Goal: Task Accomplishment & Management: Use online tool/utility

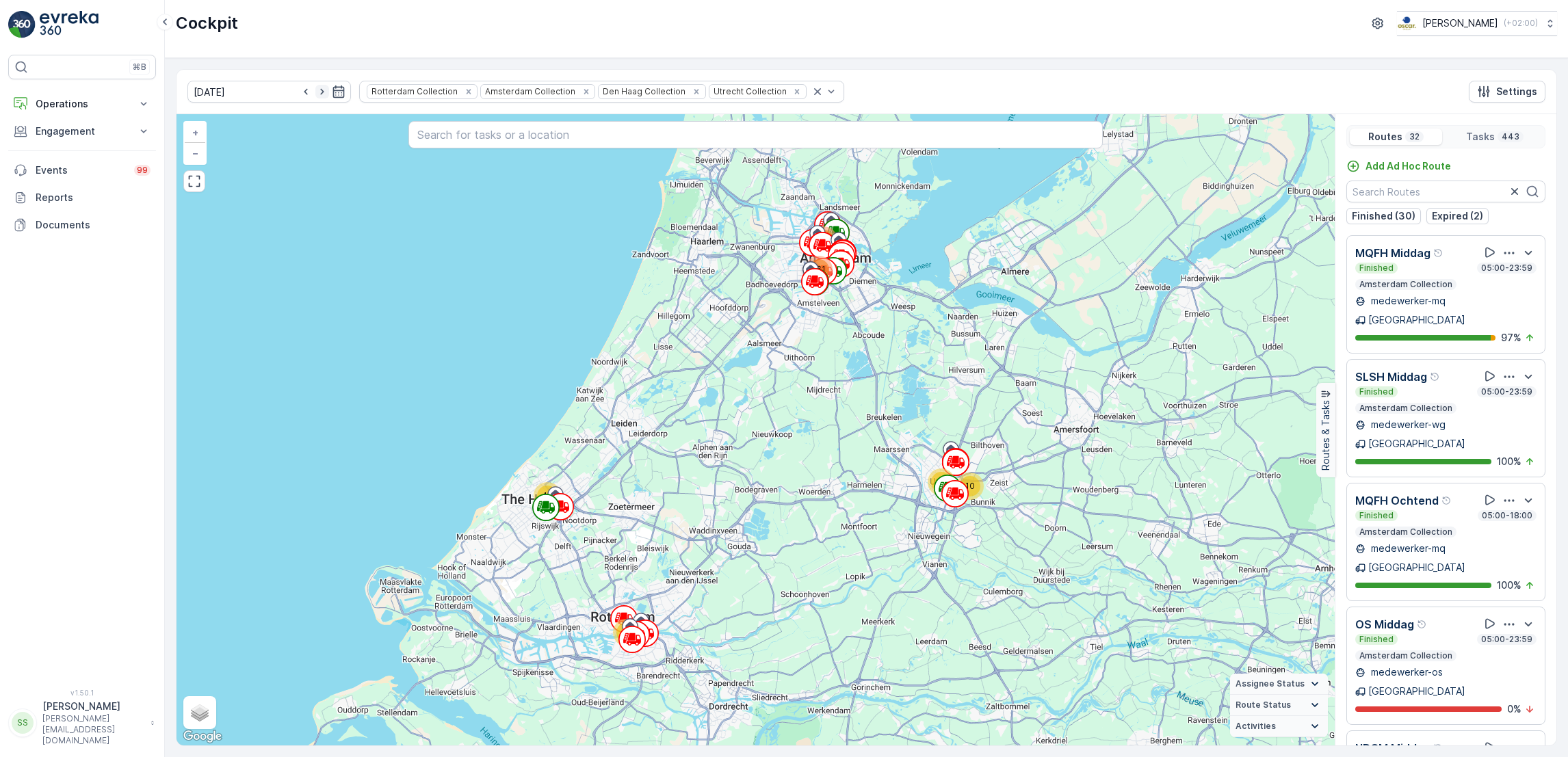
click at [315, 92] on icon "button" at bounding box center [322, 91] width 14 height 14
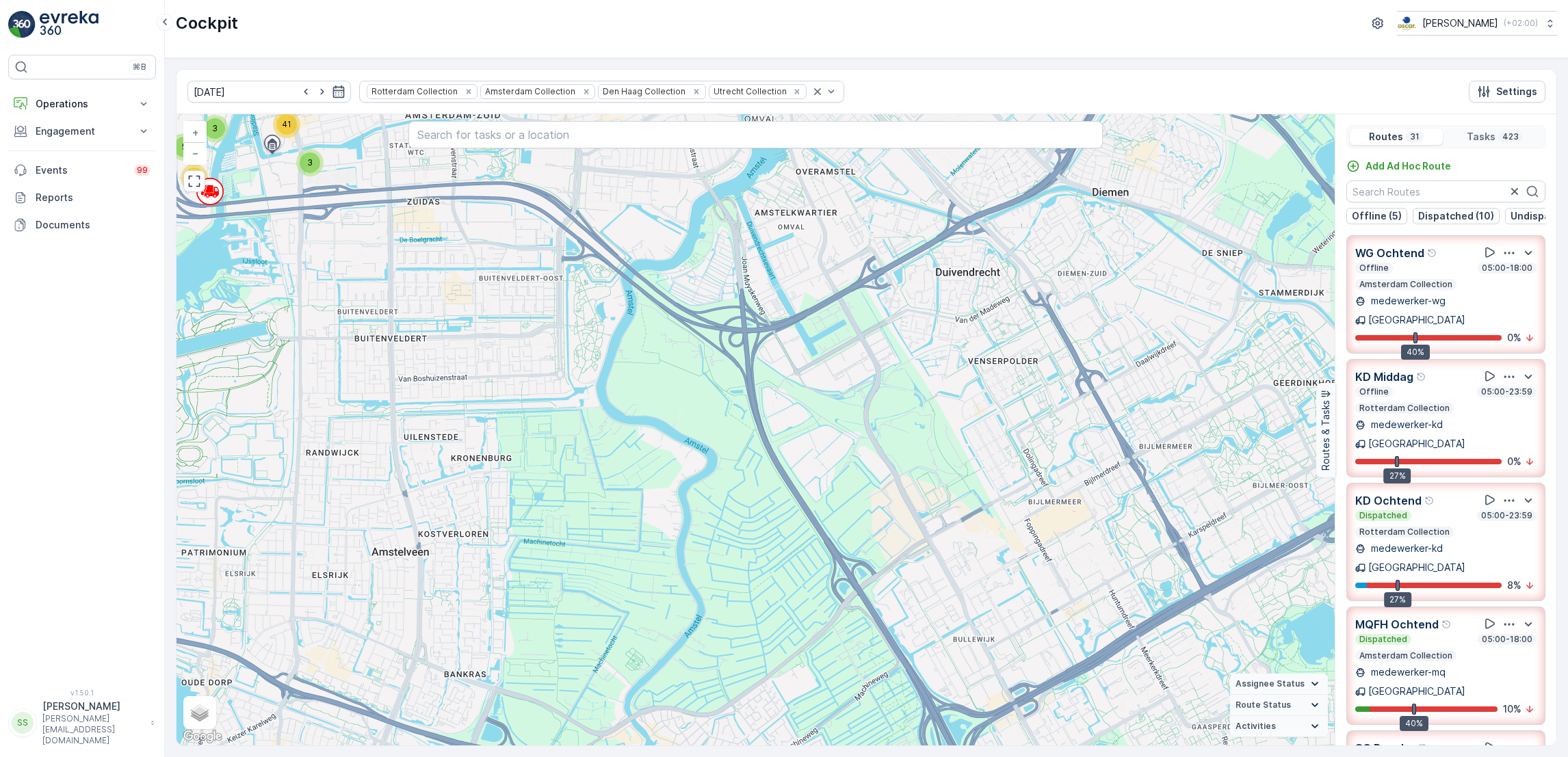
drag, startPoint x: 864, startPoint y: 540, endPoint x: 955, endPoint y: 669, distance: 157.9
click at [955, 669] on div "2 2 2 2 10 3 4 4 4 3 2 2 3 4 2 3 6 3 2 6 4 3 4 5 18 3 8 2 2 2 2 3 6 3 2 3 4 4 3…" at bounding box center [755, 430] width 1158 height 631
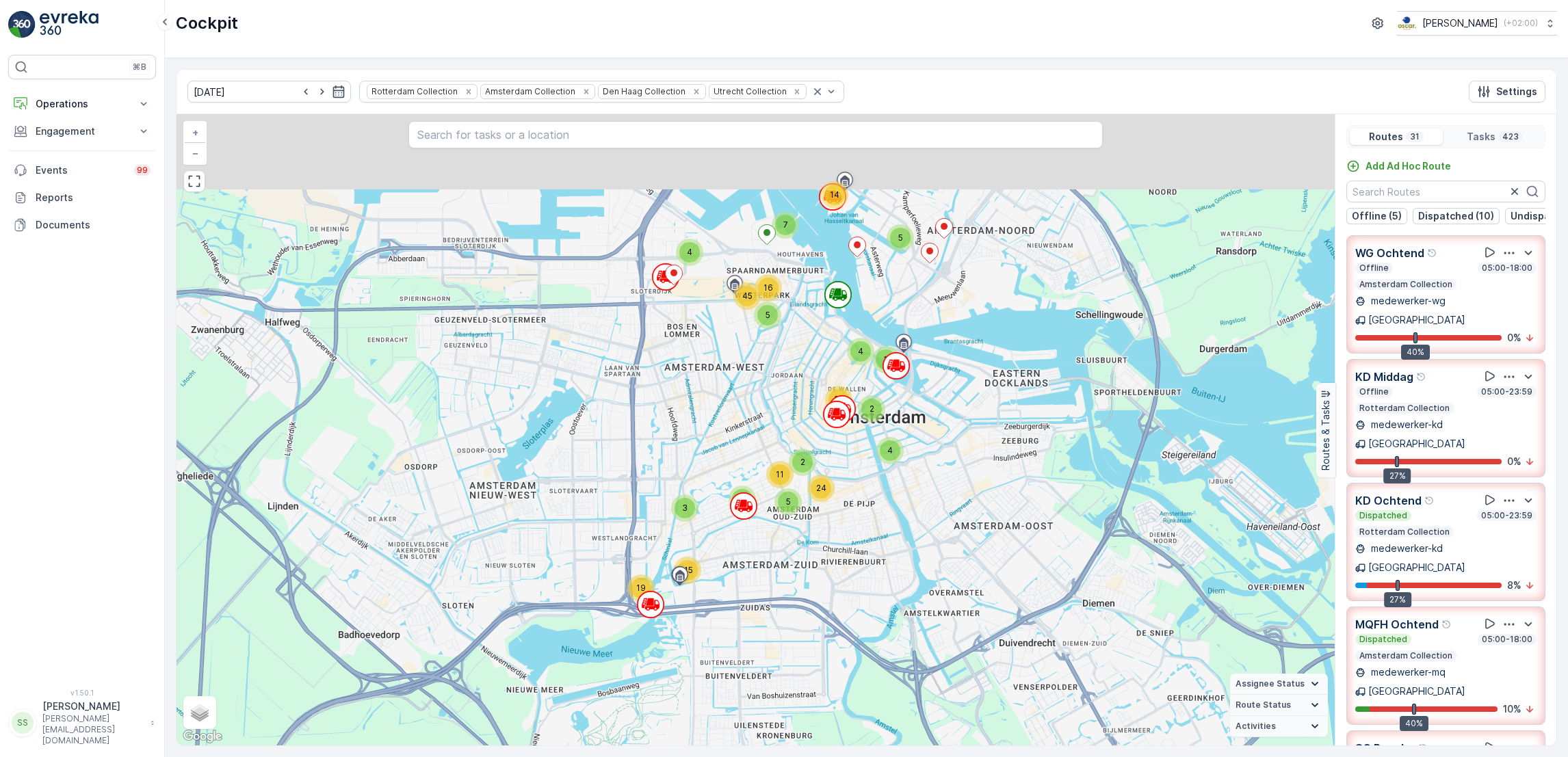
drag, startPoint x: 835, startPoint y: 307, endPoint x: 850, endPoint y: 410, distance: 104.1
click at [850, 410] on icon at bounding box center [848, 409] width 4 height 6
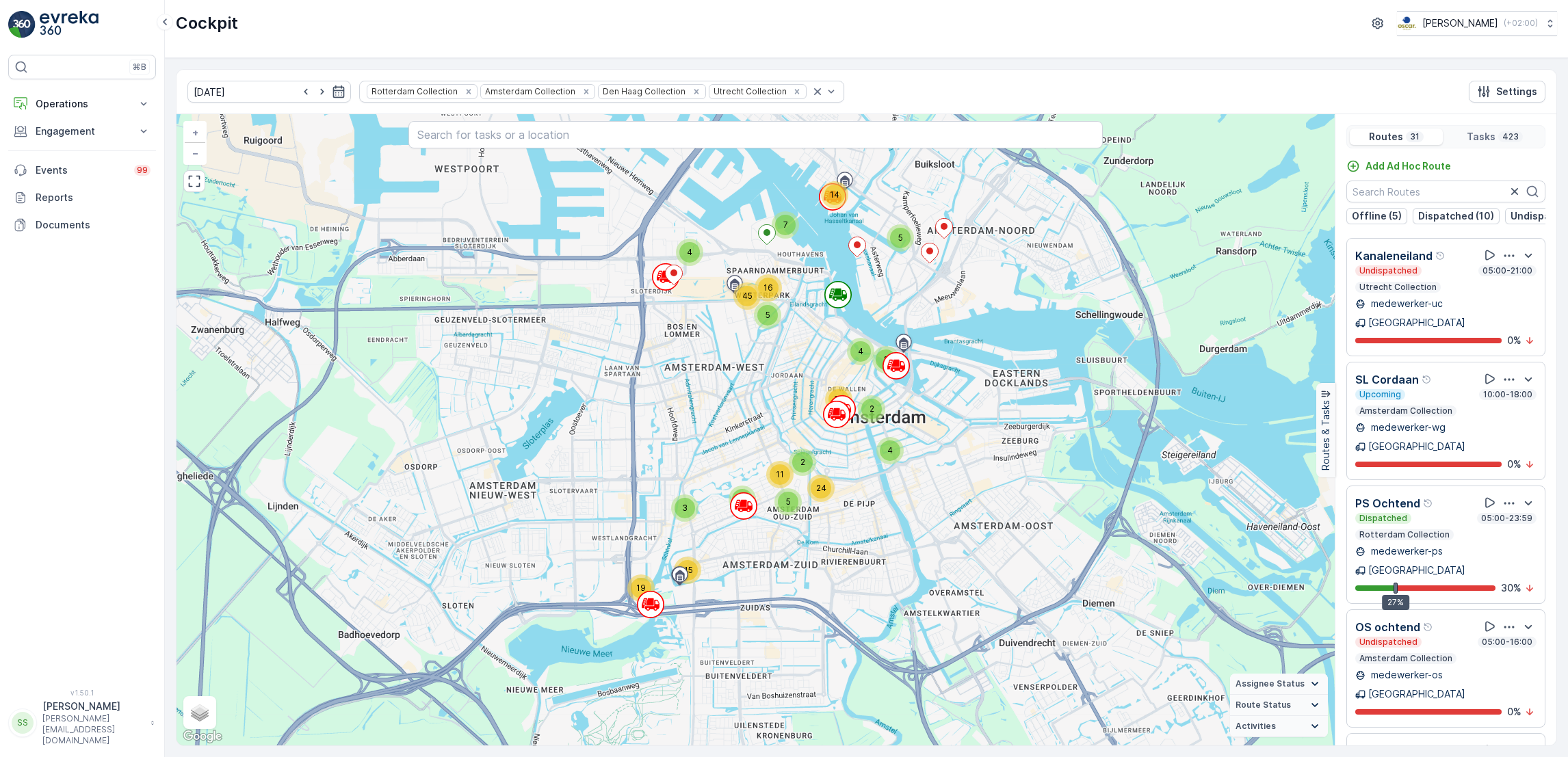
scroll to position [34, 0]
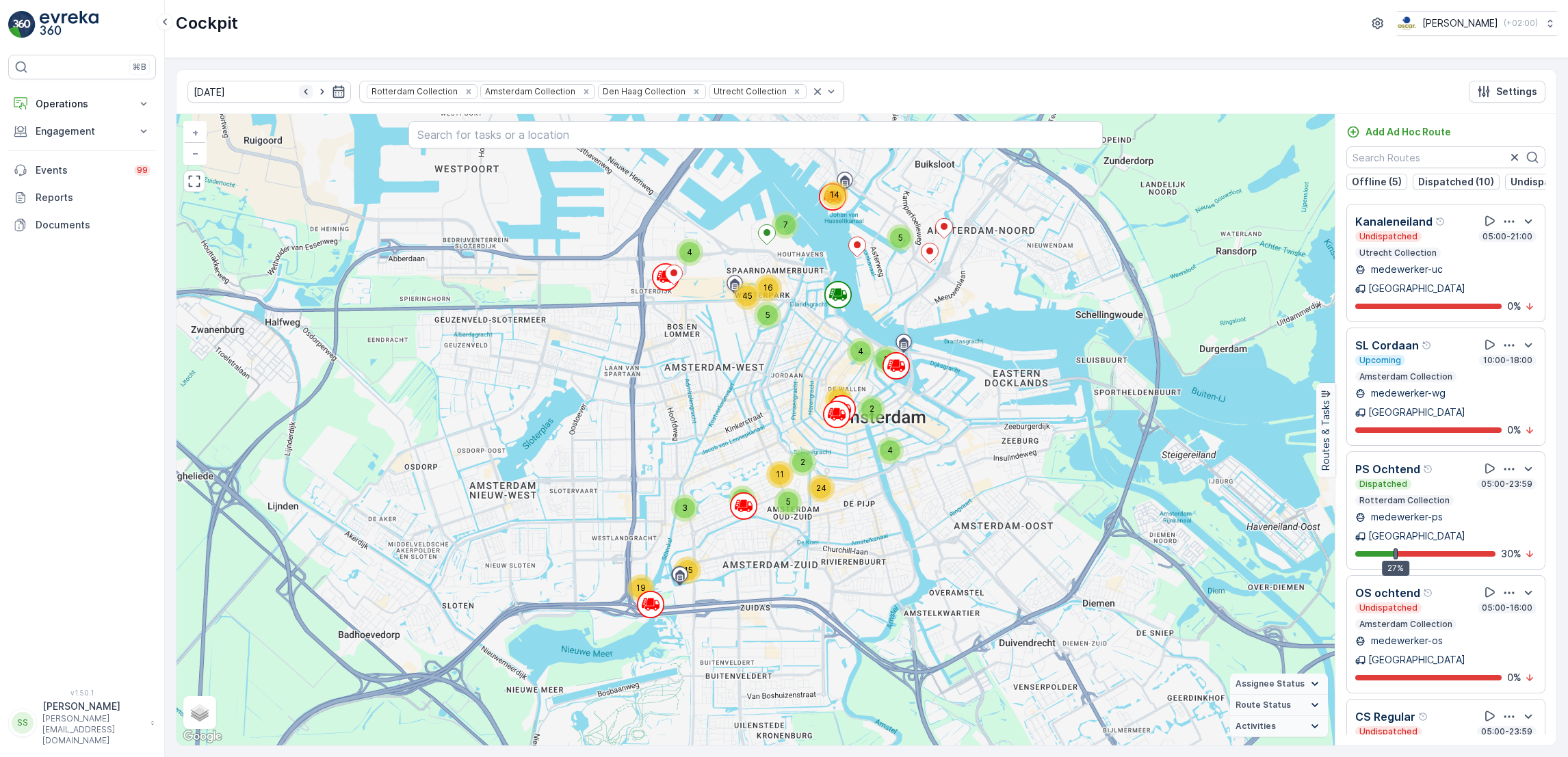
click at [299, 96] on icon "button" at bounding box center [305, 91] width 14 height 14
type input "10.09.2025"
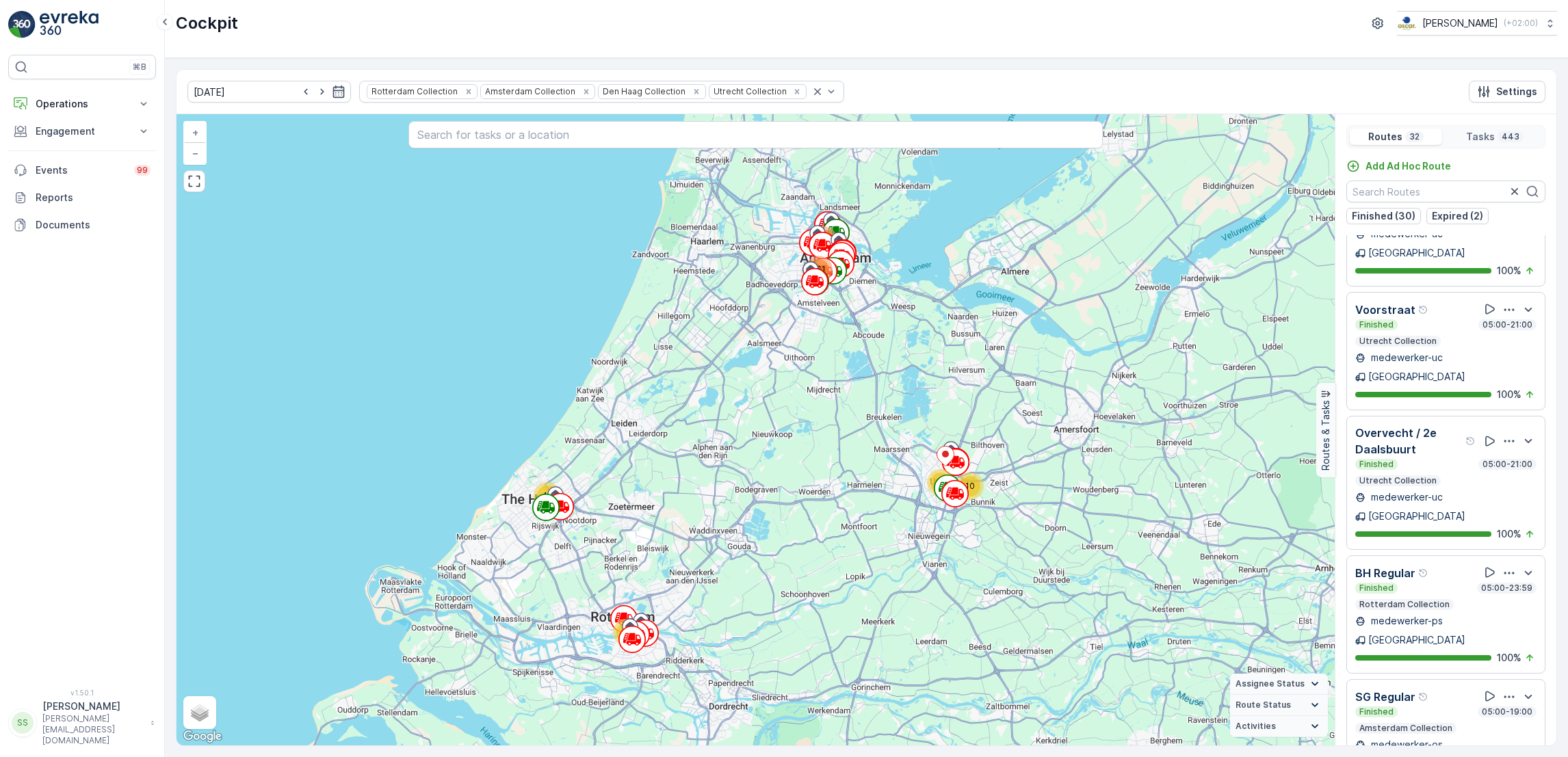
scroll to position [1425, 0]
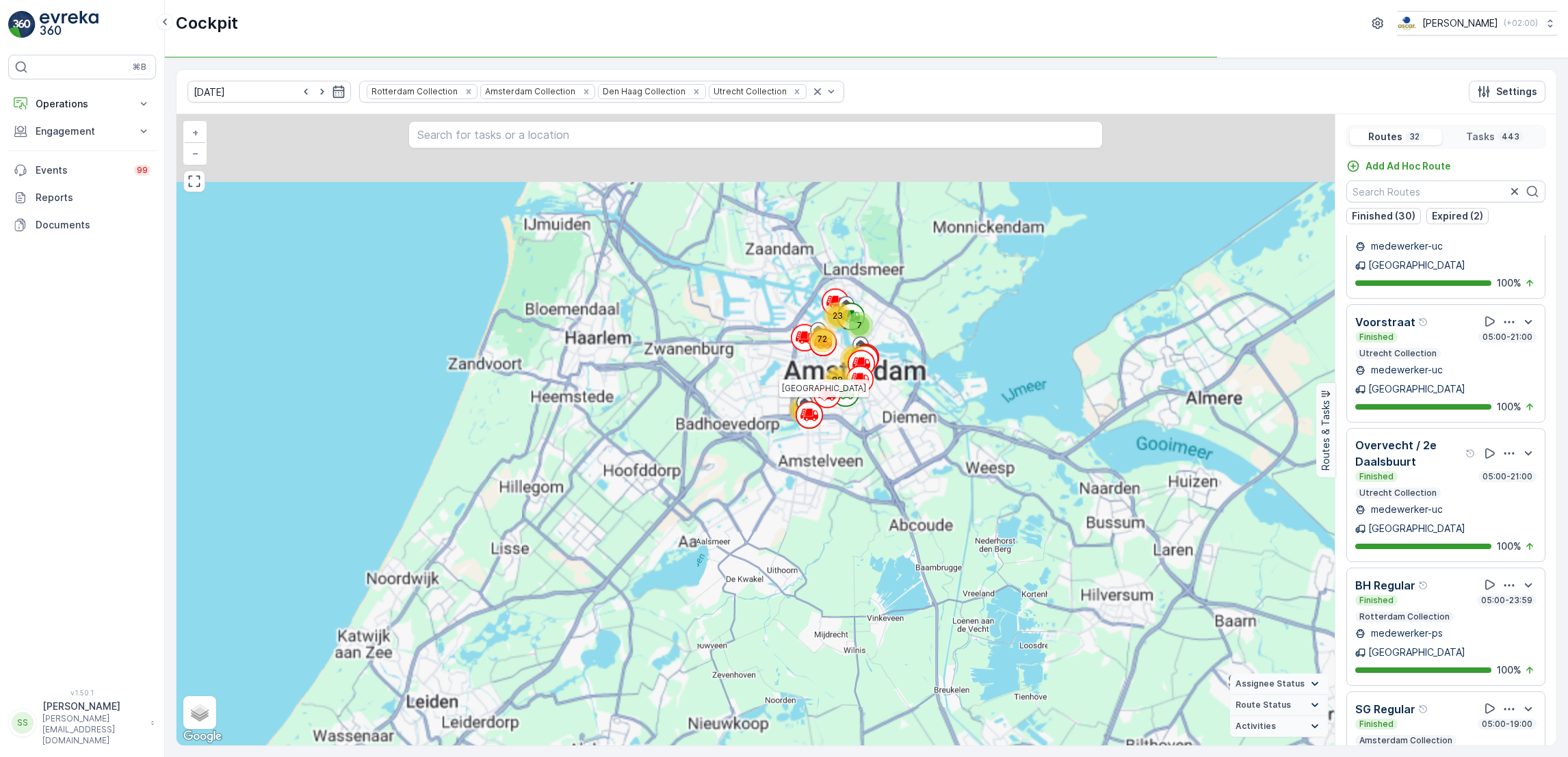
drag, startPoint x: 754, startPoint y: 245, endPoint x: 819, endPoint y: 406, distance: 173.6
click at [819, 406] on icon at bounding box center [810, 415] width 28 height 28
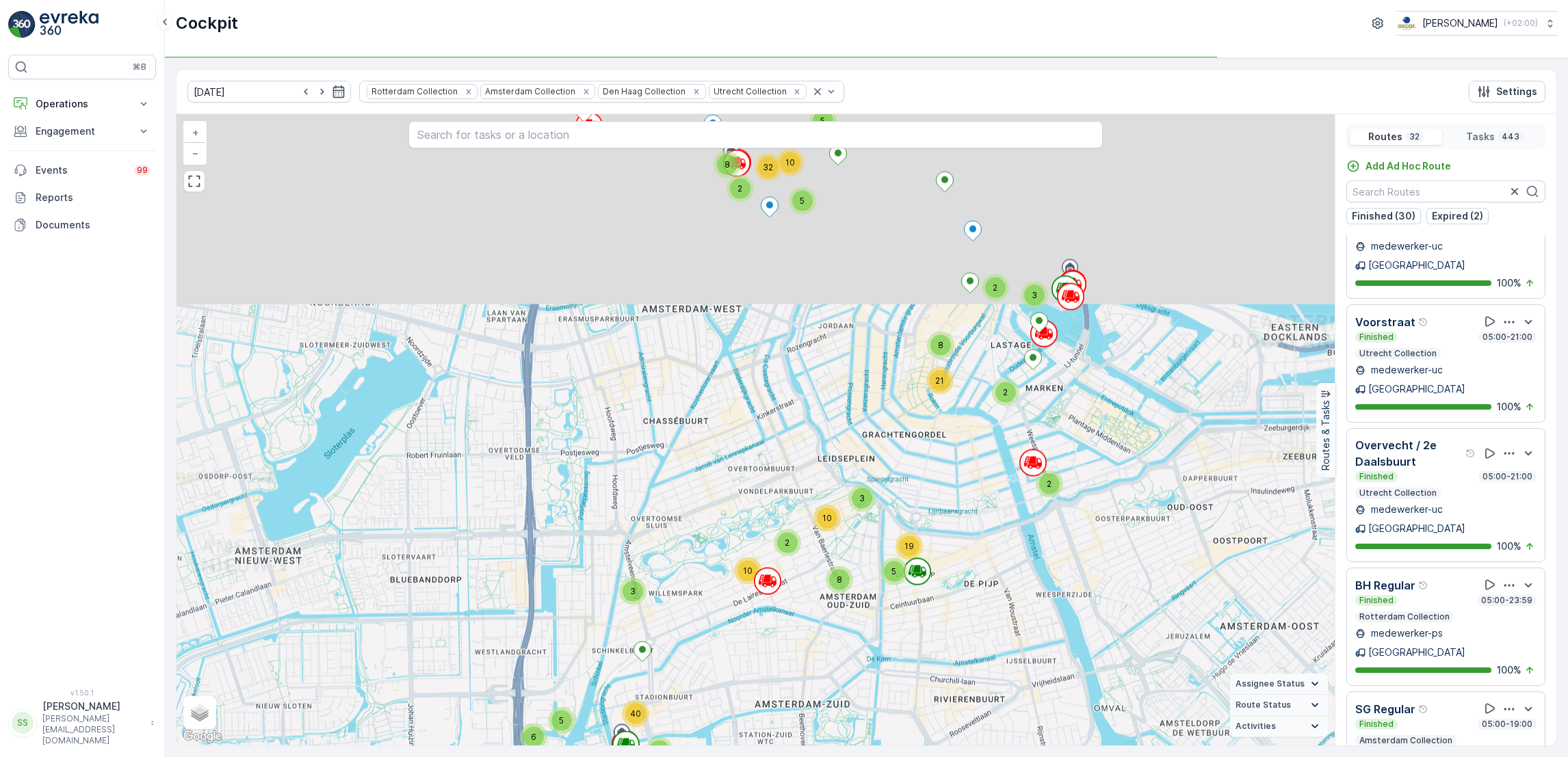
drag, startPoint x: 783, startPoint y: 266, endPoint x: 700, endPoint y: 556, distance: 301.6
click at [700, 556] on div "2 4 2 4 2 3 3 3 3 6 4 4 3 6 2 2 5 3 3 3 5 5 18 2 3 7 2 2 2 2 2 6 2 5 2 2 3 5 3 …" at bounding box center [755, 430] width 1158 height 631
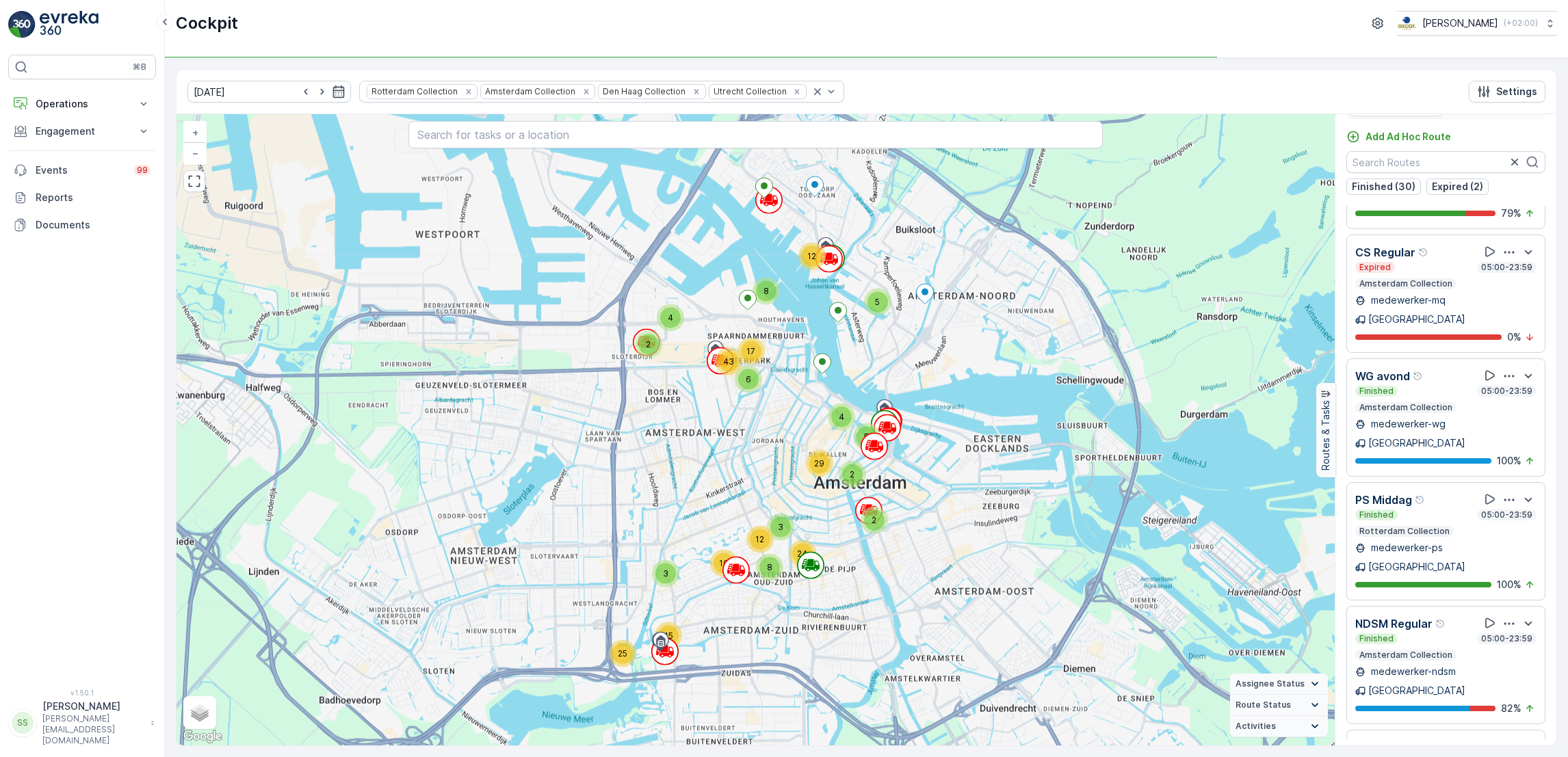
scroll to position [34, 0]
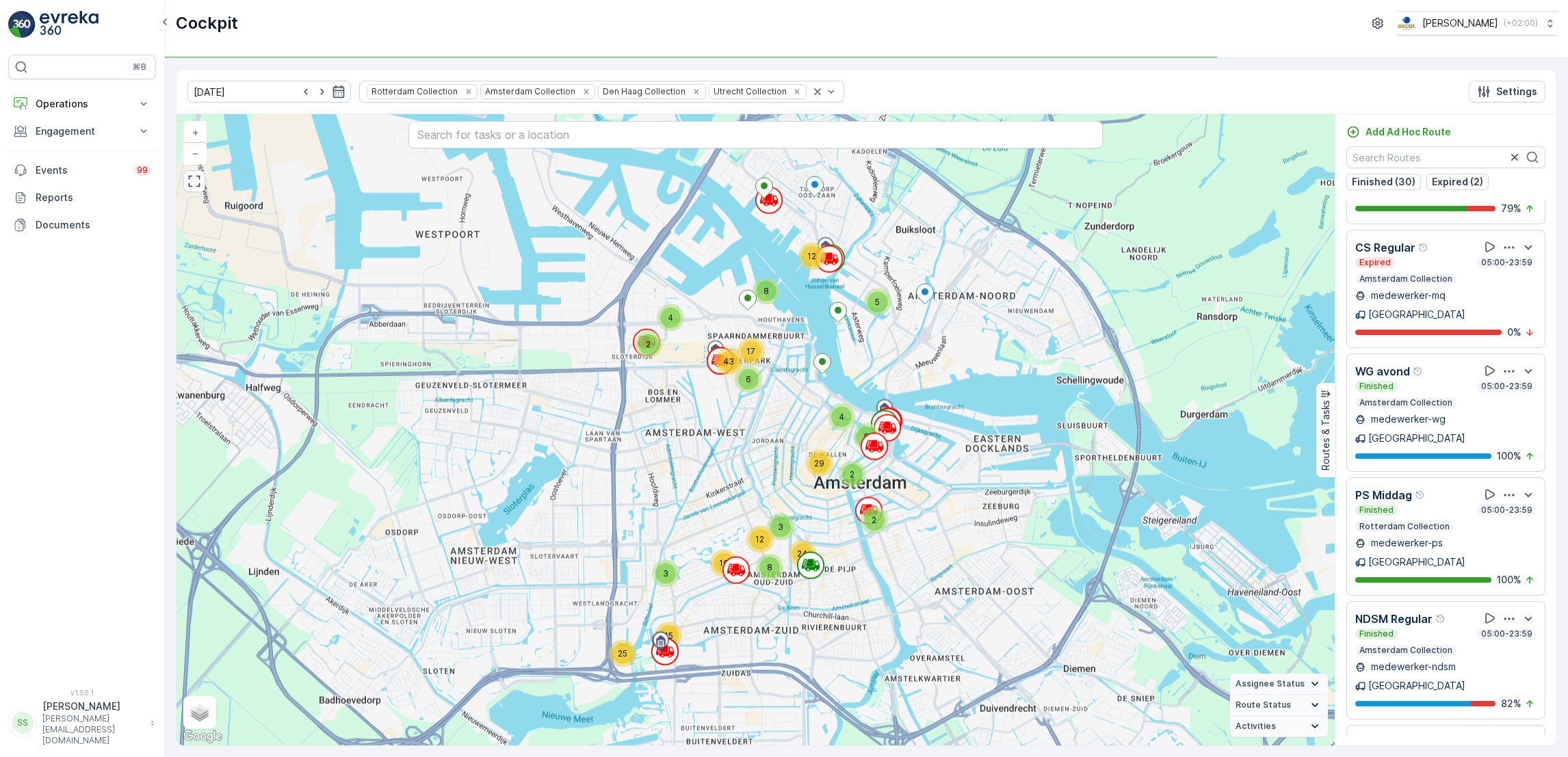
click at [273, 48] on div "Cockpit Oscar Circulair ( +02:00 )" at bounding box center [866, 29] width 1403 height 58
click at [63, 99] on p "Operations" at bounding box center [82, 104] width 93 height 14
click at [99, 171] on p "Routes & Tasks" at bounding box center [70, 165] width 71 height 14
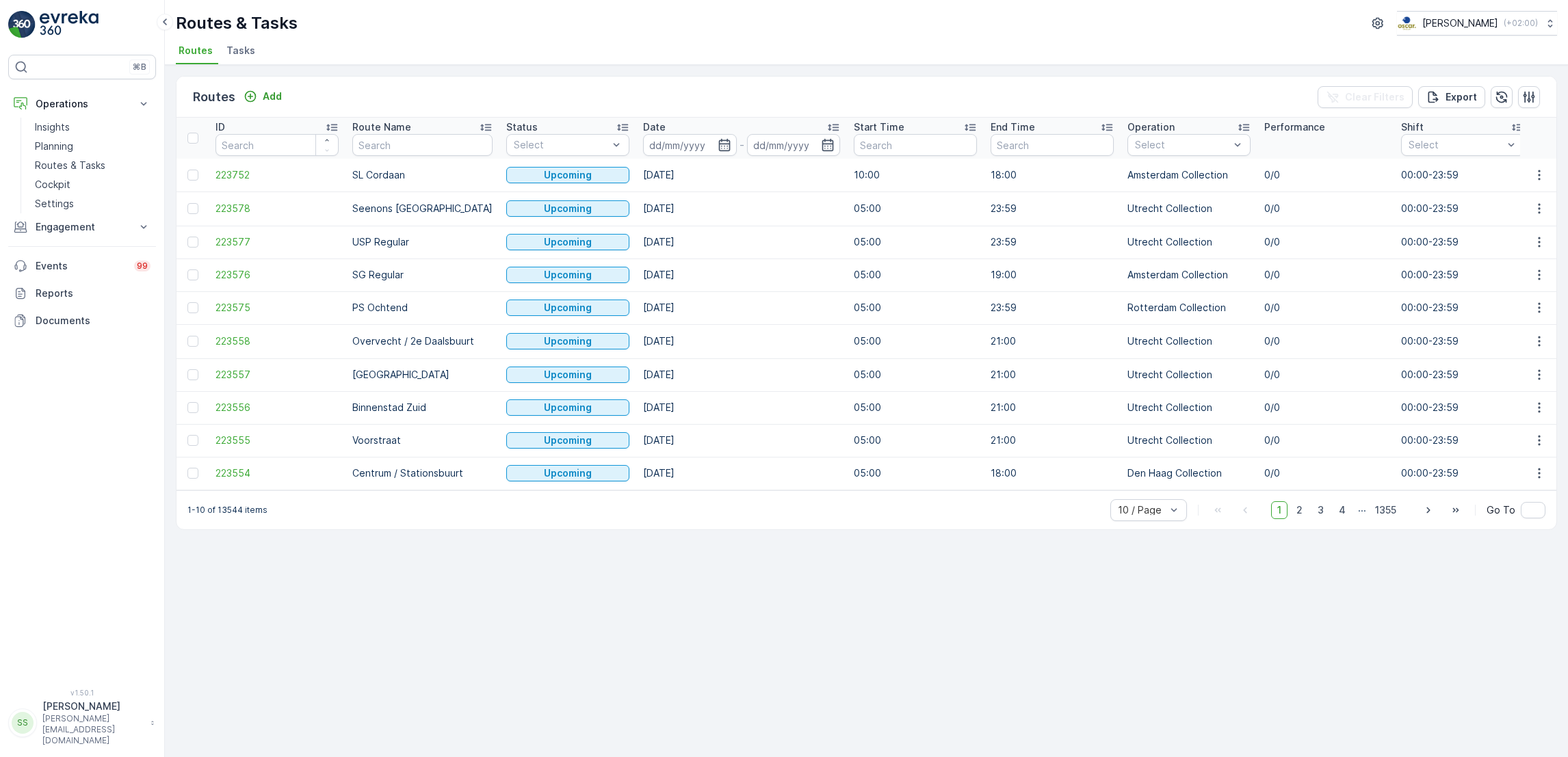
click at [240, 54] on span "Tasks" at bounding box center [240, 50] width 28 height 14
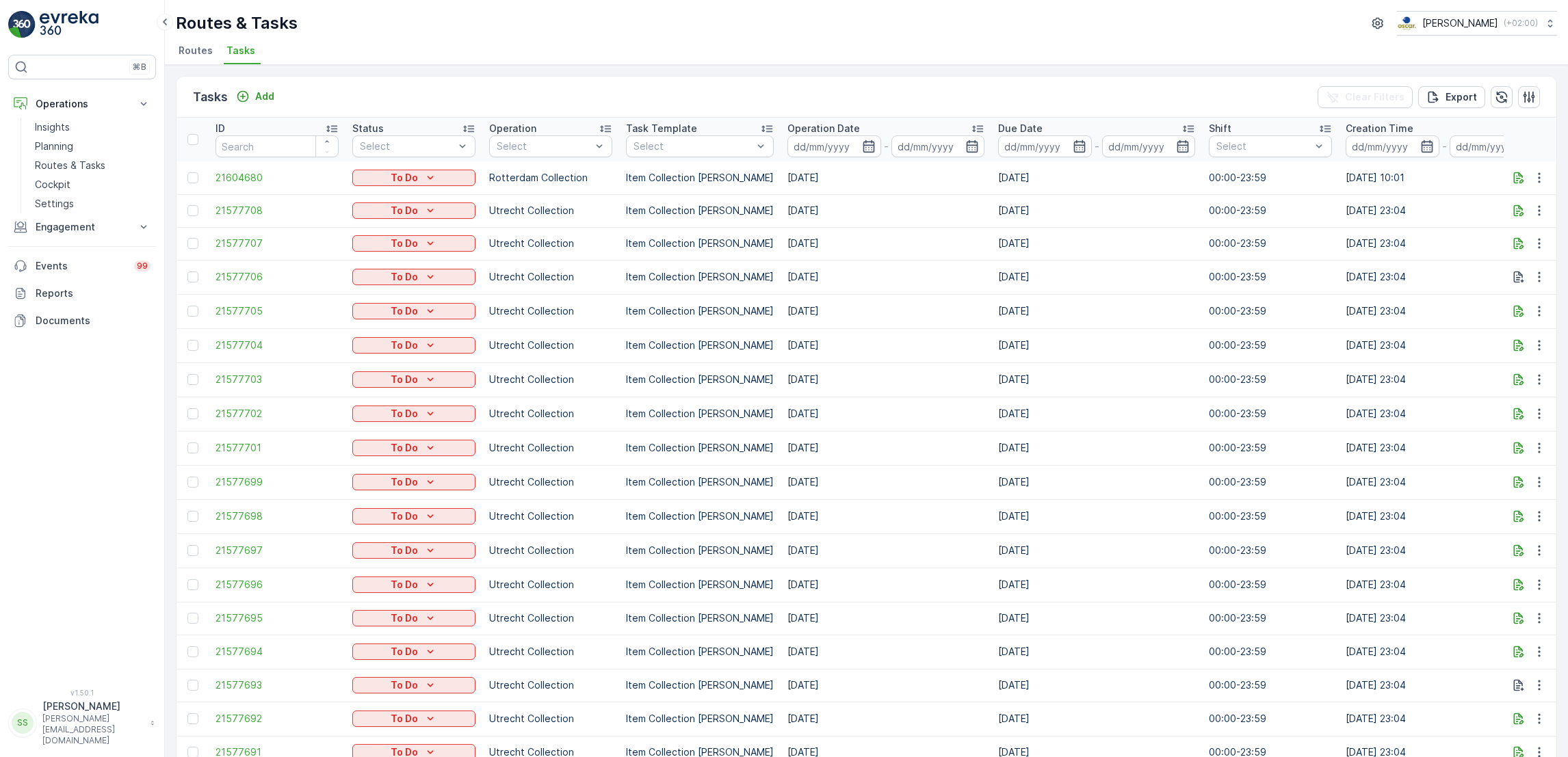
click at [188, 54] on span "Routes" at bounding box center [196, 50] width 34 height 14
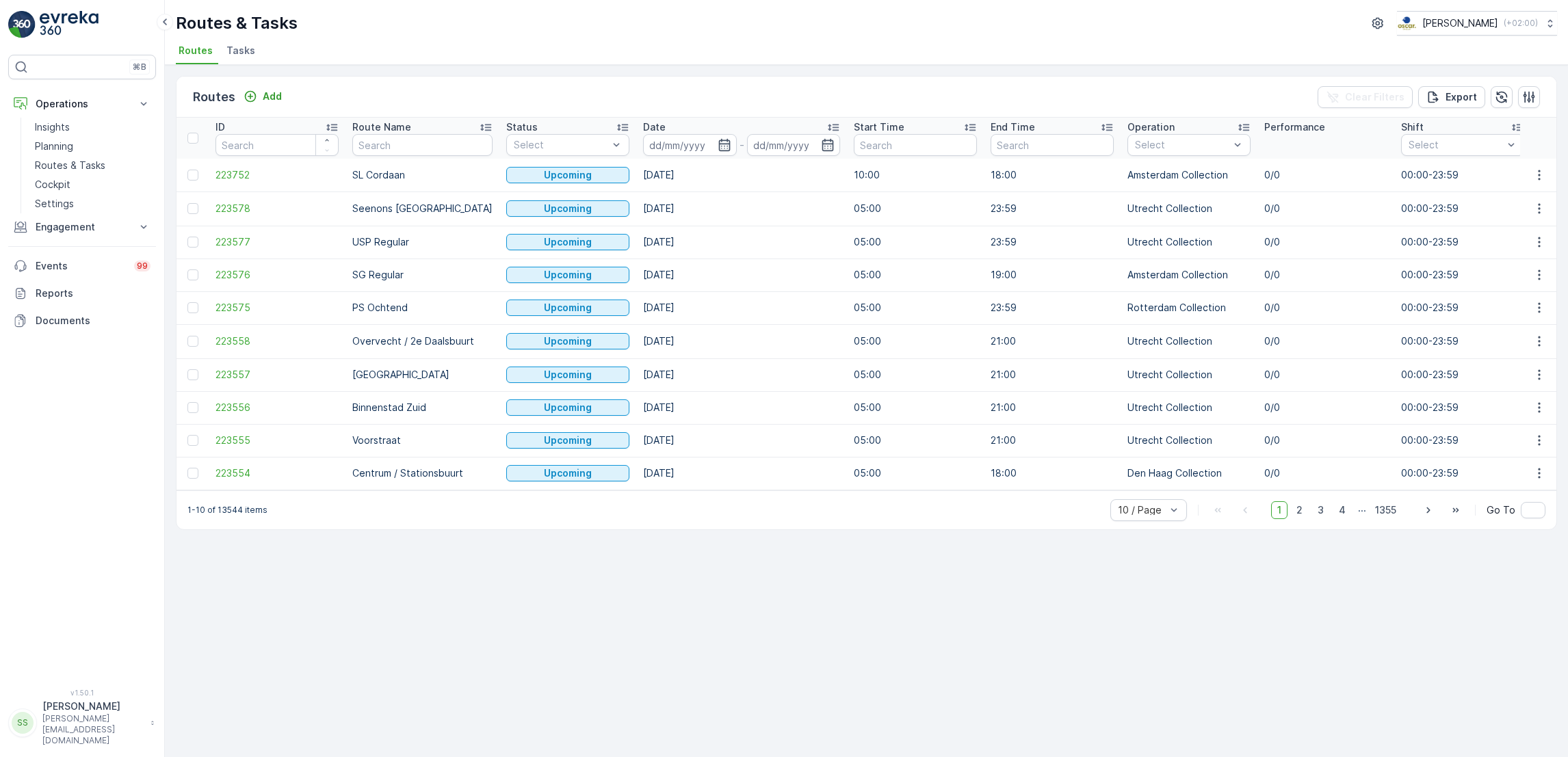
click at [232, 53] on span "Tasks" at bounding box center [240, 50] width 28 height 14
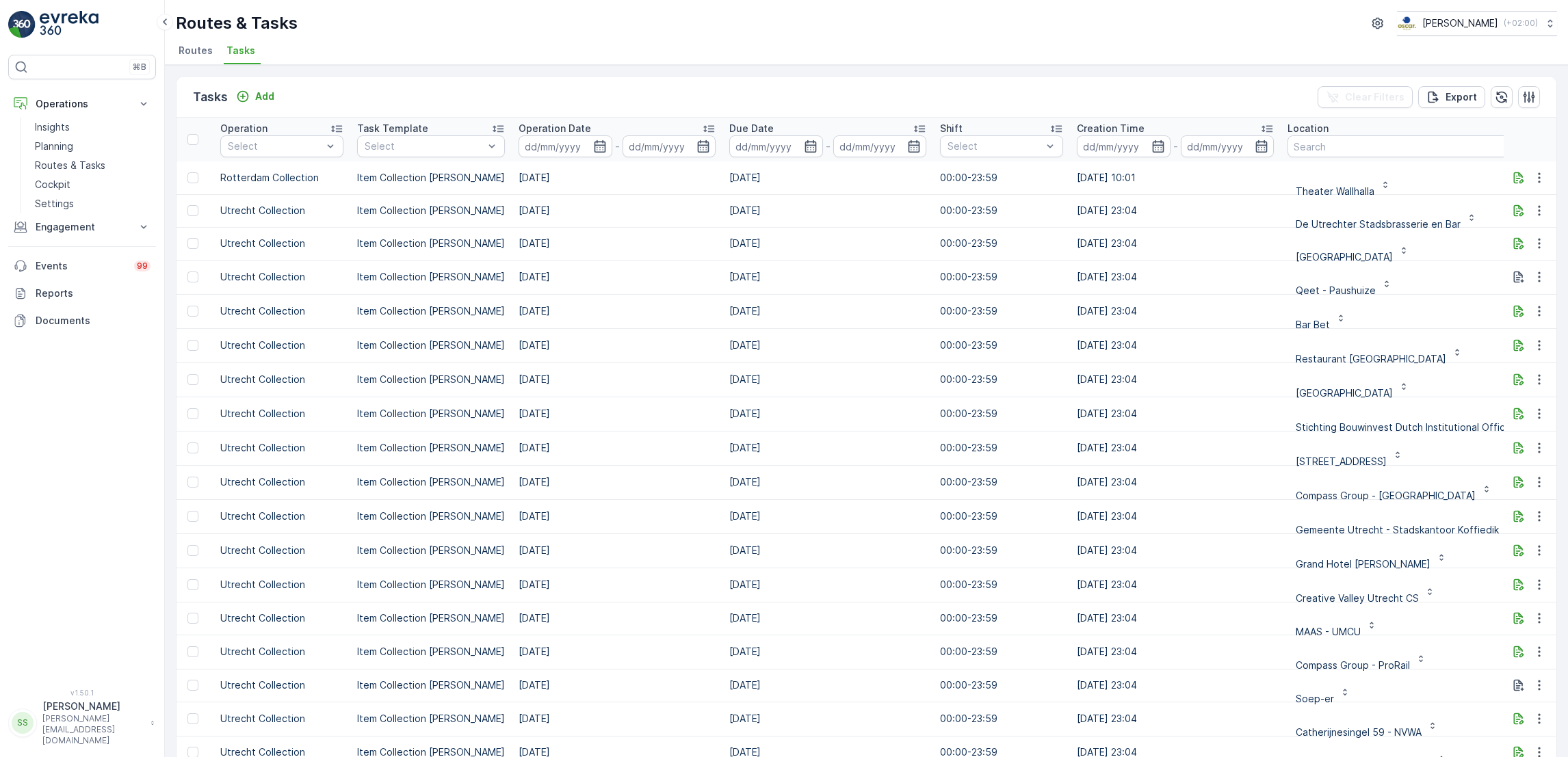
scroll to position [0, 271]
click at [1331, 146] on input "text" at bounding box center [1429, 146] width 290 height 22
type input "rvo"
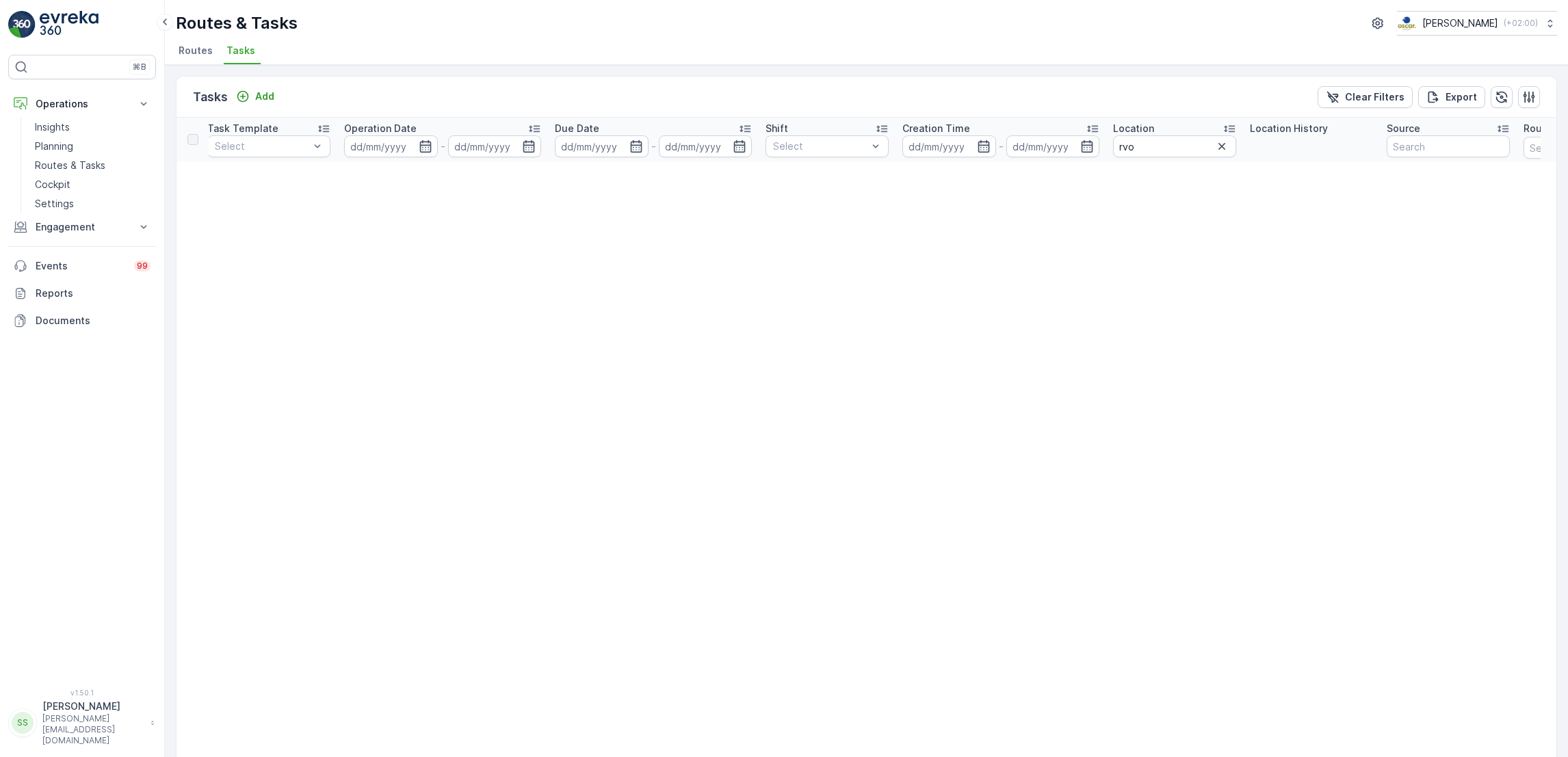
scroll to position [0, 447]
click at [1171, 145] on input "rvo" at bounding box center [1147, 146] width 123 height 22
type input "r"
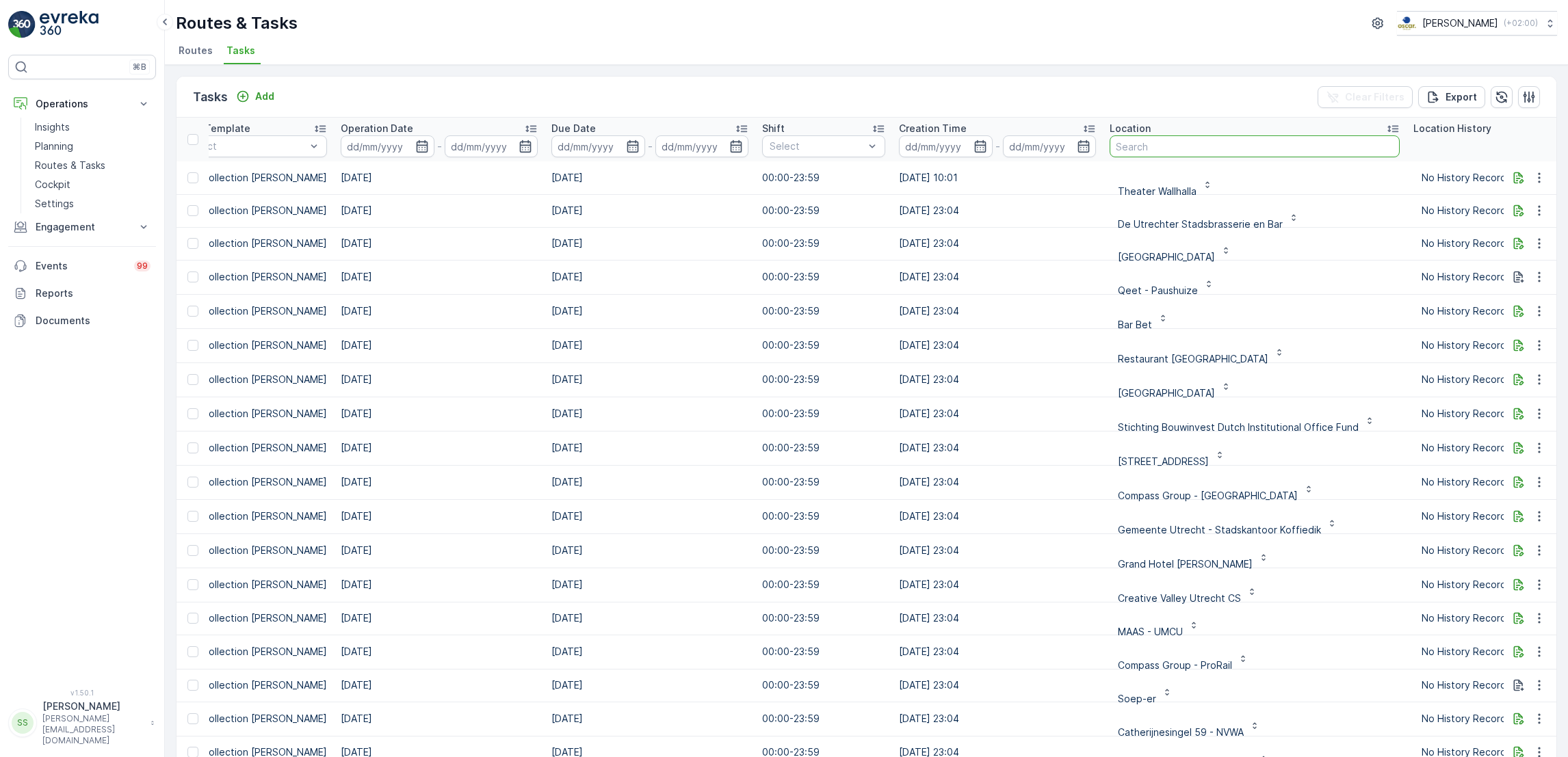
click at [1171, 145] on input "text" at bounding box center [1254, 146] width 290 height 22
type input "nvwa"
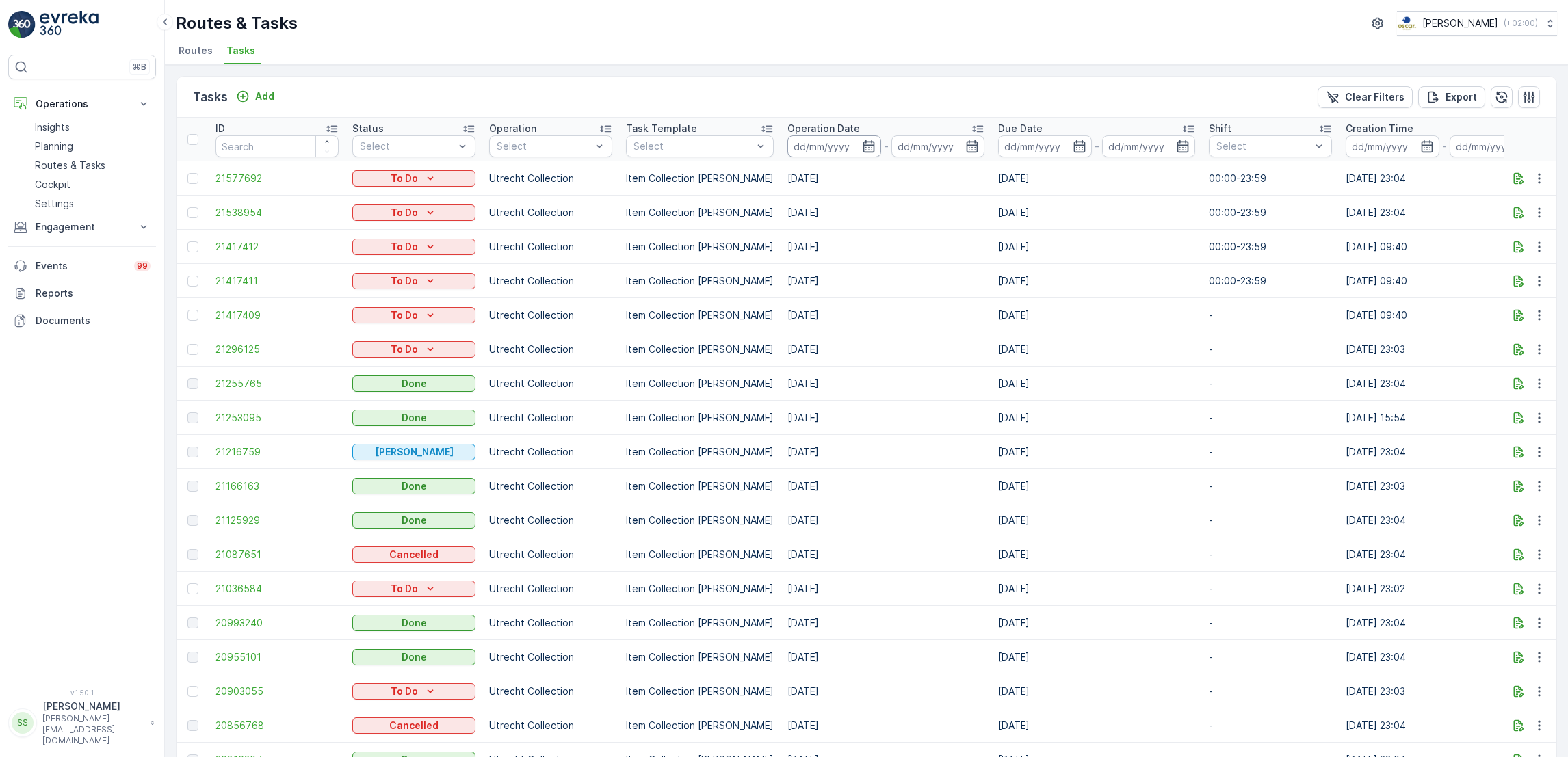
click at [857, 154] on input at bounding box center [833, 146] width 93 height 22
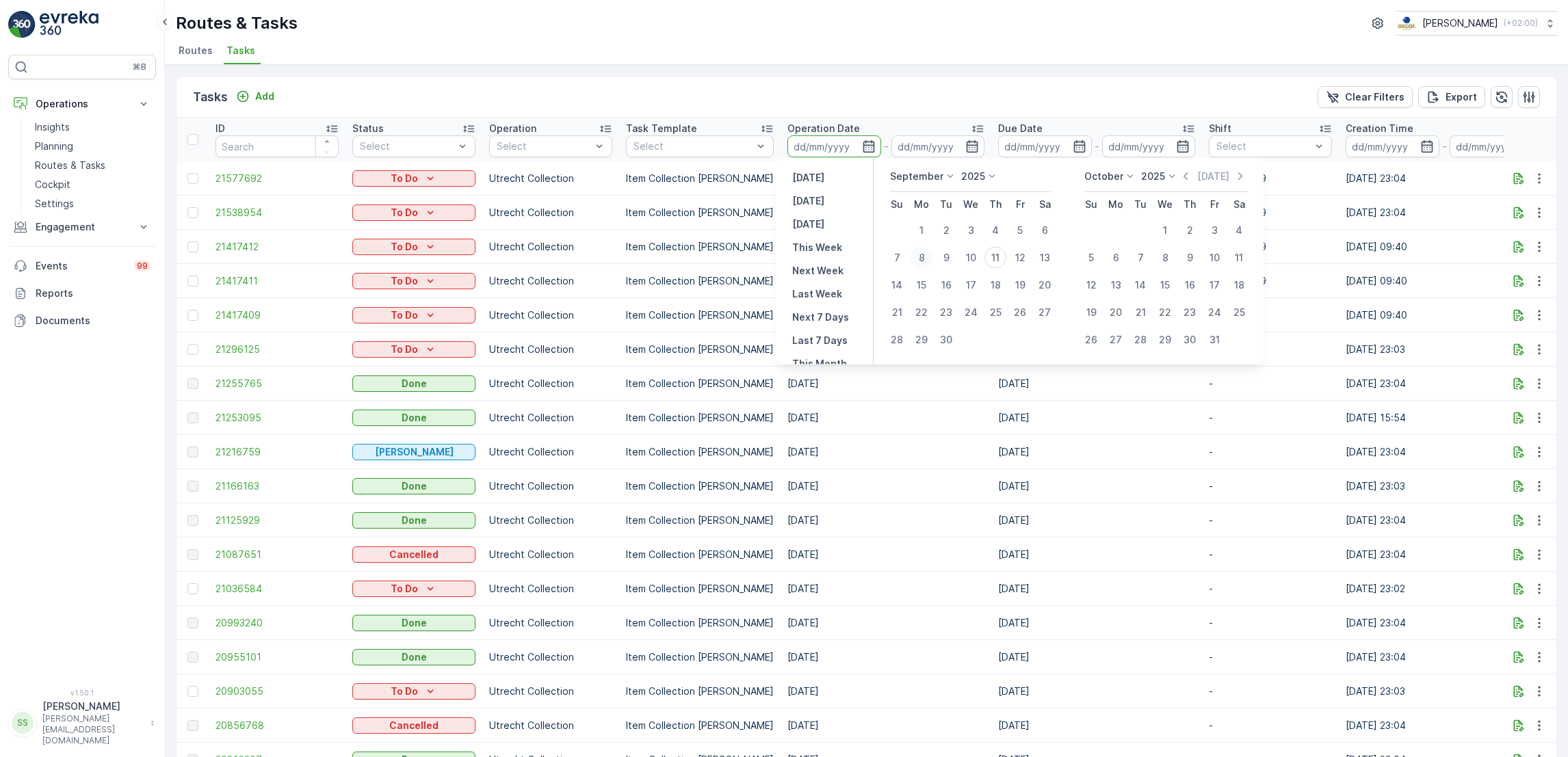
click at [914, 259] on div "8" at bounding box center [921, 257] width 22 height 22
type input "08.09.2025"
click at [996, 258] on div "11" at bounding box center [995, 257] width 22 height 22
type input "[DATE]"
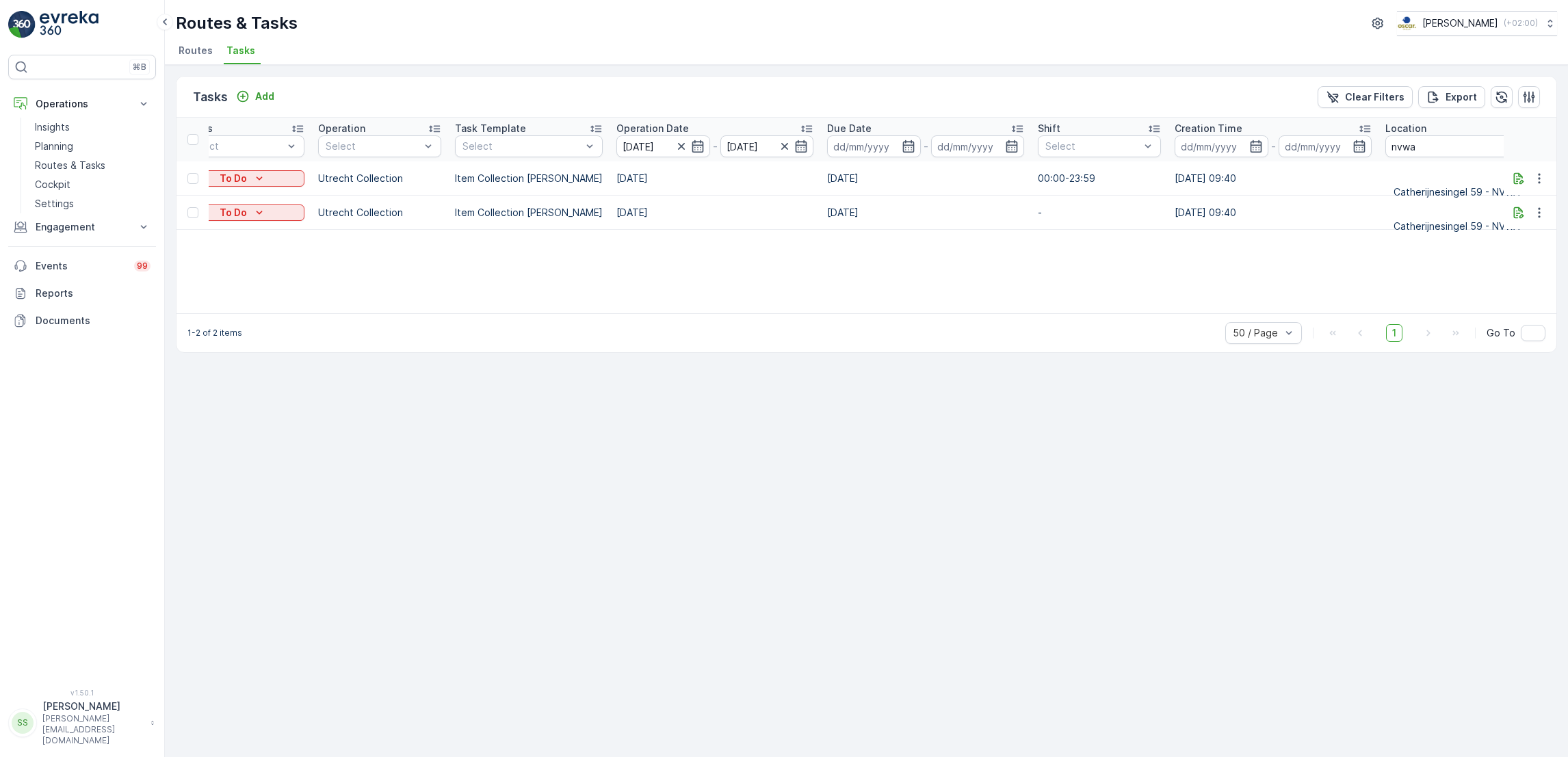
scroll to position [0, 171]
click at [691, 145] on icon "button" at bounding box center [697, 146] width 11 height 12
click at [447, 436] on div "Tasks Add Clear Filters Export ID Status Select Operation Select Task Template …" at bounding box center [866, 411] width 1403 height 692
click at [72, 145] on p "Planning" at bounding box center [54, 146] width 38 height 14
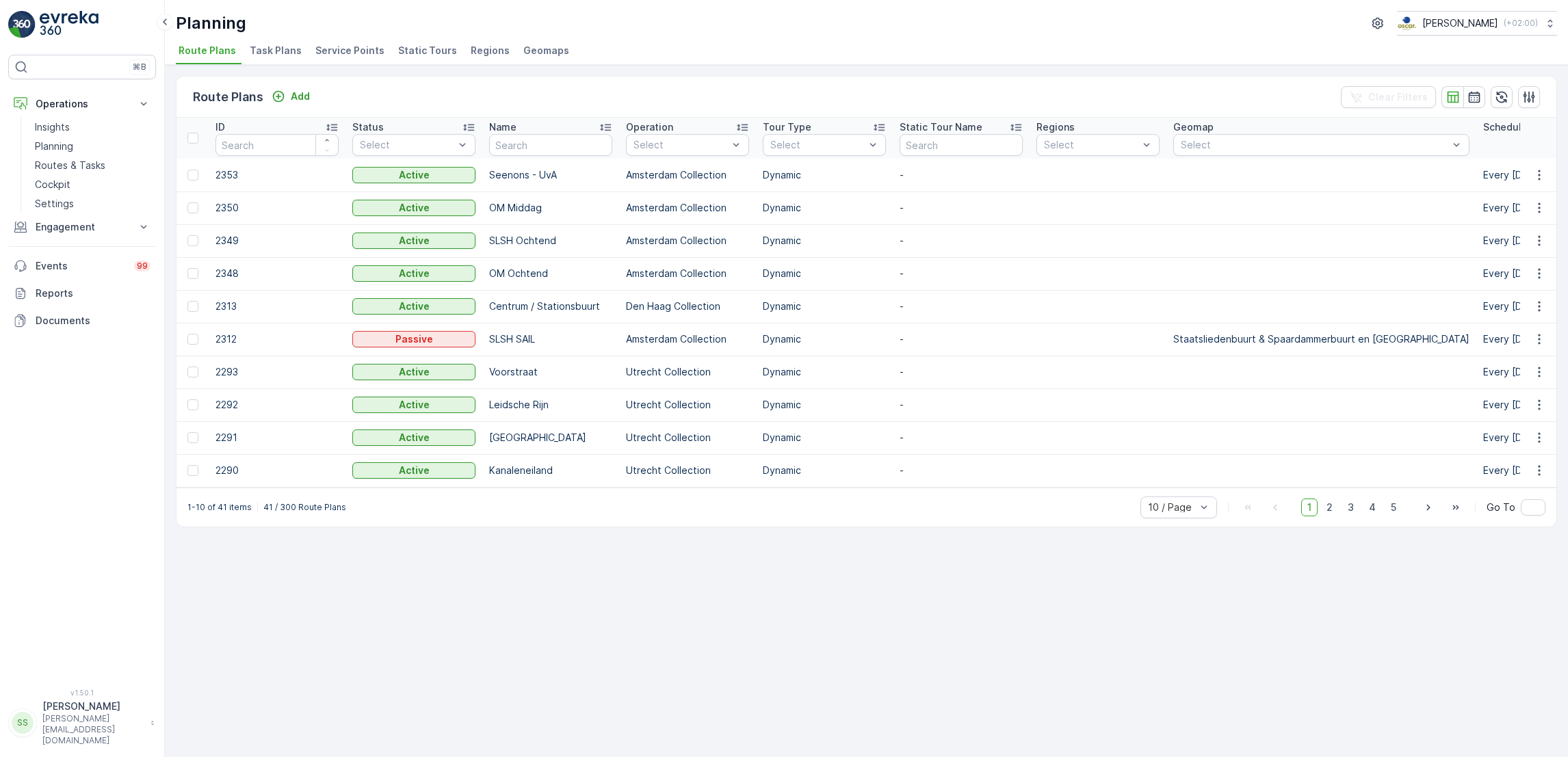
click at [280, 54] on span "Task Plans" at bounding box center [275, 50] width 52 height 14
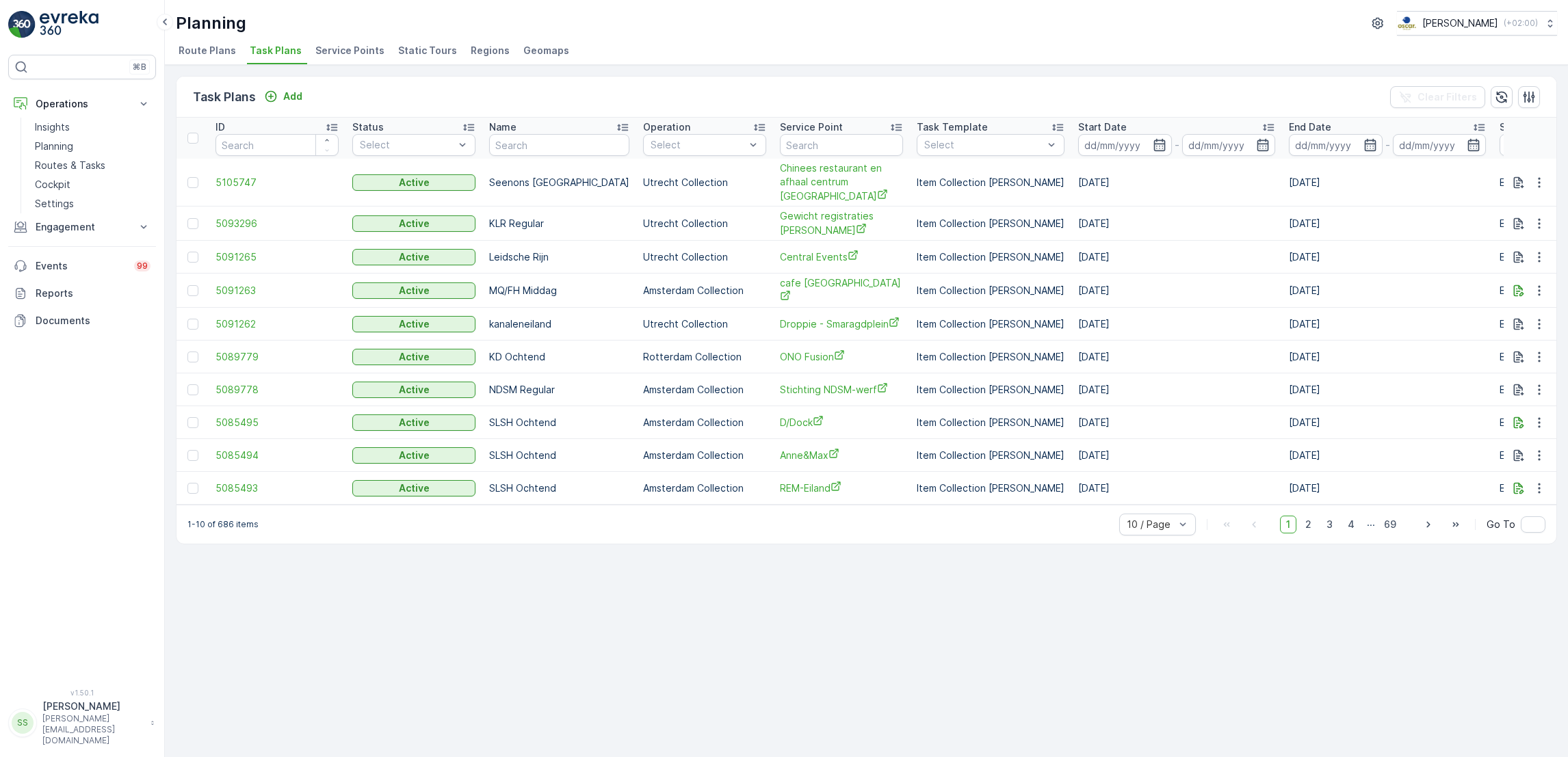
click at [782, 135] on input "text" at bounding box center [841, 145] width 123 height 22
type input "cather"
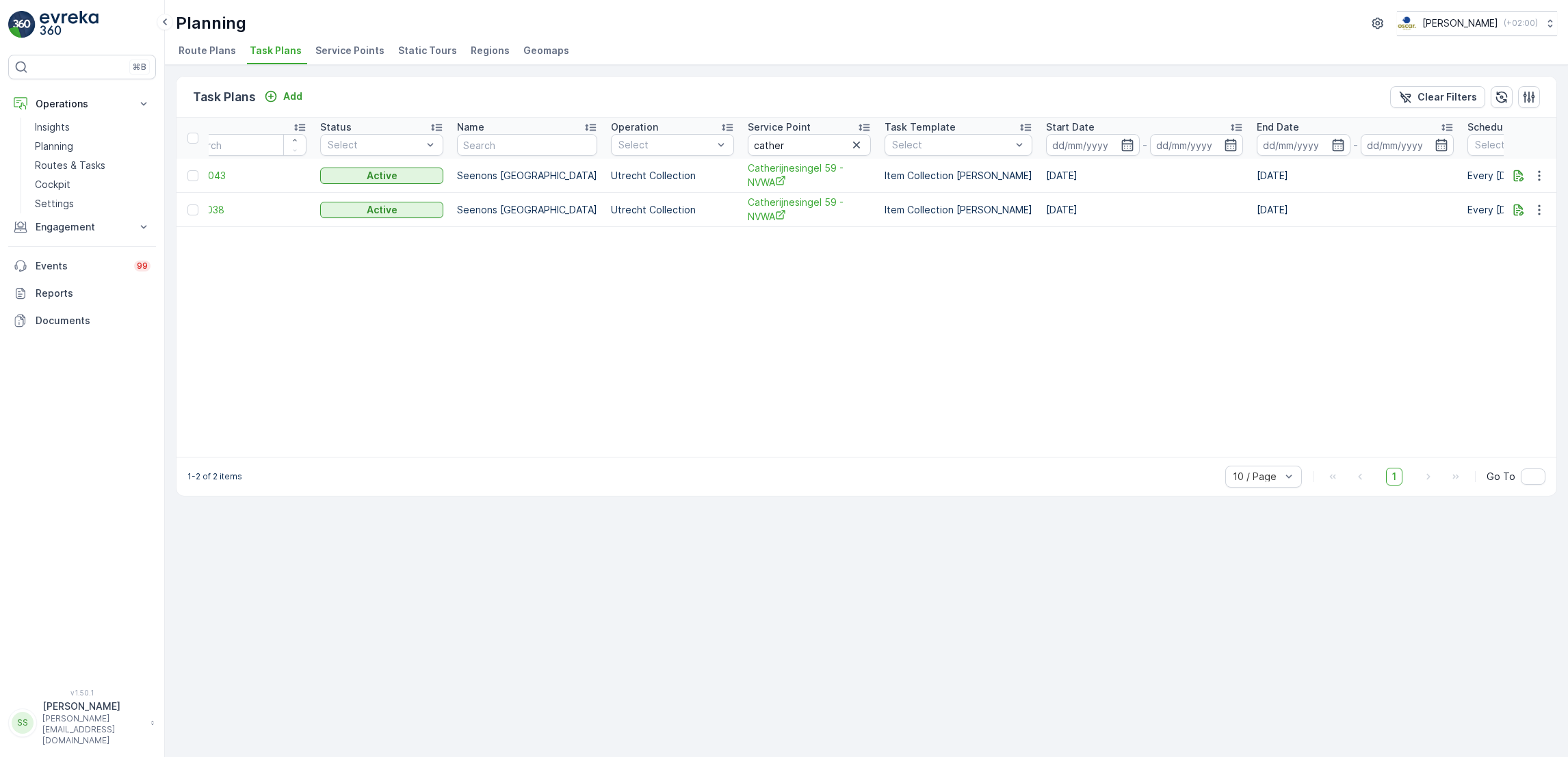
scroll to position [0, 36]
click at [1541, 224] on td at bounding box center [1530, 210] width 54 height 34
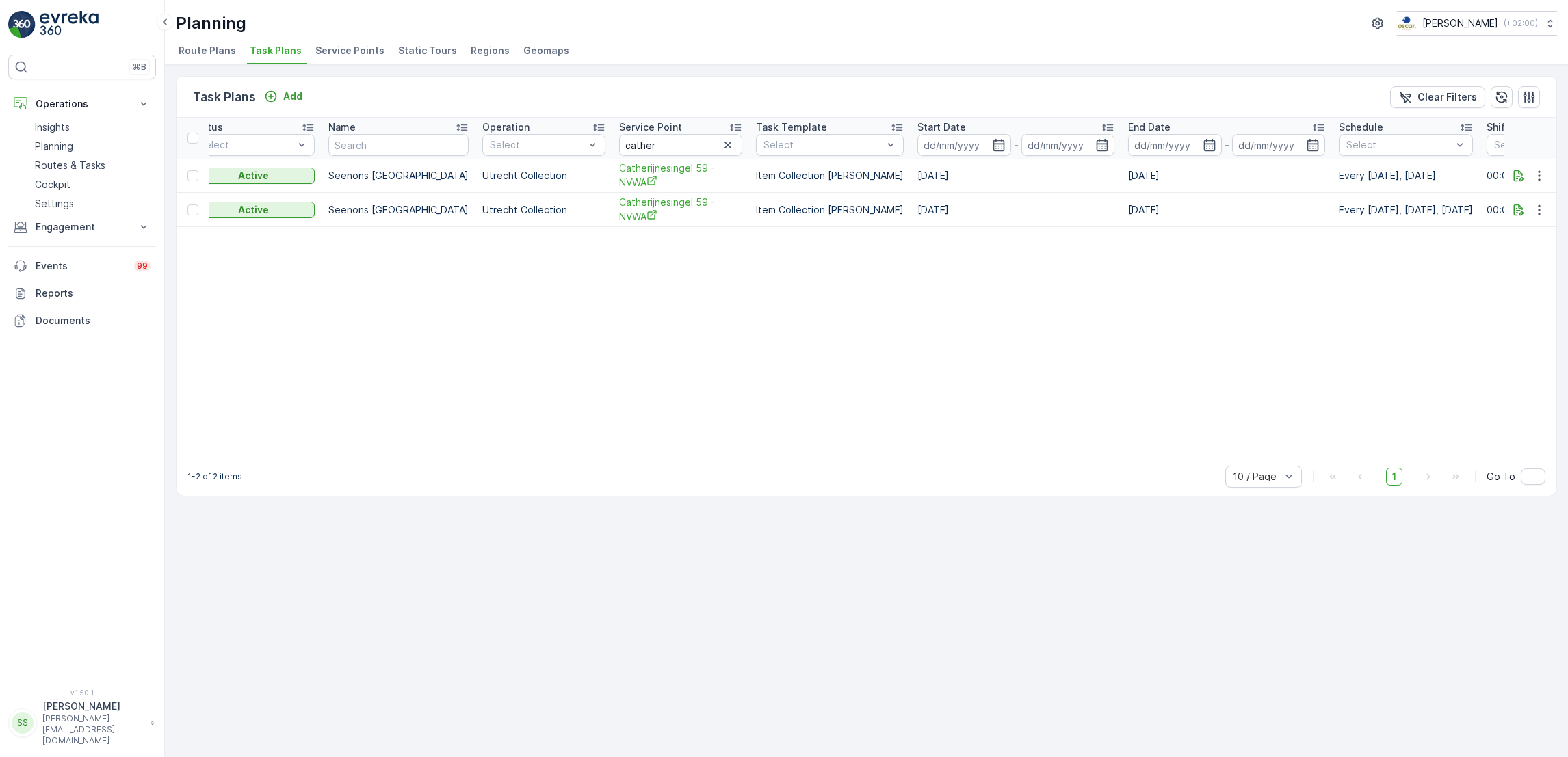
scroll to position [0, 159]
click at [41, 167] on p "Routes & Tasks" at bounding box center [70, 165] width 71 height 14
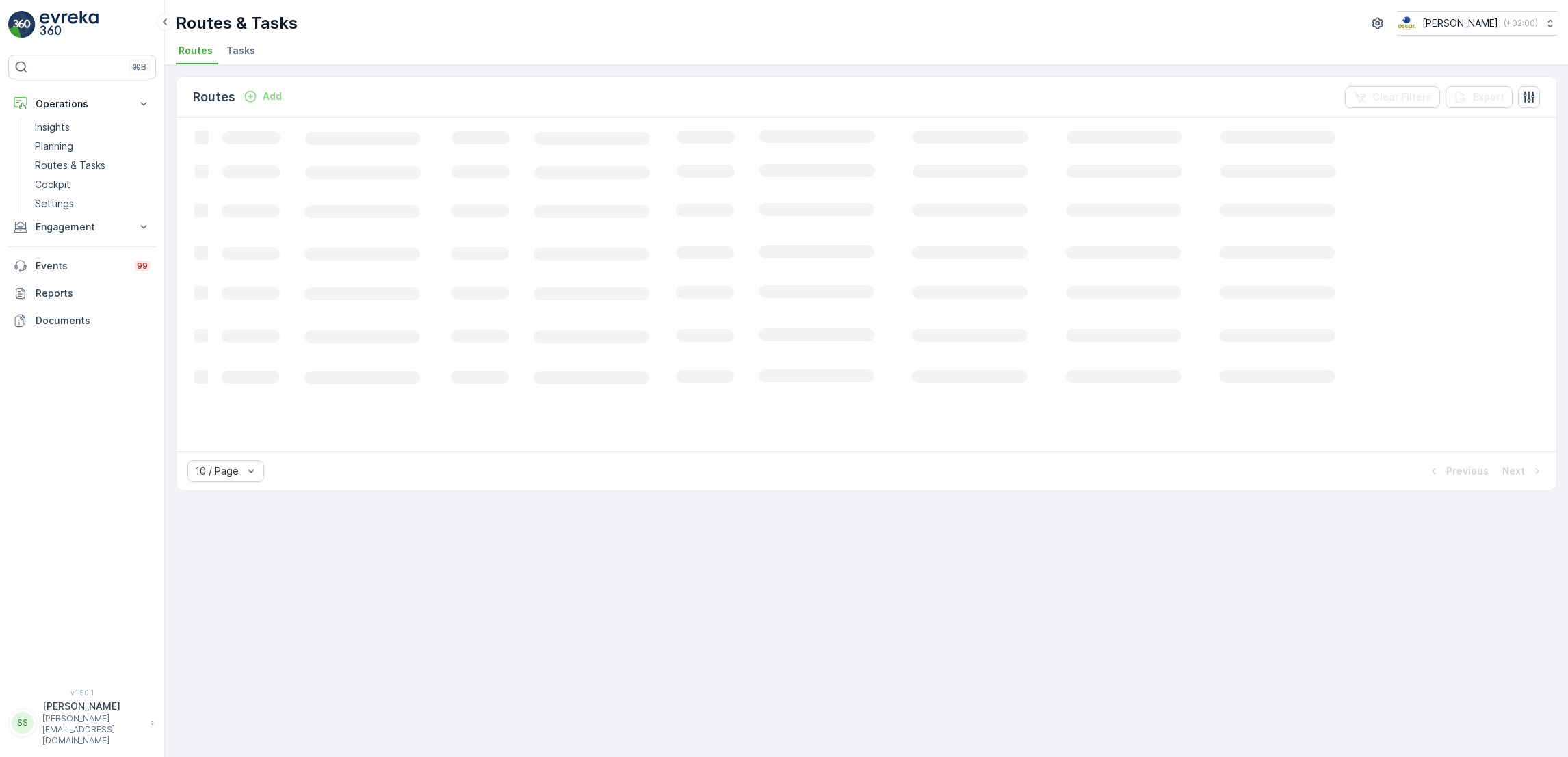
click at [227, 58] on li "Tasks" at bounding box center [241, 53] width 37 height 24
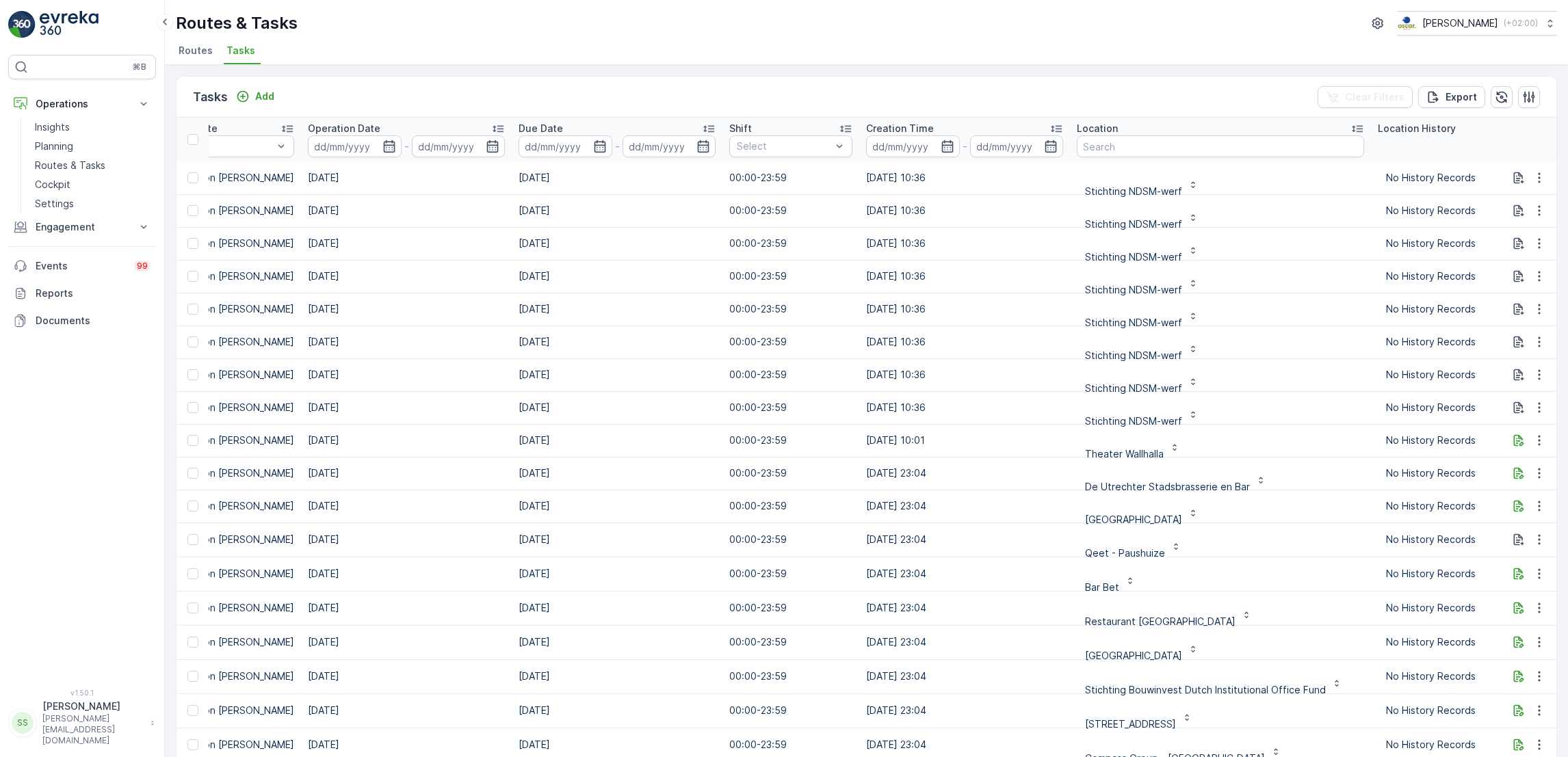
scroll to position [0, 483]
click at [1218, 147] on input "text" at bounding box center [1217, 146] width 287 height 22
type input "cather"
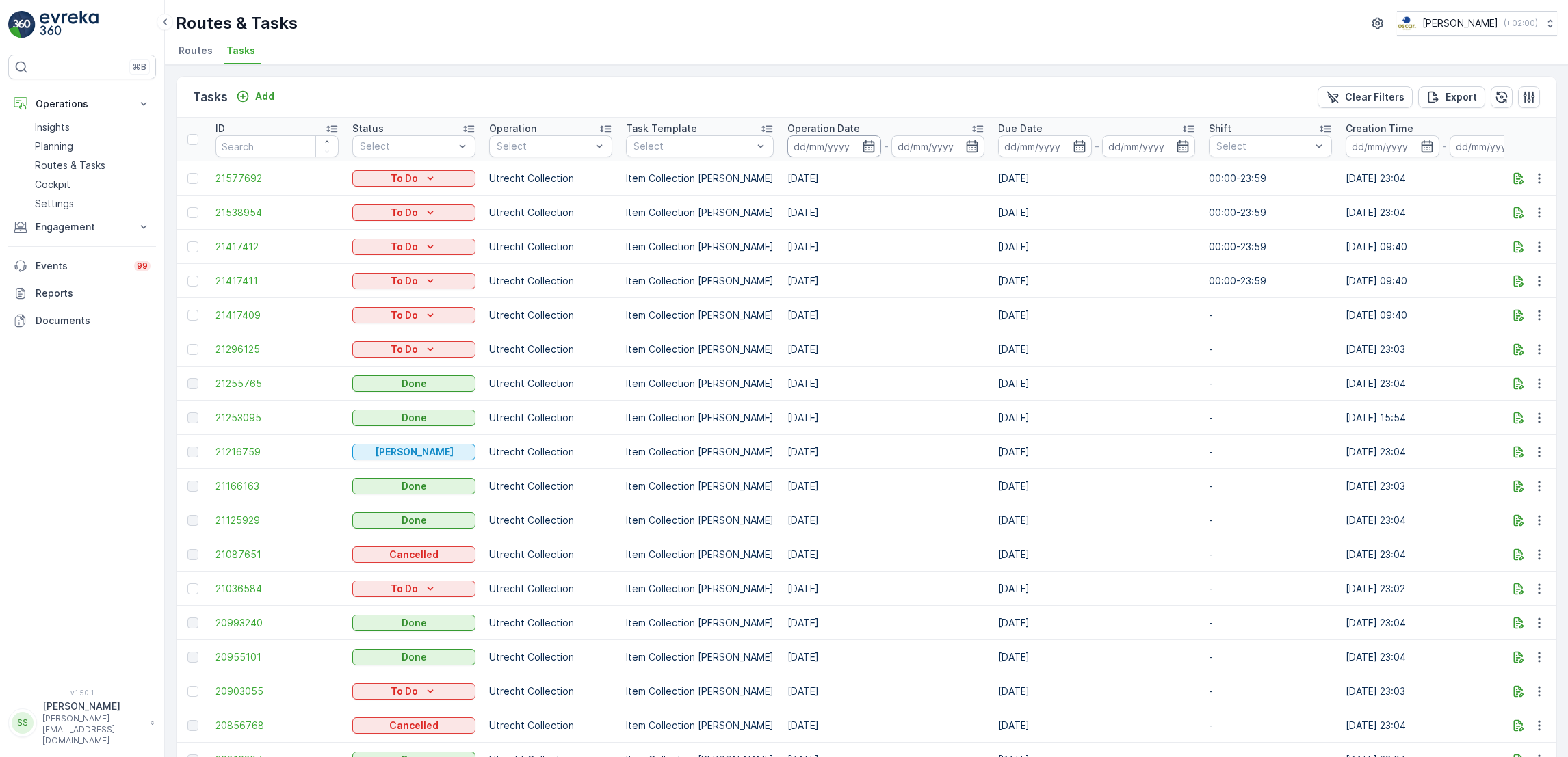
click at [855, 154] on input at bounding box center [833, 146] width 93 height 22
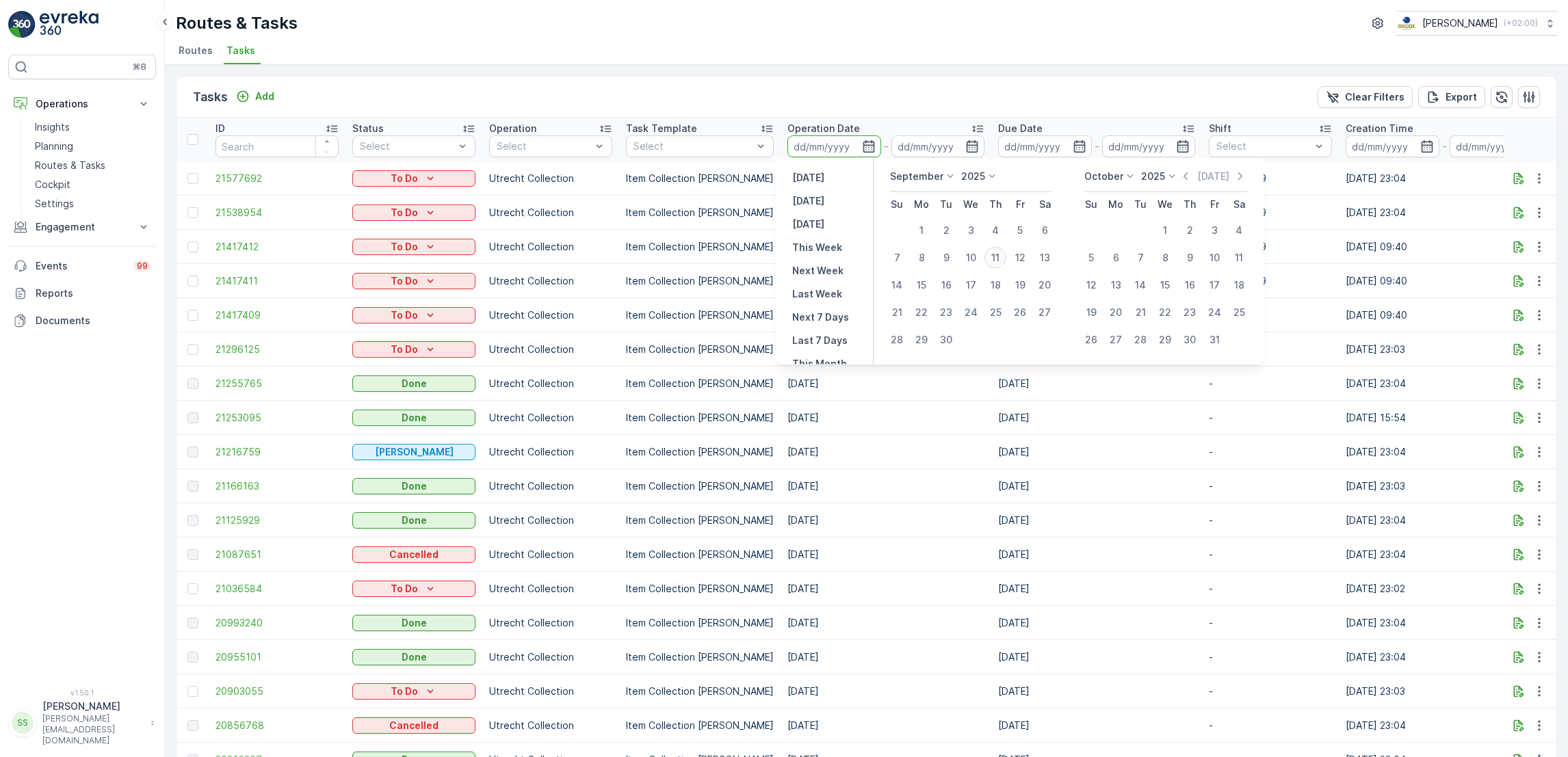
click at [992, 258] on div "11" at bounding box center [995, 257] width 22 height 22
type input "[DATE]"
click at [992, 258] on div "11" at bounding box center [995, 257] width 22 height 22
type input "[DATE]"
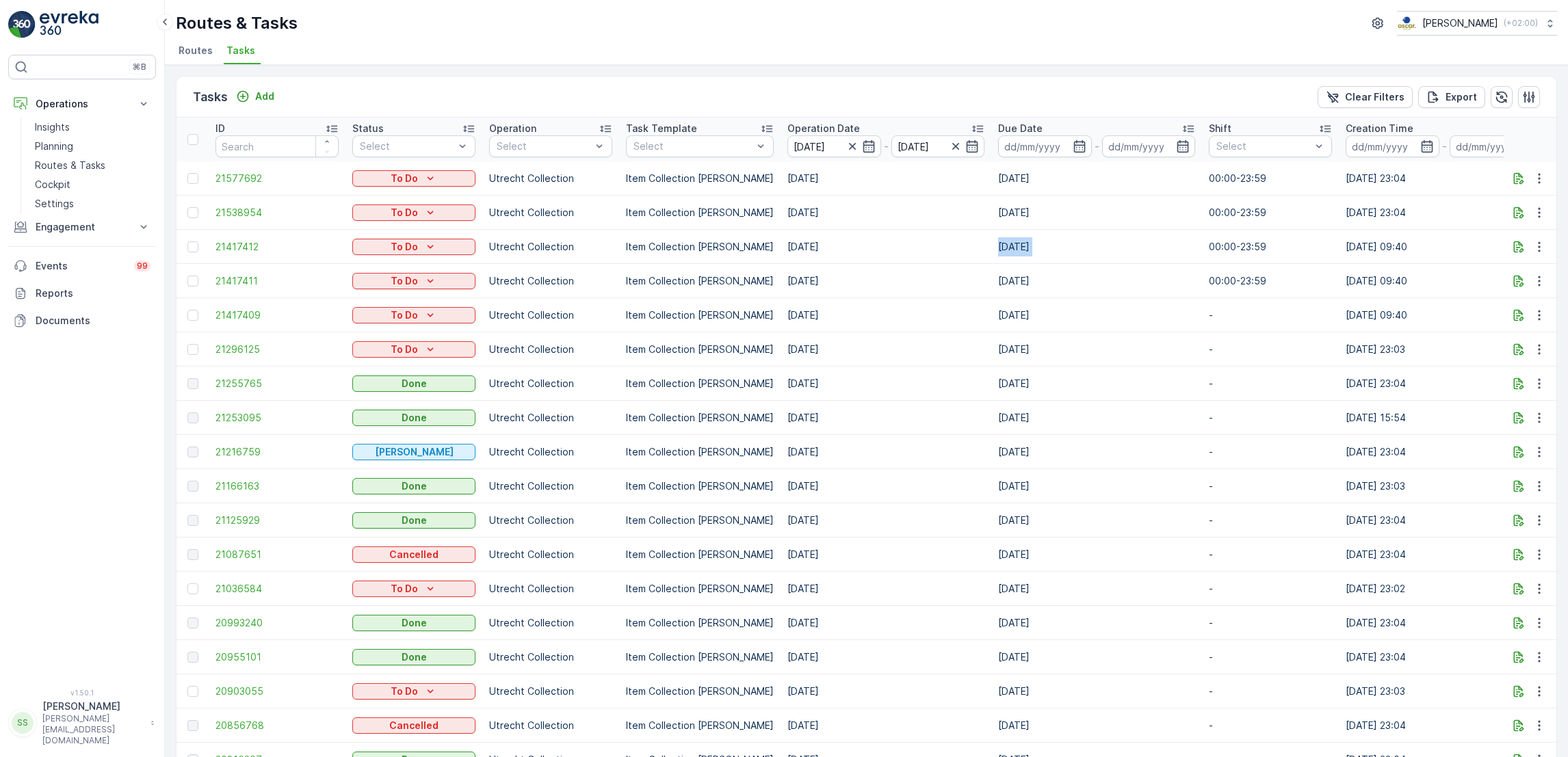
click at [992, 258] on td "[DATE]" at bounding box center [1095, 247] width 210 height 34
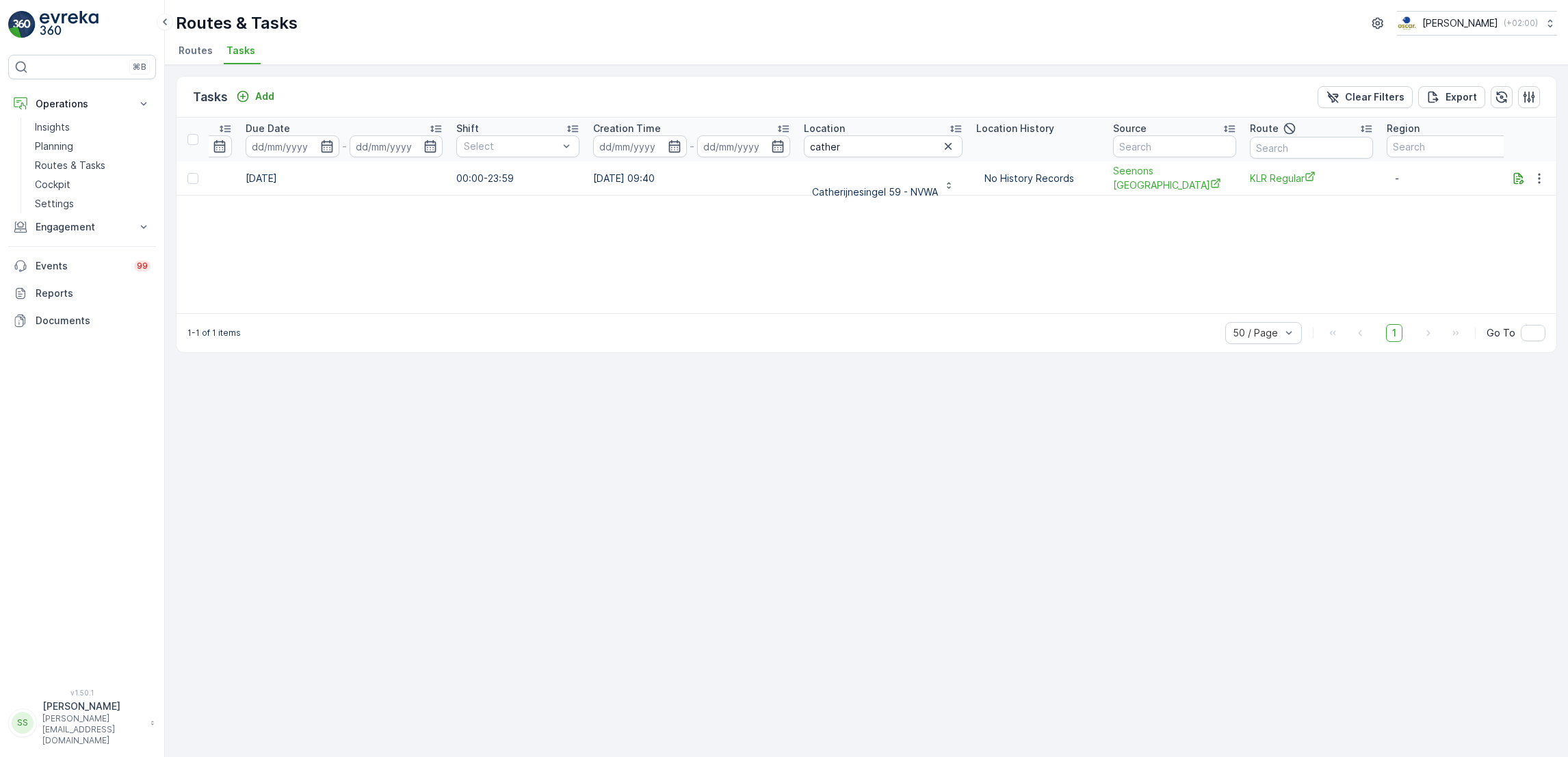
scroll to position [0, 754]
click at [909, 150] on input "cather" at bounding box center [881, 146] width 158 height 22
type input "cushwake"
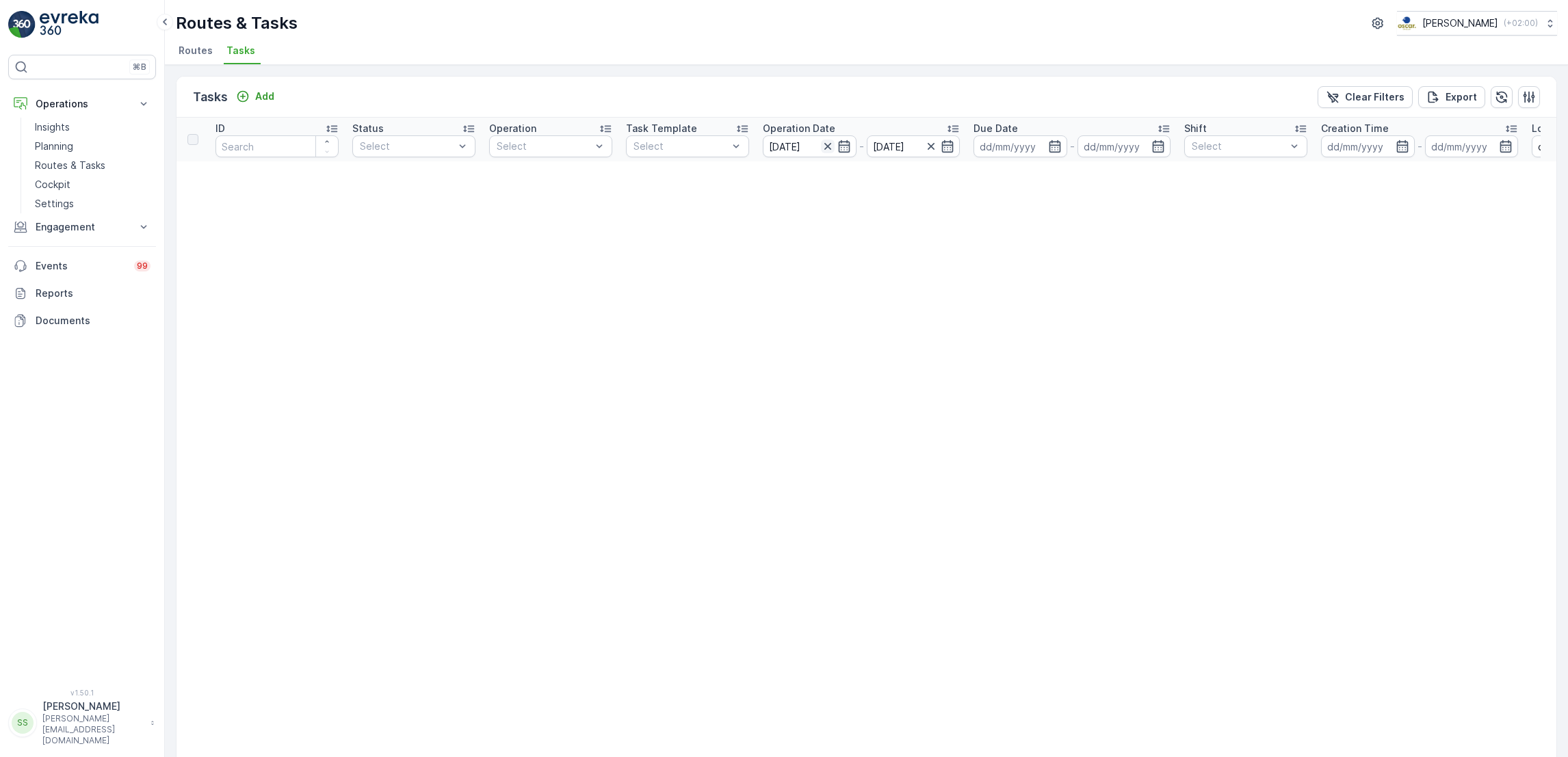
click at [826, 149] on icon "button" at bounding box center [827, 146] width 14 height 14
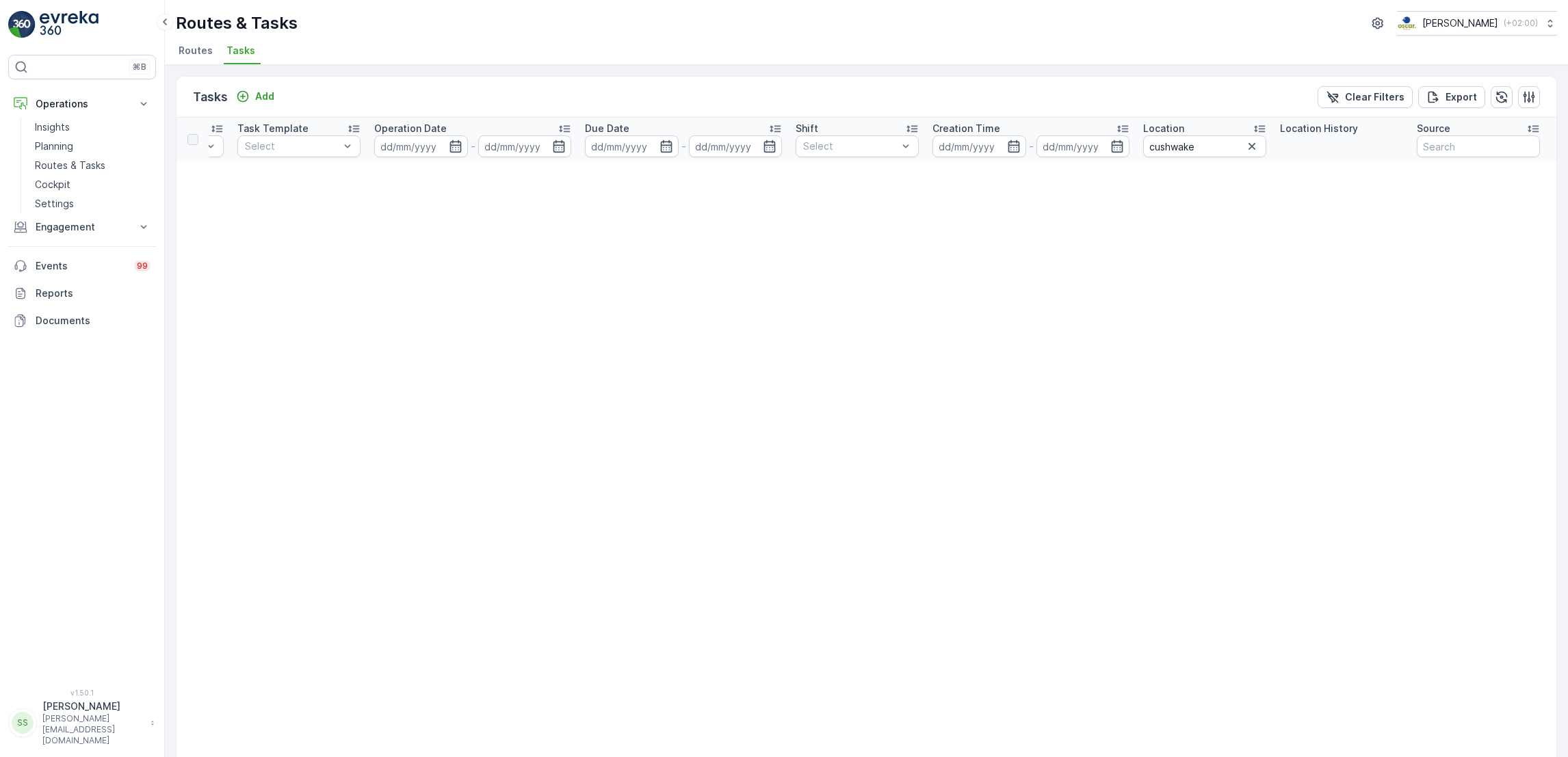
scroll to position [0, 397]
click at [1203, 151] on input "cushwake" at bounding box center [1196, 146] width 123 height 22
type input "c"
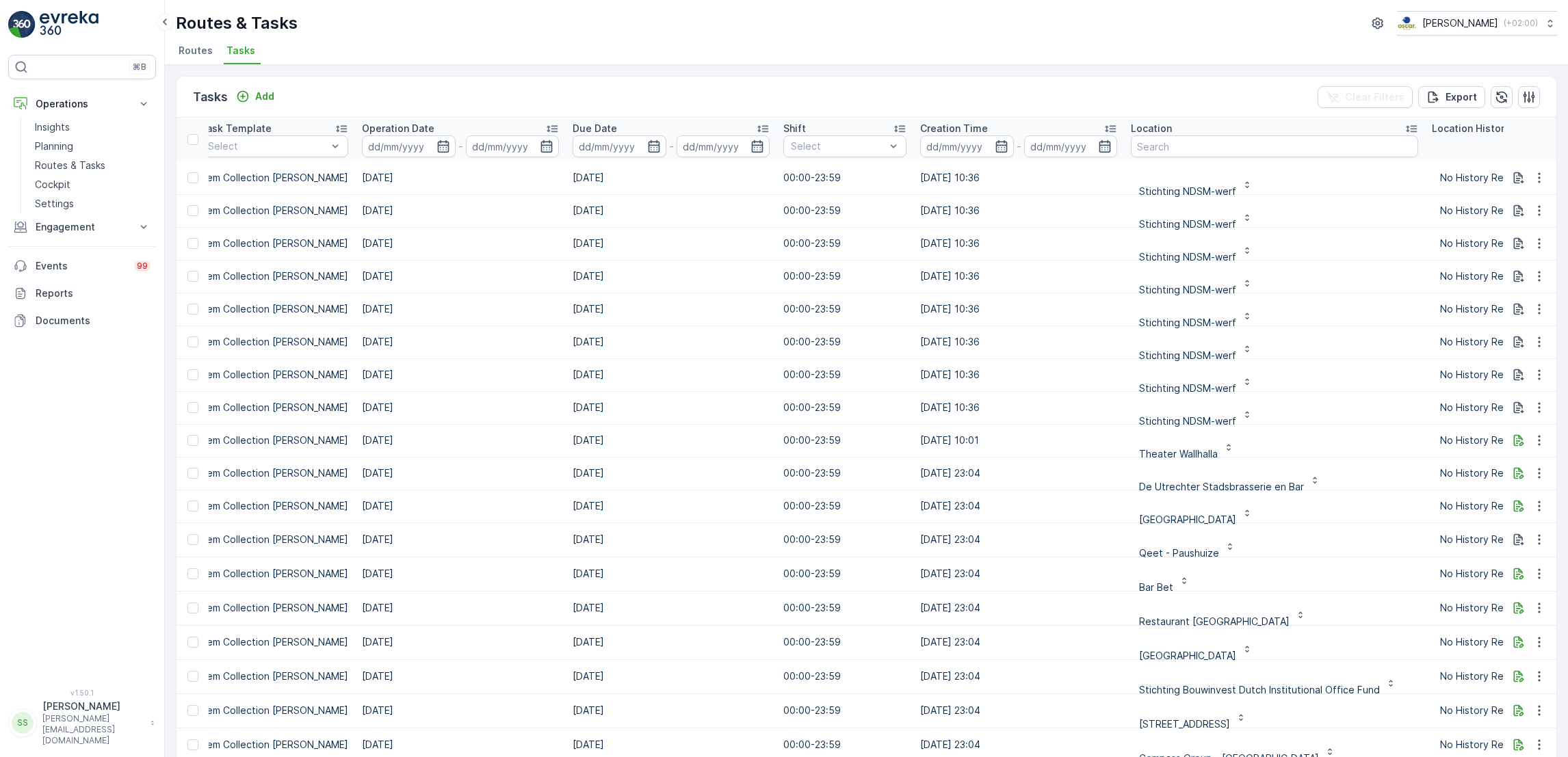
scroll to position [0, 445]
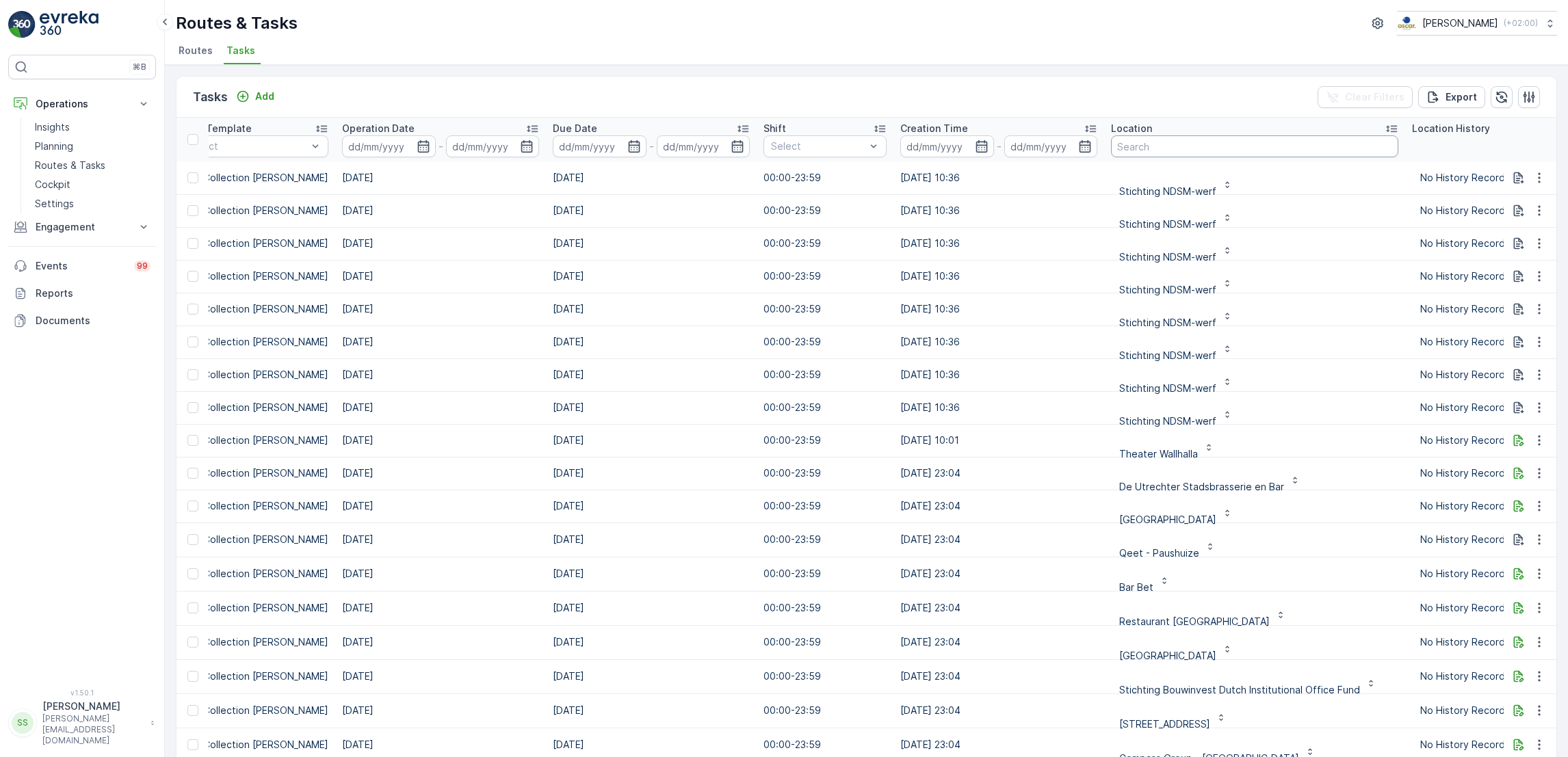
click at [1190, 143] on input "text" at bounding box center [1255, 146] width 287 height 22
type input "cush"
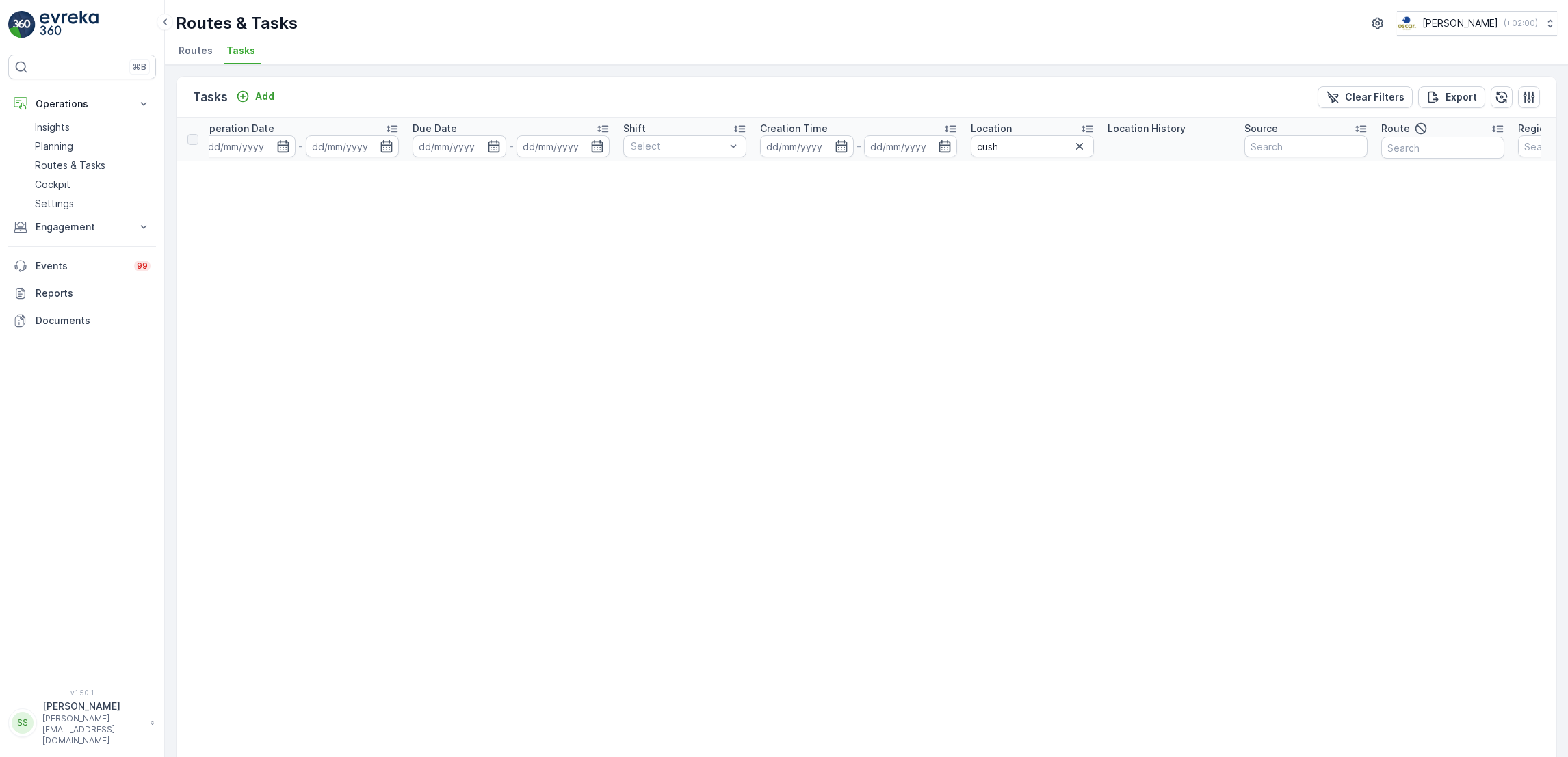
scroll to position [0, 672]
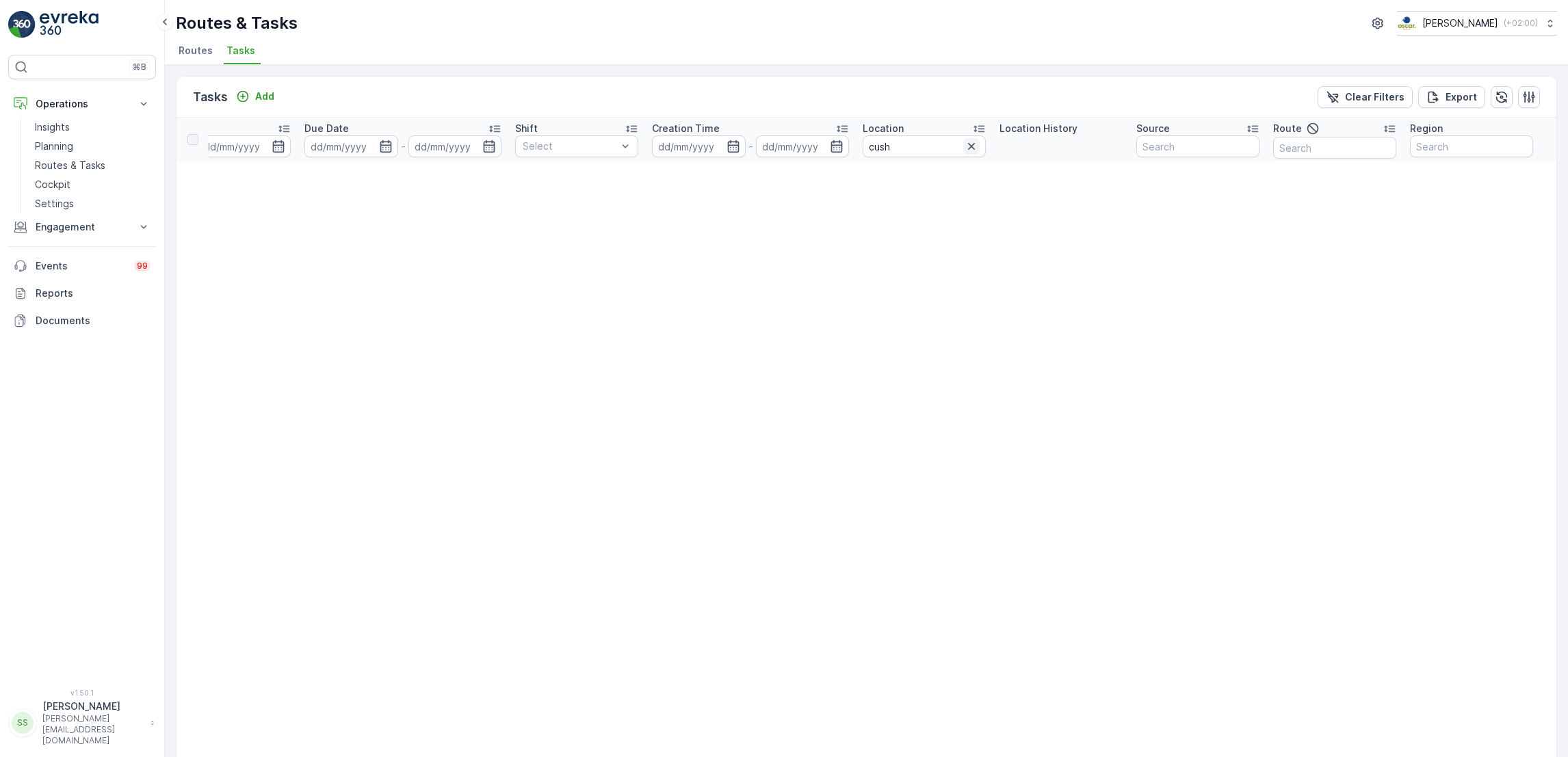
click at [970, 151] on icon "button" at bounding box center [971, 146] width 14 height 14
click at [944, 145] on input "text" at bounding box center [924, 146] width 123 height 22
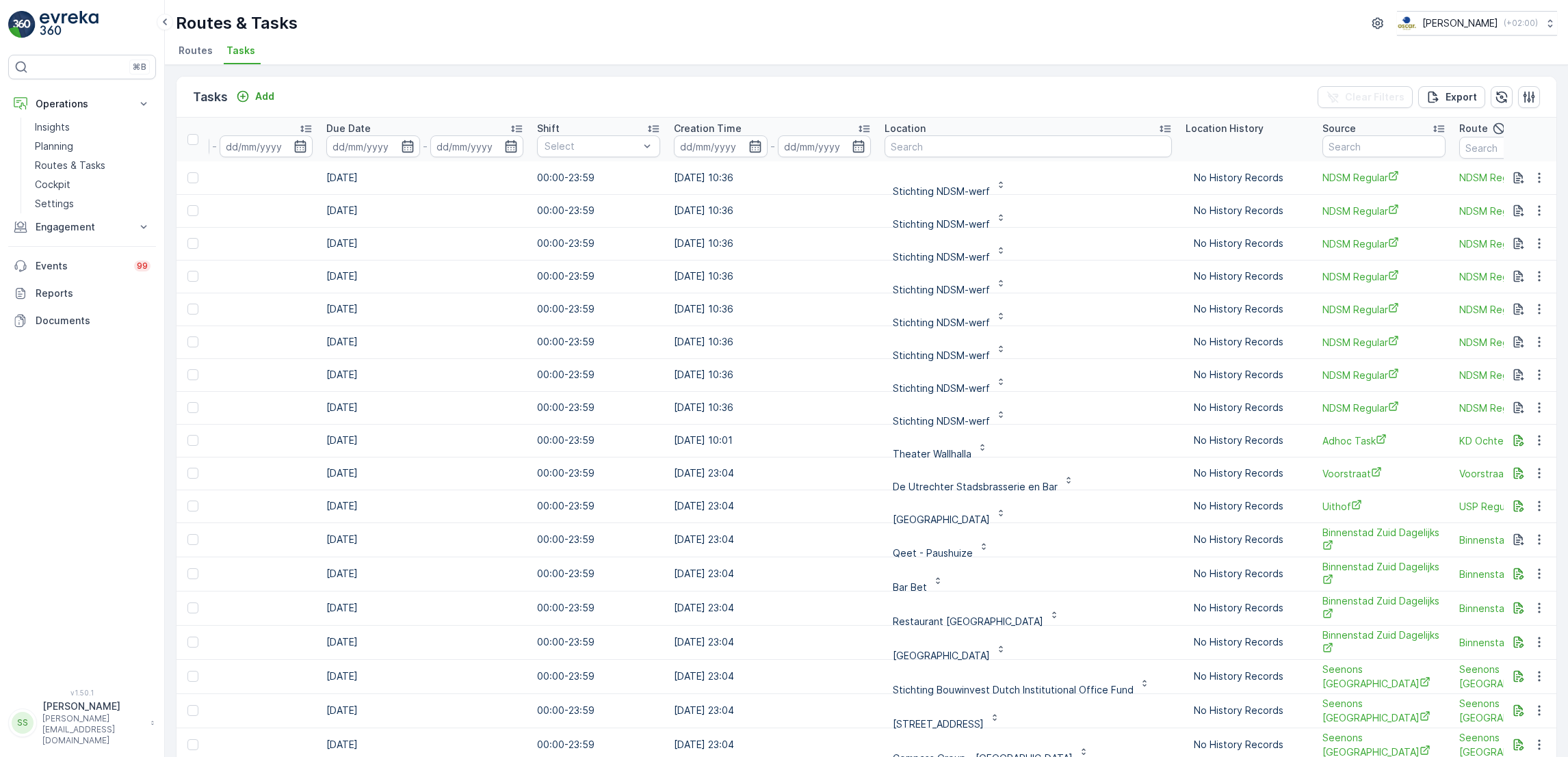
click at [944, 145] on input "text" at bounding box center [1028, 146] width 287 height 22
type input "wakefie"
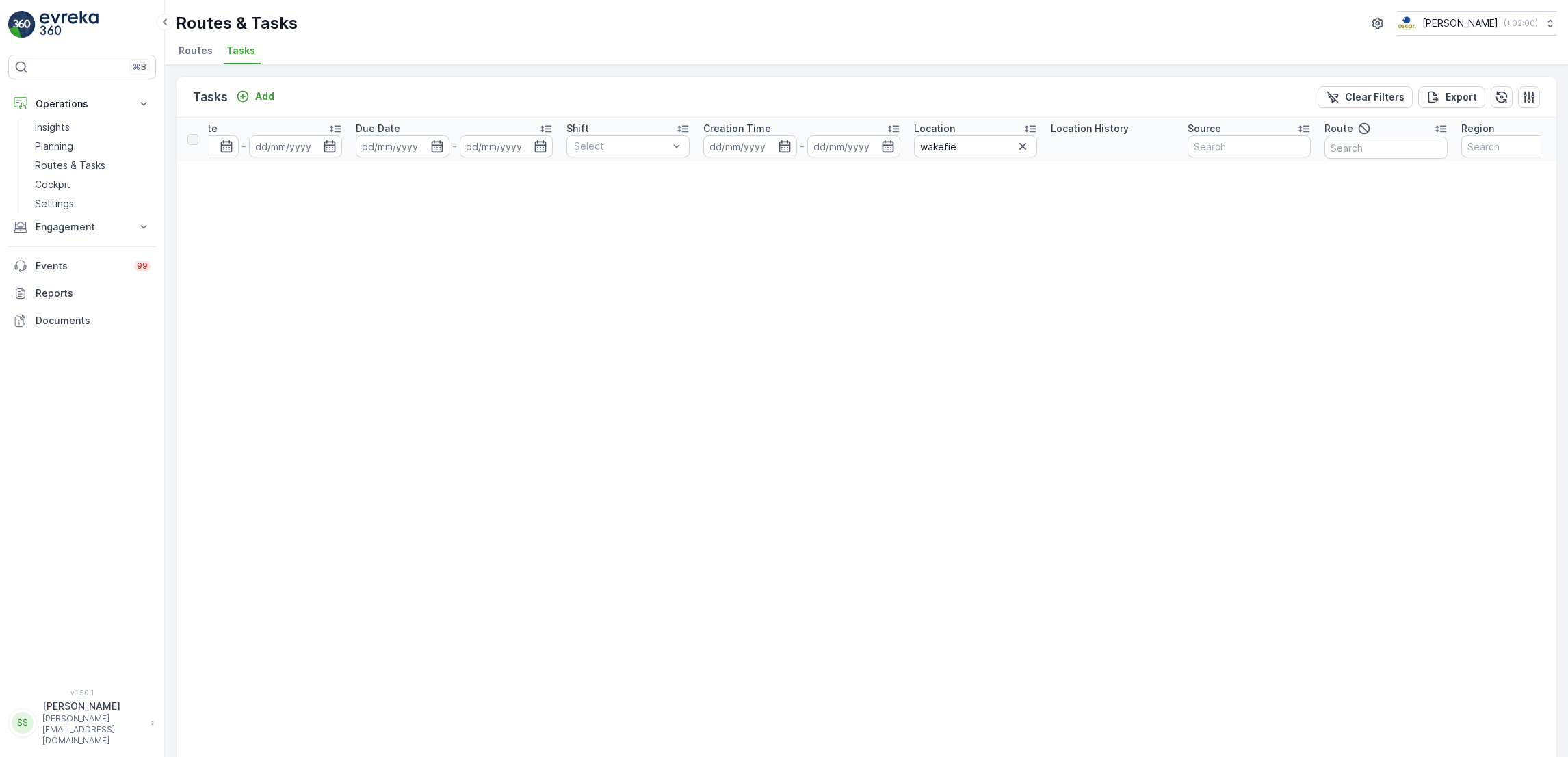
scroll to position [0, 672]
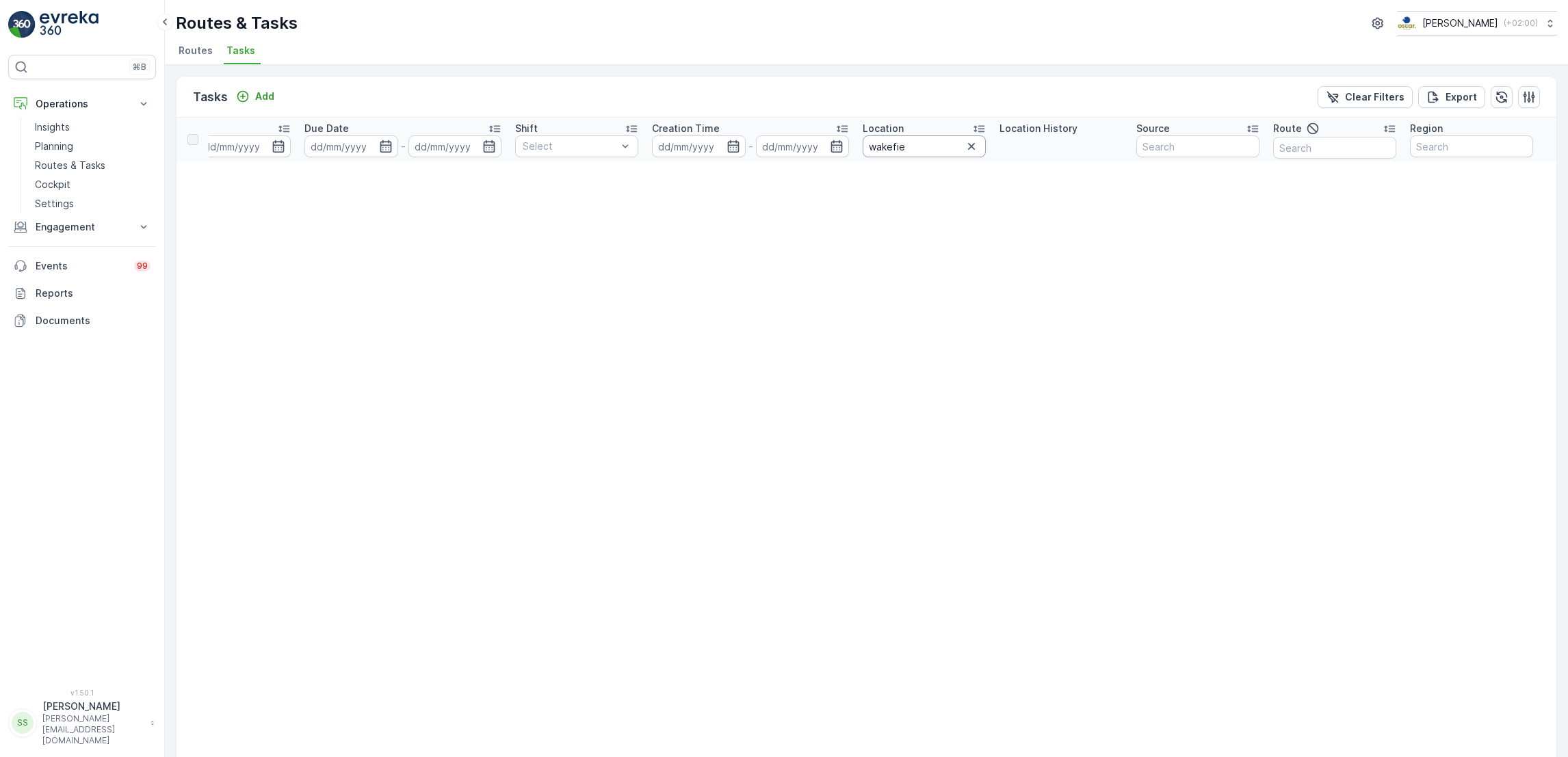
click at [935, 136] on input "wakefie" at bounding box center [924, 146] width 123 height 22
drag, startPoint x: 936, startPoint y: 136, endPoint x: 848, endPoint y: 136, distance: 88.0
click at [848, 136] on tr "ID Status Select Operation Select Task Template Select Operation Date - Due Dat…" at bounding box center [532, 140] width 2049 height 44
click at [926, 150] on input "wakefie" at bounding box center [924, 146] width 123 height 22
type input "w"
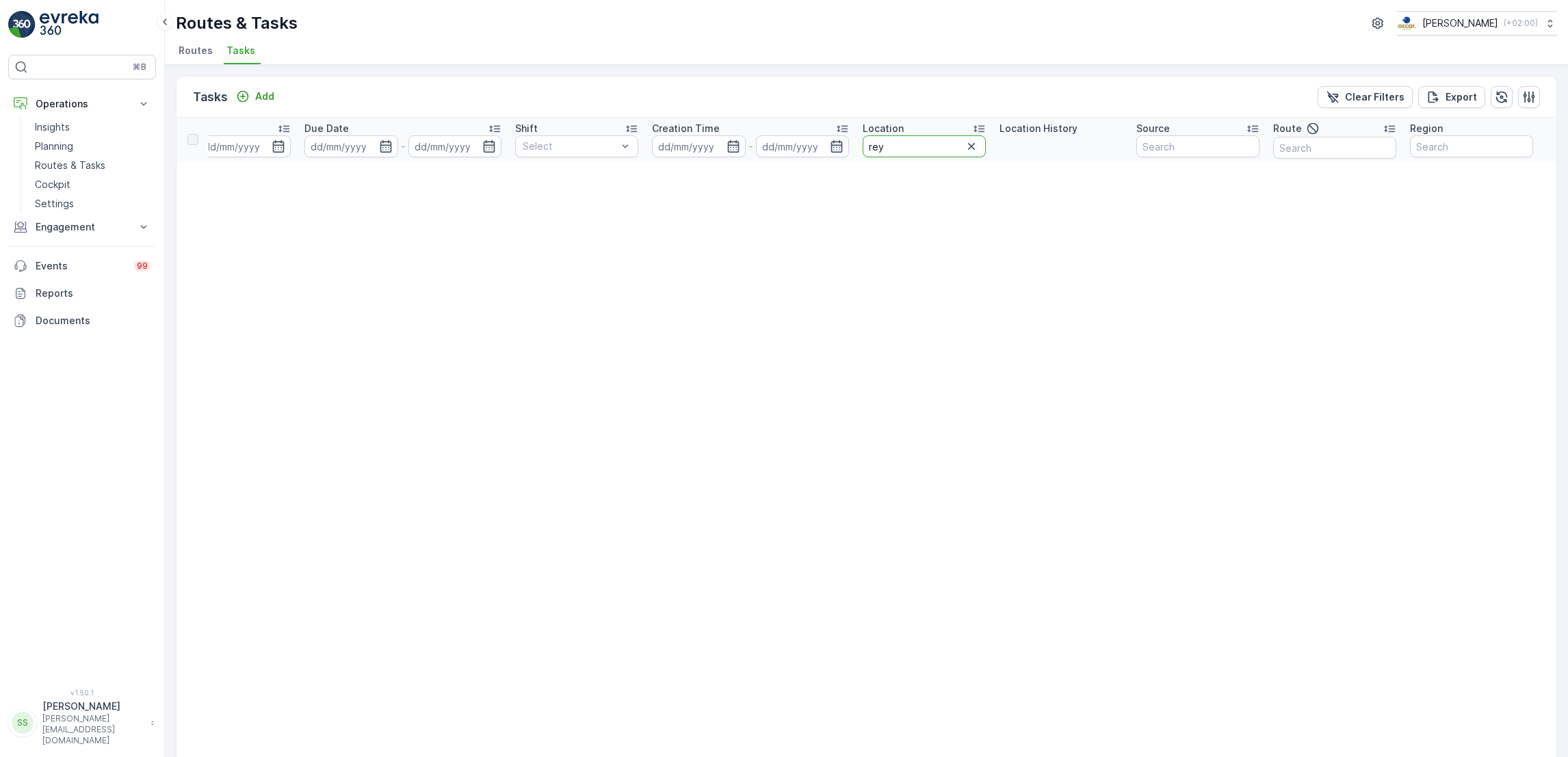
type input "reyk"
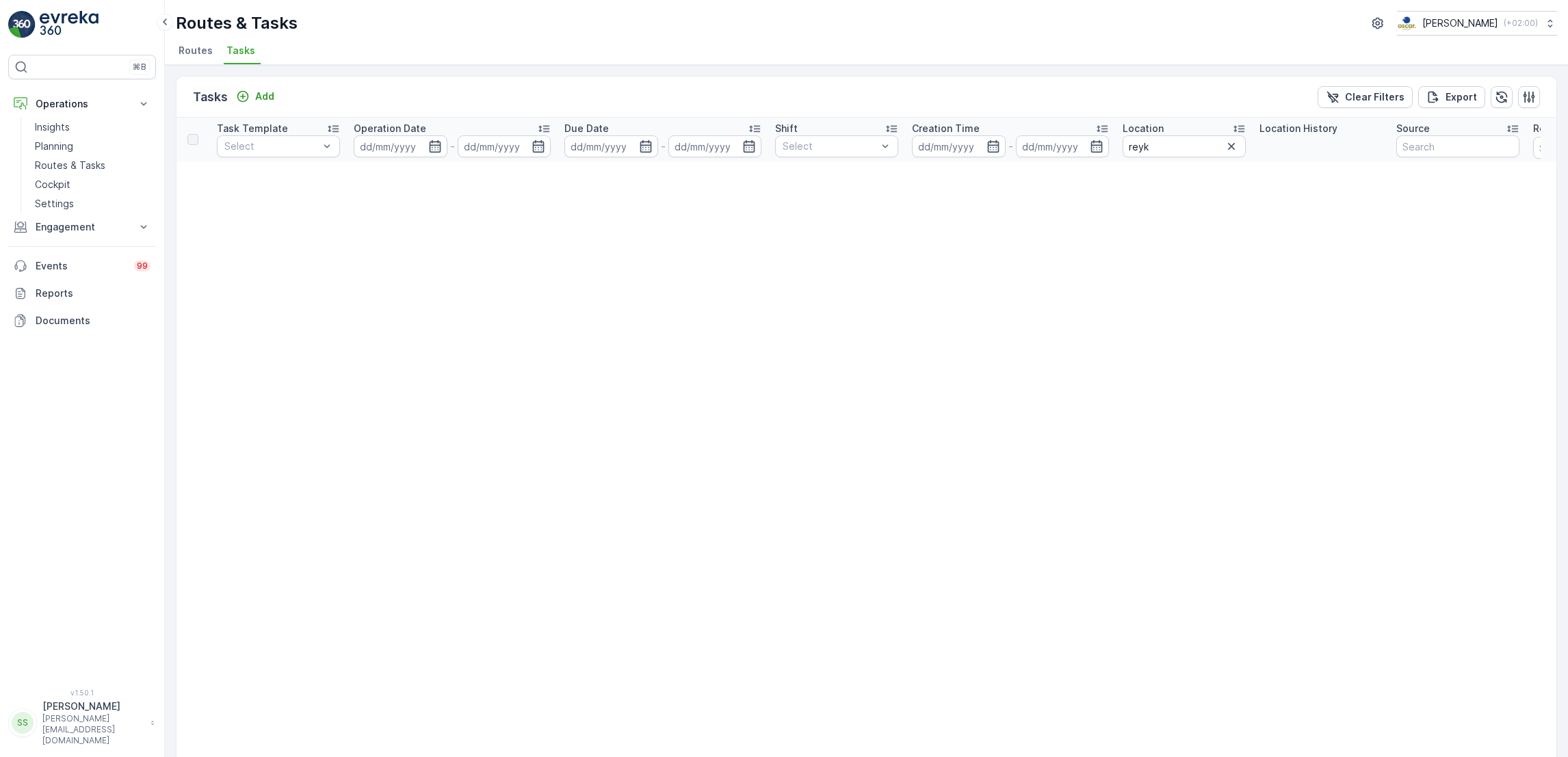
scroll to position [0, 413]
drag, startPoint x: 1175, startPoint y: 147, endPoint x: 1054, endPoint y: 149, distance: 121.0
click at [1054, 149] on tr "ID Status Select Operation Select Task Template Select Operation Date - Due Dat…" at bounding box center [788, 140] width 2049 height 44
type input "a-fa"
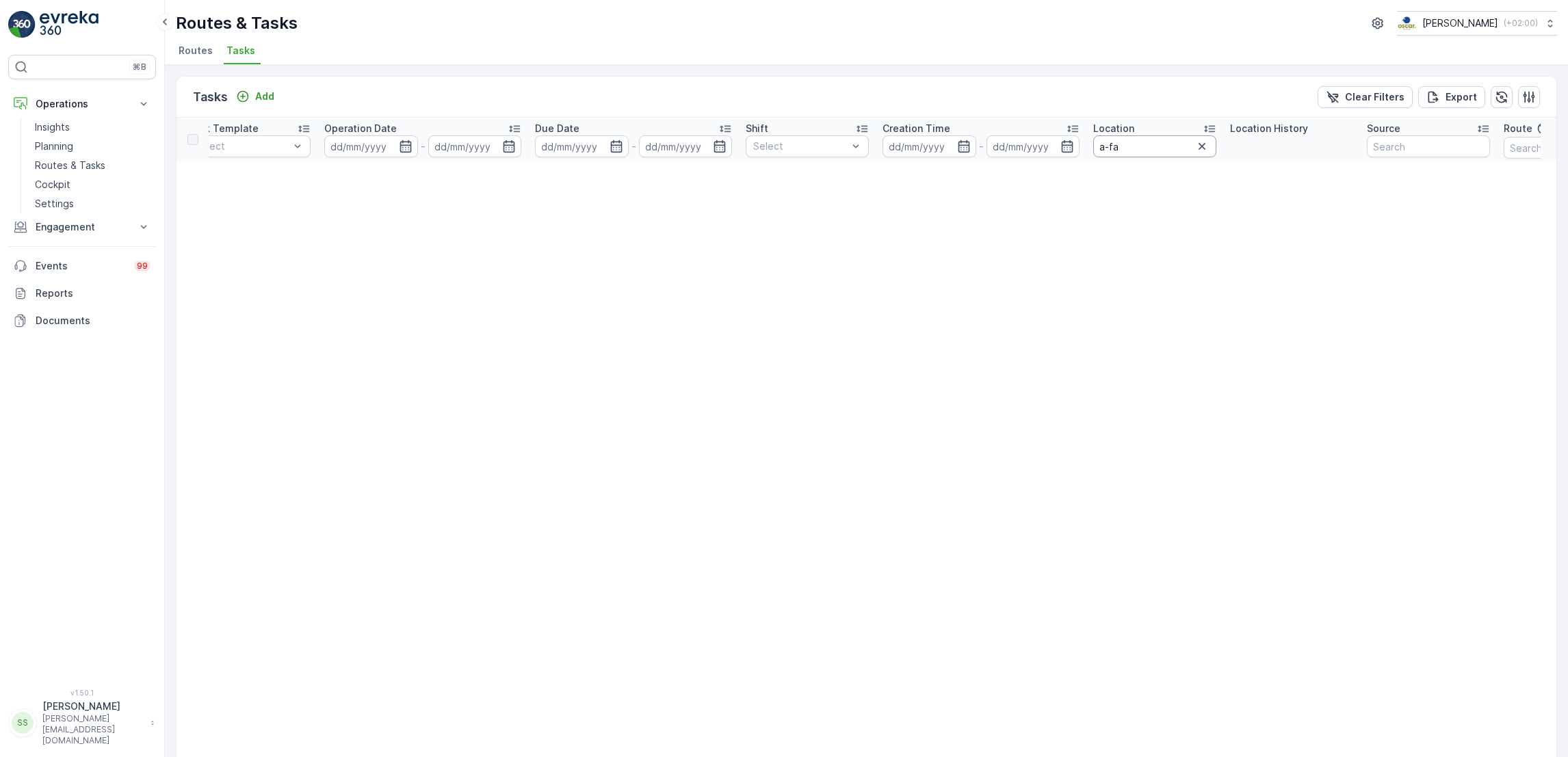
click at [1126, 145] on input "a-fa" at bounding box center [1155, 146] width 123 height 22
type input "a"
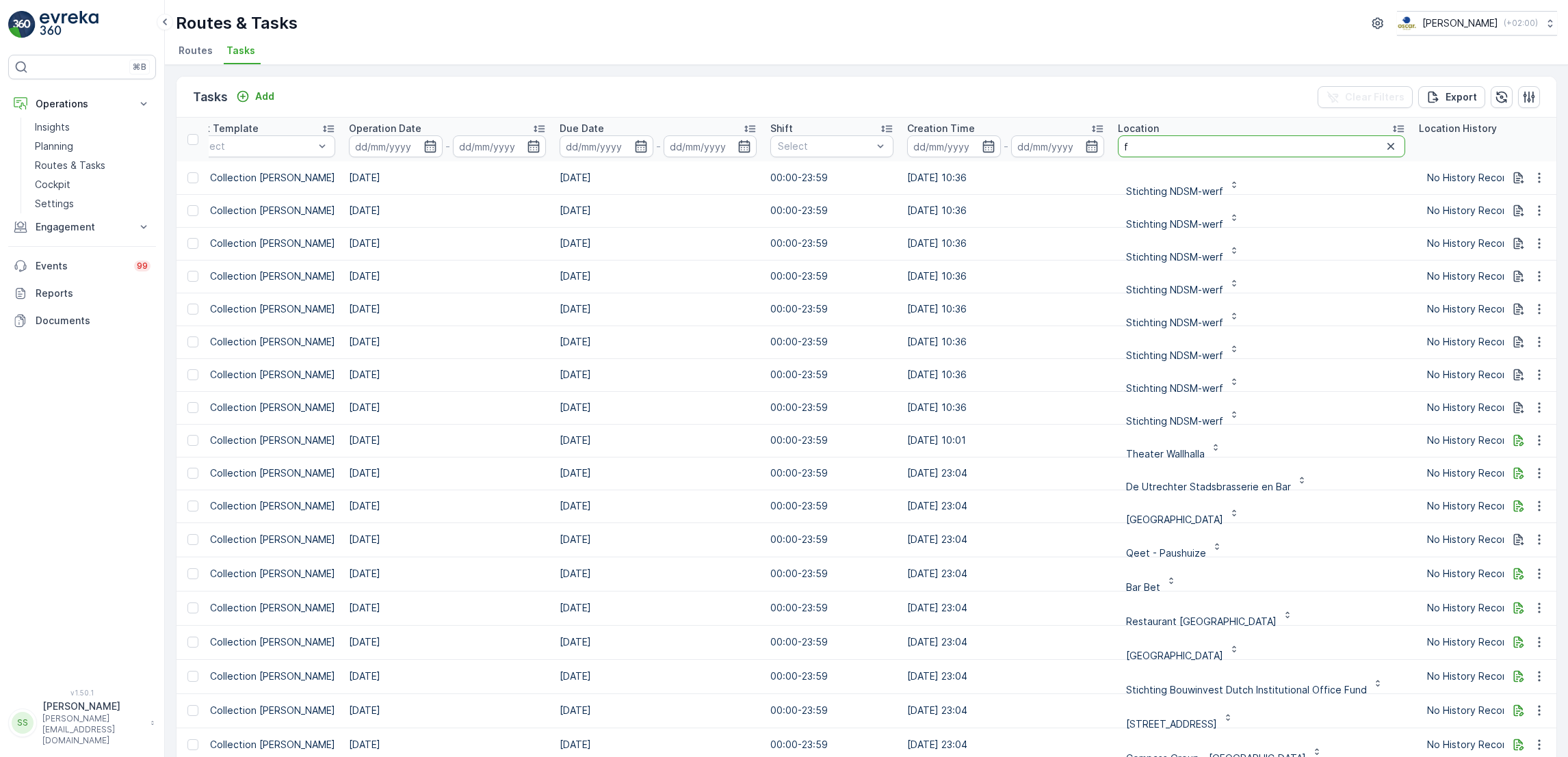
click at [1126, 145] on input "f" at bounding box center [1261, 146] width 287 height 22
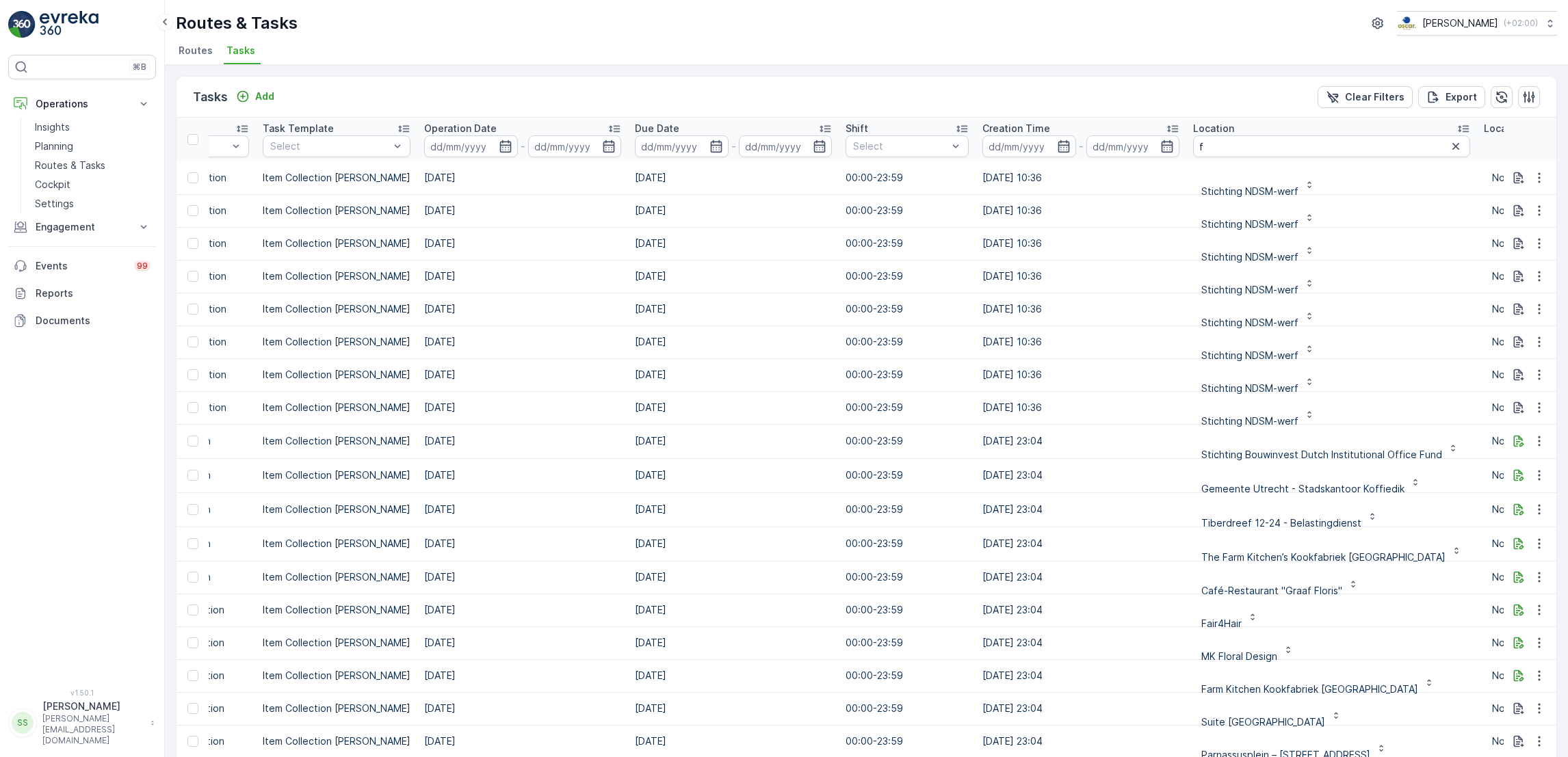
scroll to position [0, 365]
click at [1202, 151] on input "f" at bounding box center [1328, 146] width 277 height 22
type input "fact"
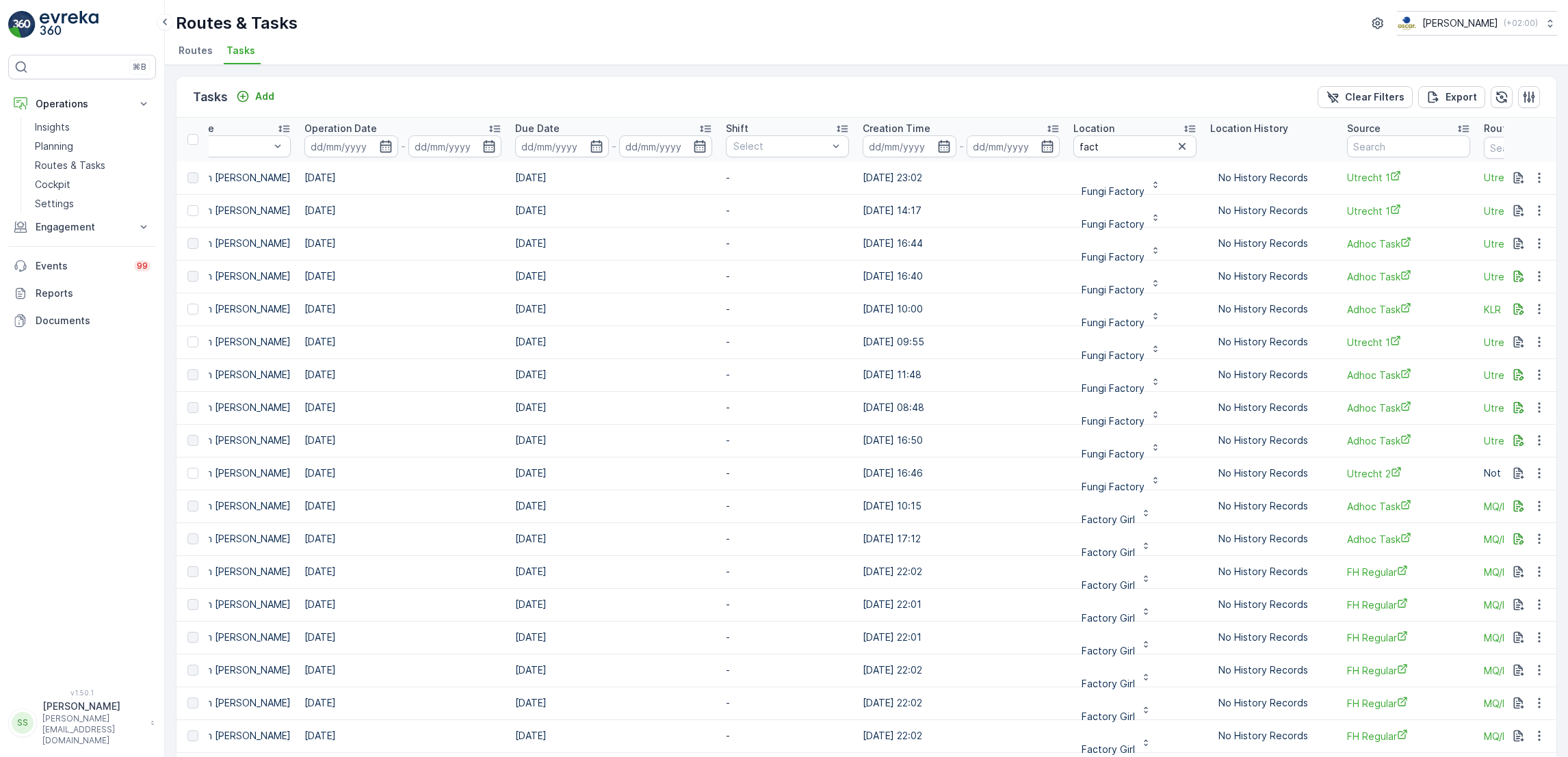
scroll to position [0, 483]
click at [1095, 148] on input "fact" at bounding box center [1134, 146] width 123 height 22
type input "factorij"
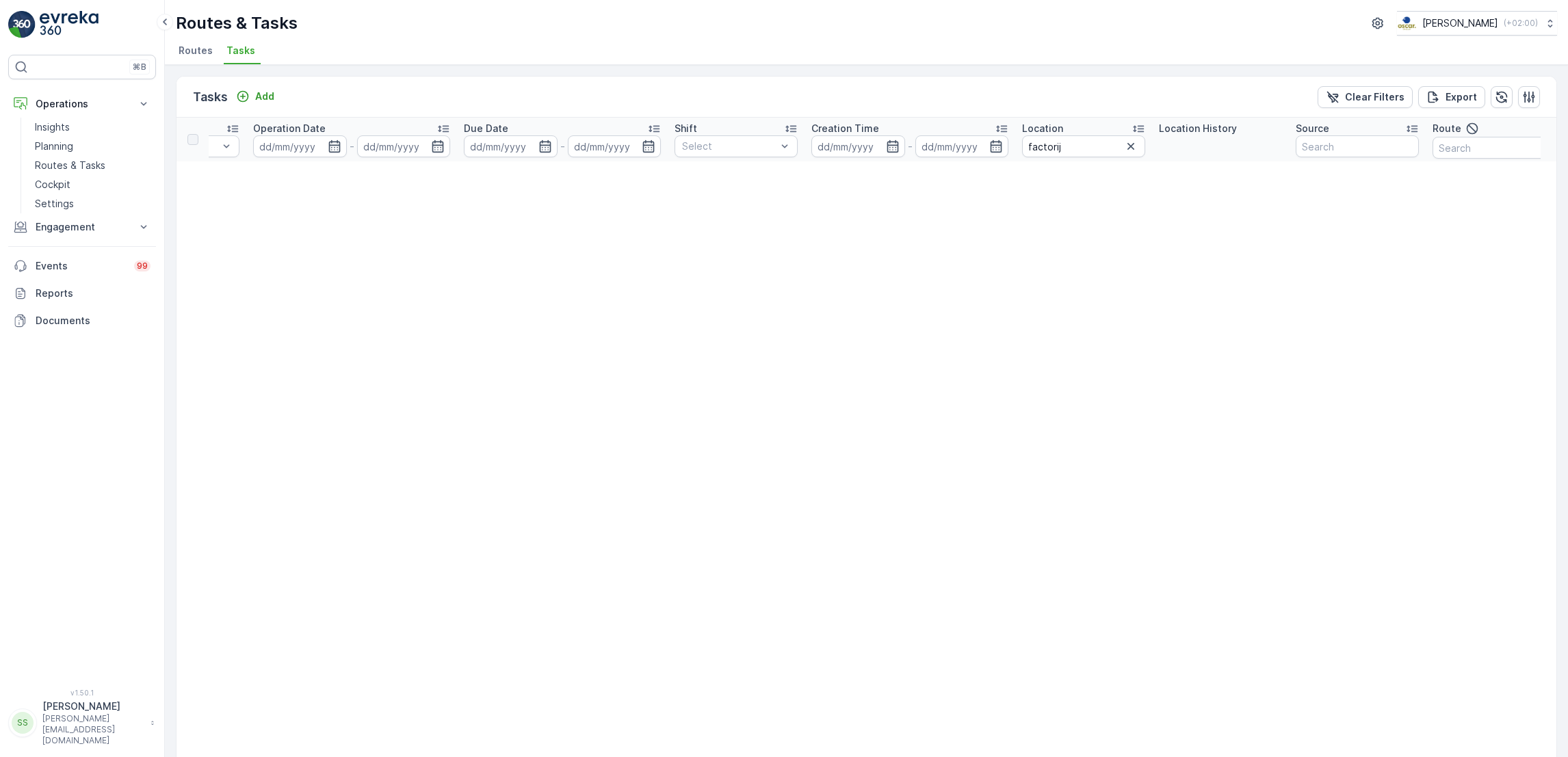
scroll to position [0, 562]
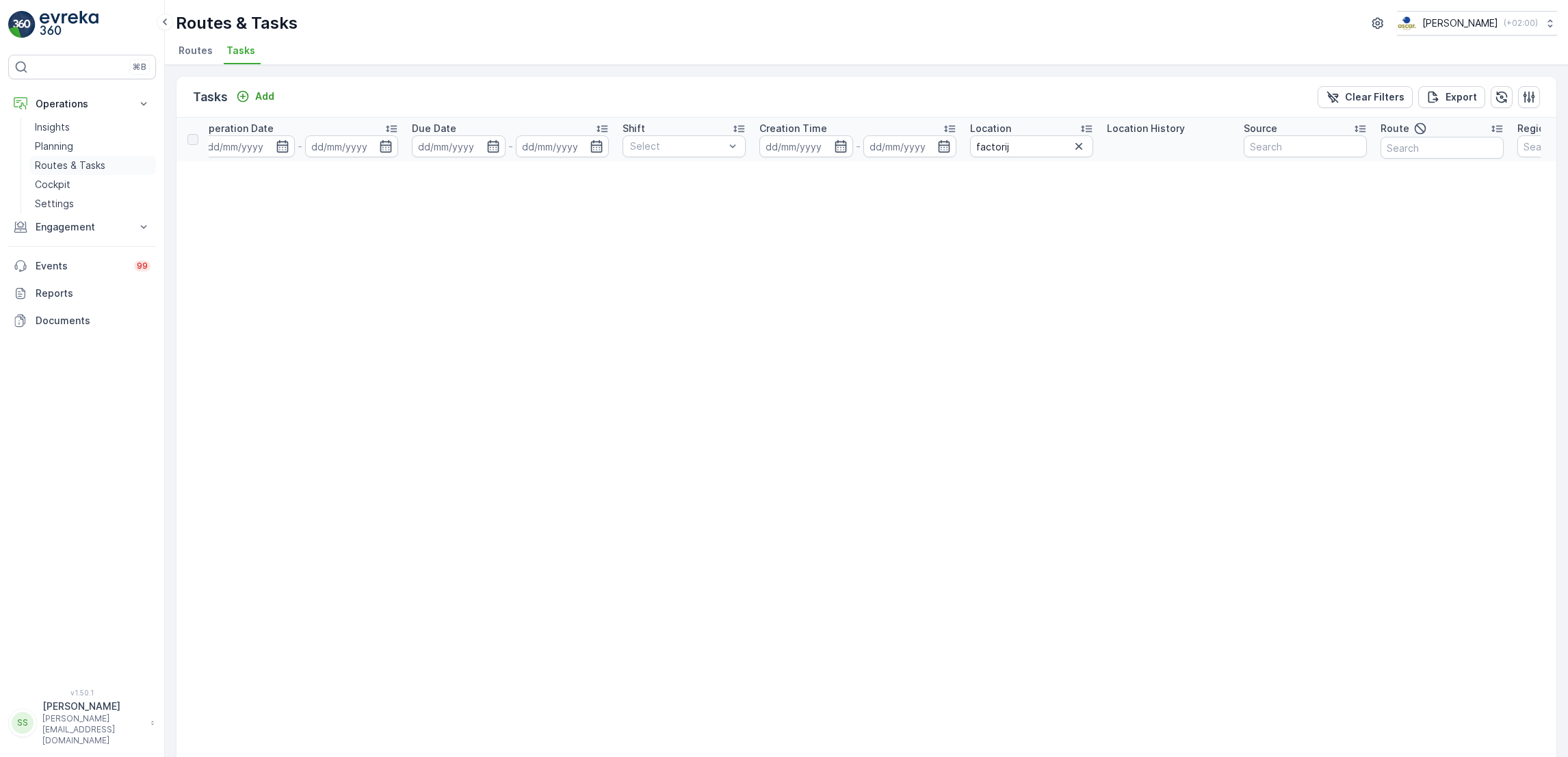
click at [89, 165] on p "Routes & Tasks" at bounding box center [70, 165] width 71 height 14
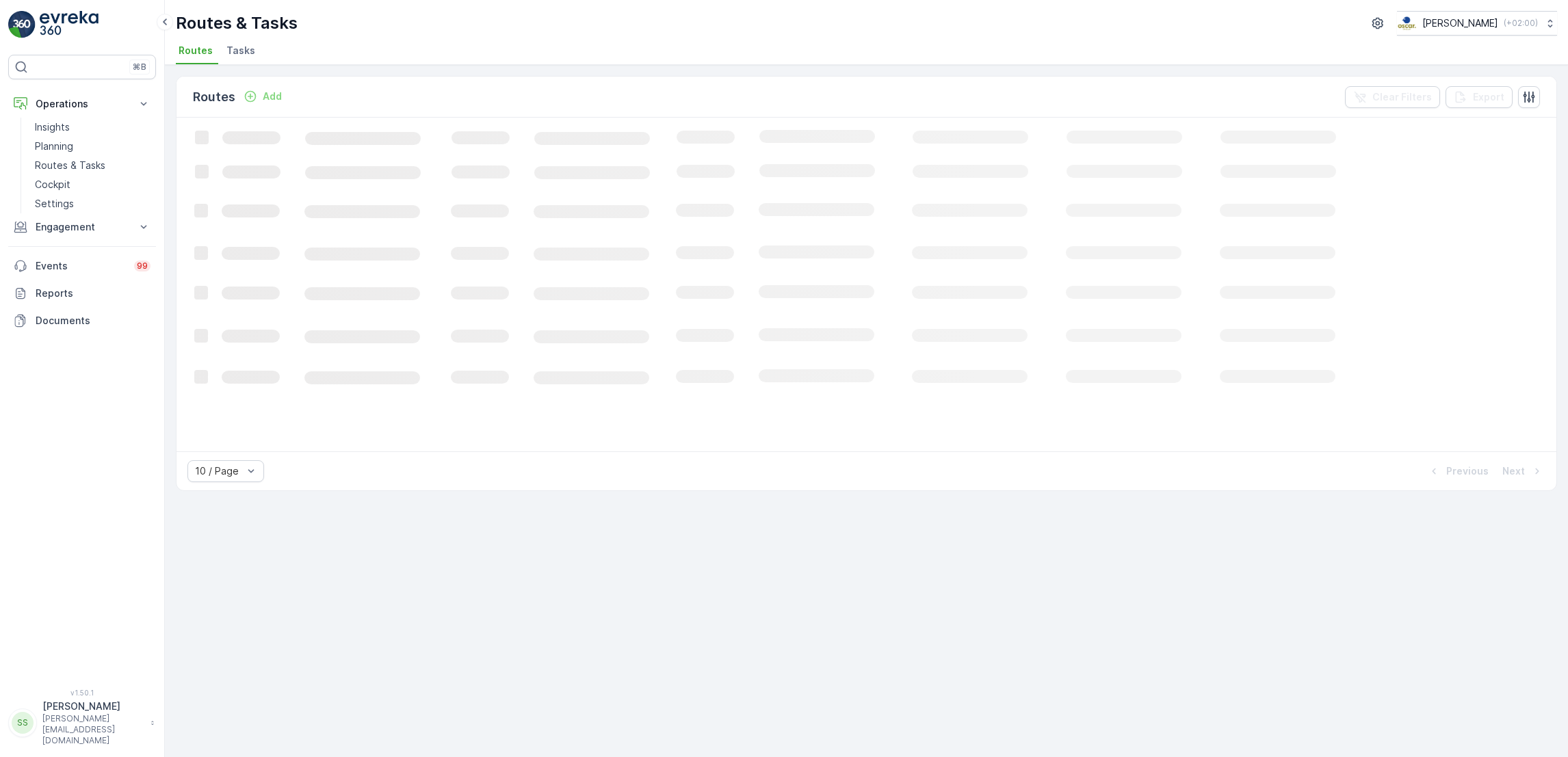
click at [237, 61] on li "Tasks" at bounding box center [241, 53] width 37 height 24
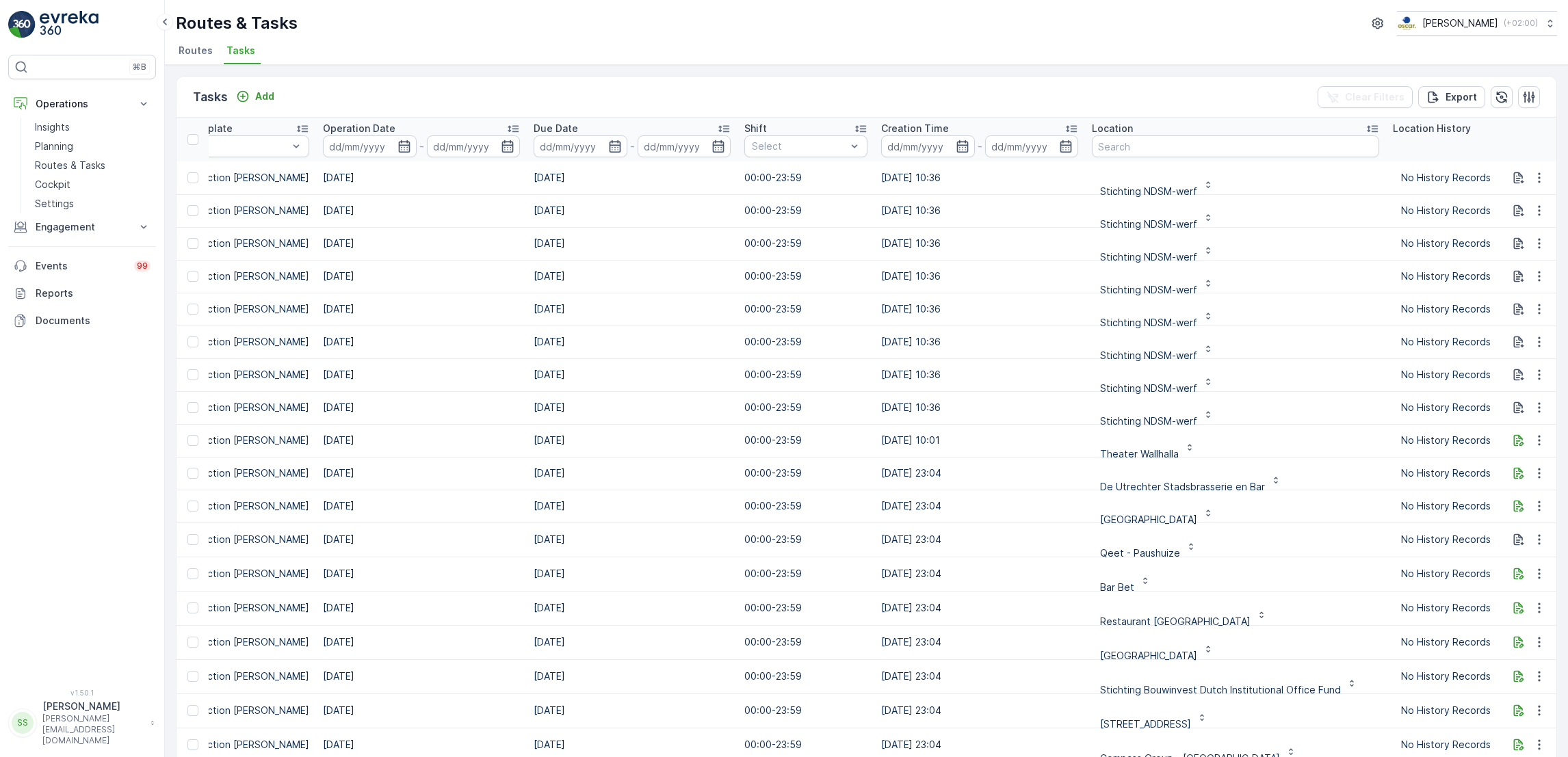
scroll to position [0, 706]
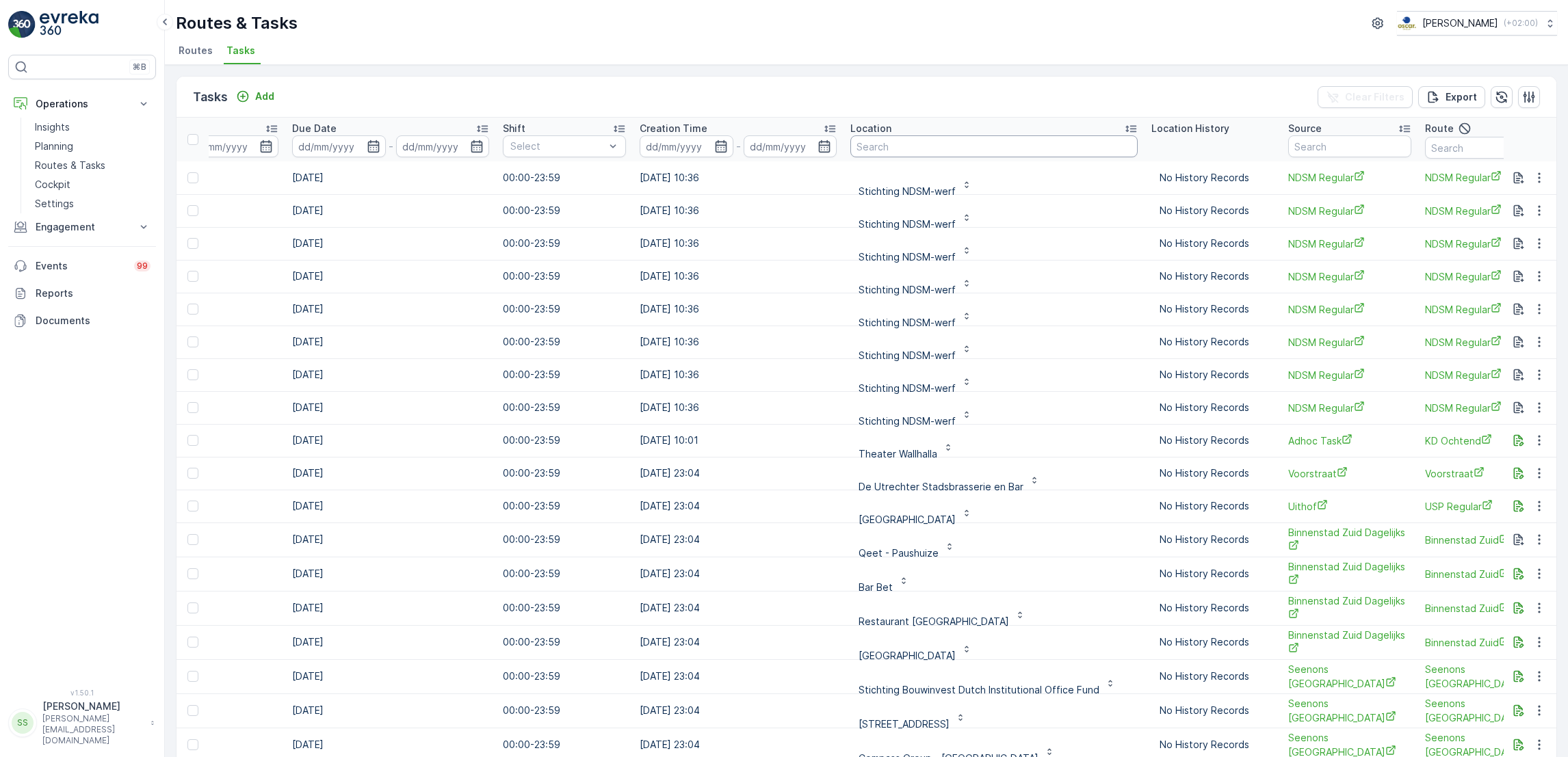
click at [998, 146] on input "text" at bounding box center [994, 146] width 287 height 22
type input "fact"
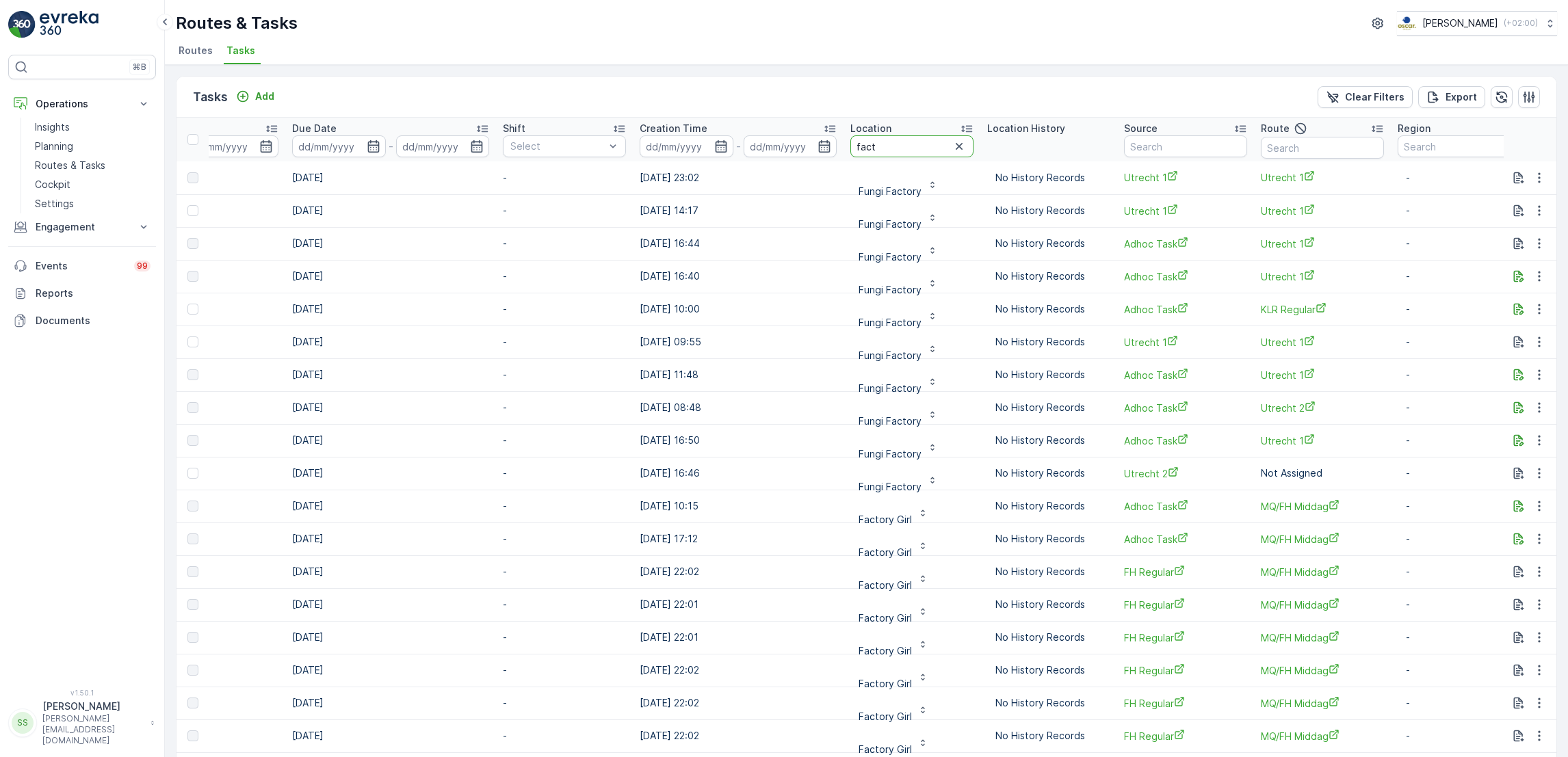
drag, startPoint x: 888, startPoint y: 150, endPoint x: 606, endPoint y: 170, distance: 282.7
type input "a-f"
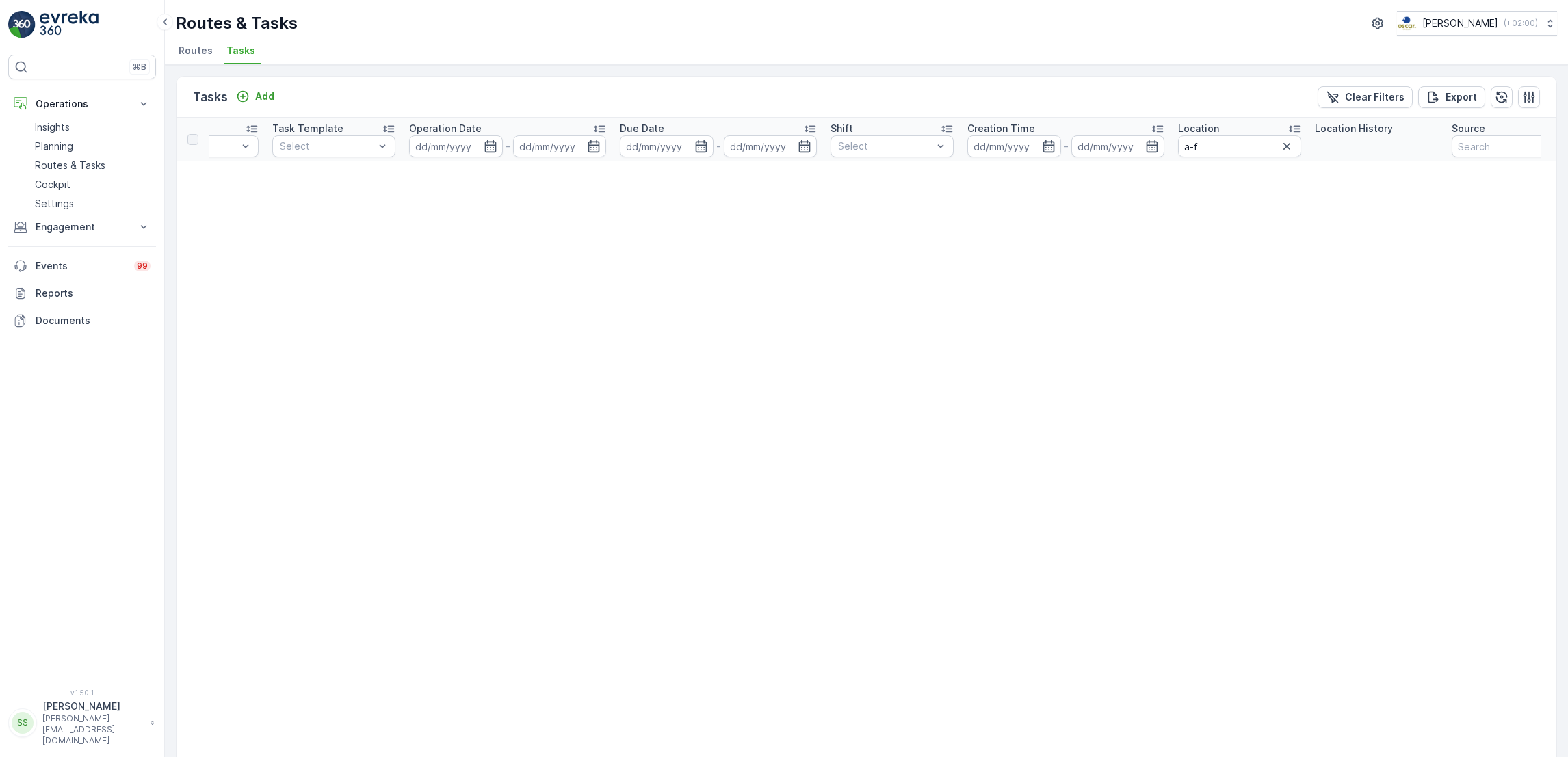
scroll to position [0, 355]
drag, startPoint x: 1248, startPoint y: 149, endPoint x: 1102, endPoint y: 158, distance: 146.3
click at [1102, 158] on tr "ID Status Select Operation Select Task Template Select Operation Date - Due Dat…" at bounding box center [845, 140] width 2049 height 44
type input "edge"
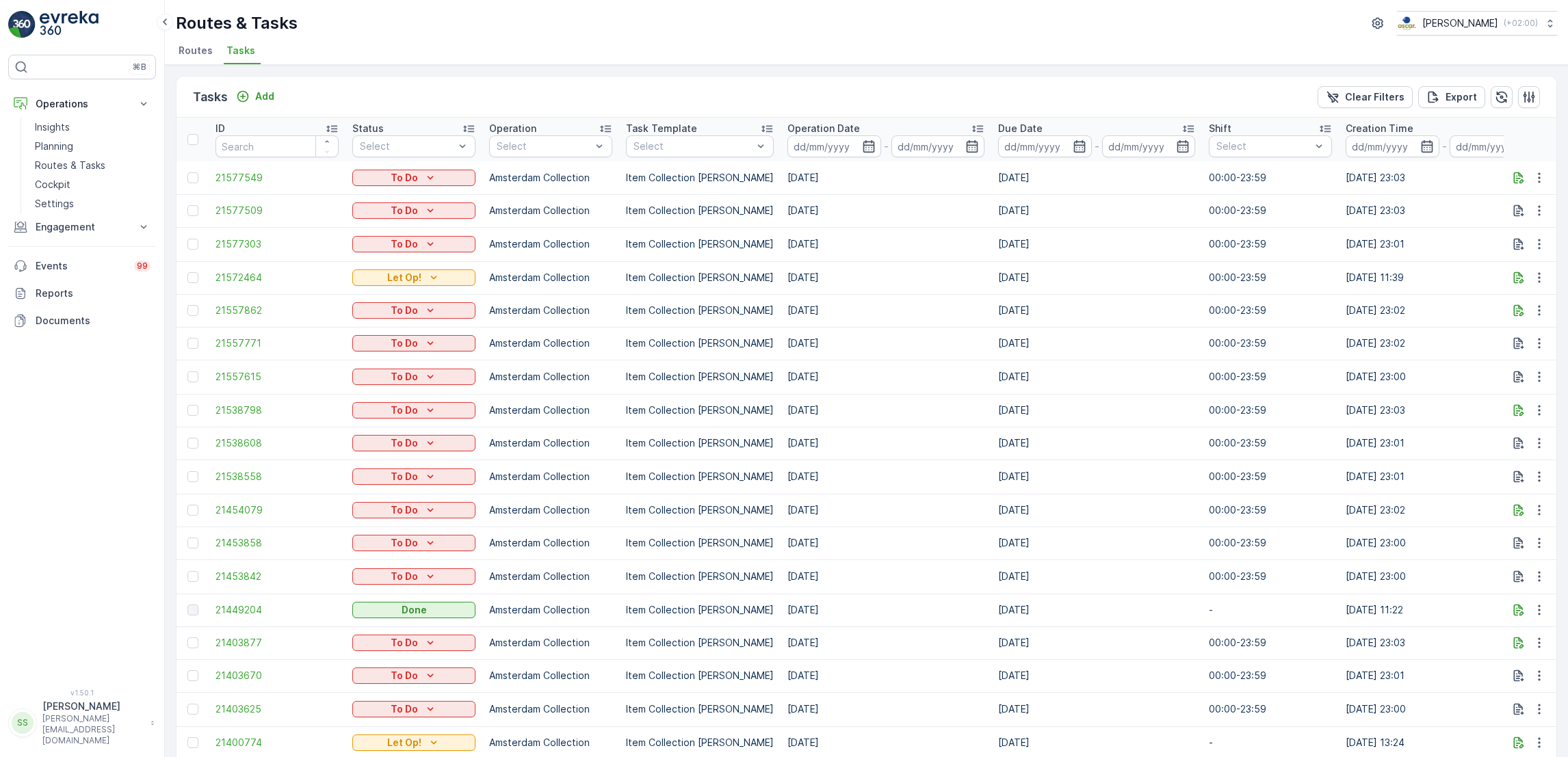
scroll to position [0, 47]
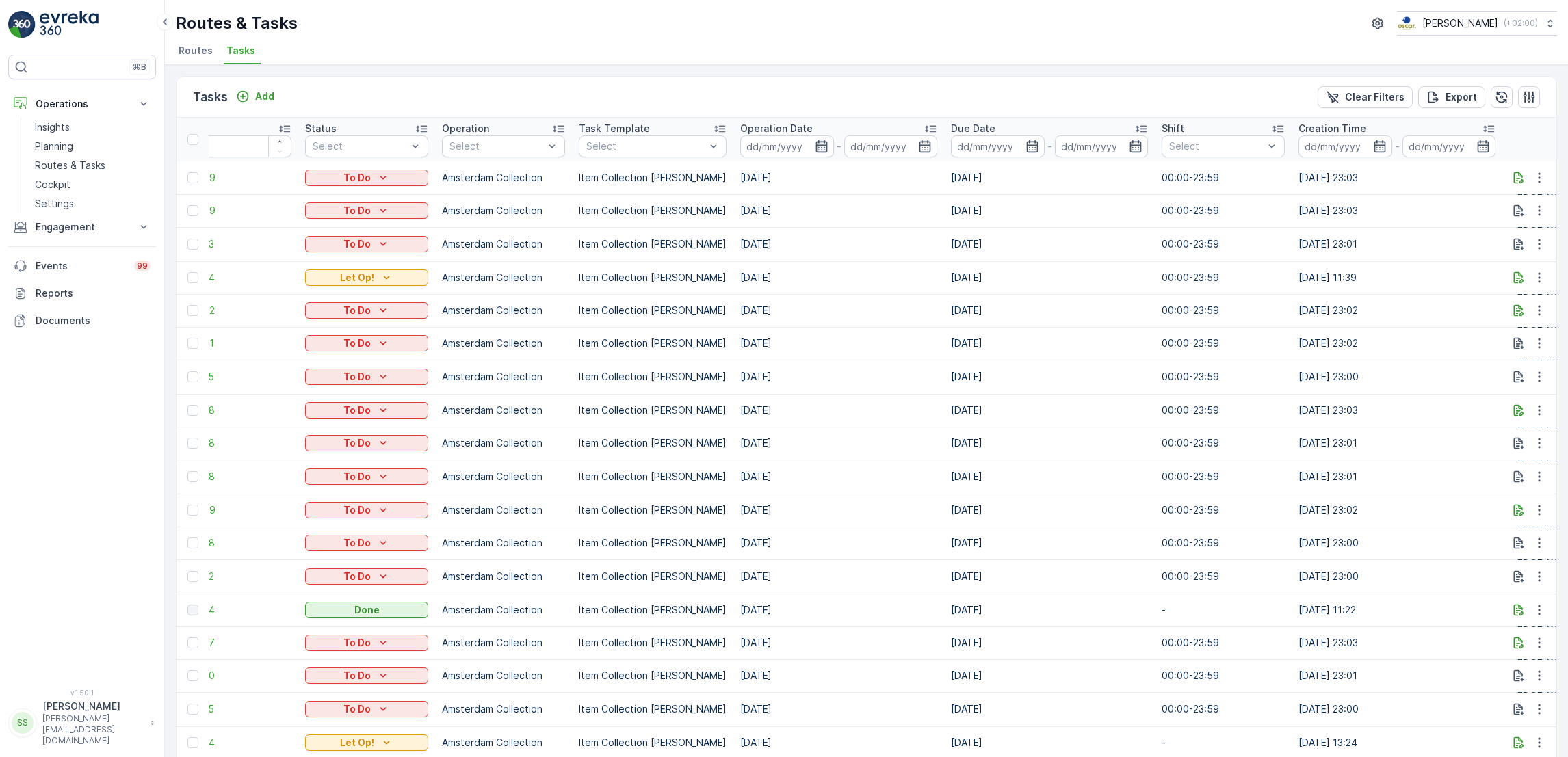
click at [814, 149] on icon "button" at bounding box center [821, 146] width 14 height 14
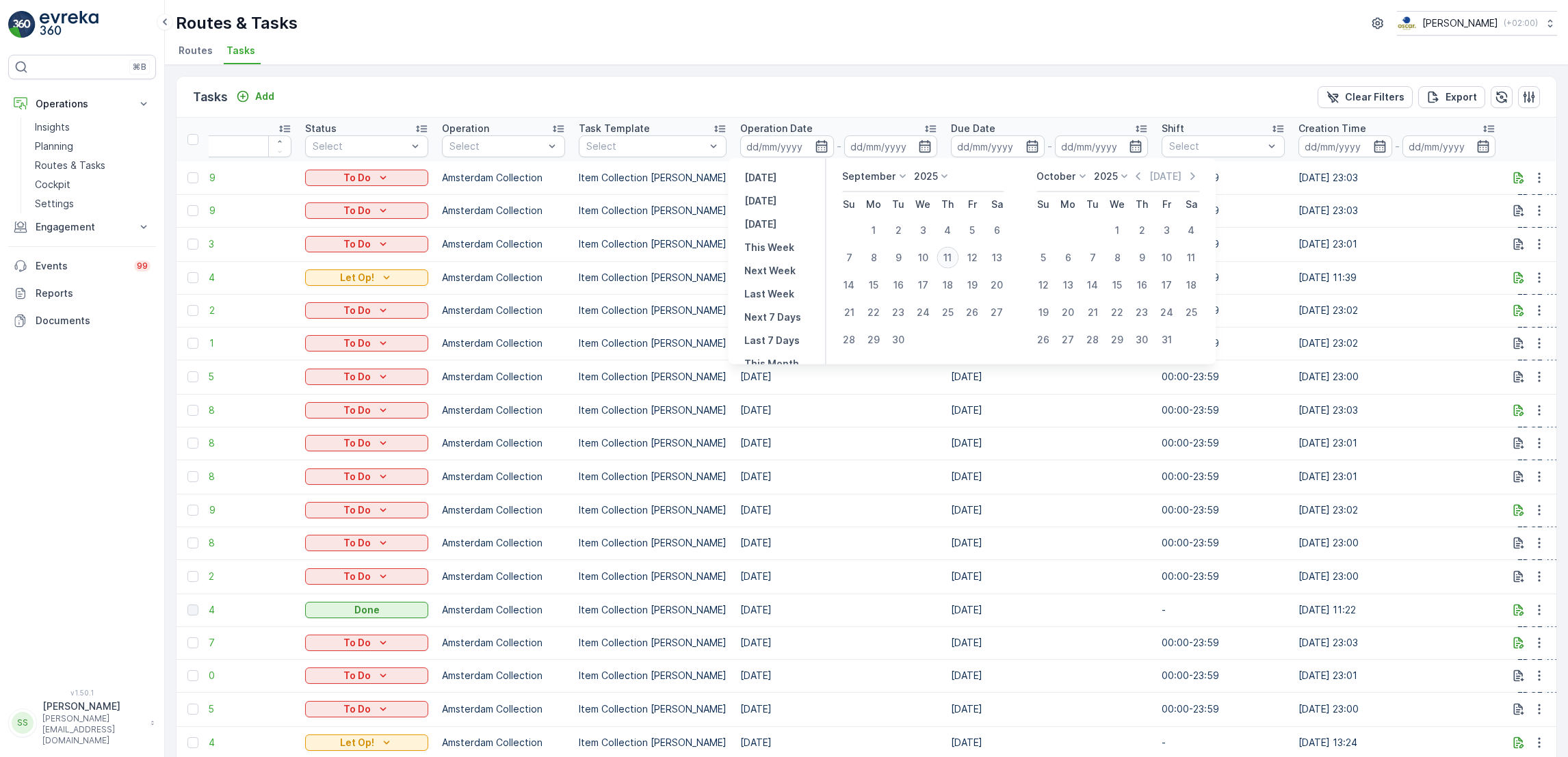
click at [950, 260] on div "11" at bounding box center [947, 257] width 22 height 22
type input "[DATE]"
click at [950, 260] on div "11" at bounding box center [947, 257] width 22 height 22
type input "[DATE]"
click at [950, 260] on div "11" at bounding box center [947, 257] width 22 height 22
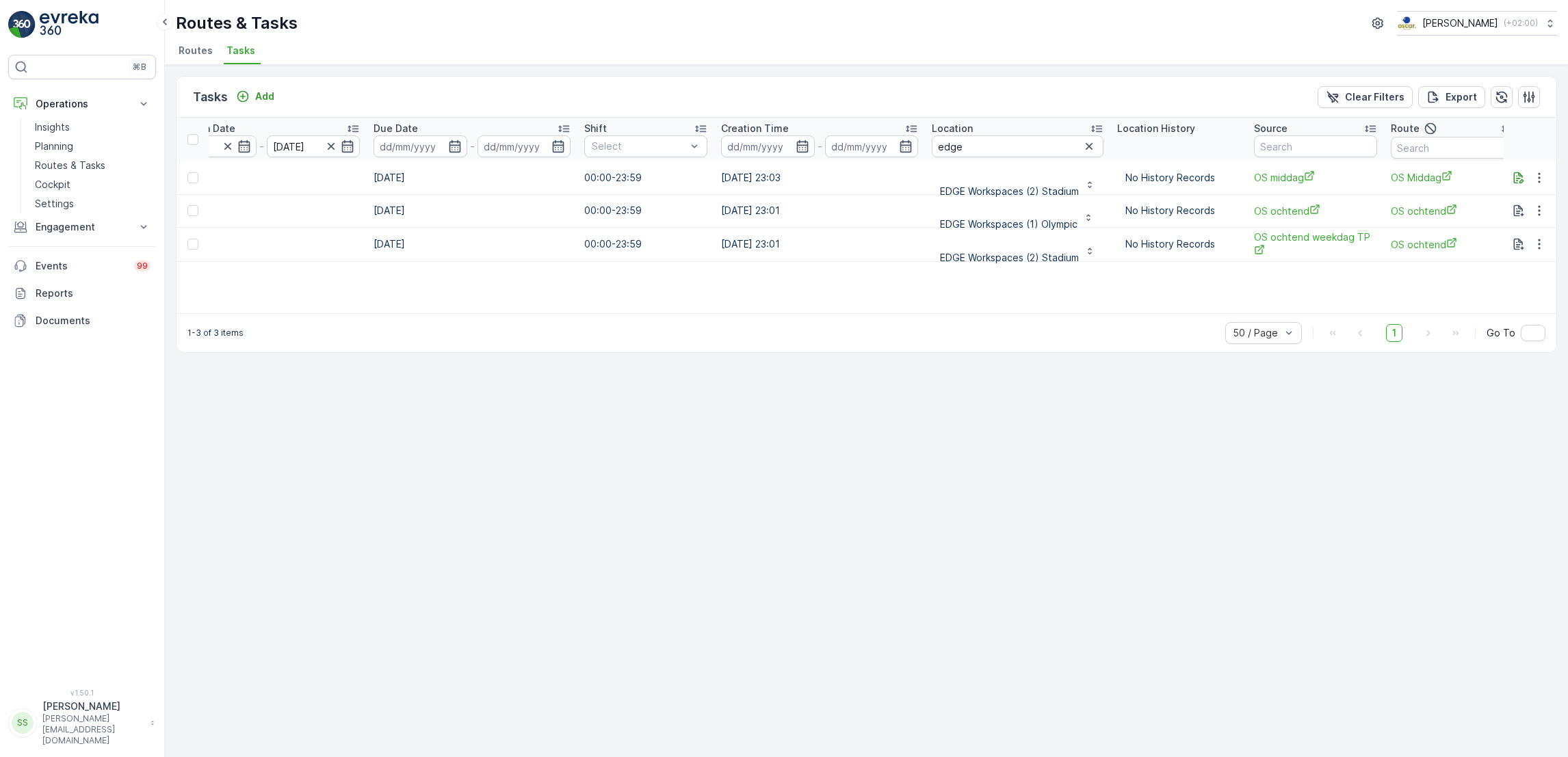
scroll to position [0, 664]
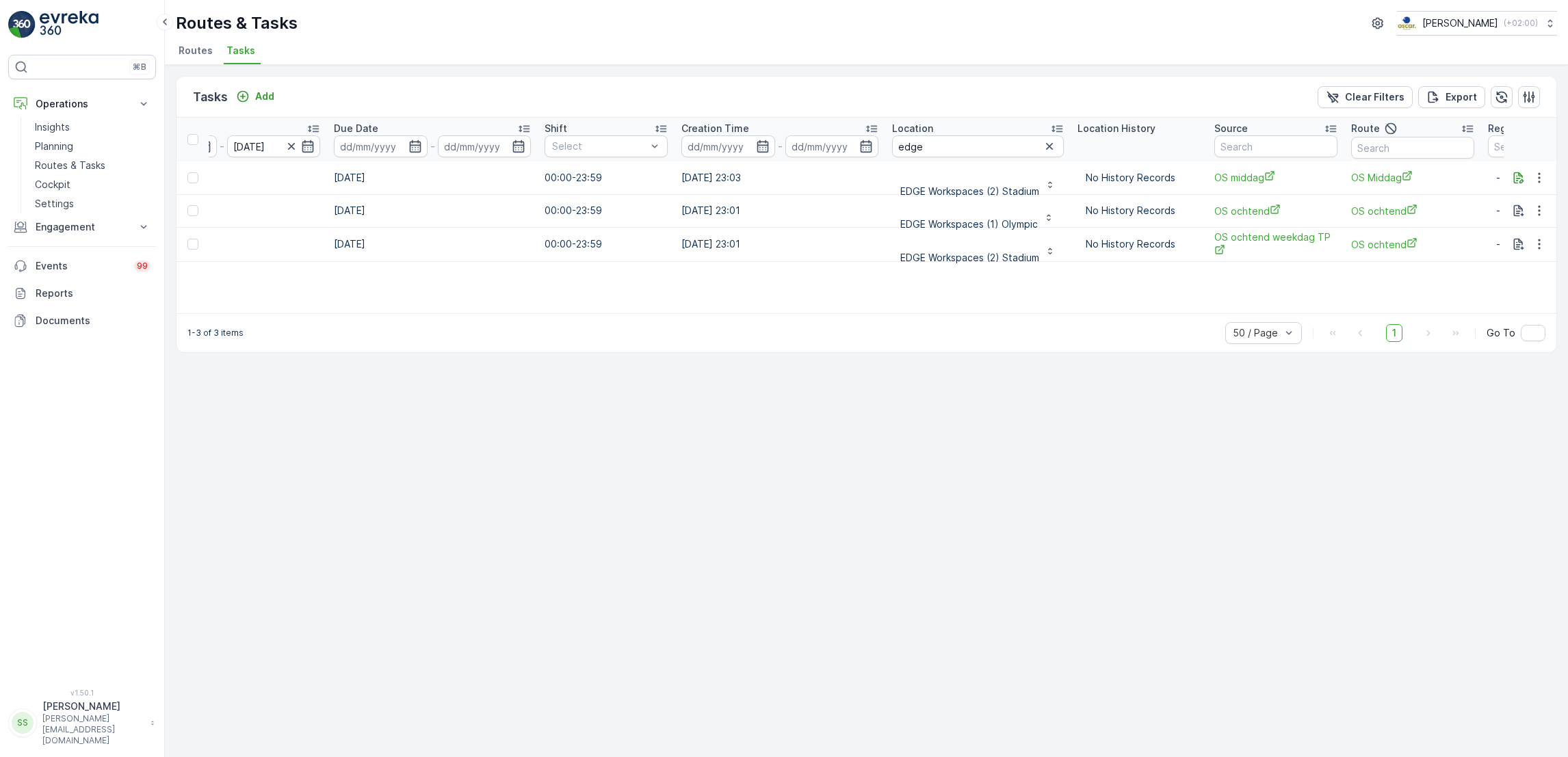
click at [193, 53] on span "Routes" at bounding box center [196, 50] width 34 height 14
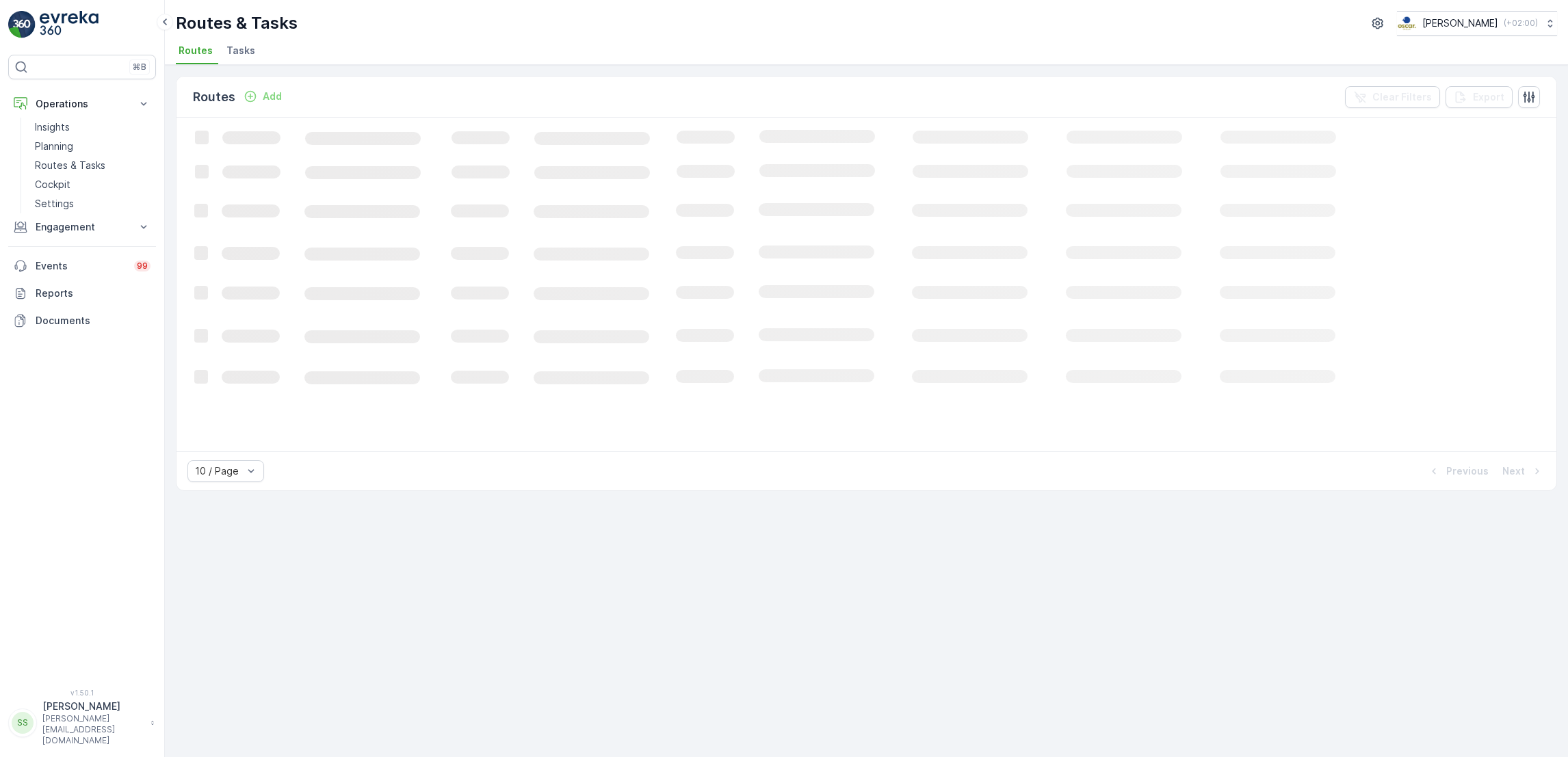
click at [237, 45] on span "Tasks" at bounding box center [240, 50] width 28 height 14
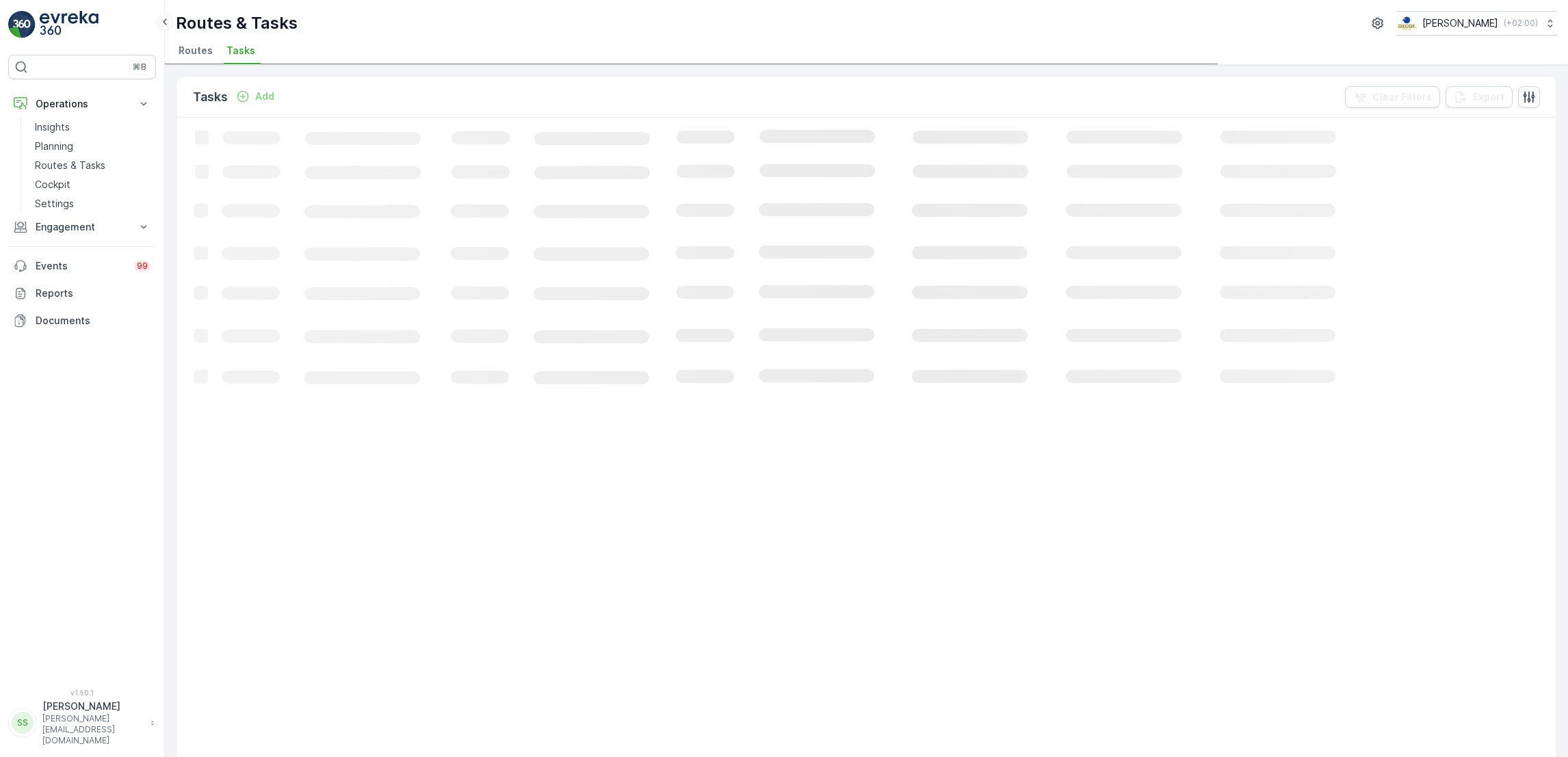
click at [202, 45] on span "Routes" at bounding box center [196, 50] width 34 height 14
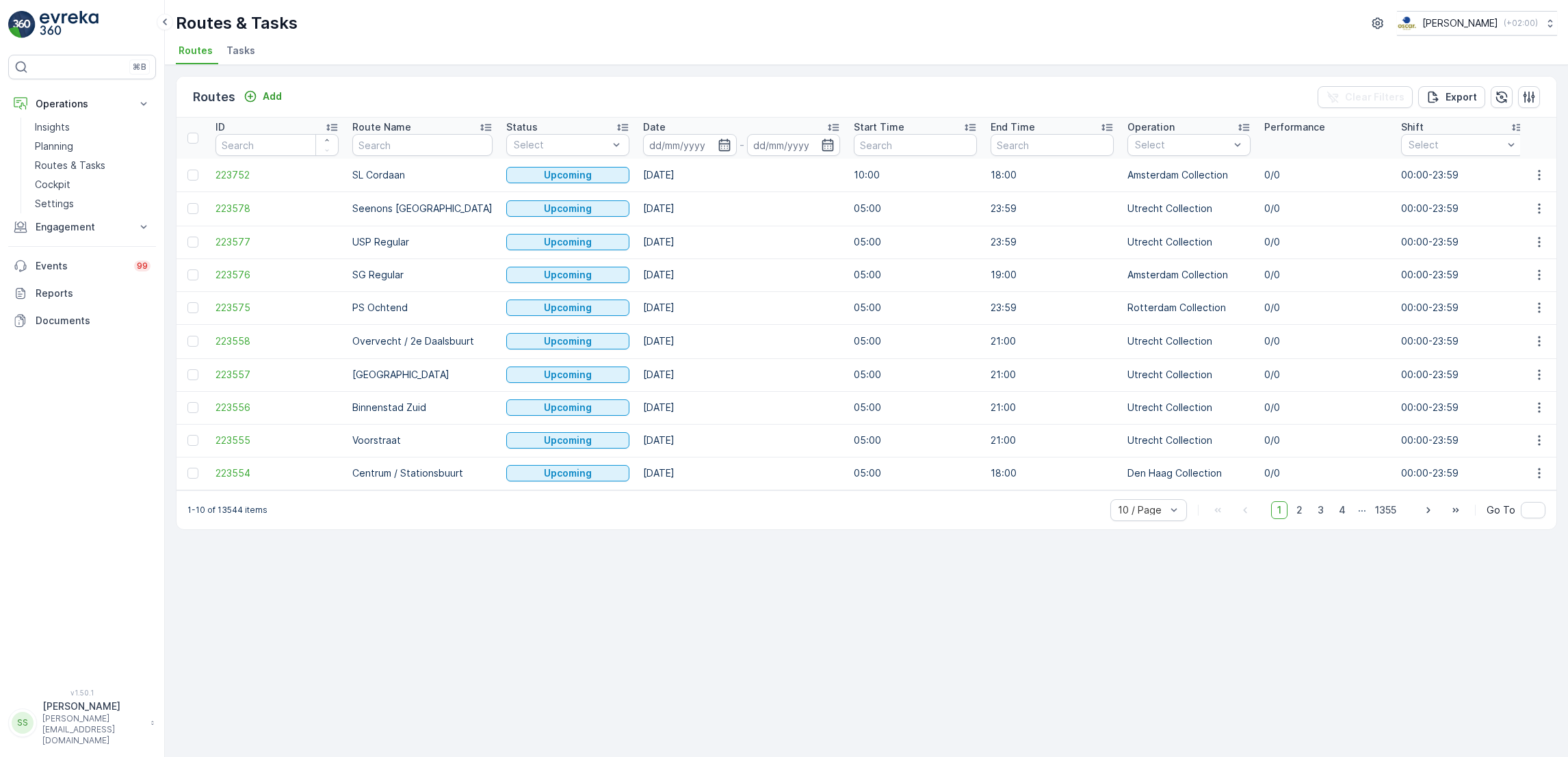
click at [235, 54] on span "Tasks" at bounding box center [240, 50] width 28 height 14
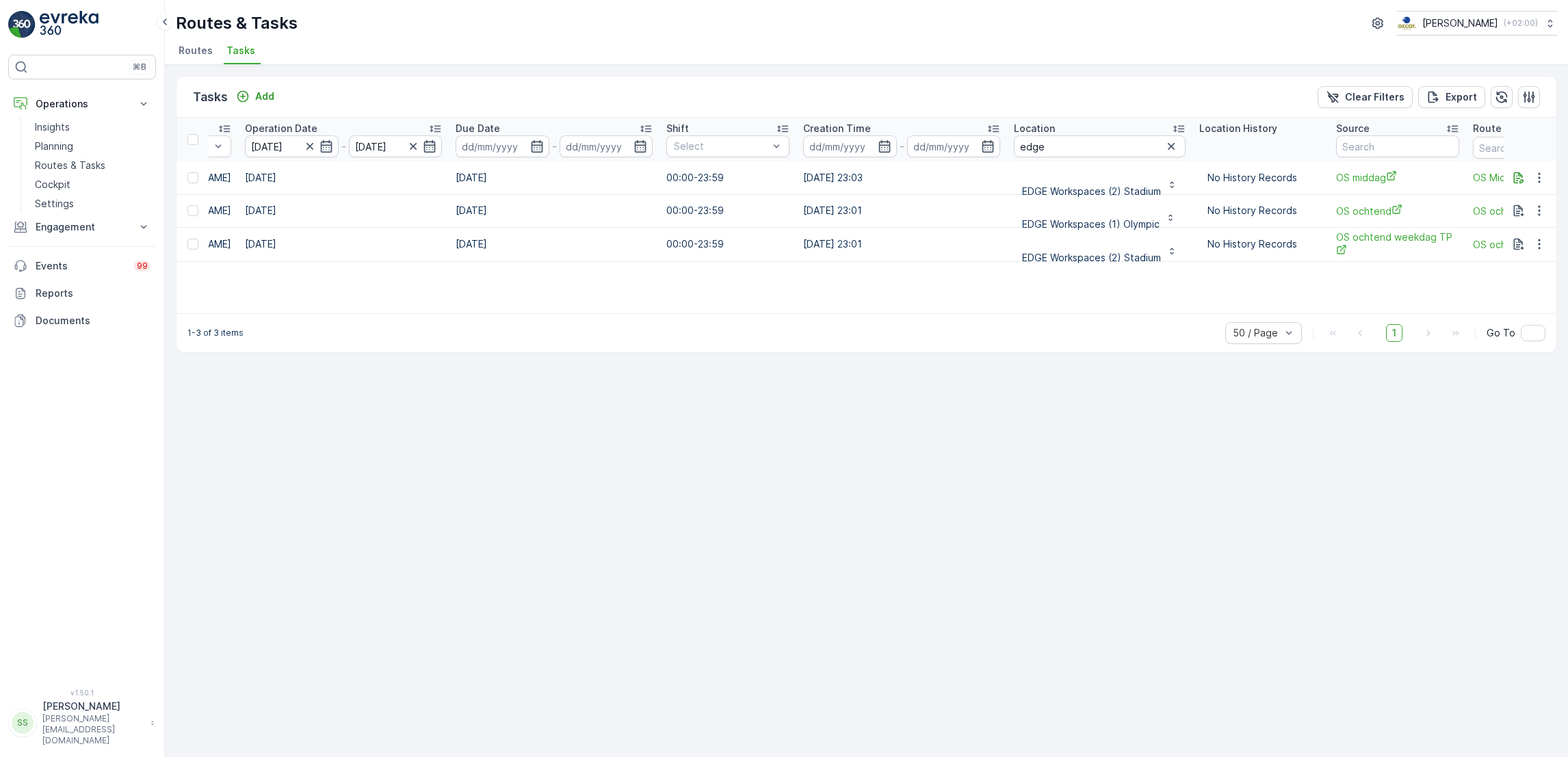
scroll to position [0, 552]
drag, startPoint x: 1098, startPoint y: 148, endPoint x: 785, endPoint y: 123, distance: 314.0
click at [785, 123] on tr "ID Status Select Operation Select Task Template Select Operation Date 11.09.202…" at bounding box center [704, 140] width 2158 height 44
type input "respons"
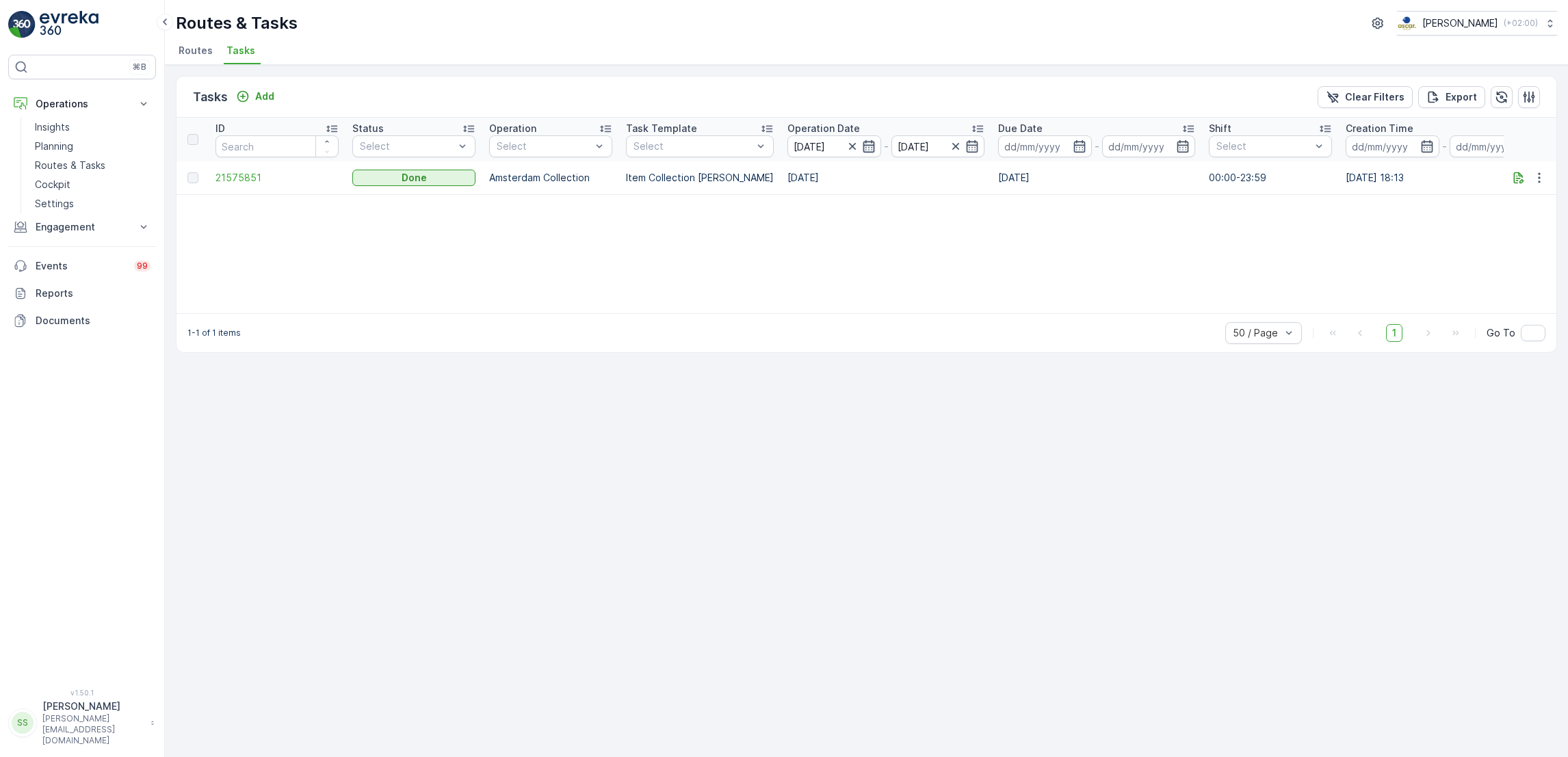
click at [862, 147] on icon "button" at bounding box center [868, 146] width 11 height 12
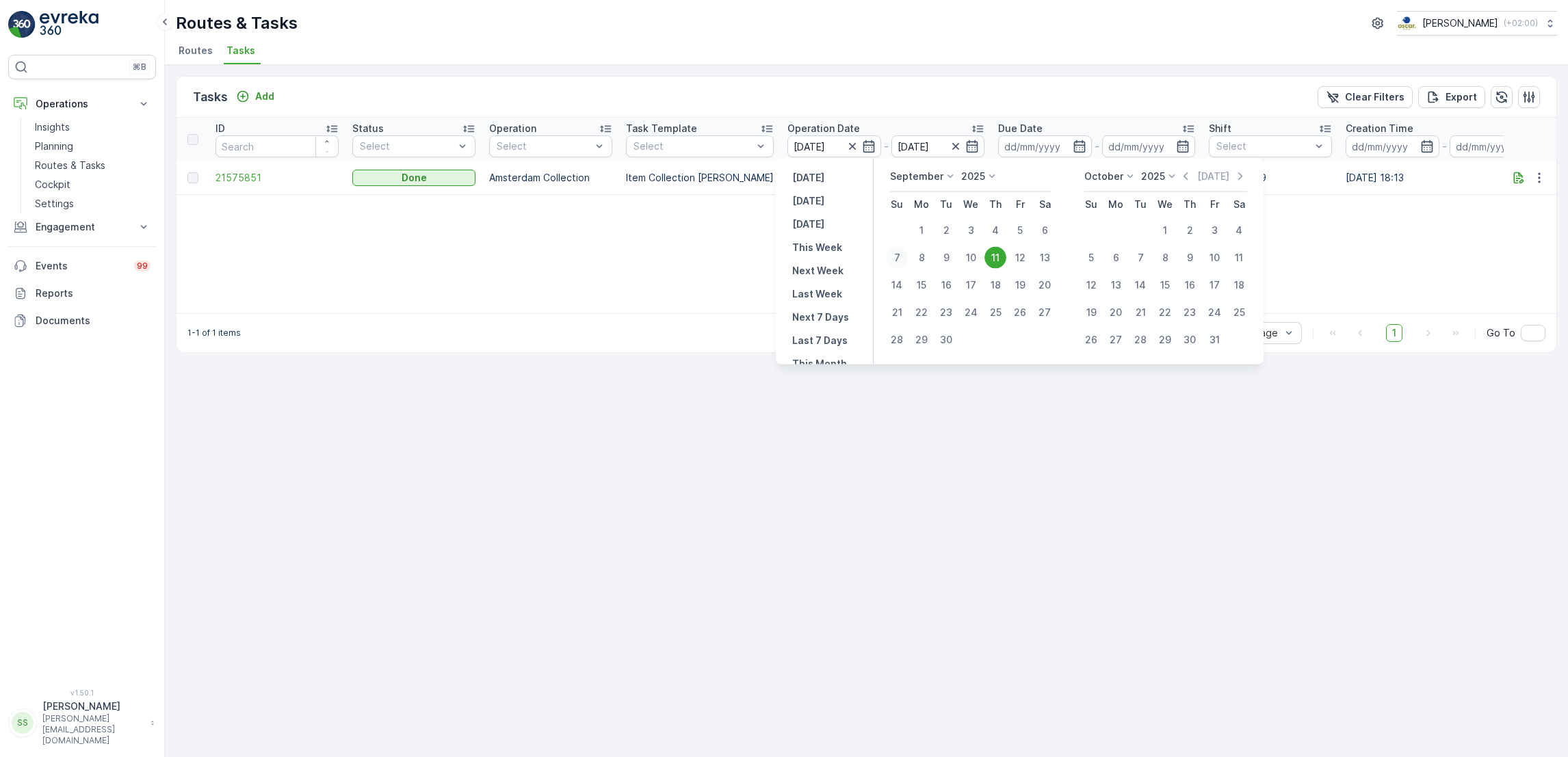
click at [892, 257] on div "7" at bounding box center [896, 257] width 22 height 22
type input "07.09.2025"
click at [970, 257] on div "10" at bounding box center [970, 257] width 22 height 22
type input "10.09.2025"
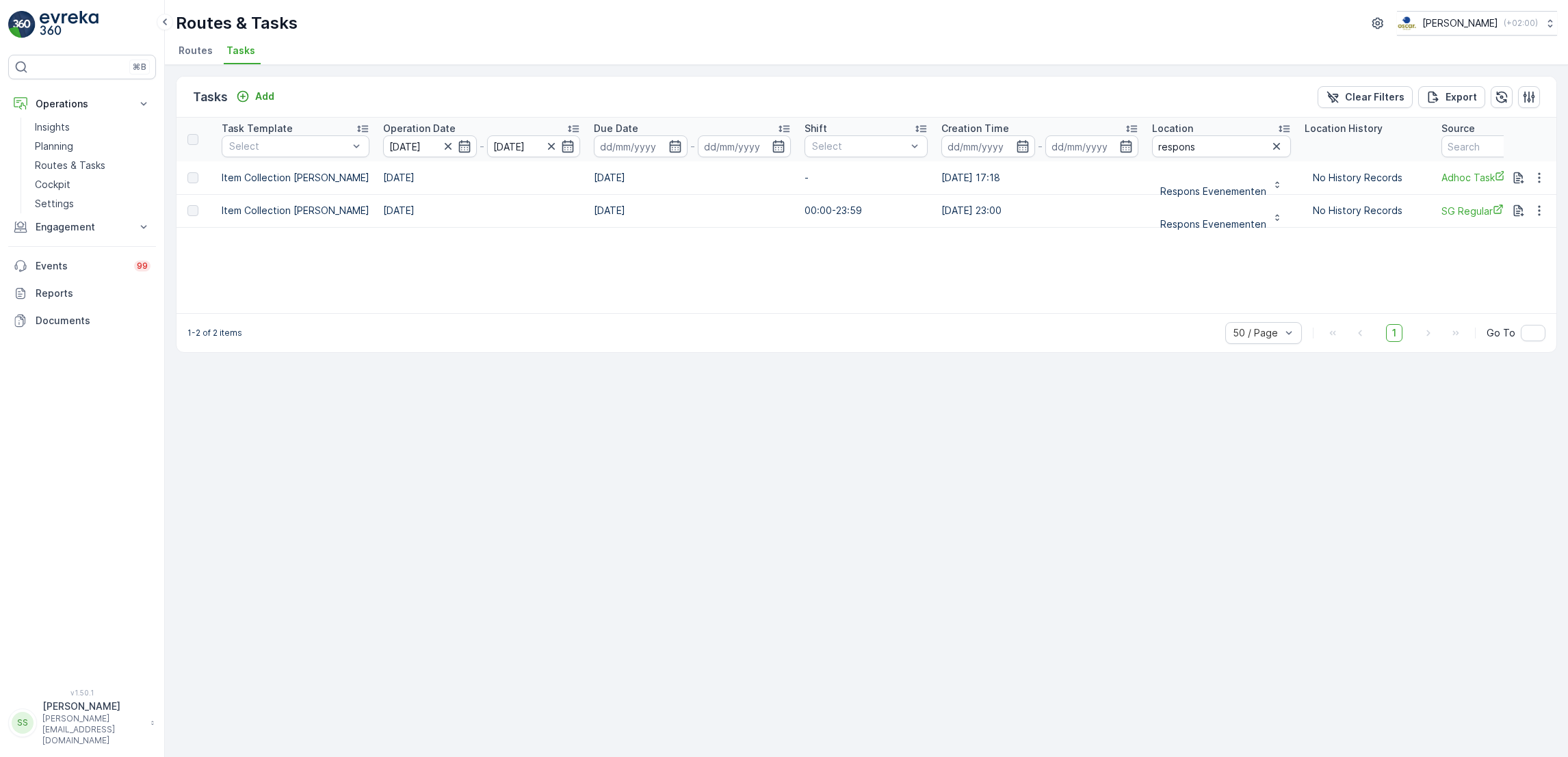
scroll to position [0, 396]
click at [81, 167] on p "Routes & Tasks" at bounding box center [70, 165] width 71 height 14
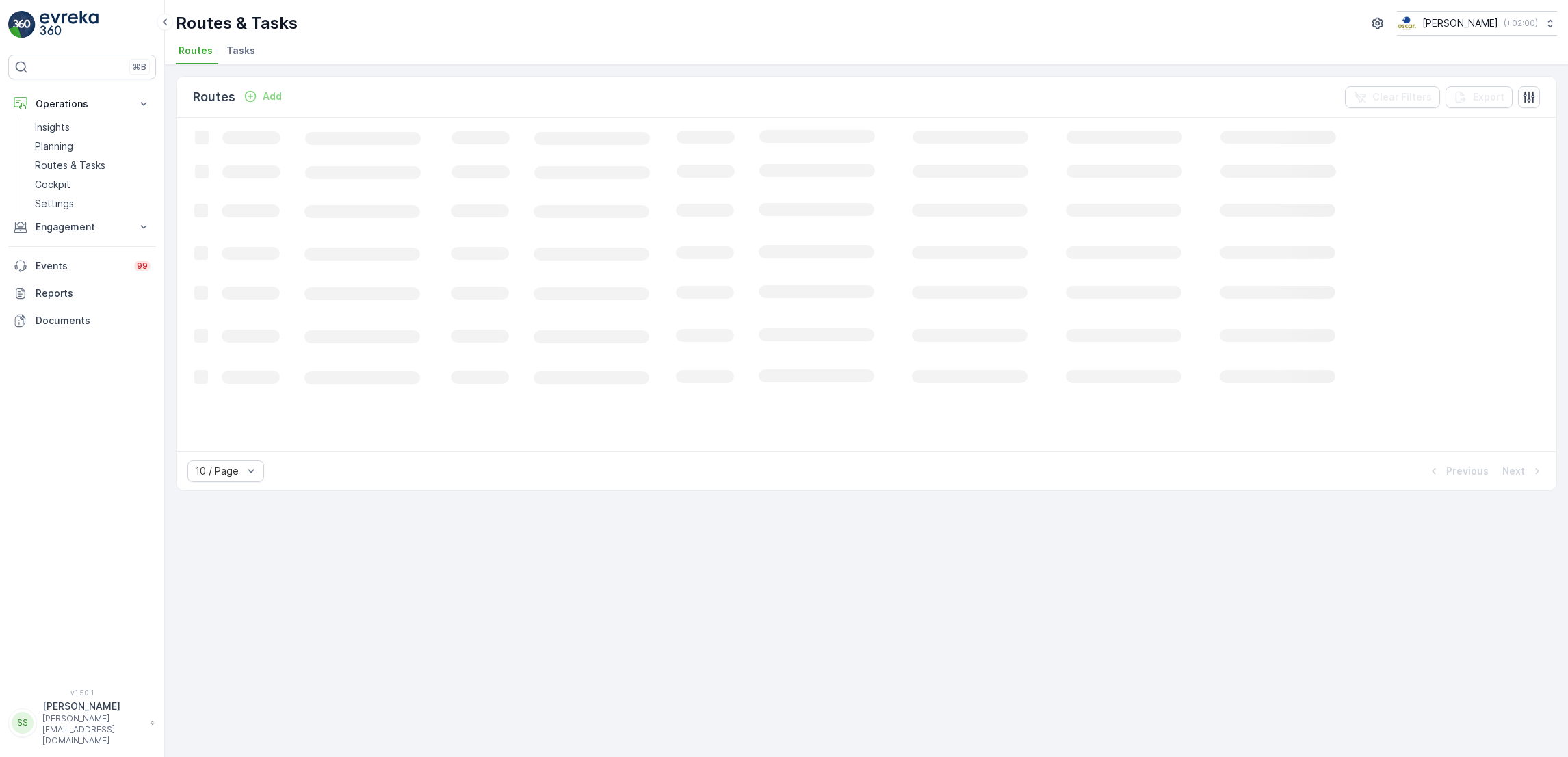
click at [239, 52] on span "Tasks" at bounding box center [240, 50] width 28 height 14
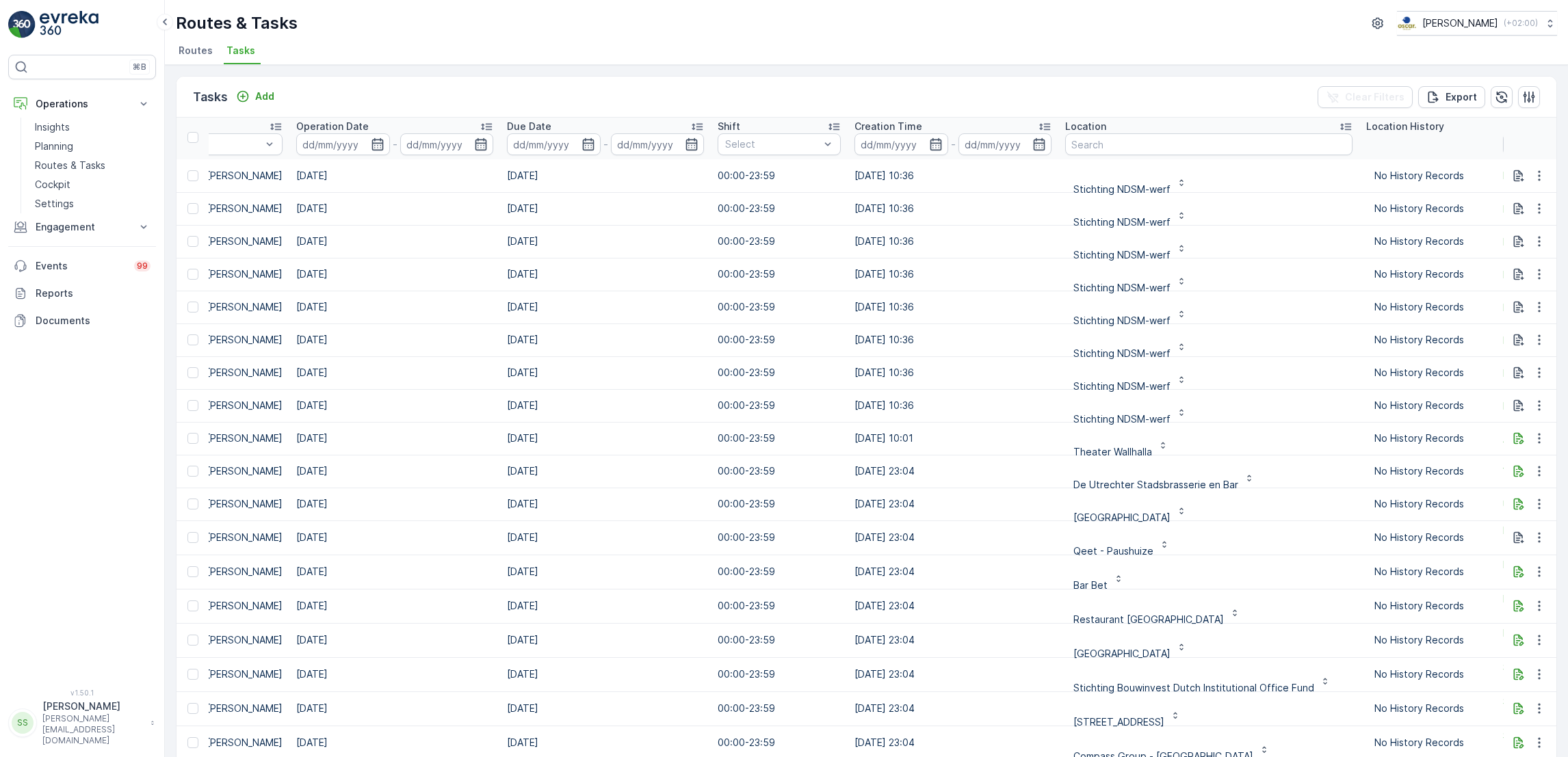
scroll to position [1, 491]
click at [1108, 149] on input "text" at bounding box center [1208, 145] width 287 height 22
type input "kazerne"
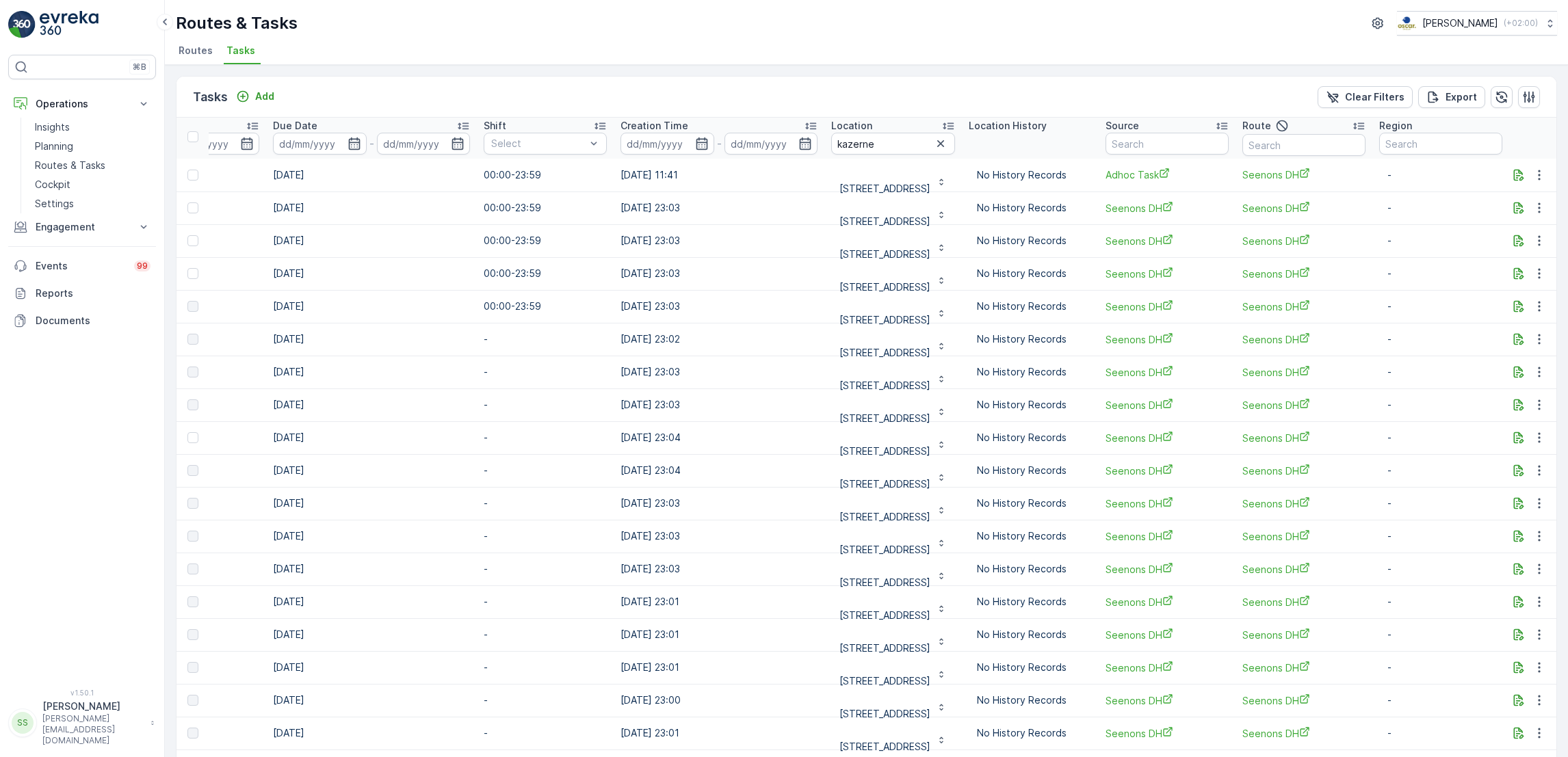
scroll to position [2, 0]
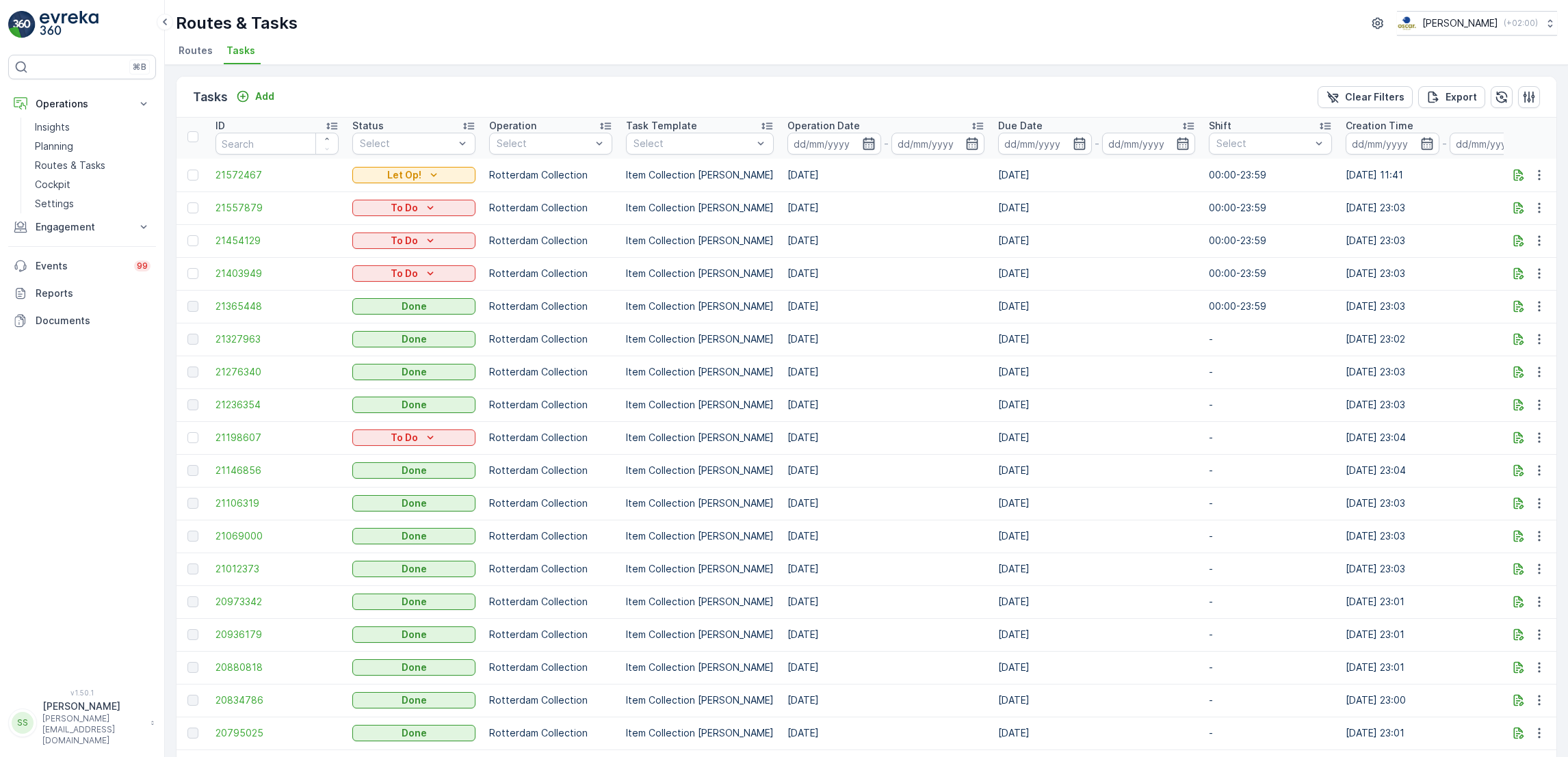
click at [863, 141] on icon "button" at bounding box center [868, 143] width 14 height 14
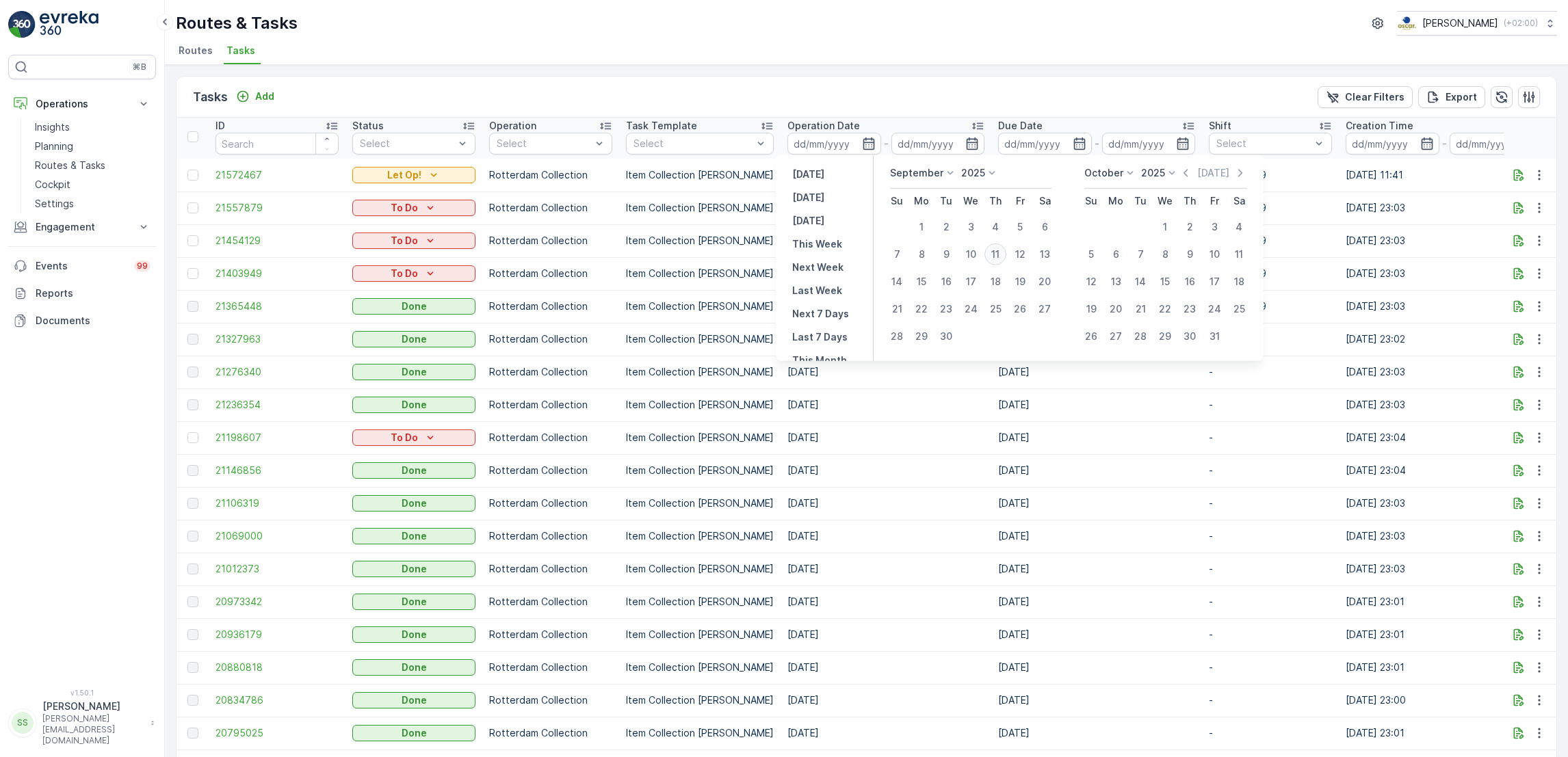
click at [1000, 253] on div "11" at bounding box center [995, 254] width 22 height 22
type input "[DATE]"
click at [1000, 253] on div "11" at bounding box center [995, 254] width 22 height 22
type input "[DATE]"
click at [1000, 253] on div "11" at bounding box center [995, 254] width 22 height 22
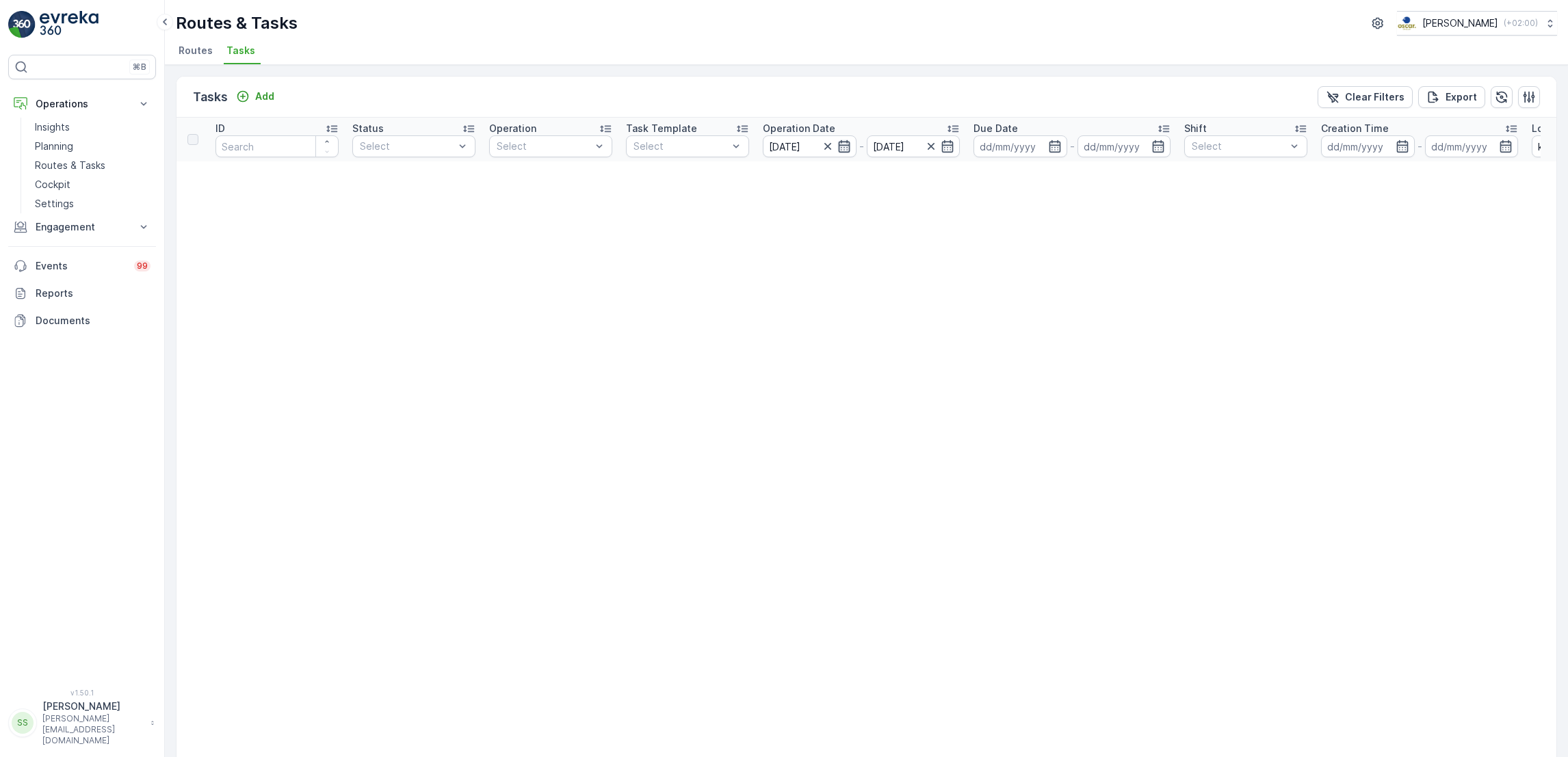
click at [848, 153] on icon "button" at bounding box center [844, 146] width 14 height 14
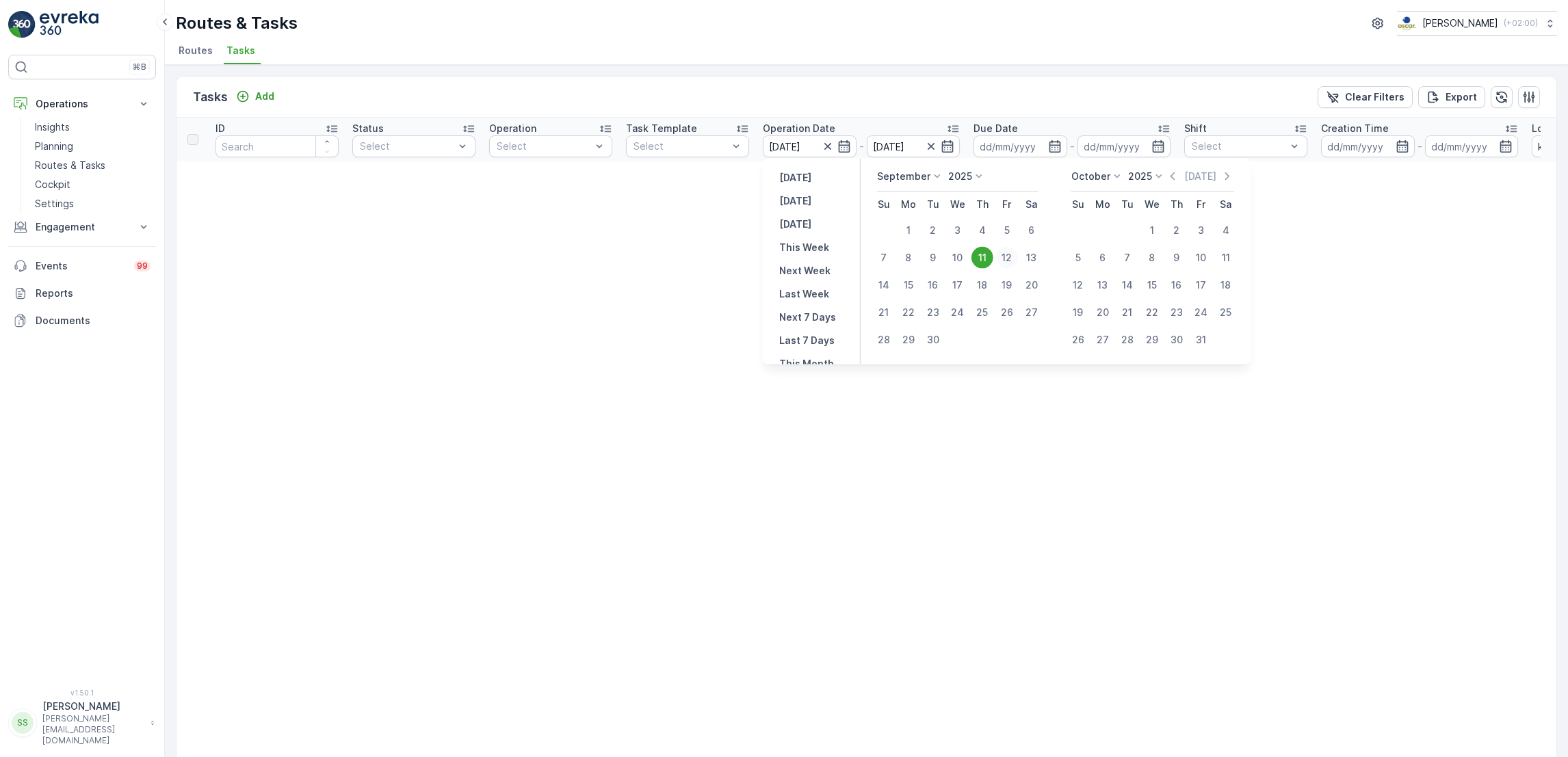
click at [1012, 258] on div "12" at bounding box center [1006, 257] width 22 height 22
type input "[DATE]"
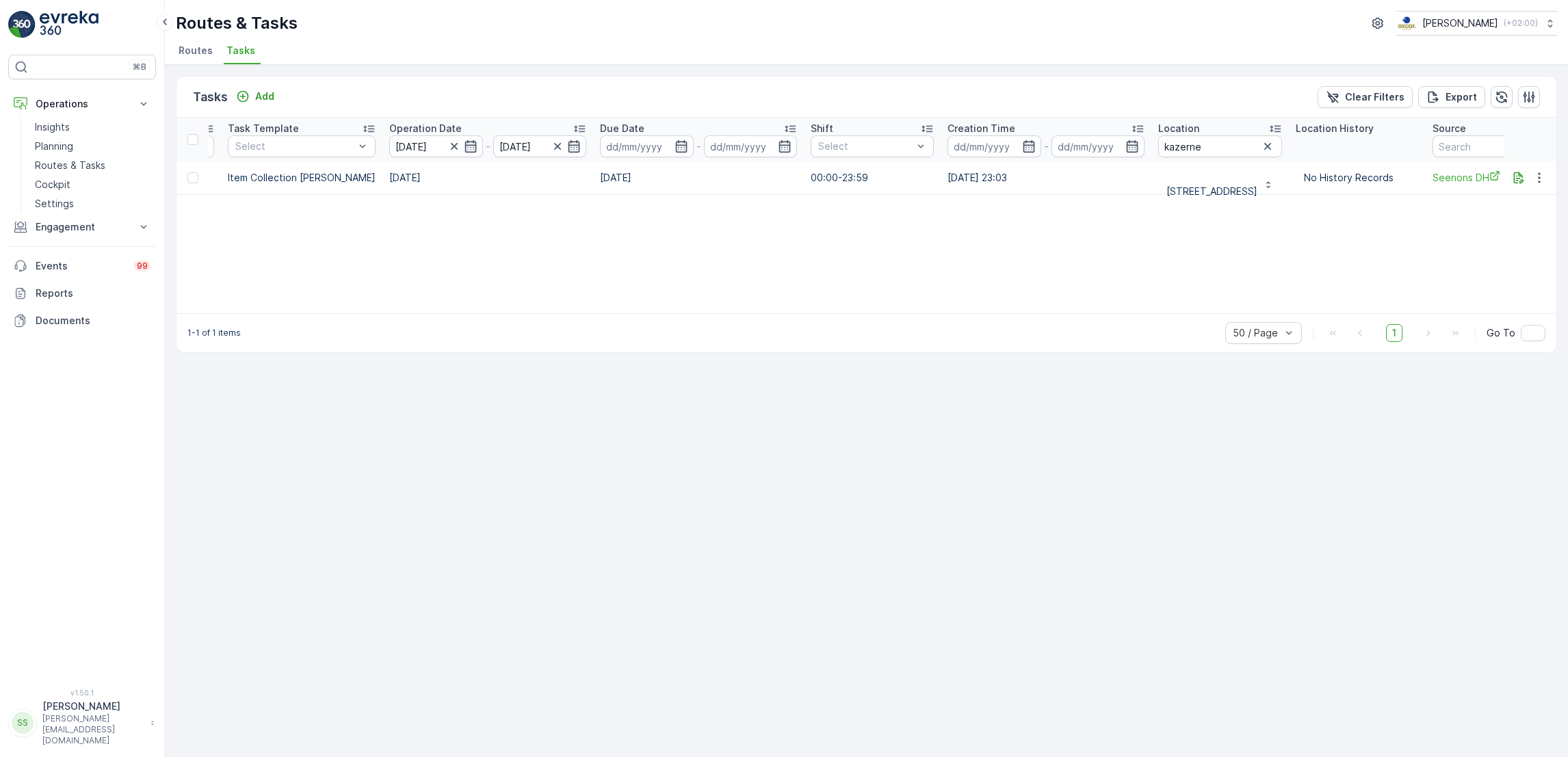
scroll to position [0, 399]
click at [257, 102] on p "Add" at bounding box center [265, 96] width 19 height 14
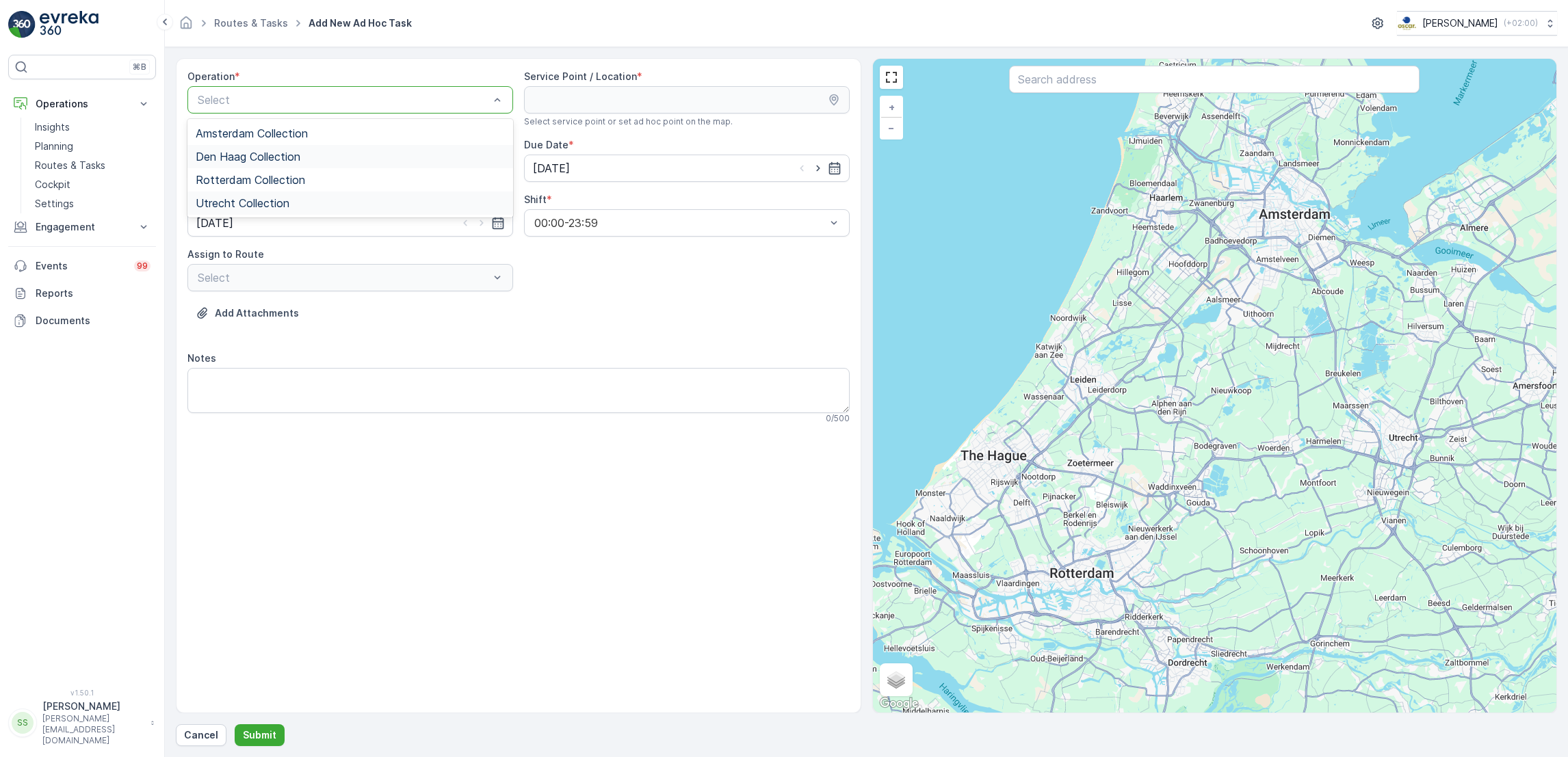
drag, startPoint x: 330, startPoint y: 132, endPoint x: 319, endPoint y: 206, distance: 74.8
click at [319, 206] on div "Amsterdam Collection Den Haag Collection Rotterdam Collection Utrecht Collection" at bounding box center [350, 168] width 326 height 98
click at [335, 181] on div "Rotterdam Collection" at bounding box center [350, 180] width 309 height 12
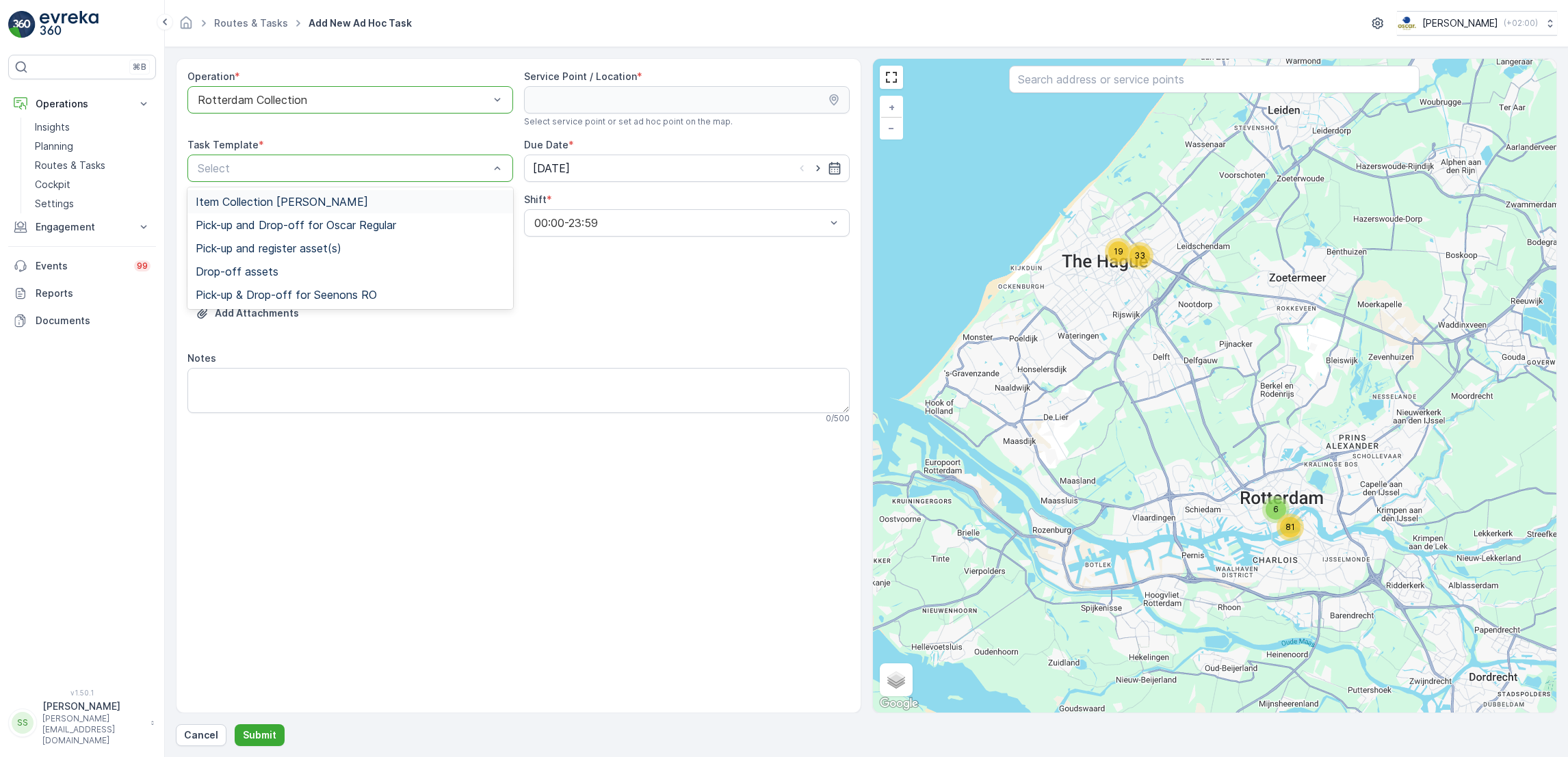
click at [401, 201] on div "Item Collection [PERSON_NAME]" at bounding box center [350, 201] width 309 height 12
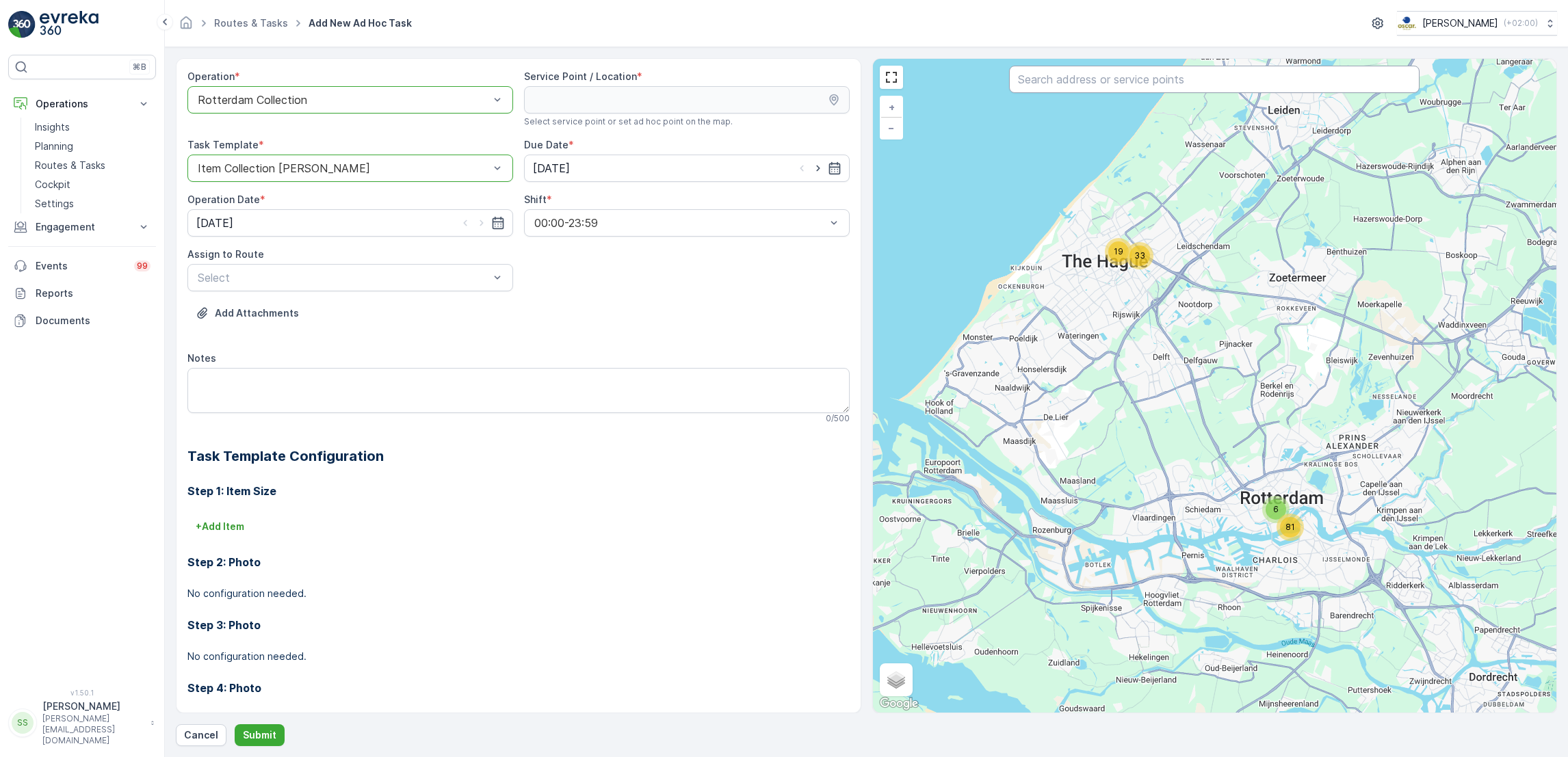
click at [1073, 77] on input "text" at bounding box center [1213, 80] width 410 height 28
type input "kazern"
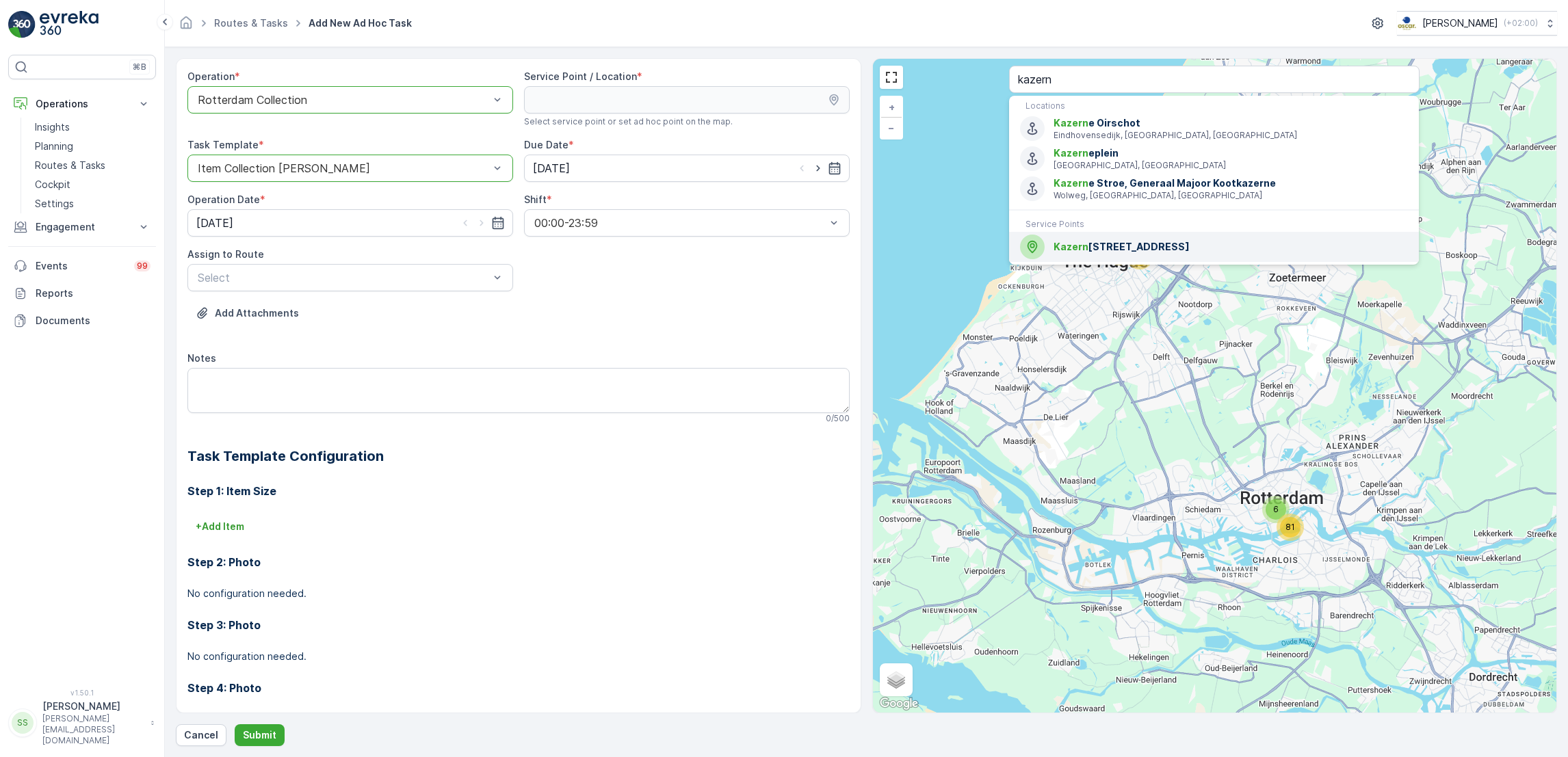
click at [1094, 245] on span "Kazern estraat 52" at bounding box center [1230, 247] width 354 height 14
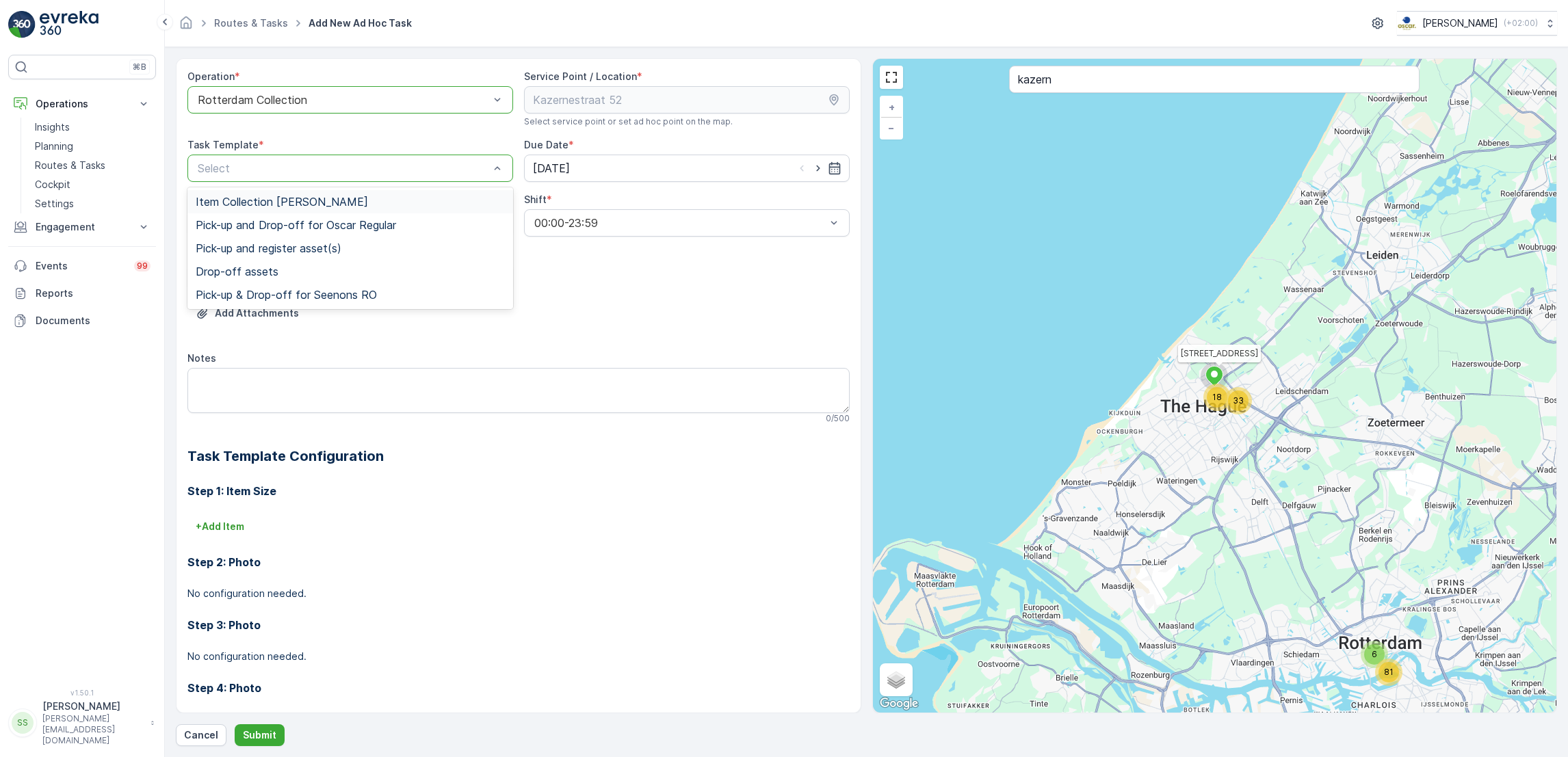
click at [427, 172] on div at bounding box center [343, 168] width 294 height 12
click at [397, 192] on div "Item Collection [PERSON_NAME]" at bounding box center [350, 201] width 326 height 24
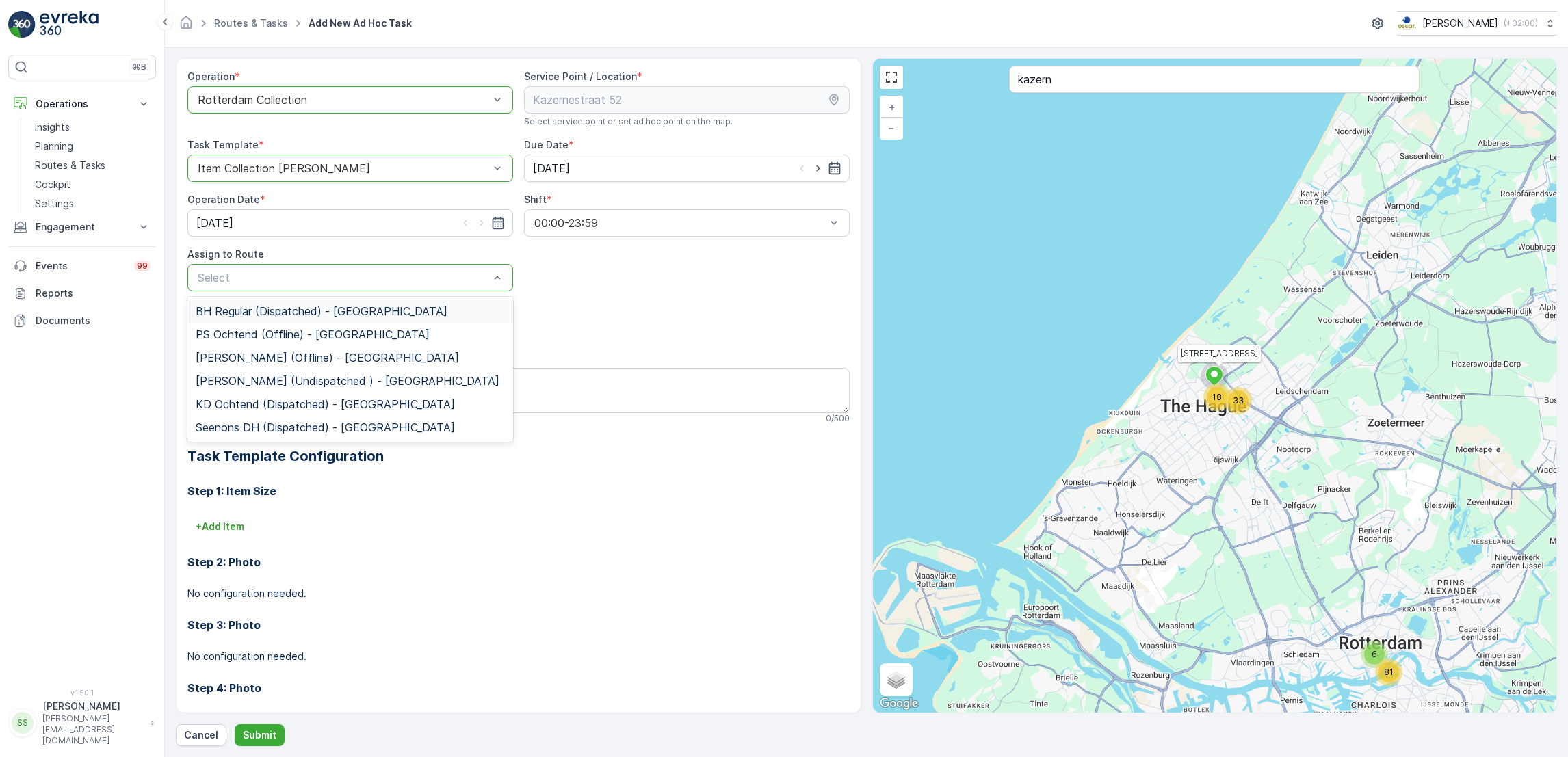
click at [388, 264] on div "Select" at bounding box center [350, 278] width 326 height 28
type input "see"
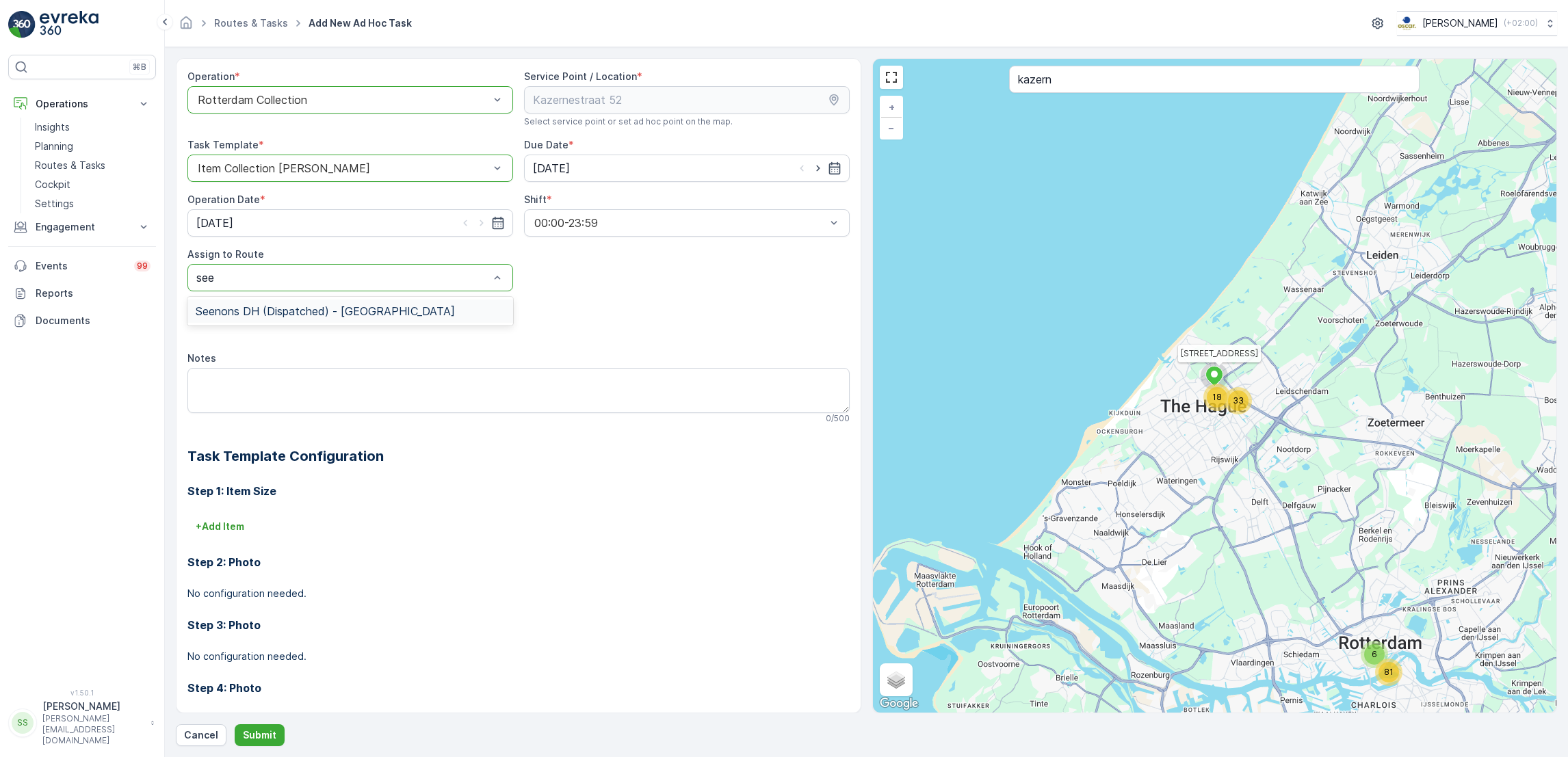
click at [376, 315] on span "Seenons DH (Dispatched) - Rotterdam" at bounding box center [325, 311] width 259 height 12
click at [399, 371] on textarea "Notes" at bounding box center [518, 391] width 662 height 45
type textarea "k"
type textarea "o"
type textarea "h"
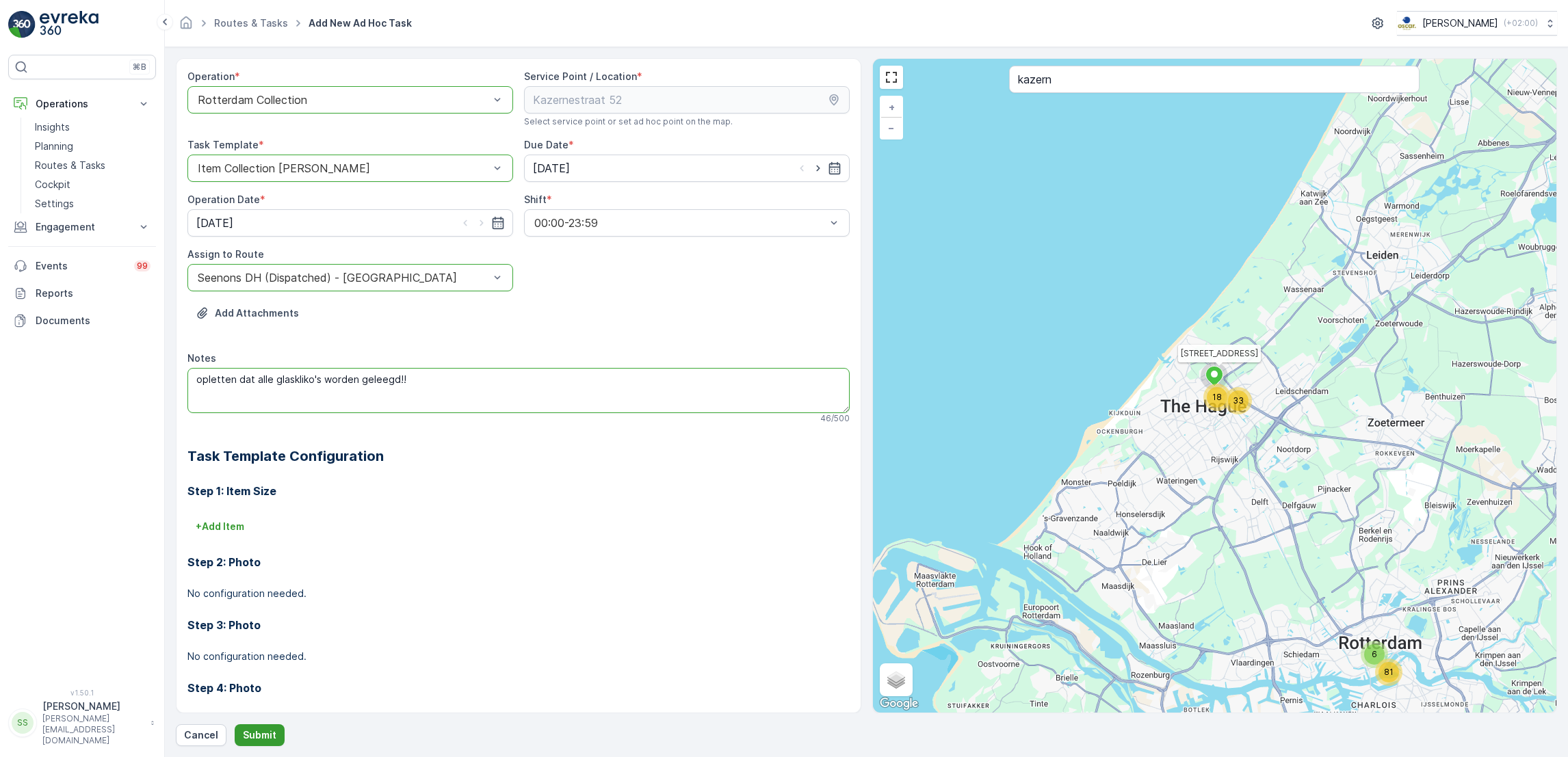
type textarea "opletten dat alle glaskliko's worden geleegd!!"
click at [257, 735] on p "Submit" at bounding box center [259, 735] width 33 height 14
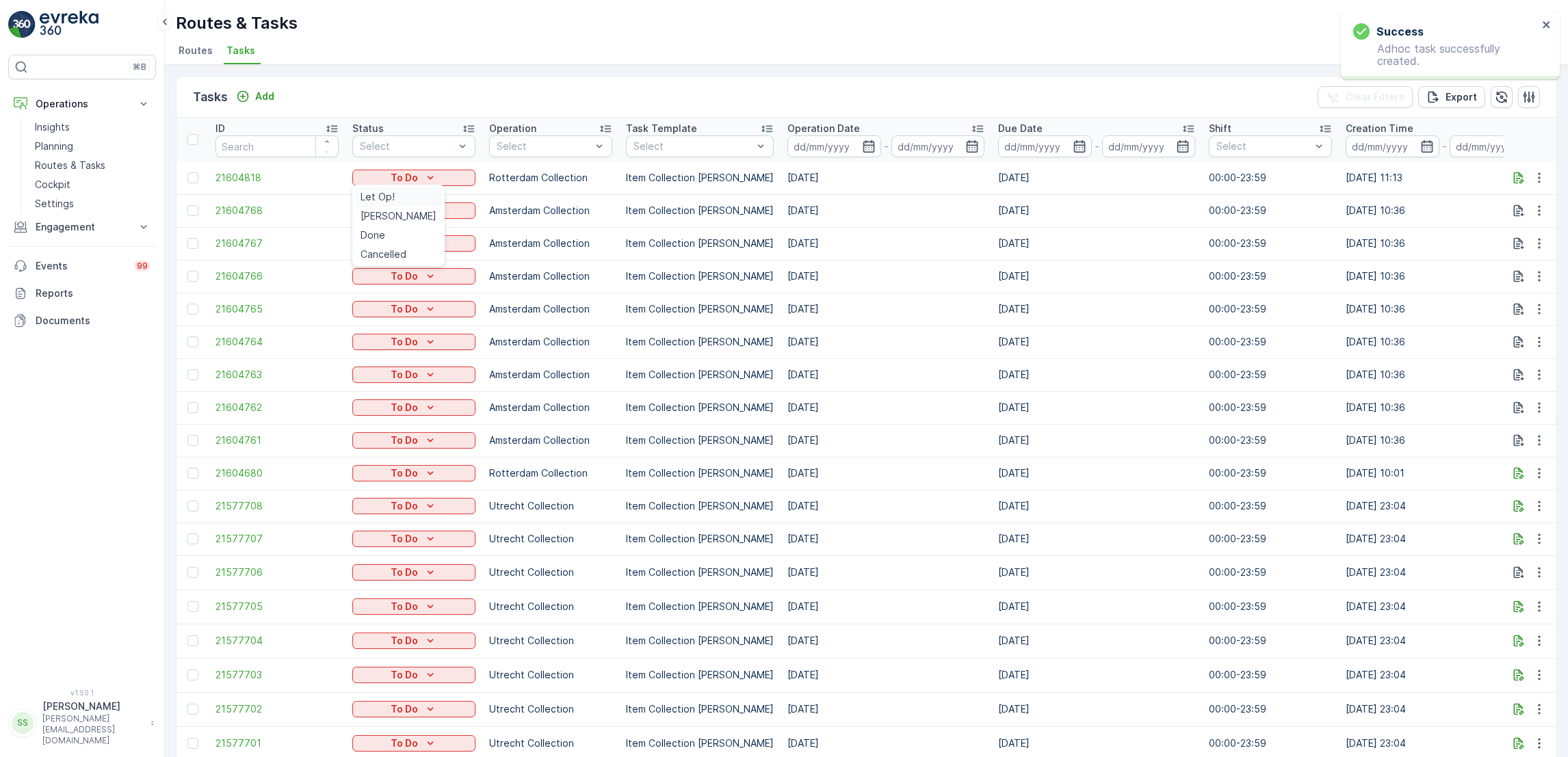
click at [392, 192] on span "Let Op!" at bounding box center [378, 197] width 34 height 14
click at [1036, 275] on td "[DATE]" at bounding box center [1095, 276] width 210 height 32
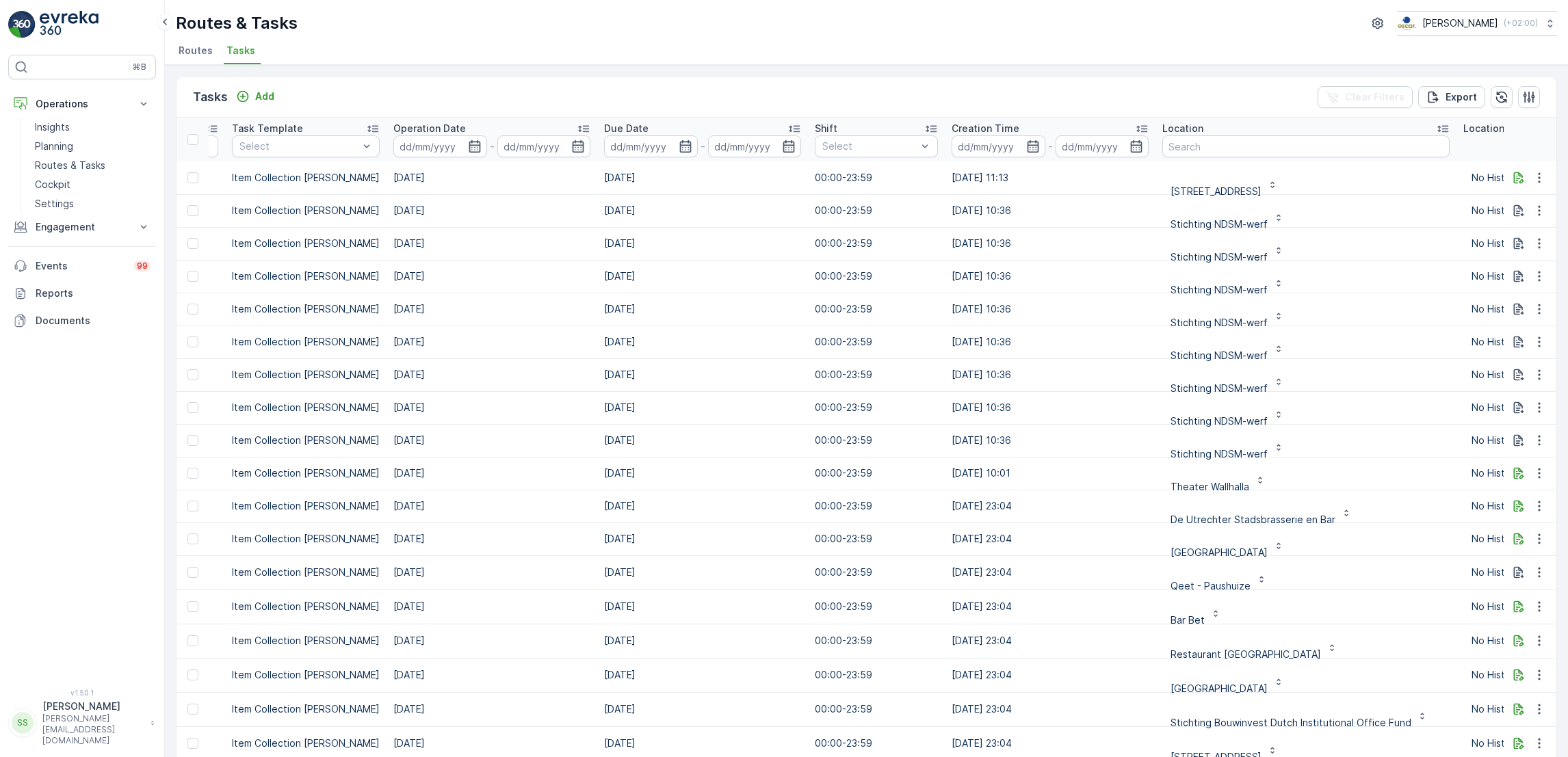
scroll to position [0, 388]
click at [1185, 143] on input "text" at bounding box center [1311, 146] width 287 height 22
type input "oude turf"
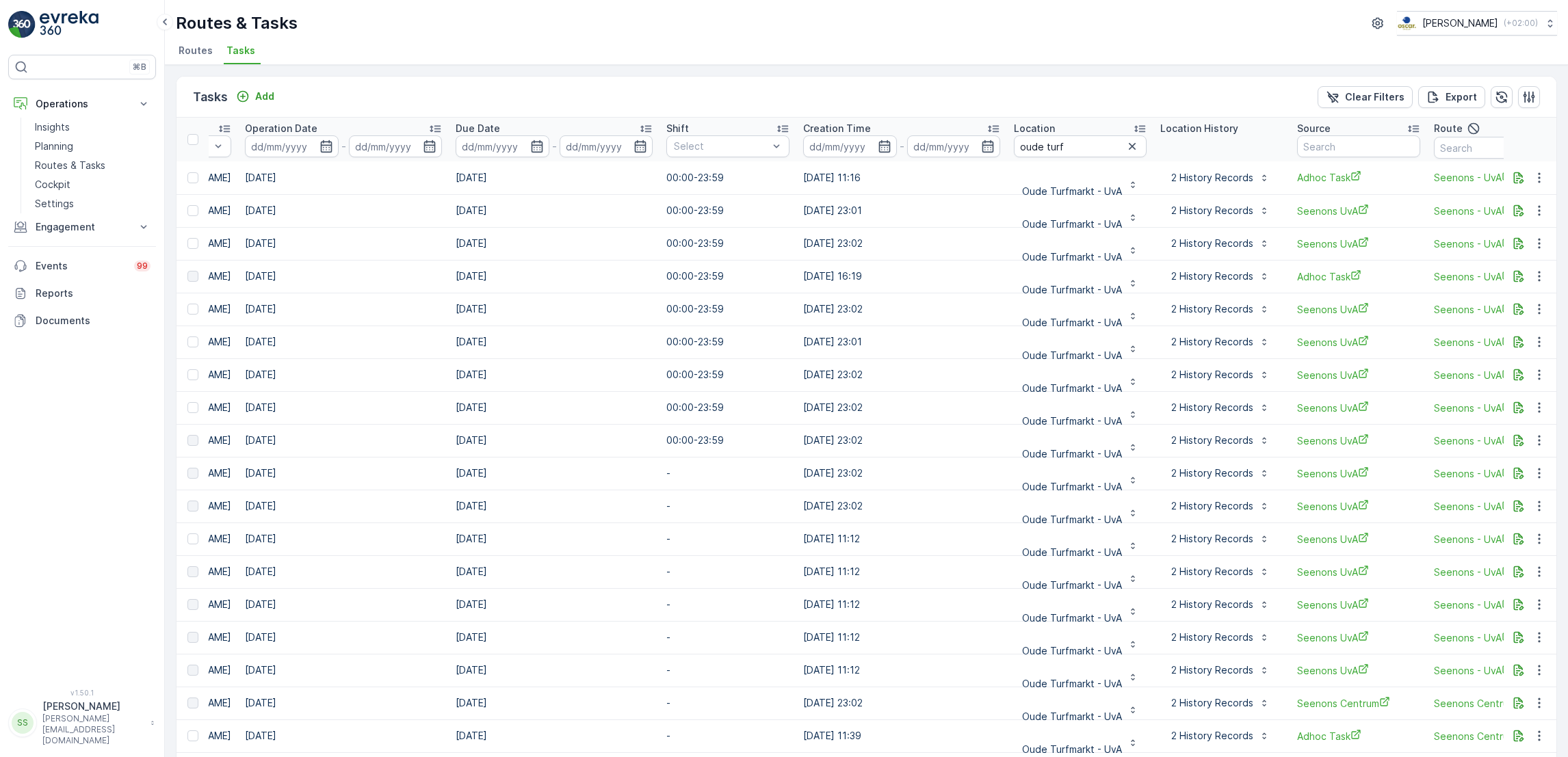
scroll to position [0, 566]
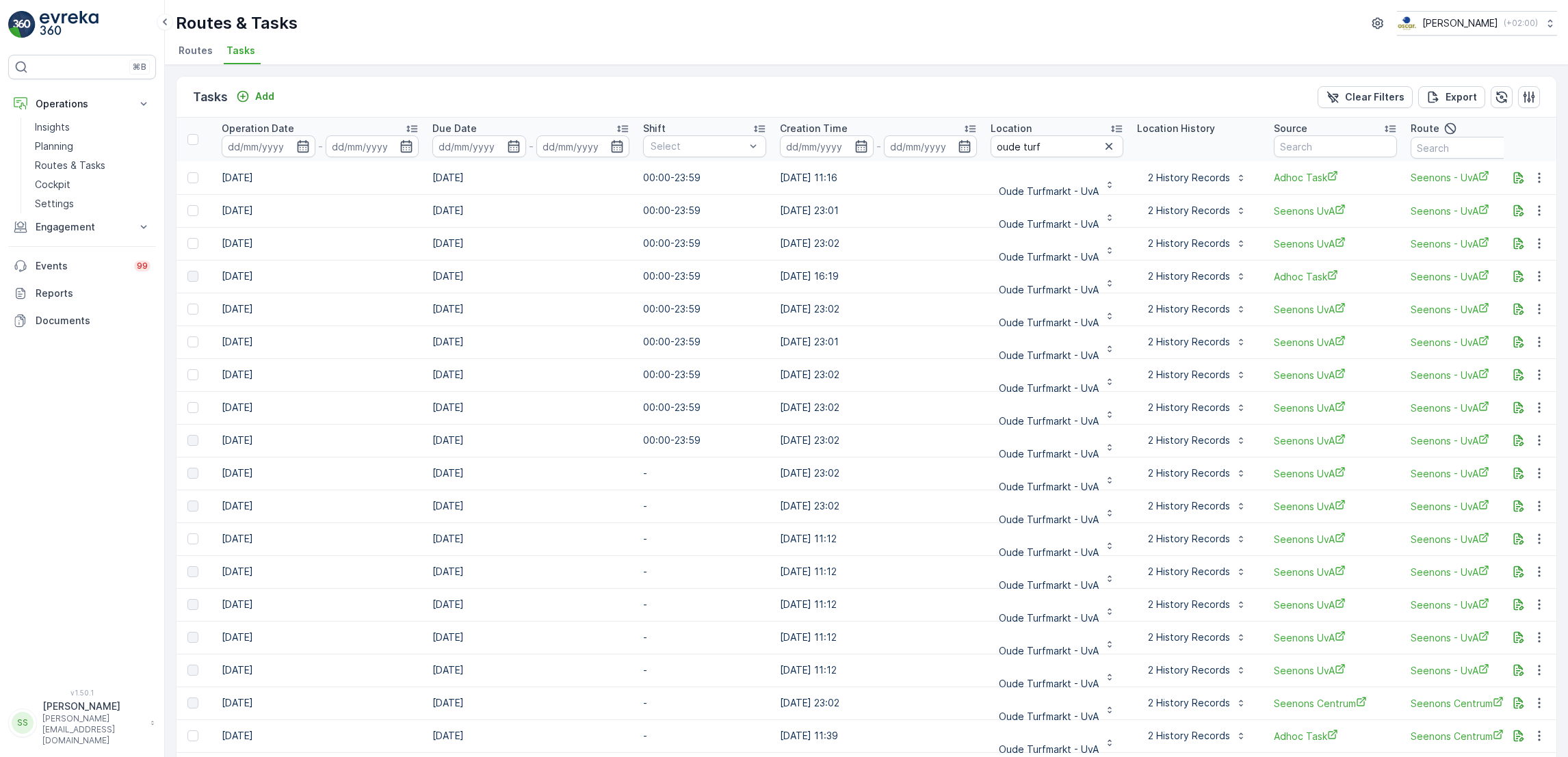
click at [200, 45] on span "Routes" at bounding box center [196, 50] width 34 height 14
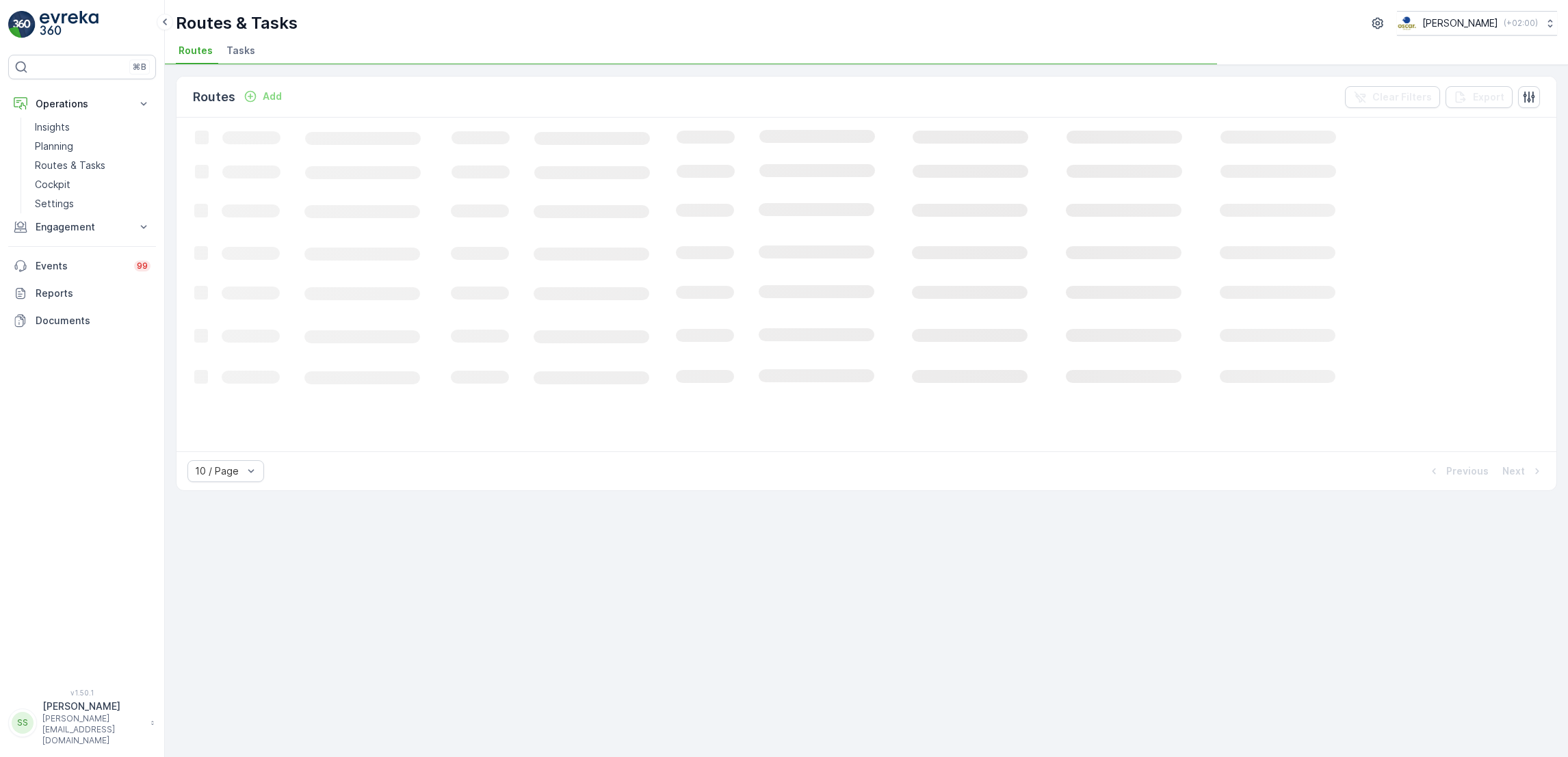
click at [228, 54] on span "Tasks" at bounding box center [240, 50] width 28 height 14
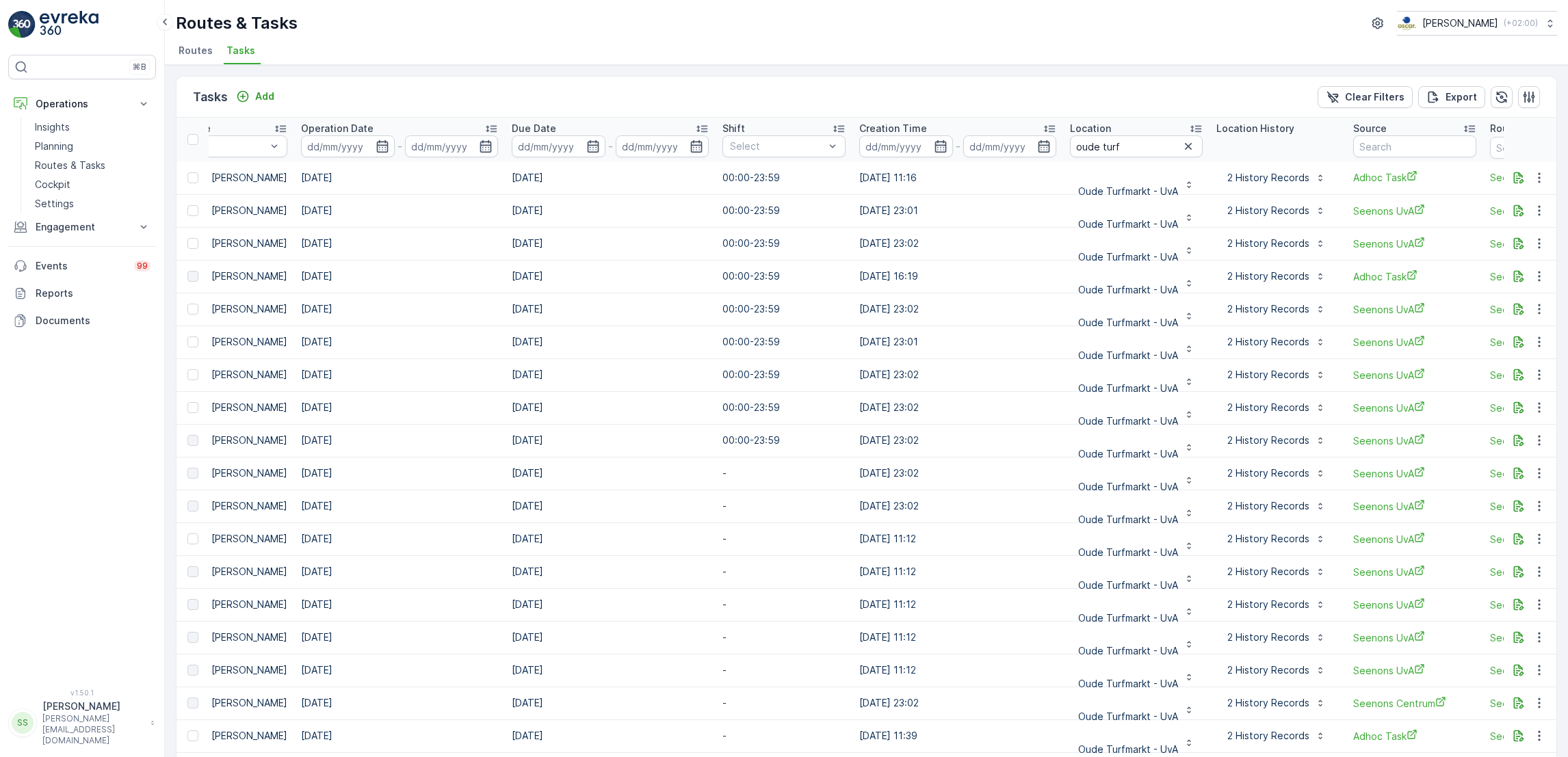
scroll to position [0, 735]
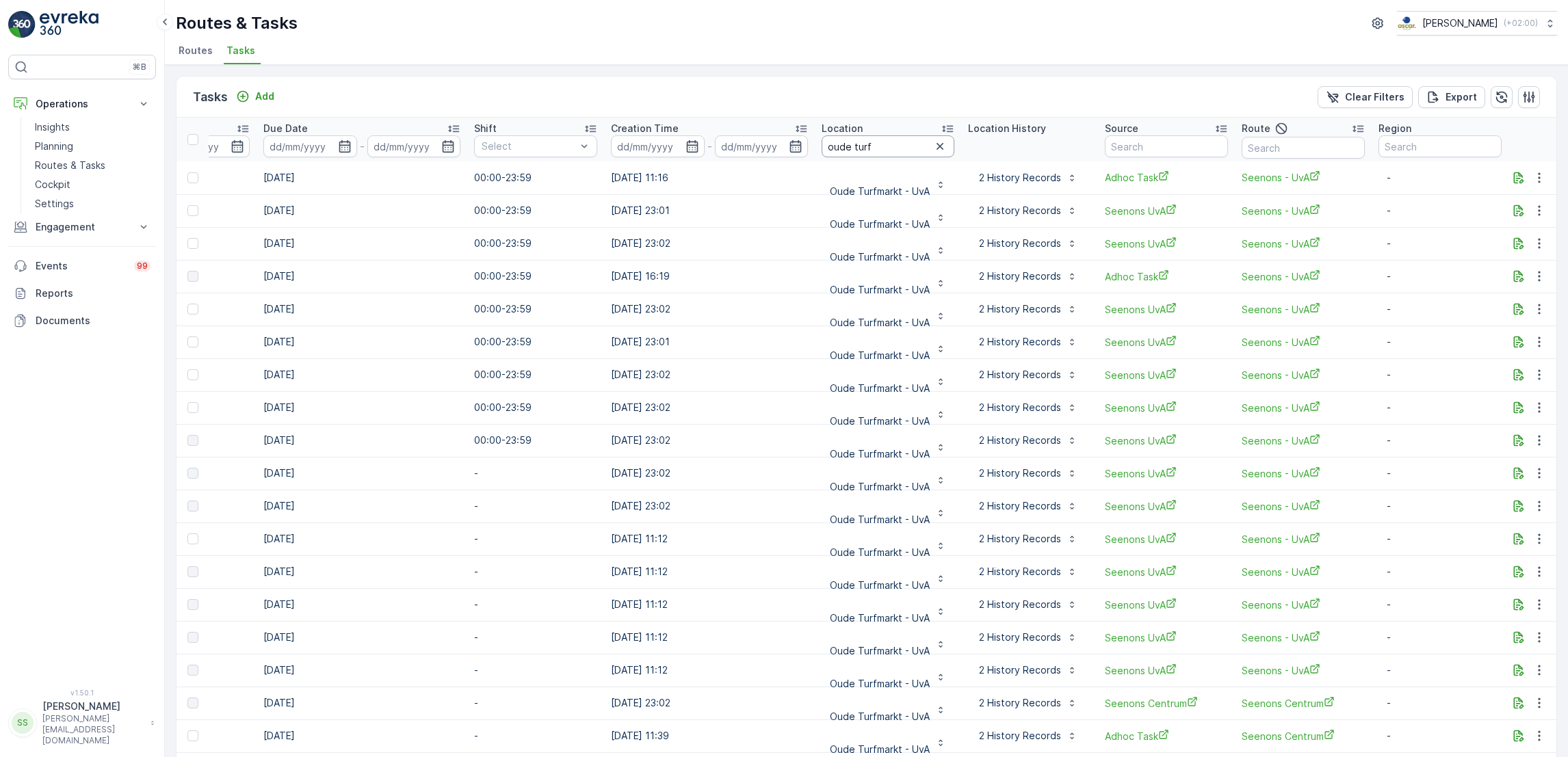
click at [888, 146] on input "oude turf" at bounding box center [888, 146] width 132 height 22
type input "o"
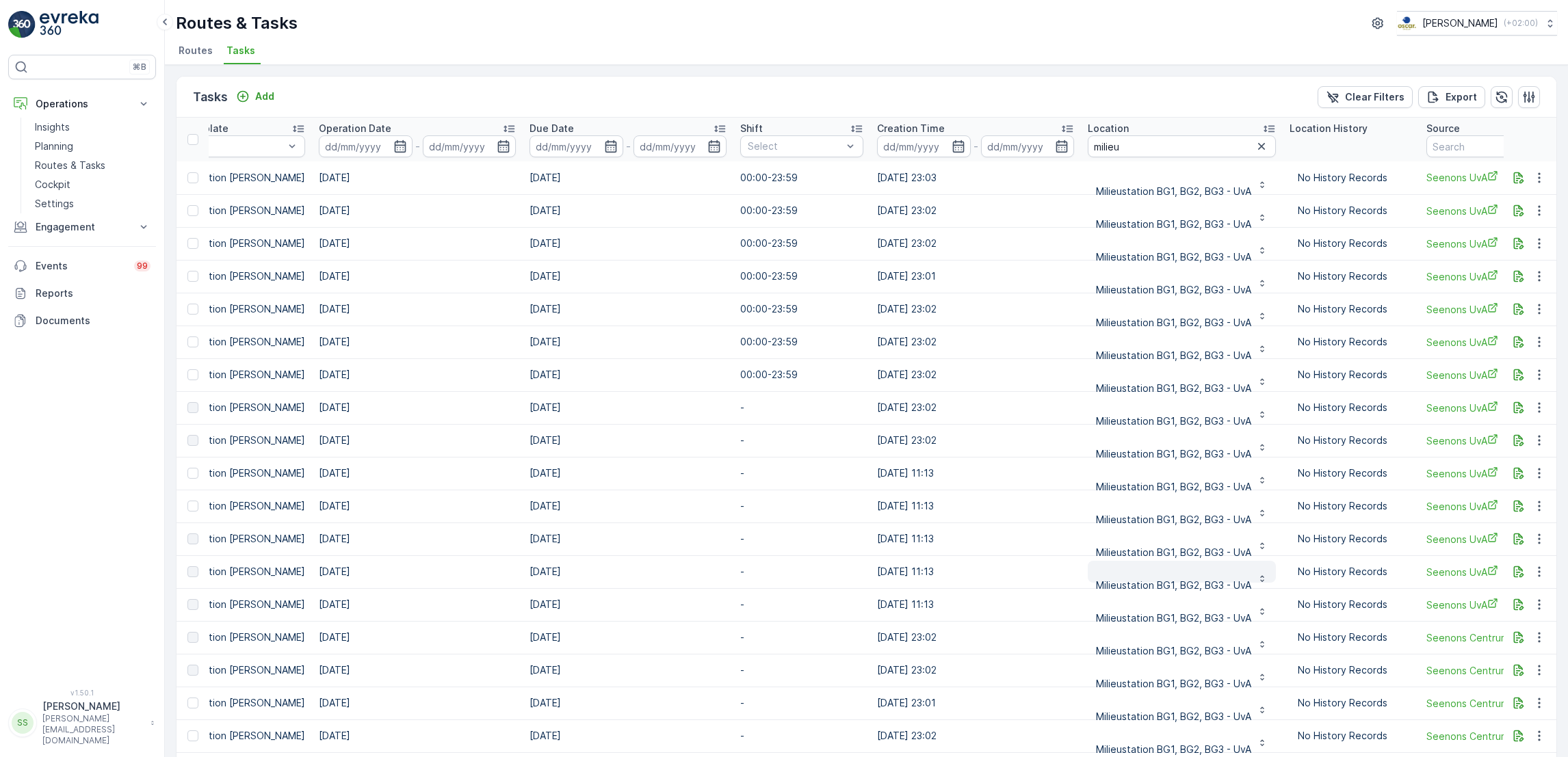
scroll to position [2, 469]
drag, startPoint x: 1140, startPoint y: 139, endPoint x: 909, endPoint y: 146, distance: 231.1
click at [909, 146] on tr "ID Status Select Operation Select Task Template Select Operation Date - Due Dat…" at bounding box center [795, 137] width 2175 height 44
type input "bus"
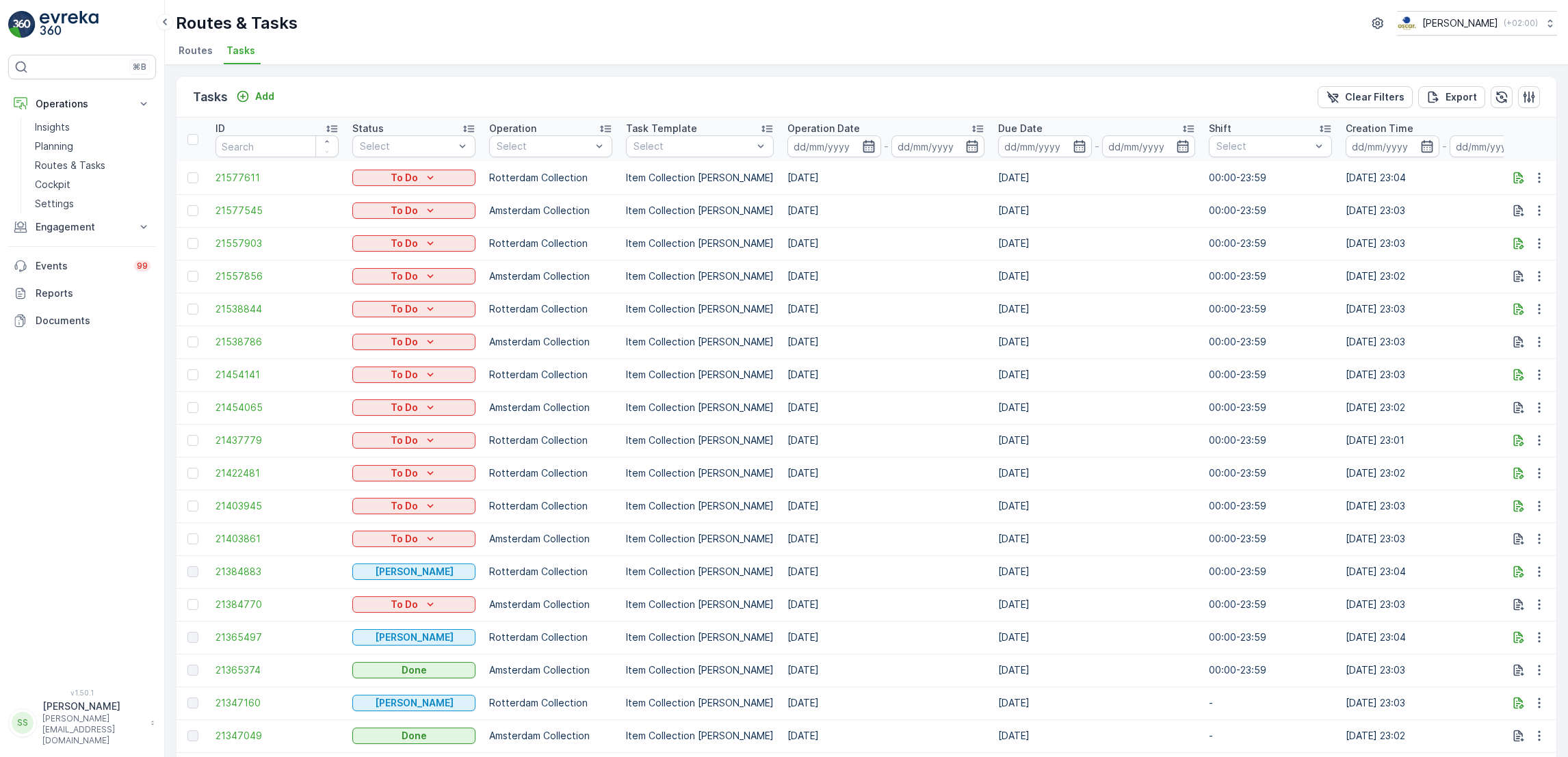
click at [862, 144] on icon "button" at bounding box center [868, 146] width 14 height 14
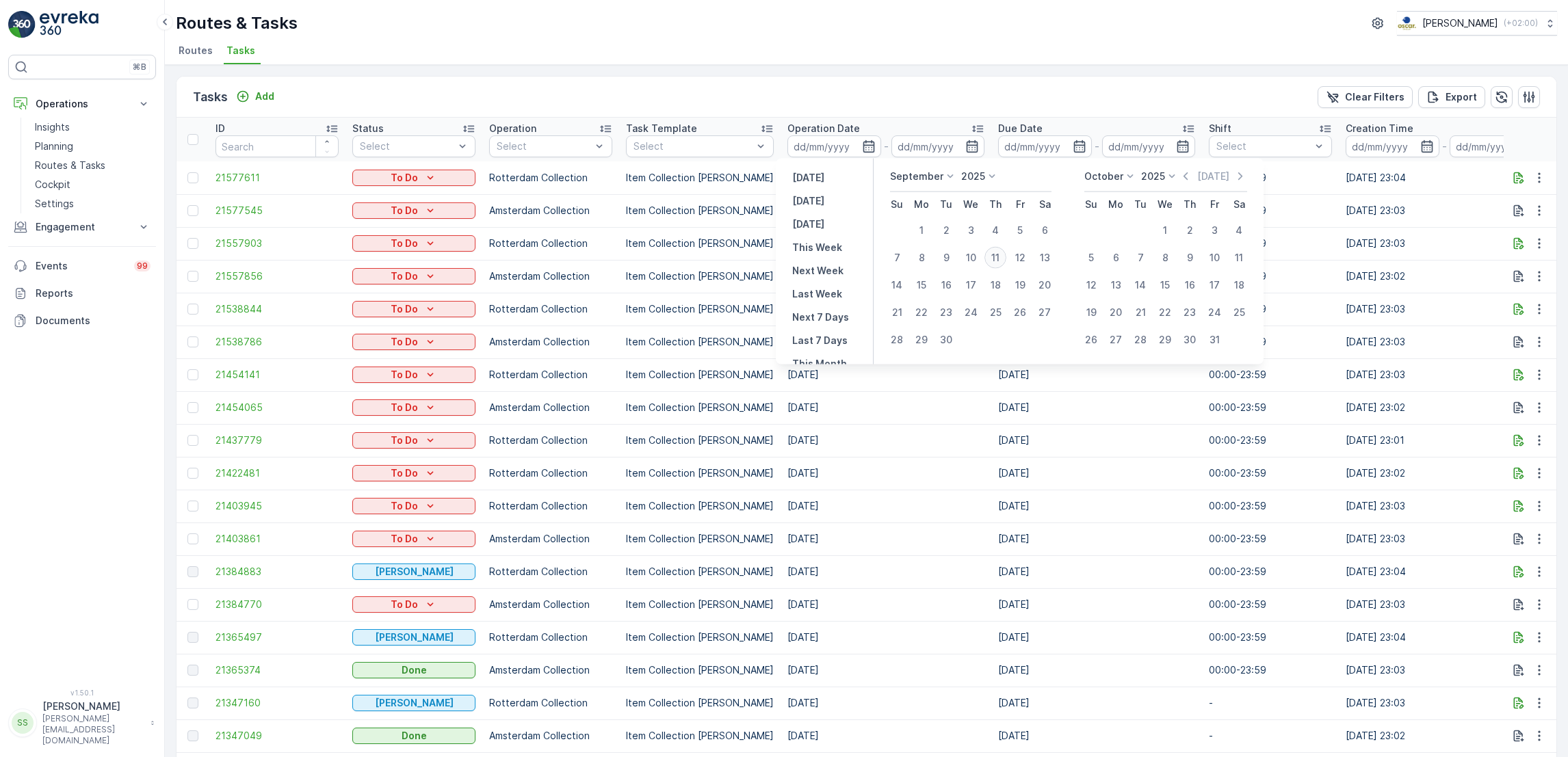
click at [998, 254] on div "11" at bounding box center [995, 257] width 22 height 22
type input "[DATE]"
click at [998, 254] on div "11" at bounding box center [995, 257] width 22 height 22
type input "[DATE]"
click at [998, 254] on div "11" at bounding box center [995, 257] width 22 height 22
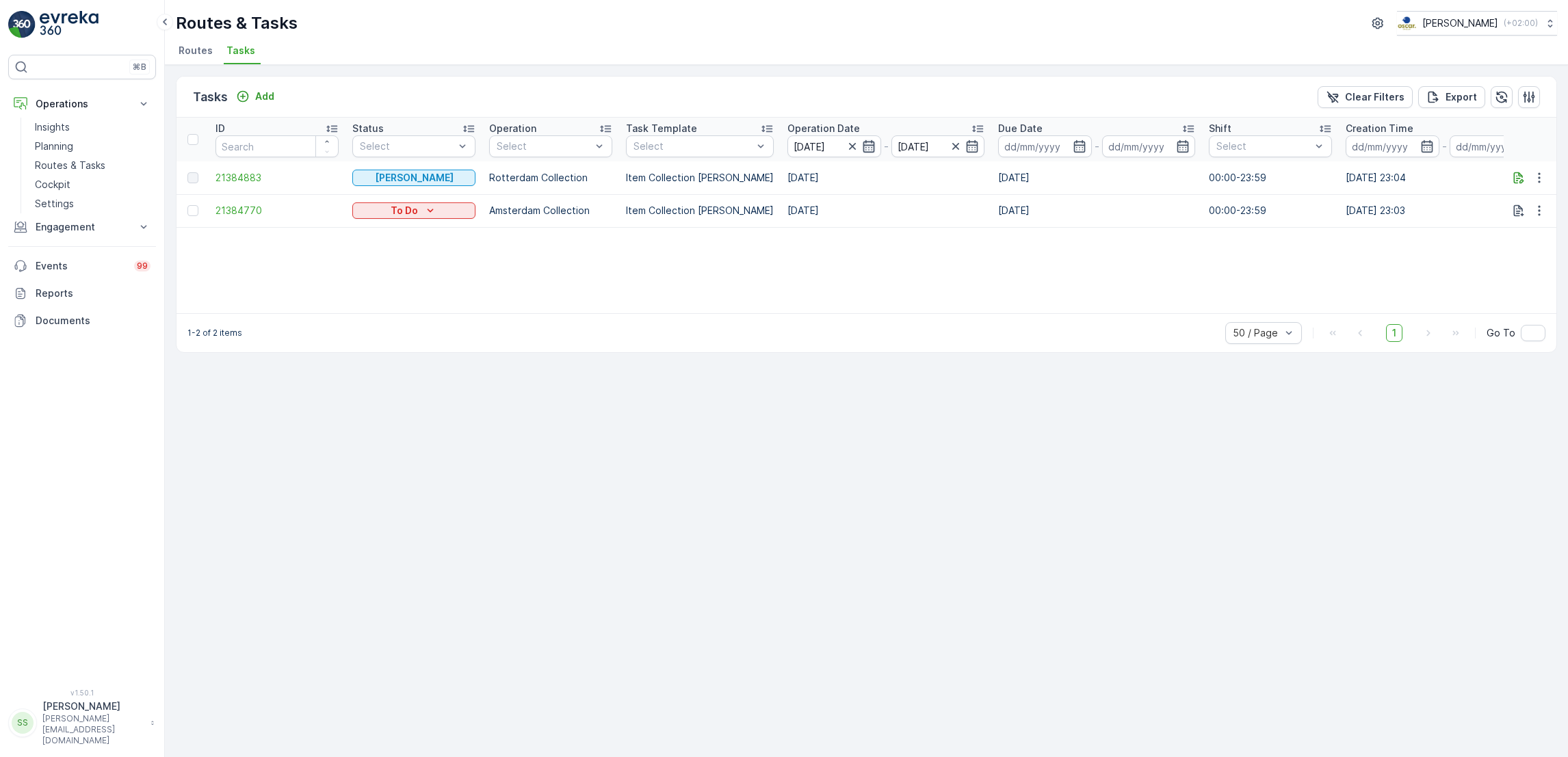
click at [862, 146] on icon "button" at bounding box center [868, 146] width 14 height 14
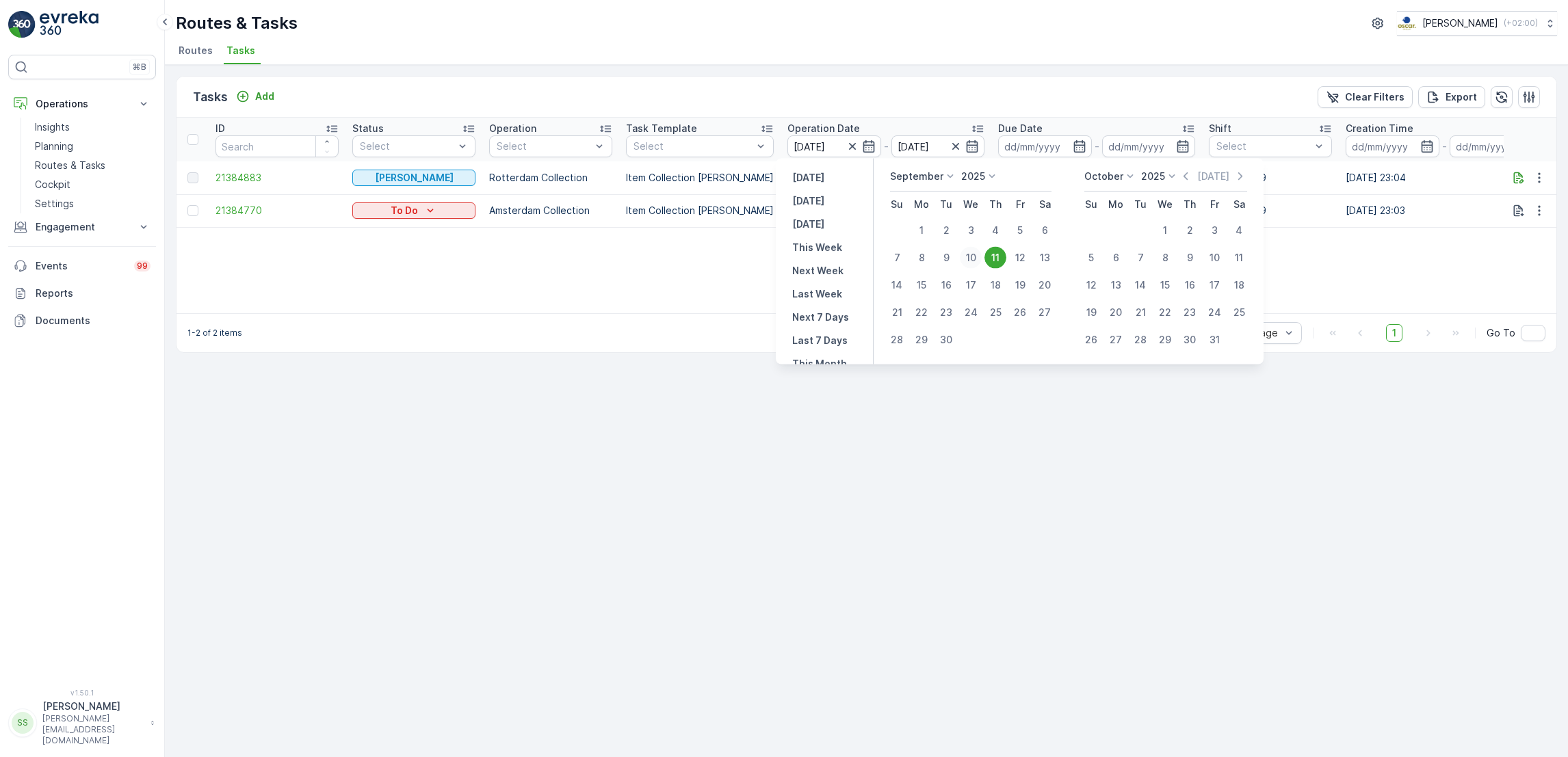
click at [974, 256] on div "10" at bounding box center [970, 257] width 22 height 22
type input "10.09.2025"
click at [974, 256] on div "10" at bounding box center [970, 257] width 22 height 22
type input "10.09.2025"
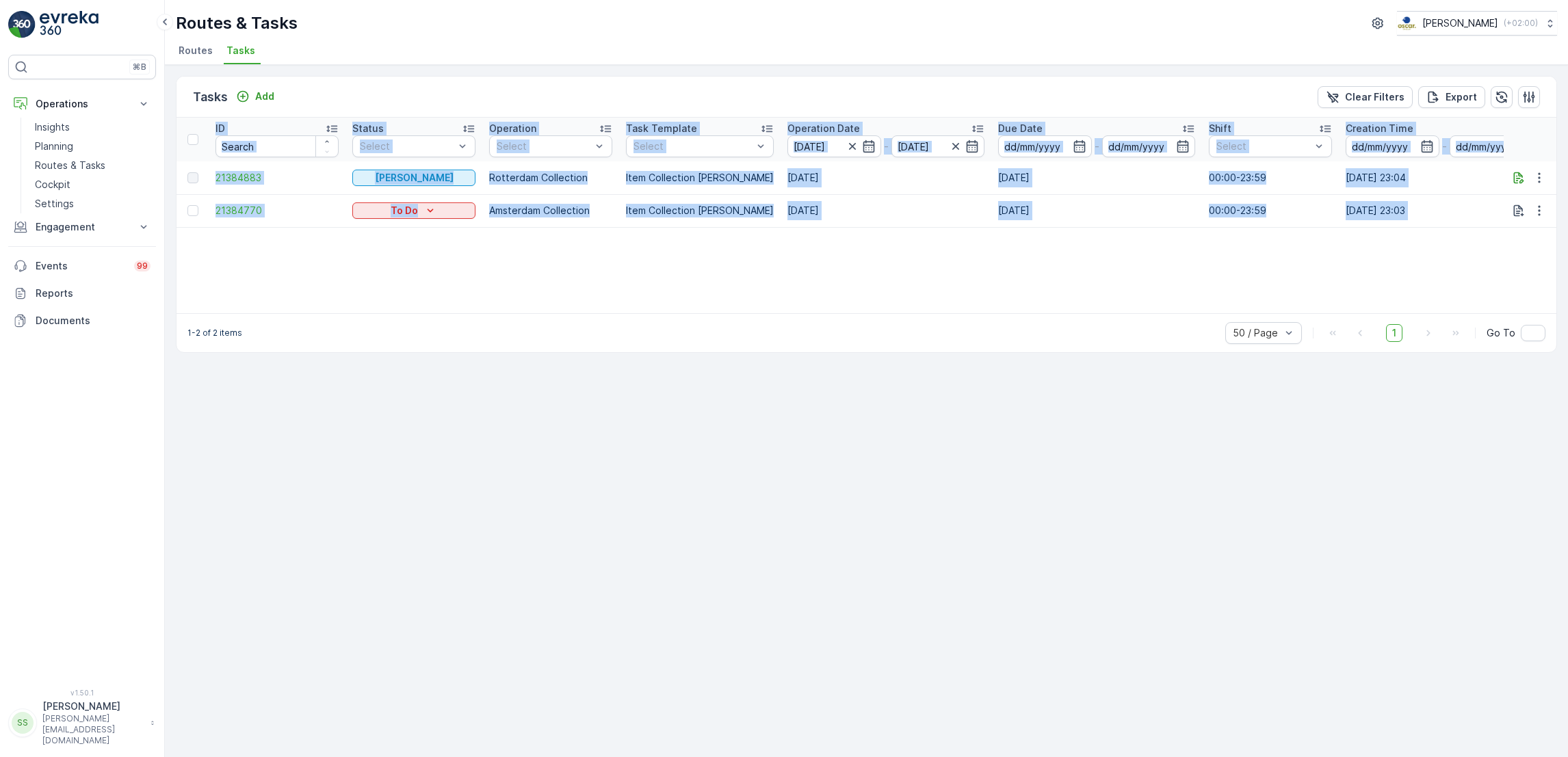
click at [974, 256] on div "ID Status Select Operation Select Task Template Select Operation Date 10.09.202…" at bounding box center [866, 215] width 1380 height 196
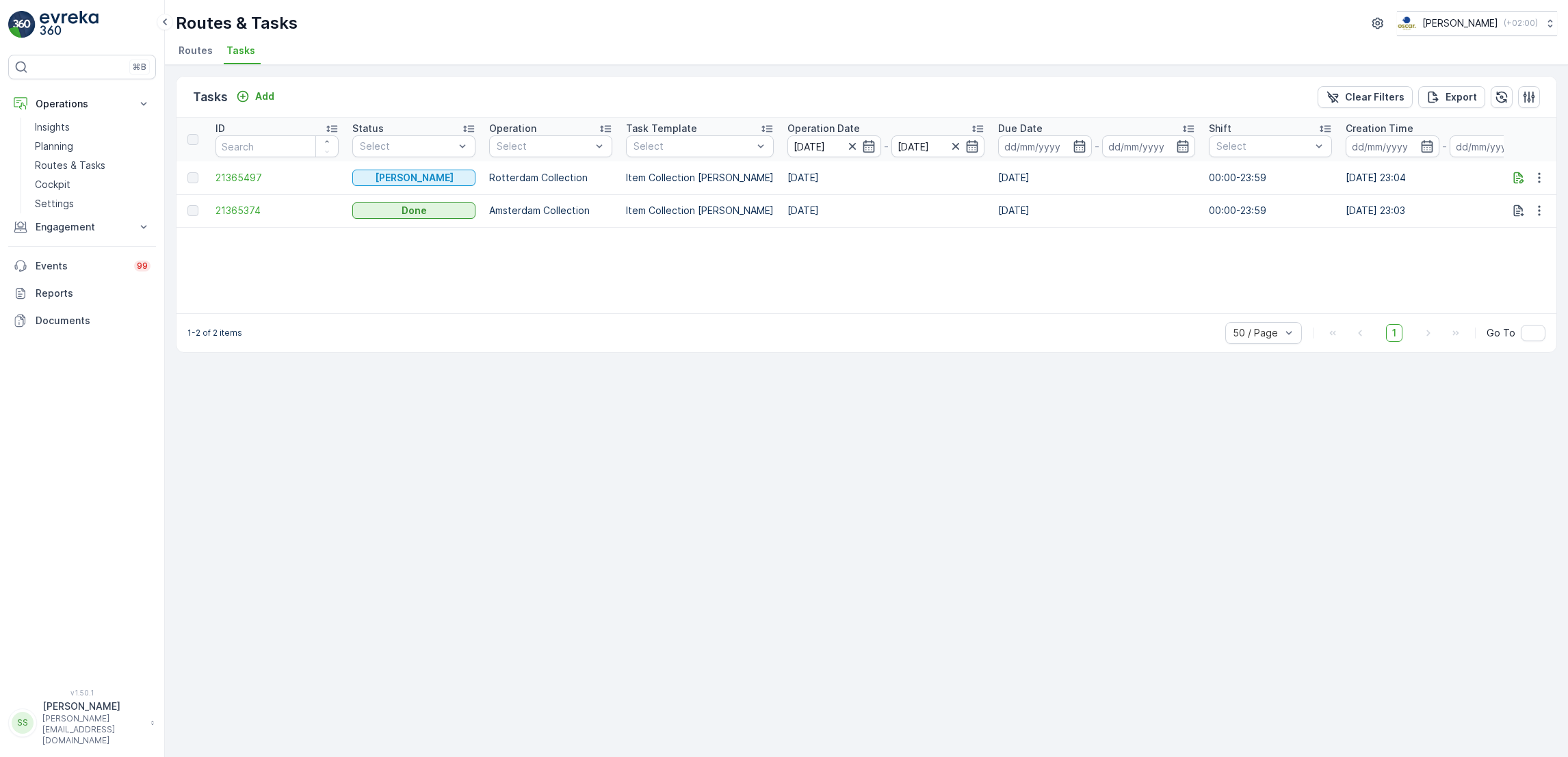
click at [1052, 431] on div "Tasks Add Clear Filters Export ID Status Select Operation Select Task Template …" at bounding box center [866, 411] width 1403 height 692
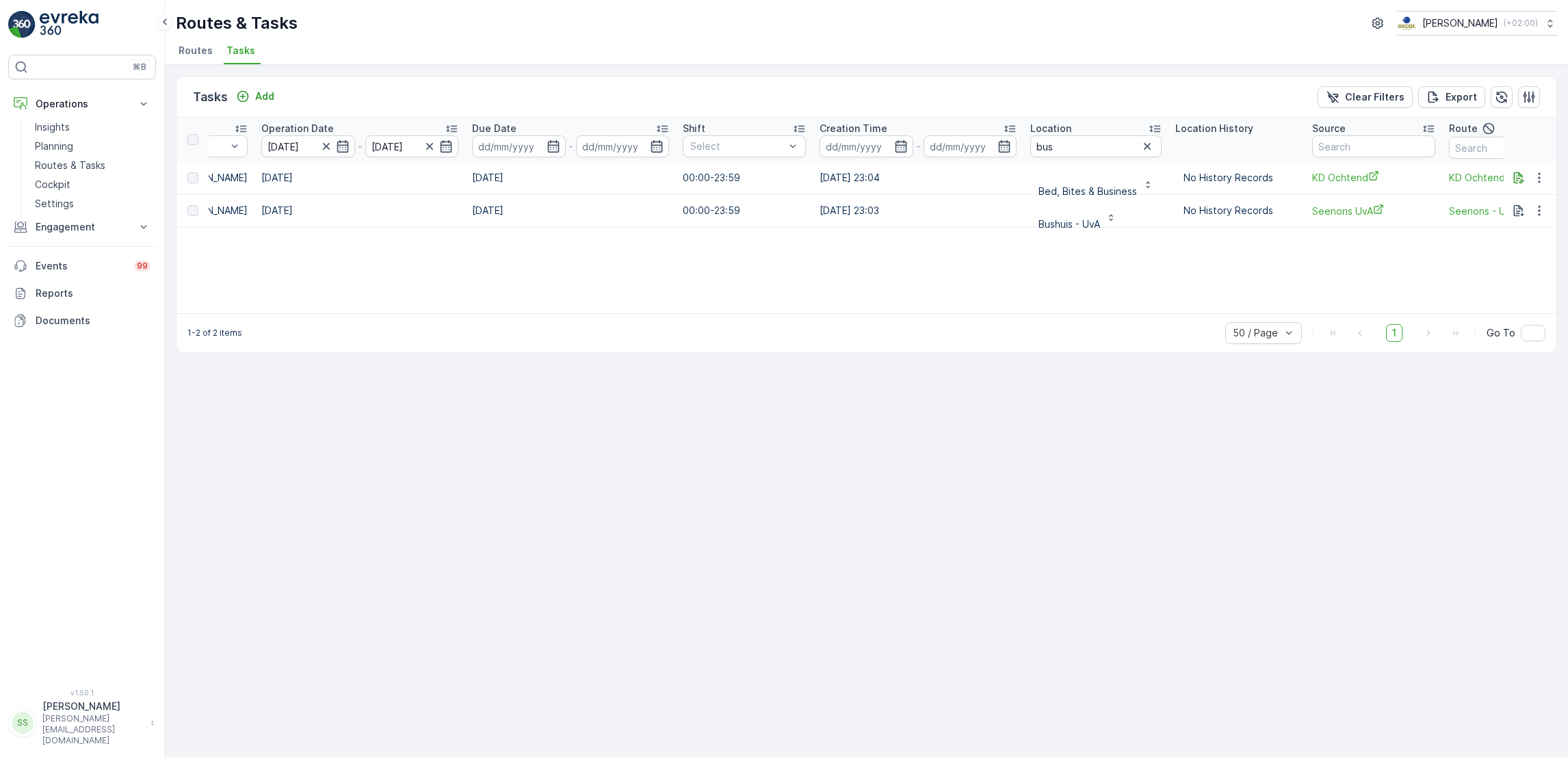
scroll to position [0, 635]
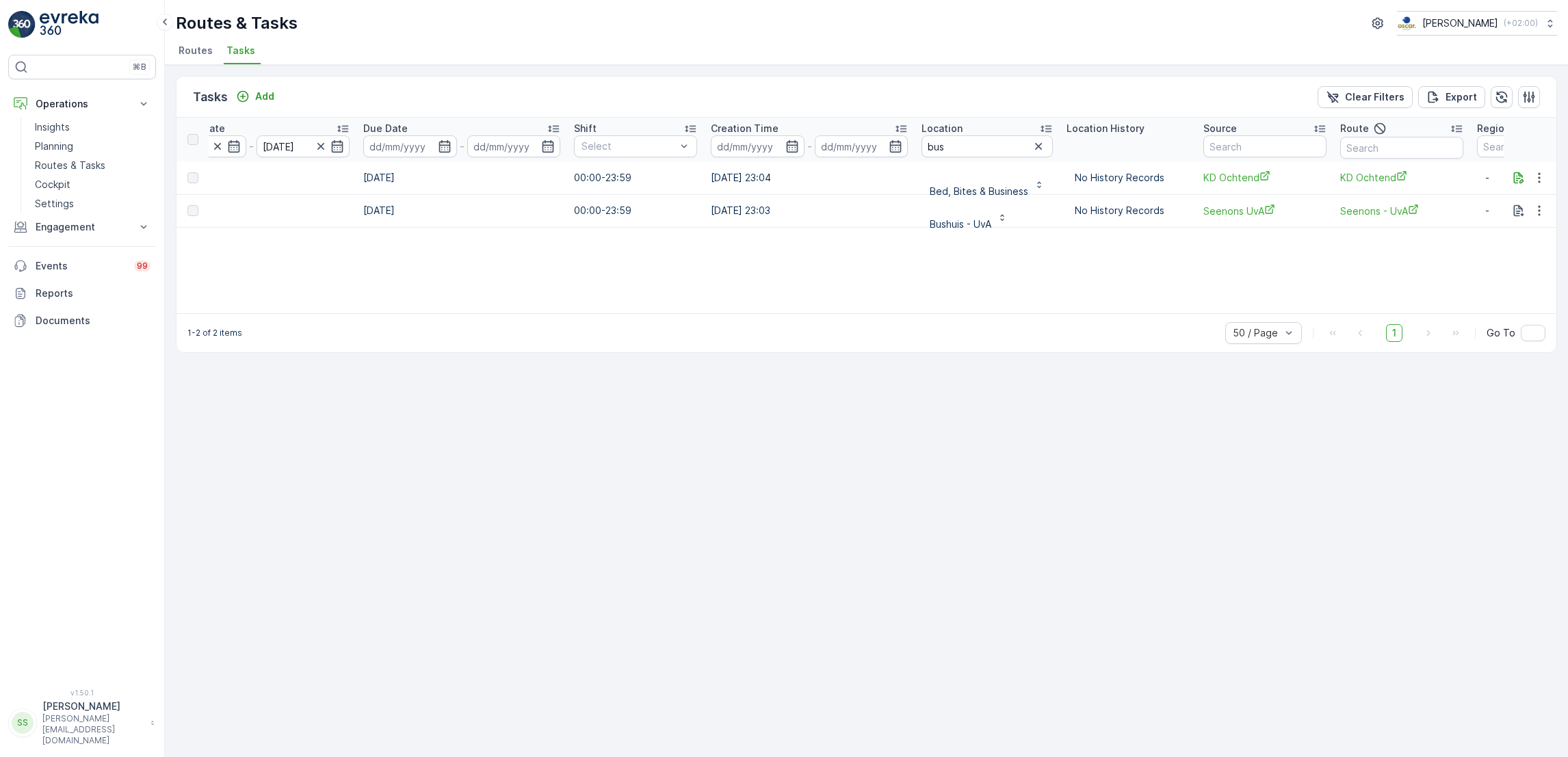
click at [1544, 364] on div "Tasks Add Clear Filters Export ID Status Select Operation Select Task Template …" at bounding box center [866, 411] width 1403 height 692
drag, startPoint x: 1544, startPoint y: 364, endPoint x: 1282, endPoint y: 284, distance: 273.9
click at [1282, 284] on div "ID Status Select Operation Select Task Template Select Operation Date 10.09.202…" at bounding box center [866, 215] width 1380 height 196
click at [1542, 216] on icon "button" at bounding box center [1539, 210] width 14 height 14
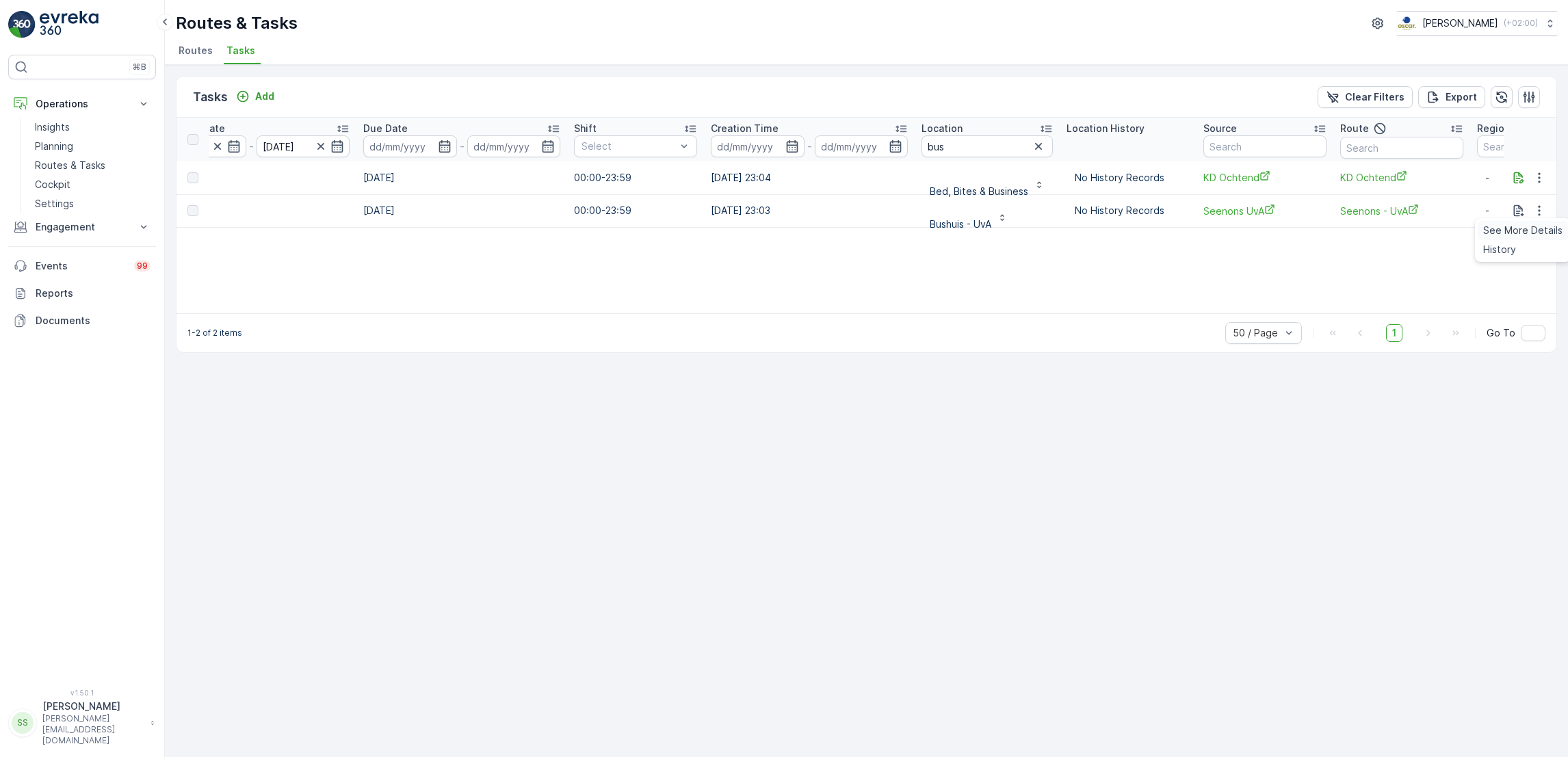
click at [1533, 231] on span "See More Details" at bounding box center [1523, 230] width 80 height 14
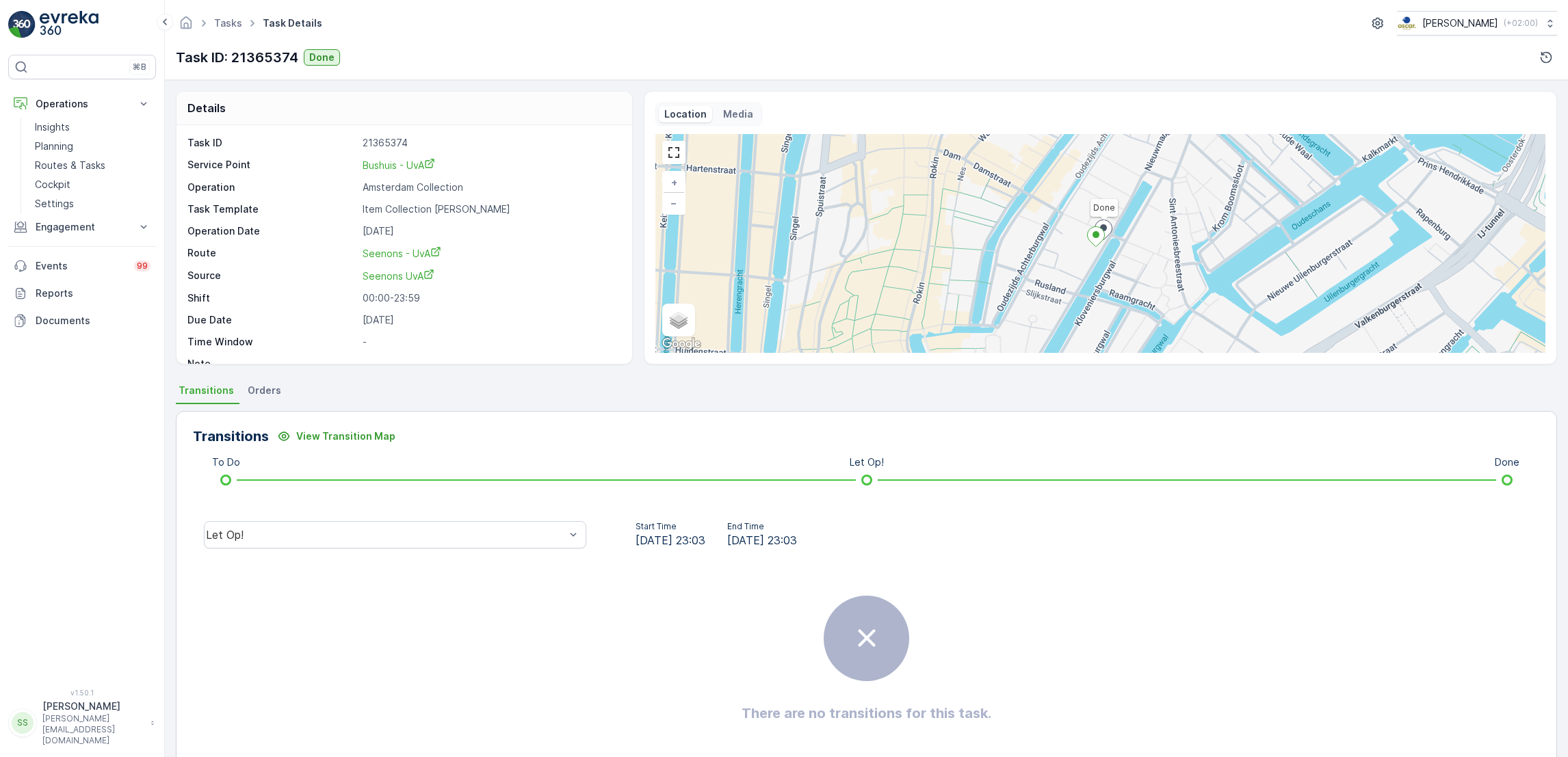
click at [365, 555] on div "Let Op!" at bounding box center [395, 535] width 404 height 44
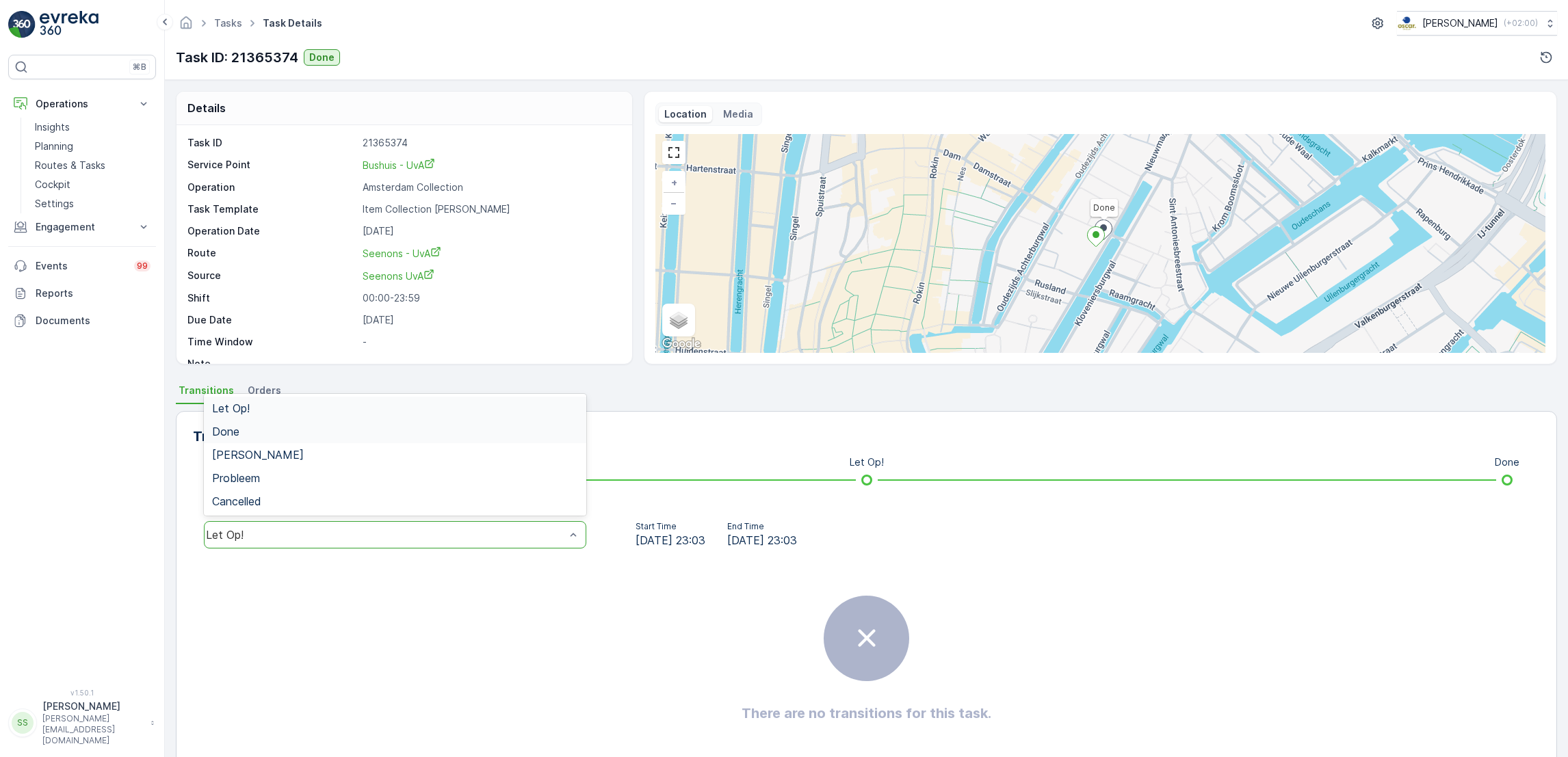
click at [355, 432] on div "Done" at bounding box center [395, 431] width 366 height 12
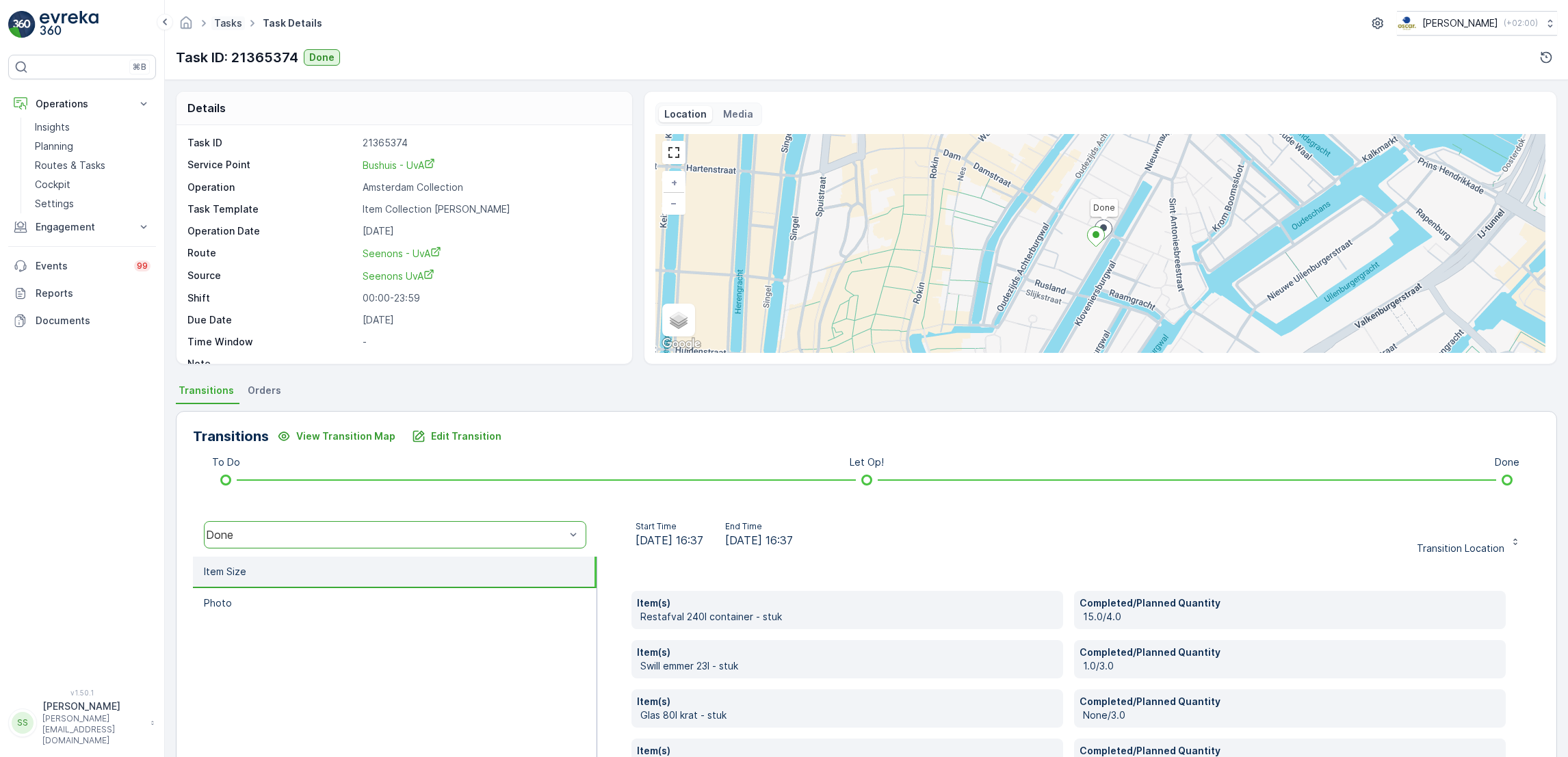
click at [229, 17] on link "Tasks" at bounding box center [228, 23] width 28 height 11
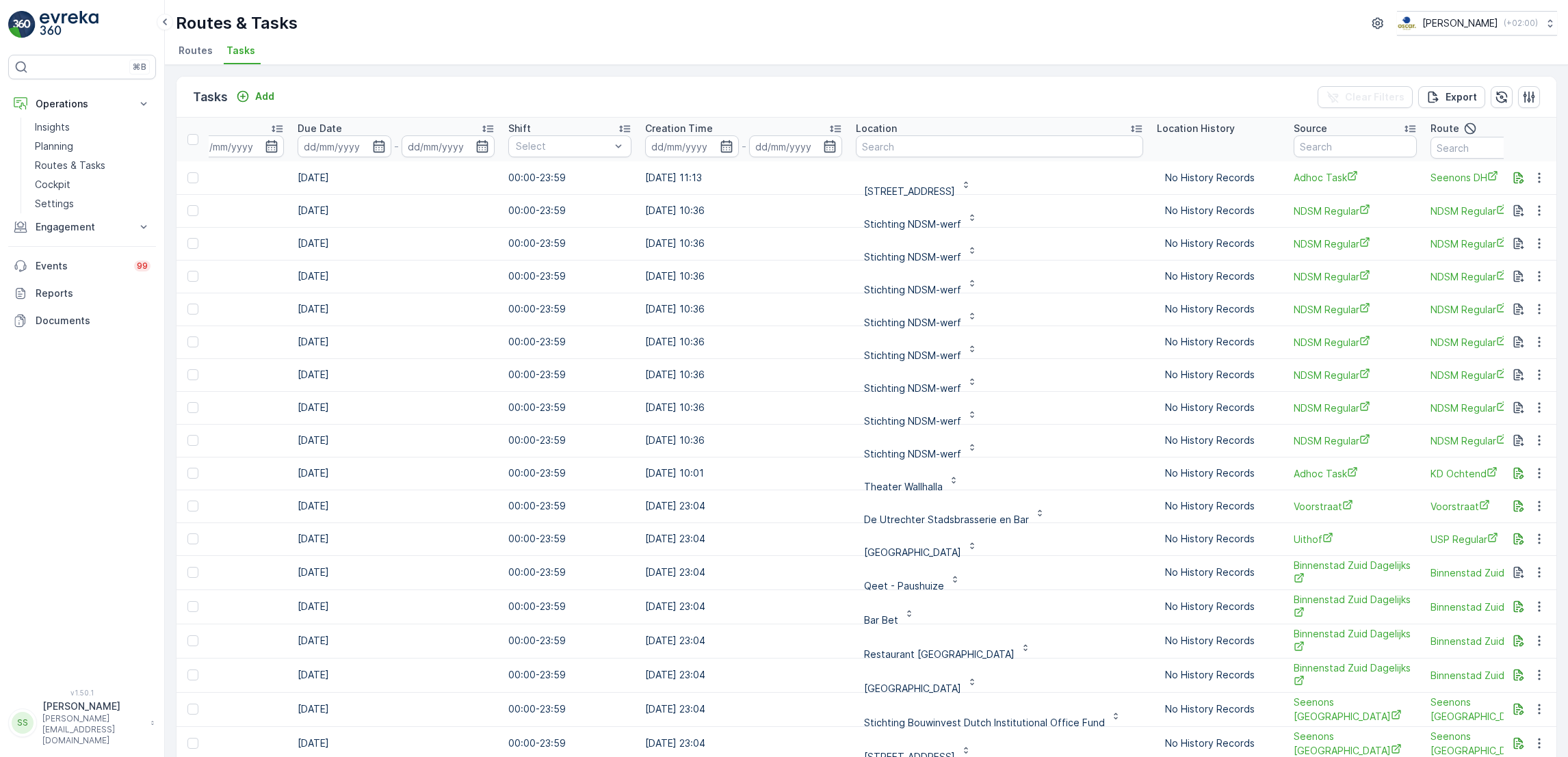
scroll to position [0, 766]
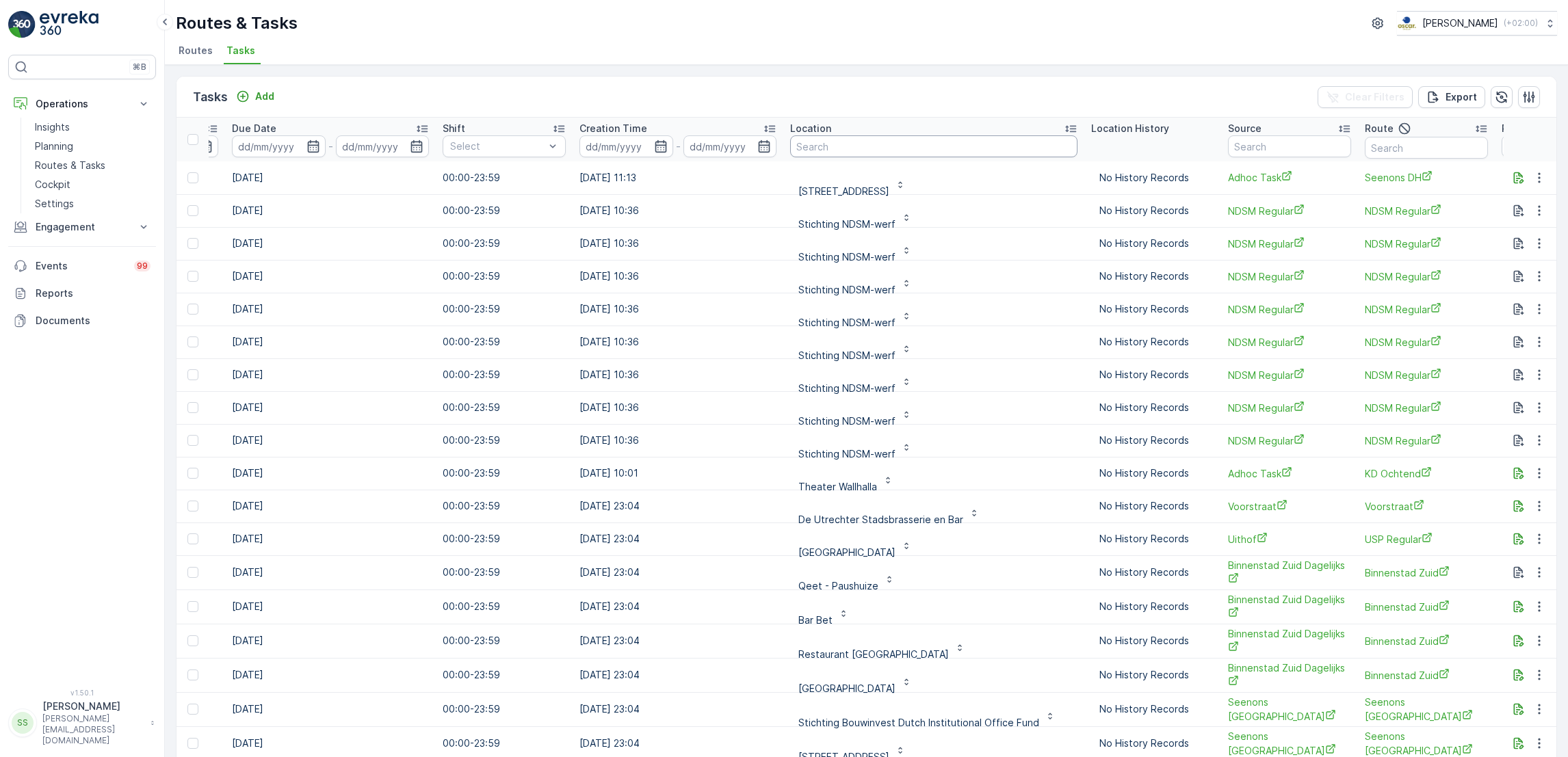
click at [909, 146] on input "text" at bounding box center [934, 146] width 287 height 22
type input "[GEOGRAPHIC_DATA]"
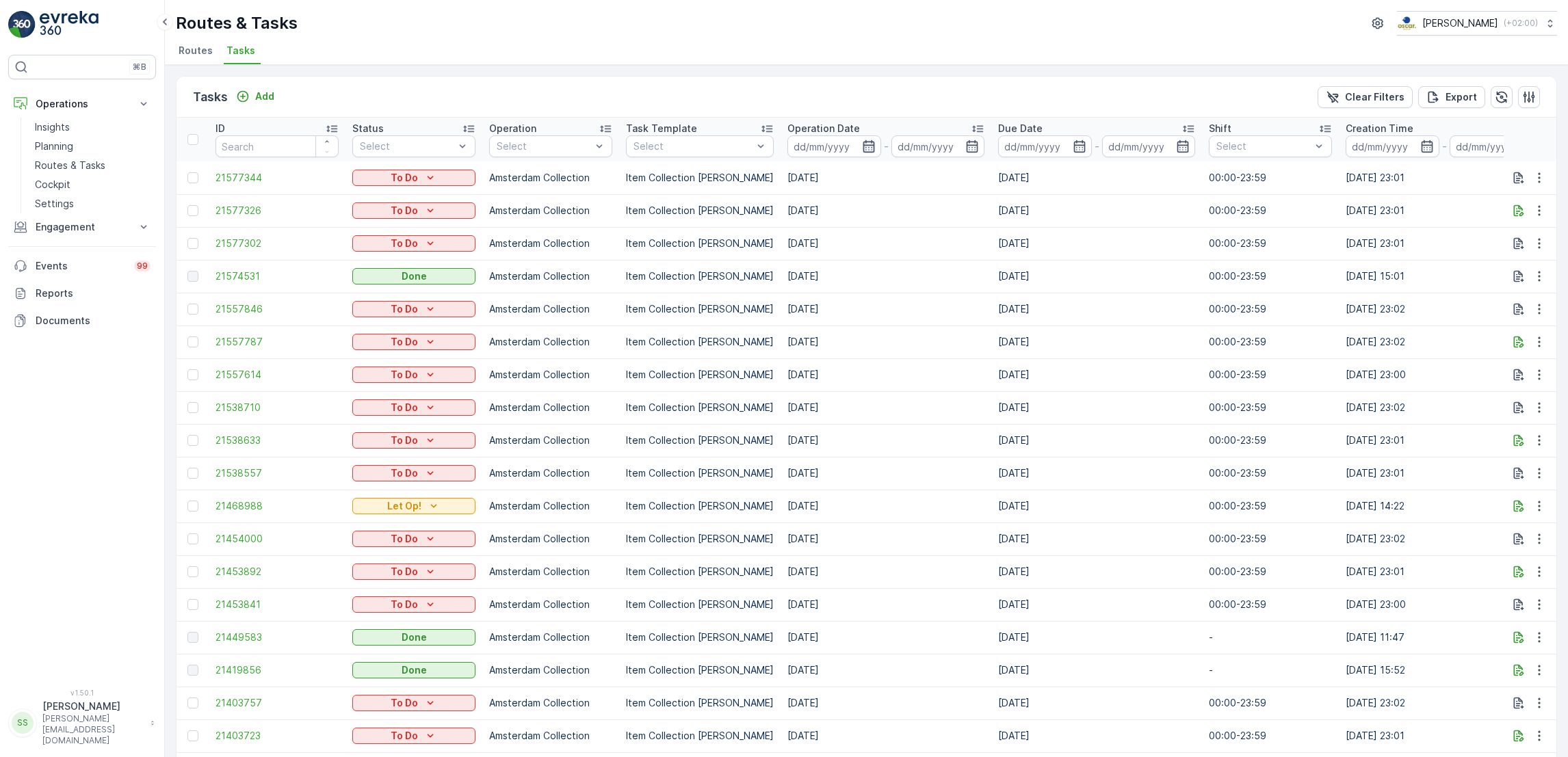
click at [862, 144] on icon "button" at bounding box center [868, 146] width 11 height 12
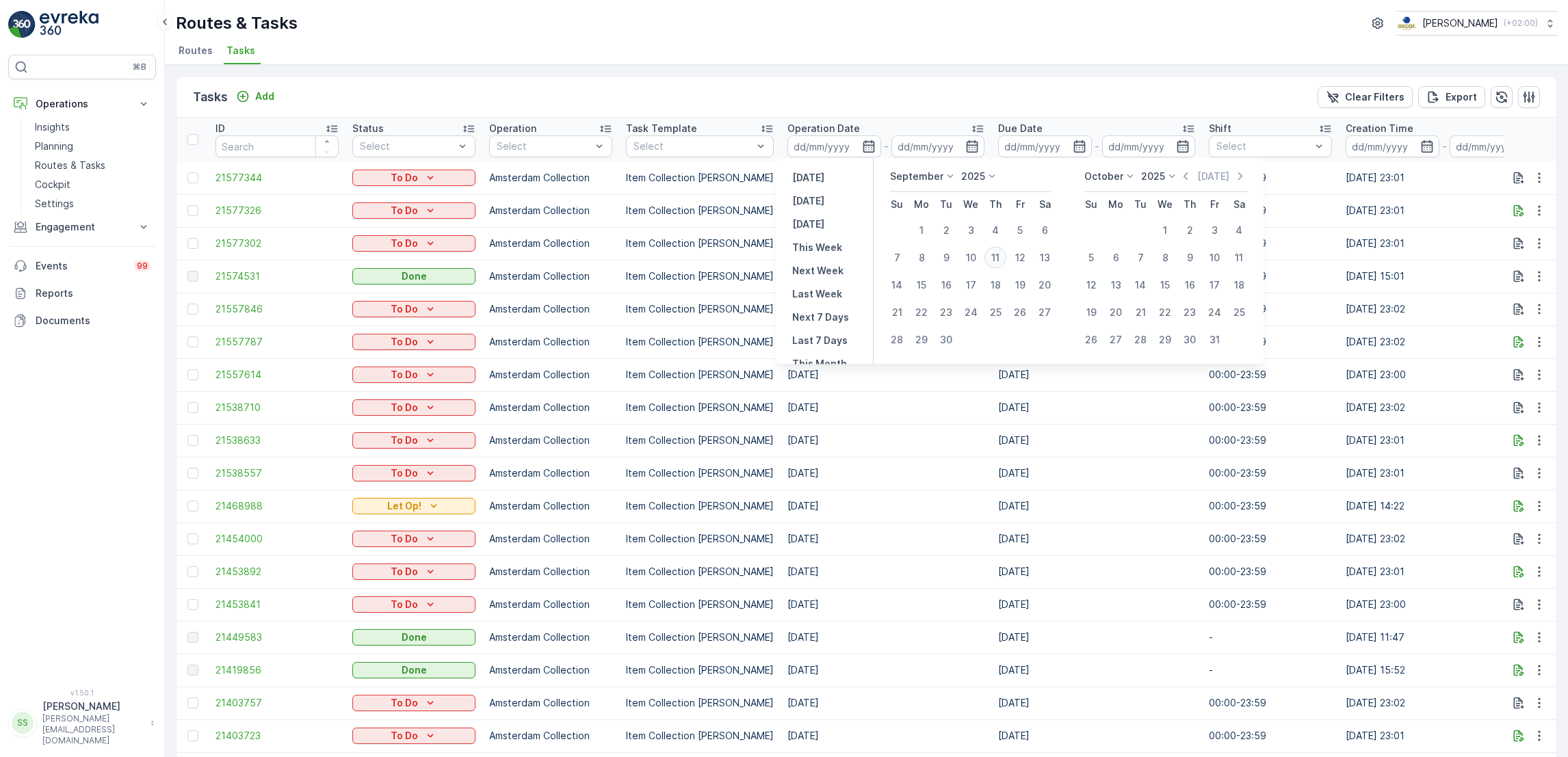
click at [1000, 257] on div "11" at bounding box center [995, 257] width 22 height 22
type input "[DATE]"
click at [1000, 257] on div "11" at bounding box center [995, 257] width 22 height 22
type input "[DATE]"
click at [1000, 257] on div "11" at bounding box center [995, 257] width 22 height 22
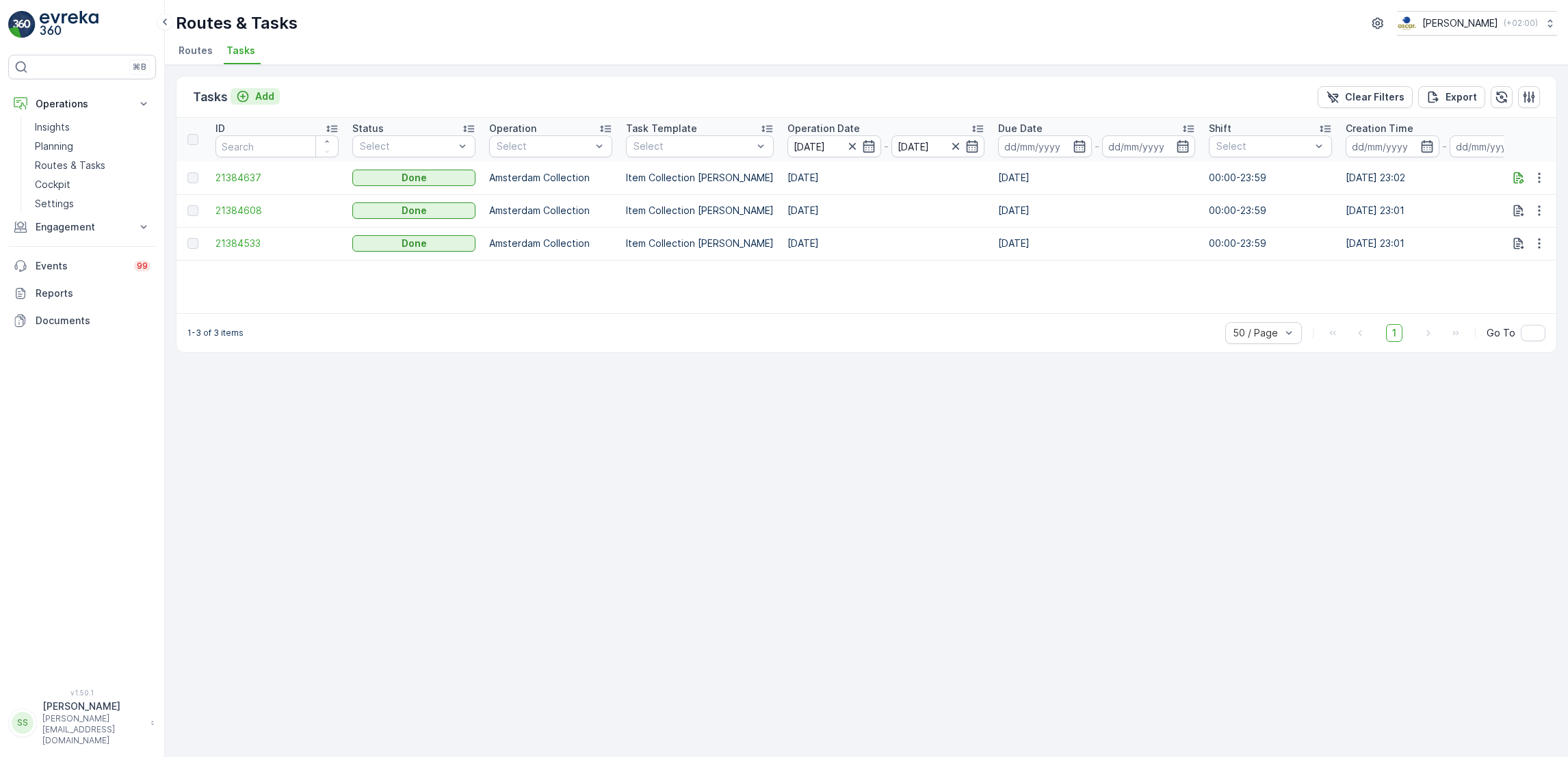
click at [245, 98] on icon "Add" at bounding box center [243, 96] width 14 height 14
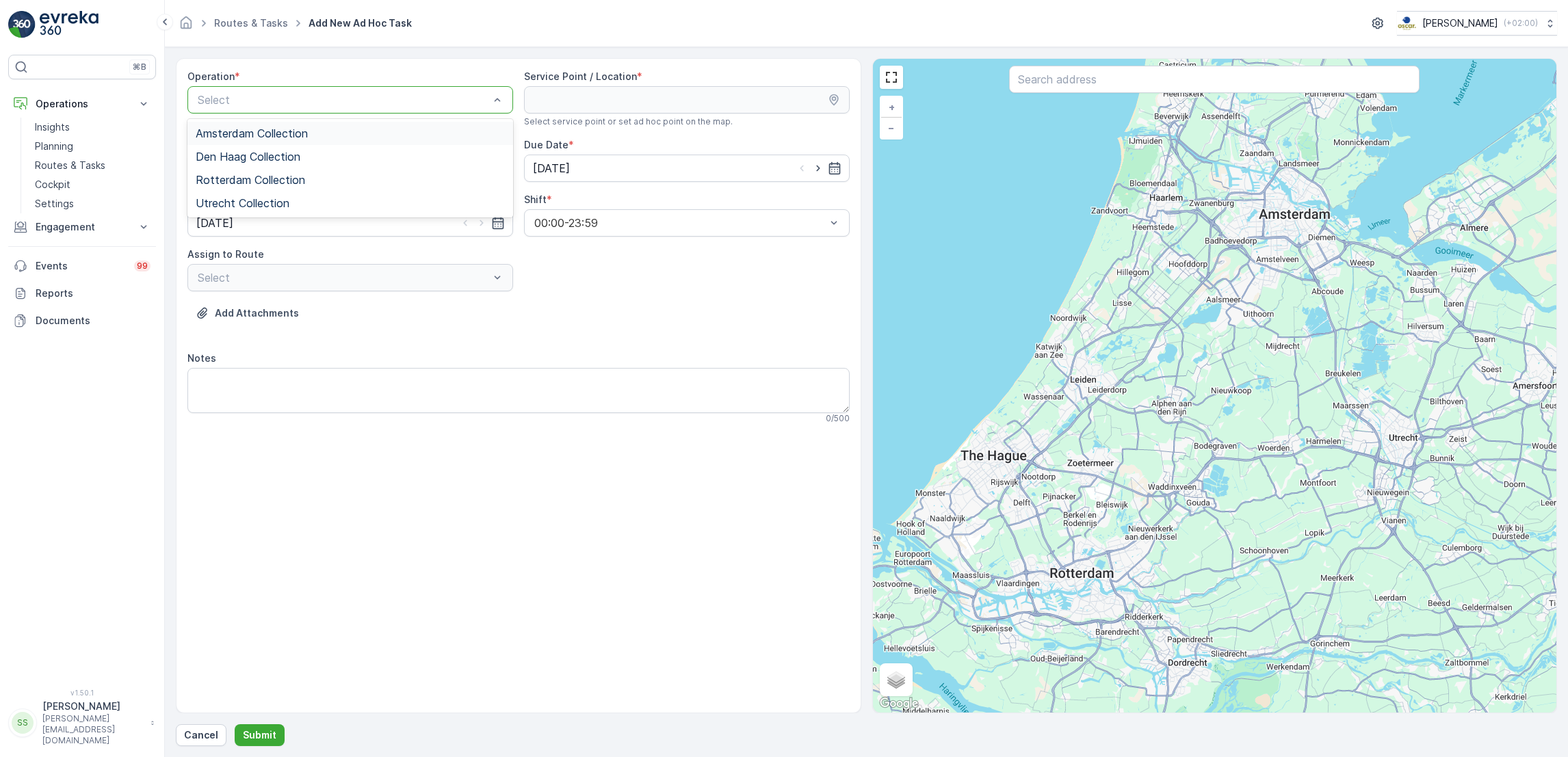
click at [358, 132] on div "Amsterdam Collection" at bounding box center [350, 133] width 309 height 12
click at [392, 171] on div "Select" at bounding box center [350, 168] width 326 height 28
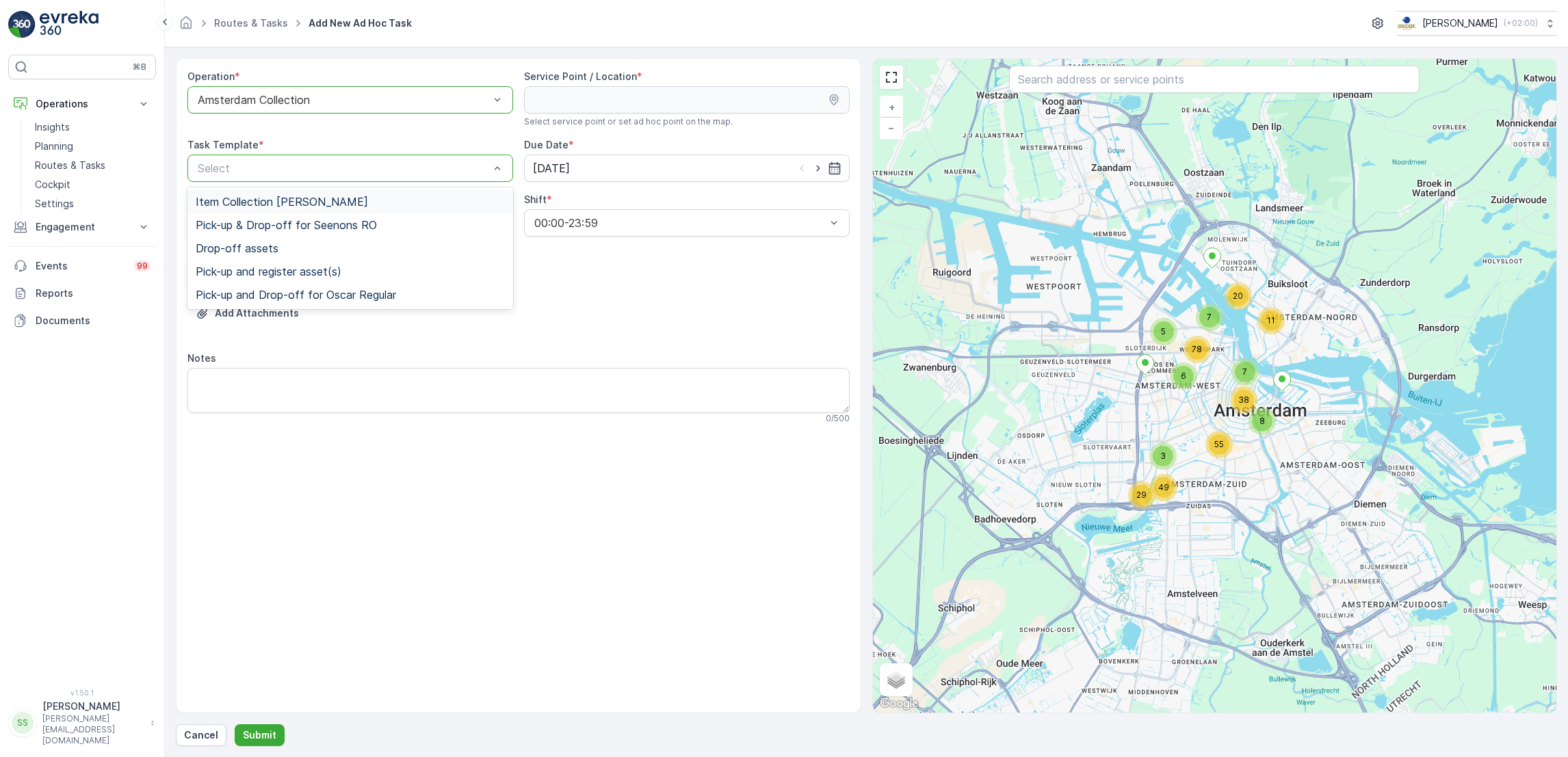
click at [380, 206] on div "Item Collection [PERSON_NAME]" at bounding box center [350, 201] width 309 height 12
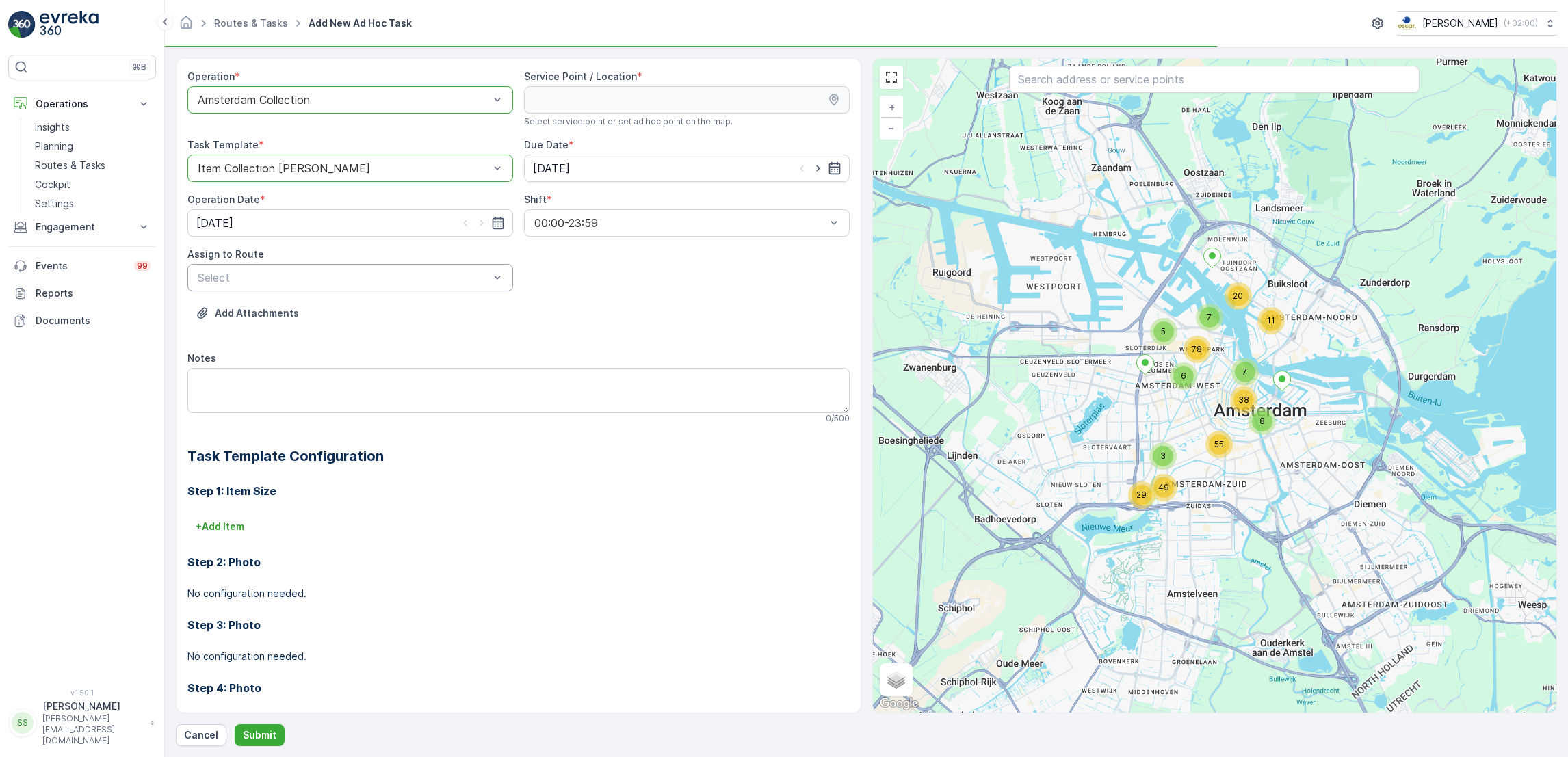
click at [453, 267] on div "Select" at bounding box center [350, 278] width 326 height 28
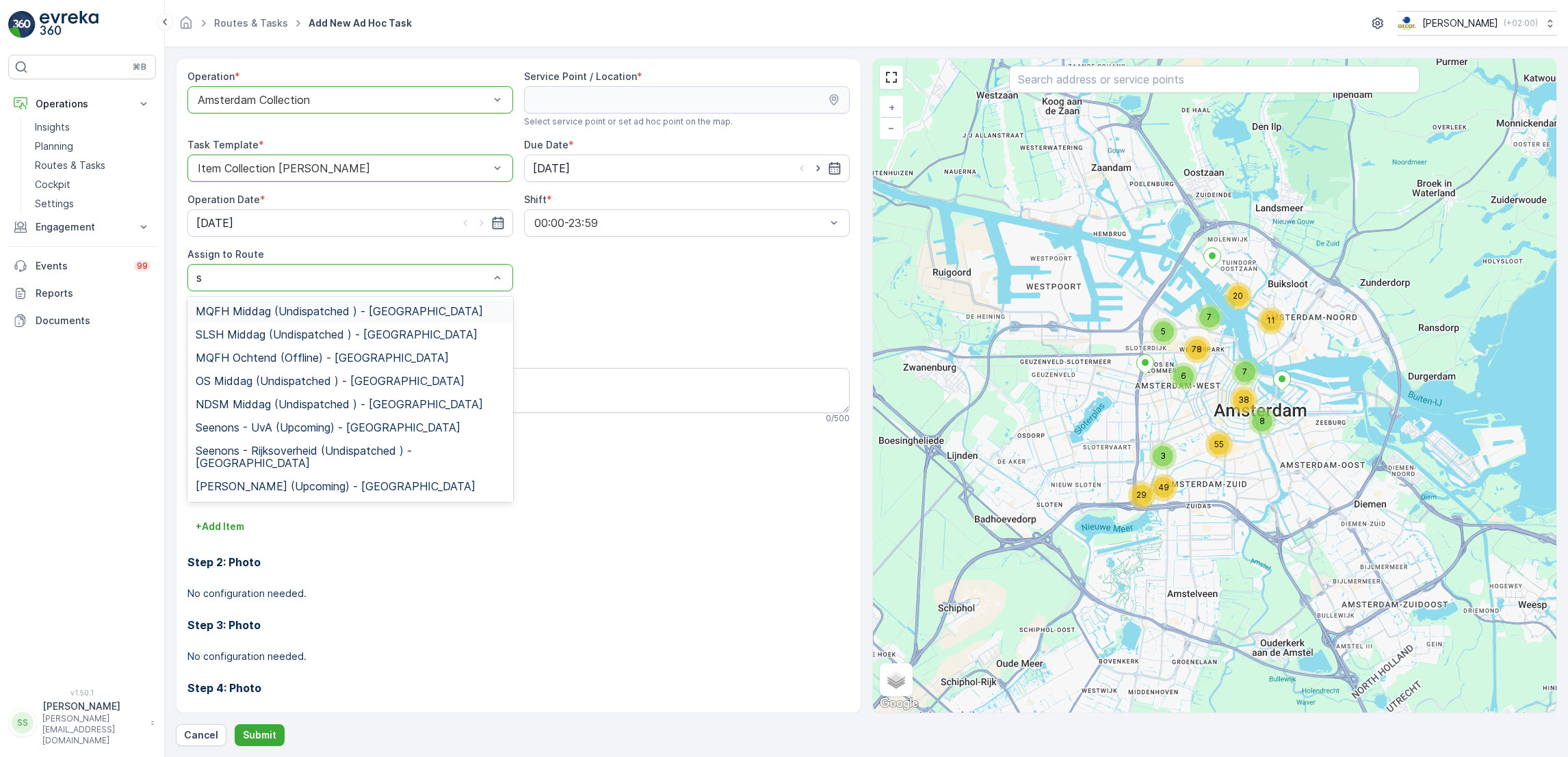
type input "sg"
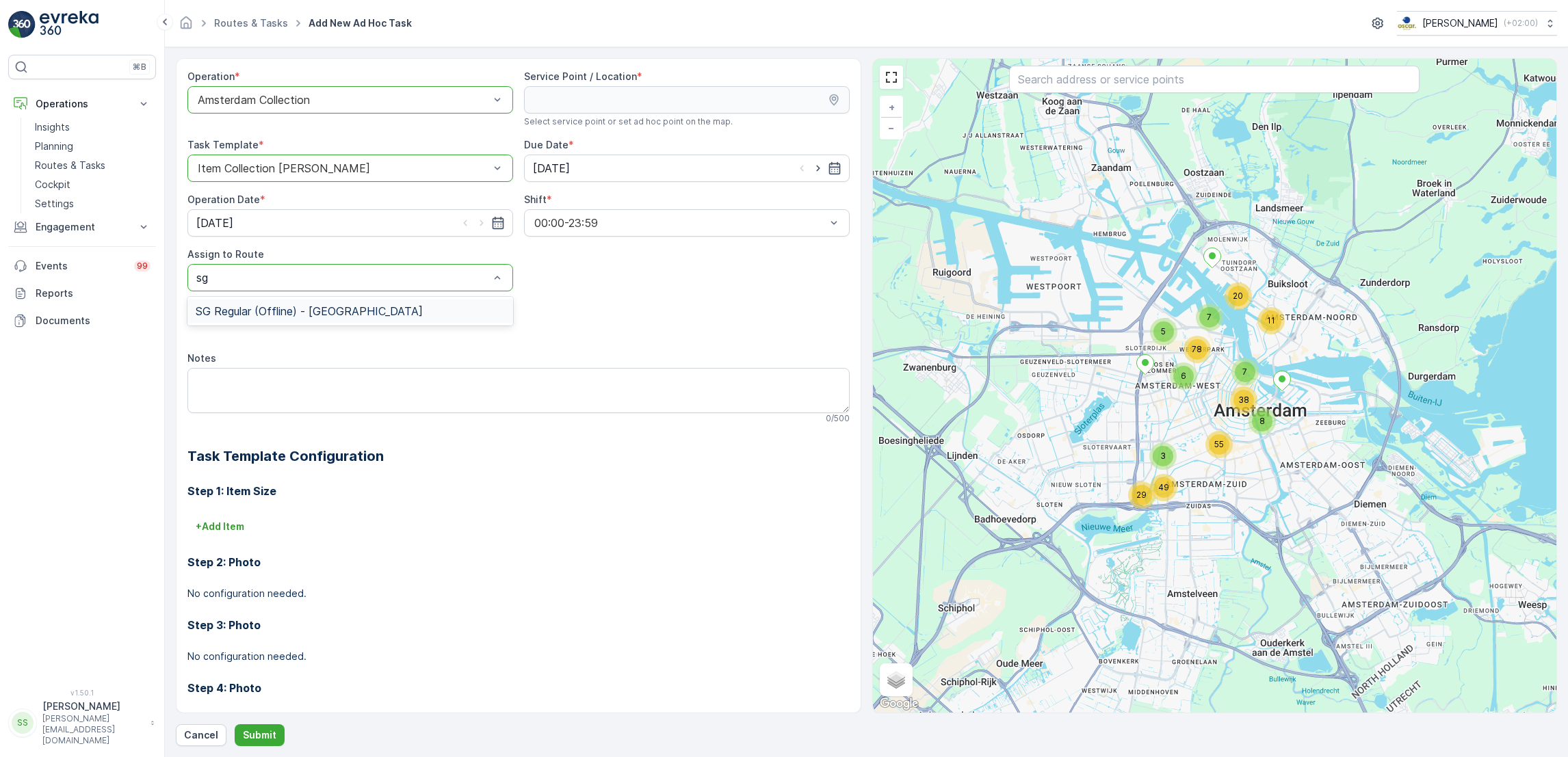
click at [404, 323] on div "SG Regular (Offline) - [GEOGRAPHIC_DATA]" at bounding box center [350, 311] width 326 height 24
click at [483, 403] on textarea "Notes" at bounding box center [518, 391] width 662 height 45
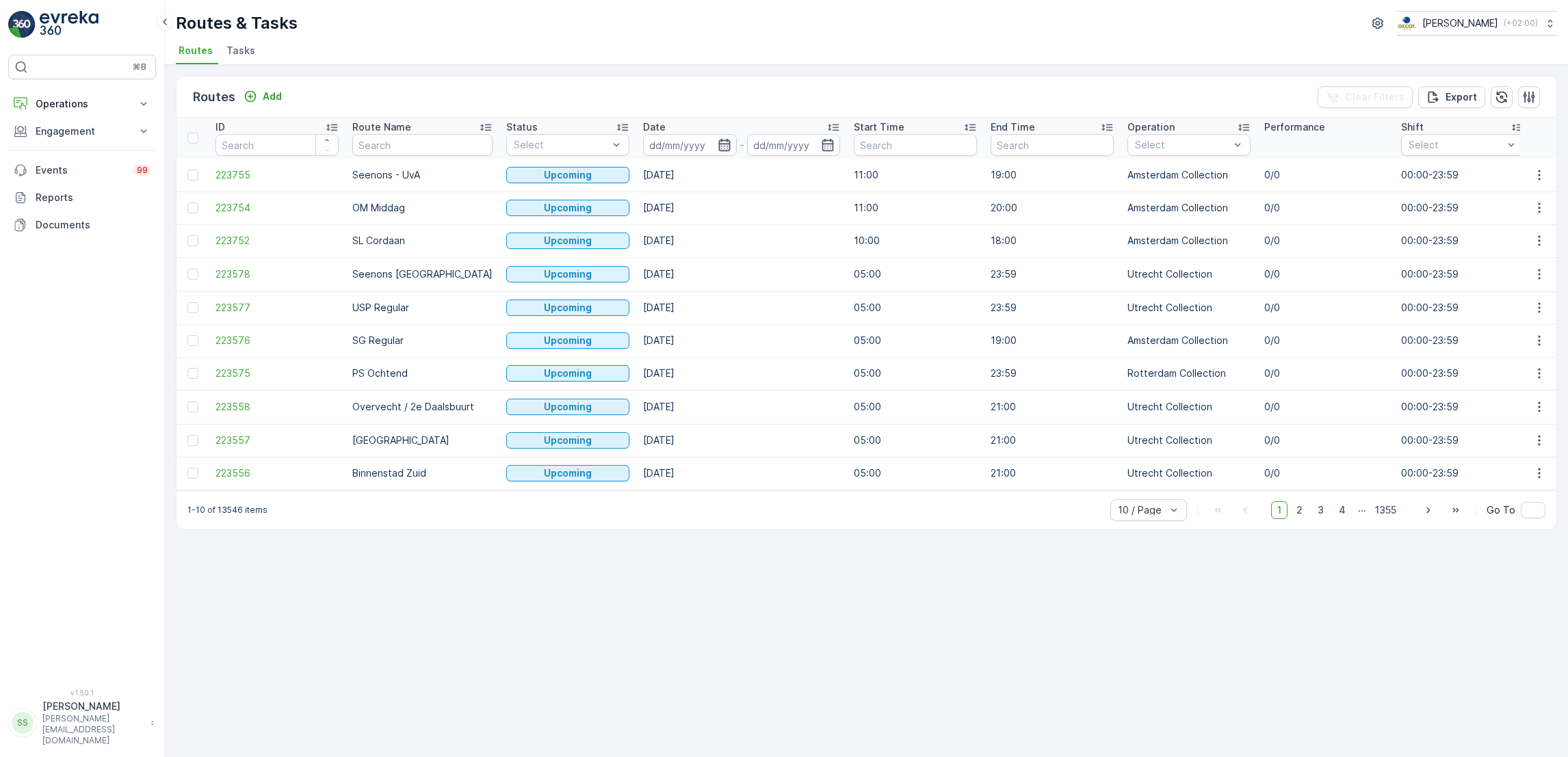
click at [718, 145] on icon "button" at bounding box center [724, 145] width 14 height 14
click at [760, 83] on div "Routes Add Clear Filters Export" at bounding box center [866, 97] width 1380 height 41
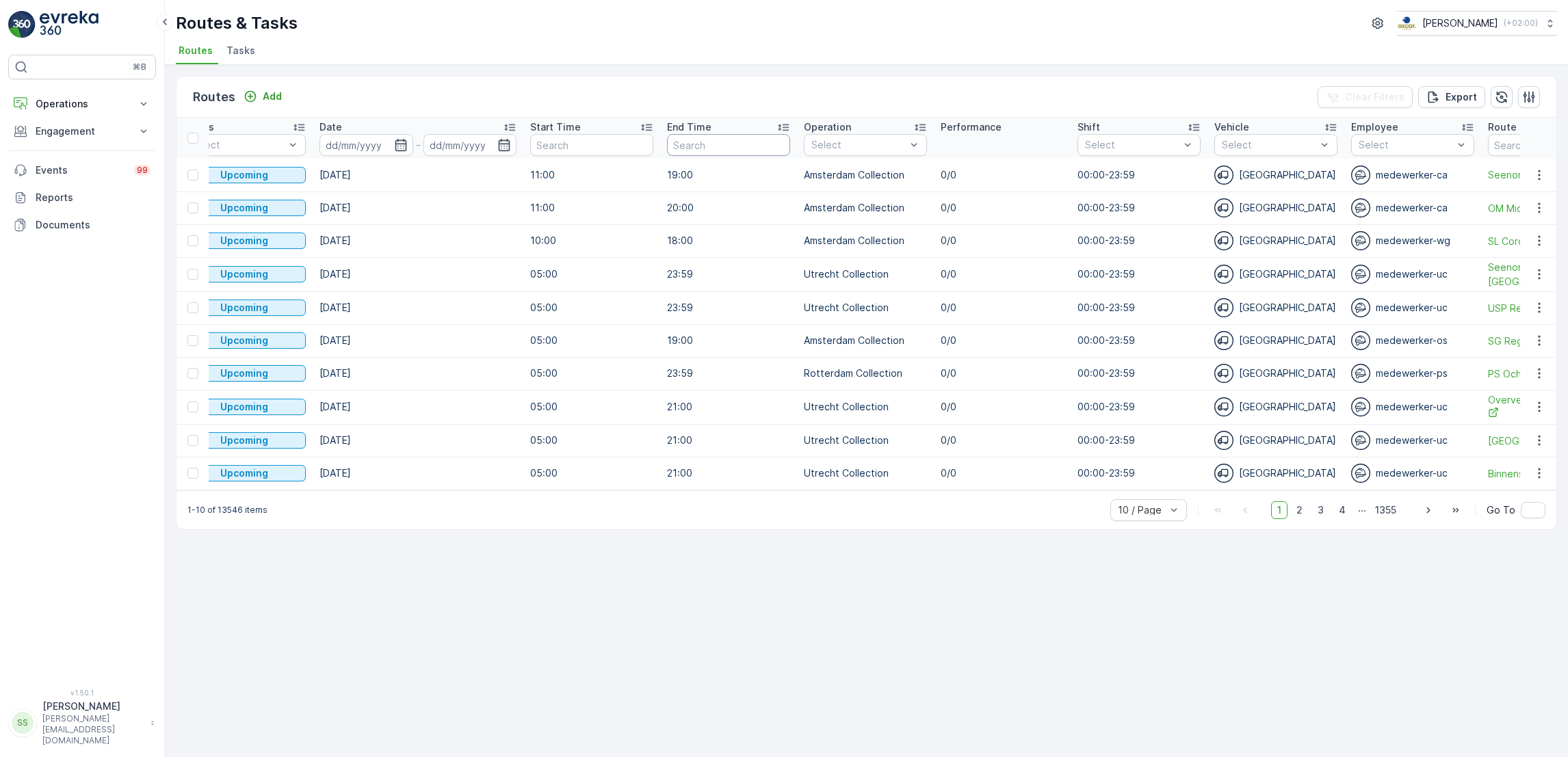
scroll to position [0, 348]
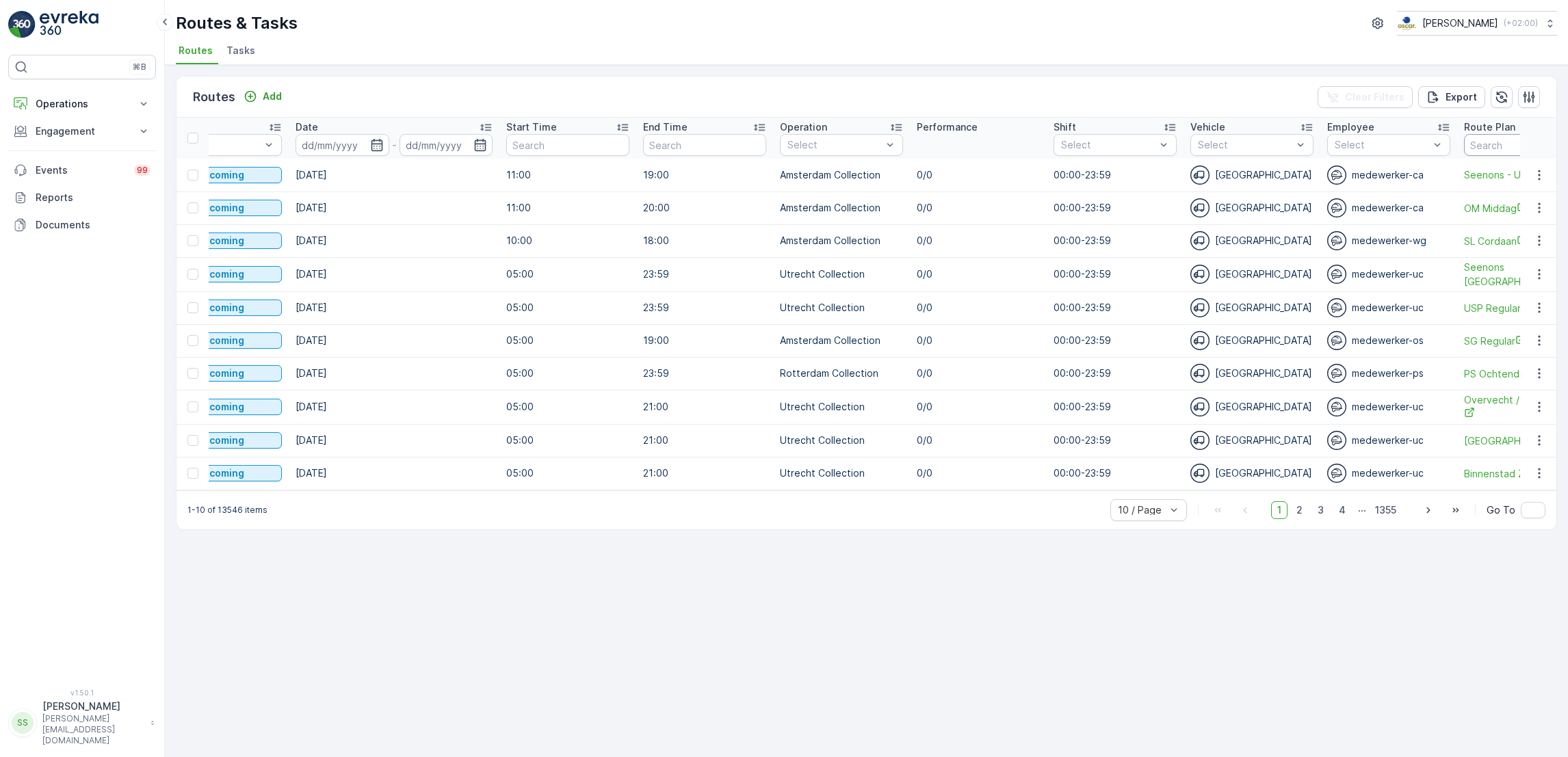
click at [1495, 141] on input "text" at bounding box center [1525, 145] width 123 height 22
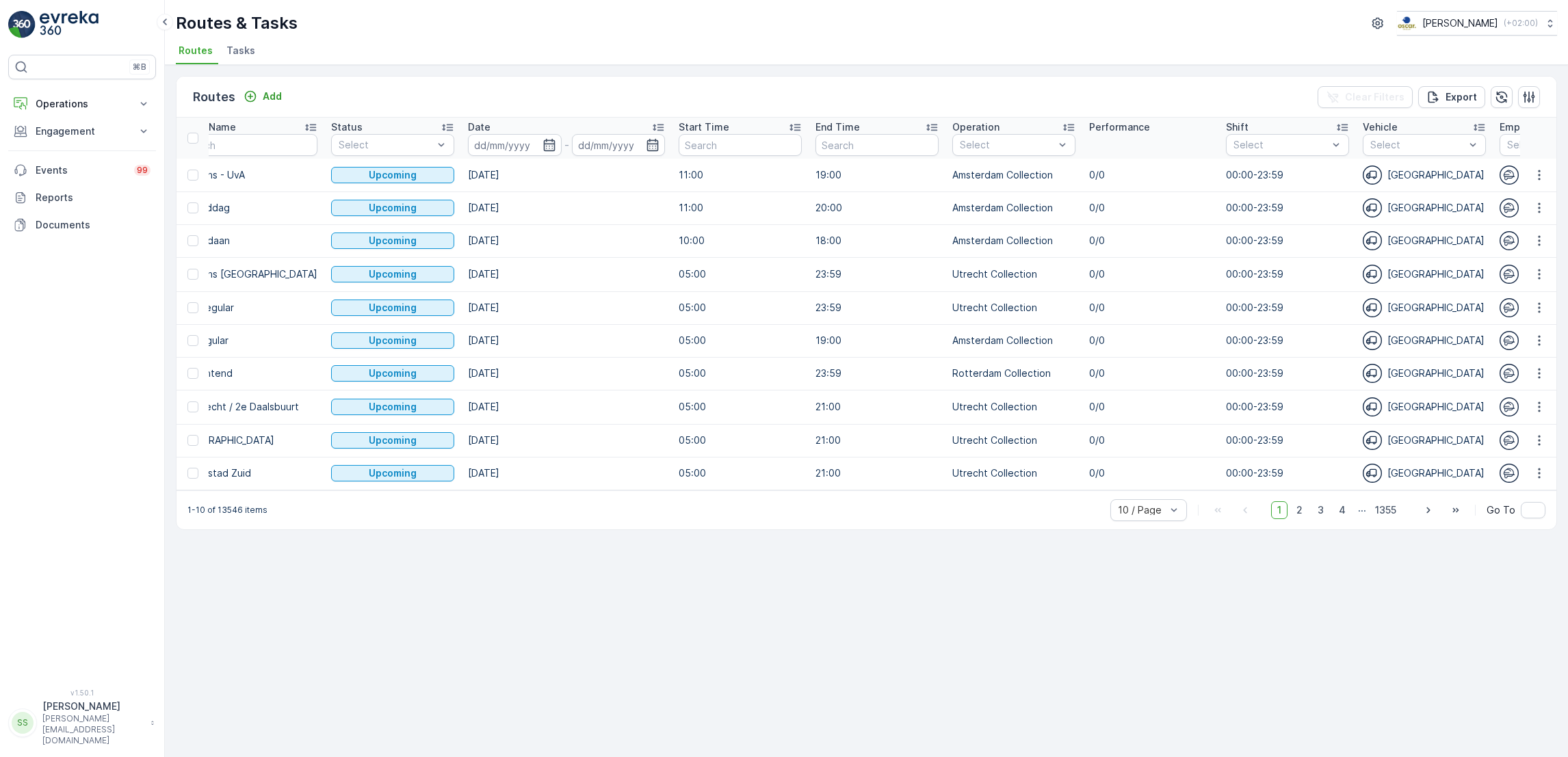
scroll to position [0, 0]
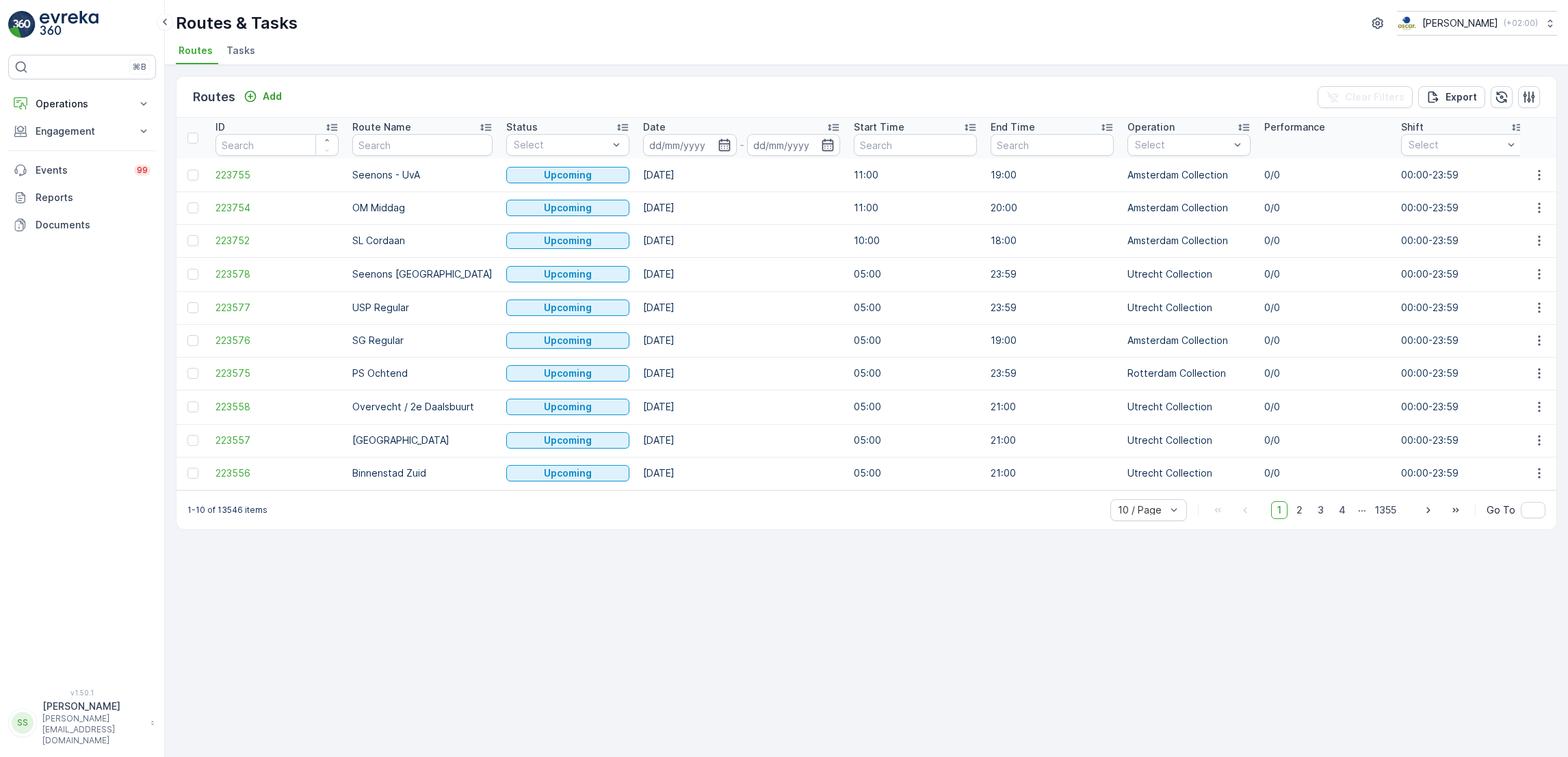
click at [237, 52] on span "Tasks" at bounding box center [240, 50] width 28 height 14
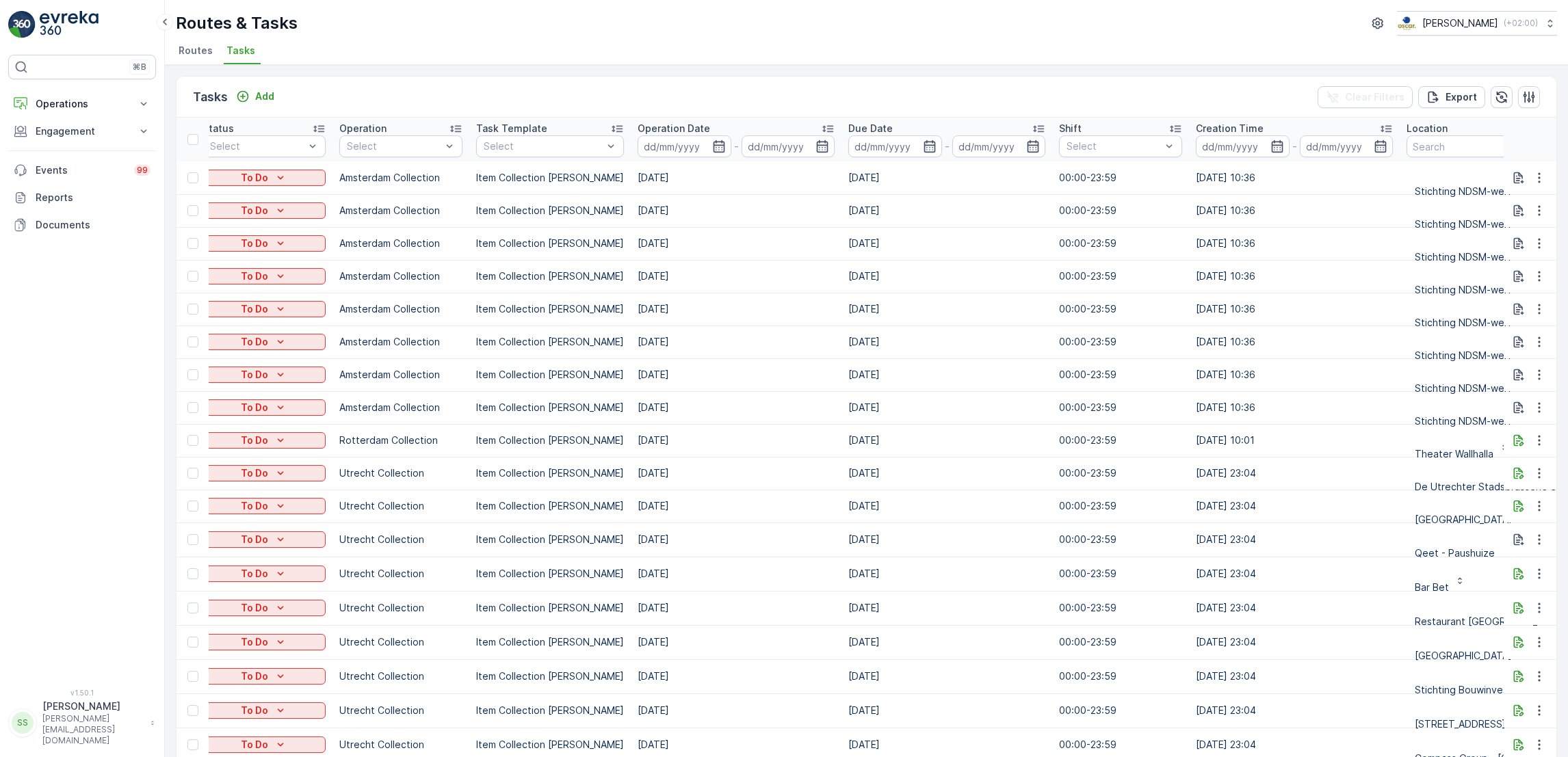
scroll to position [0, 293]
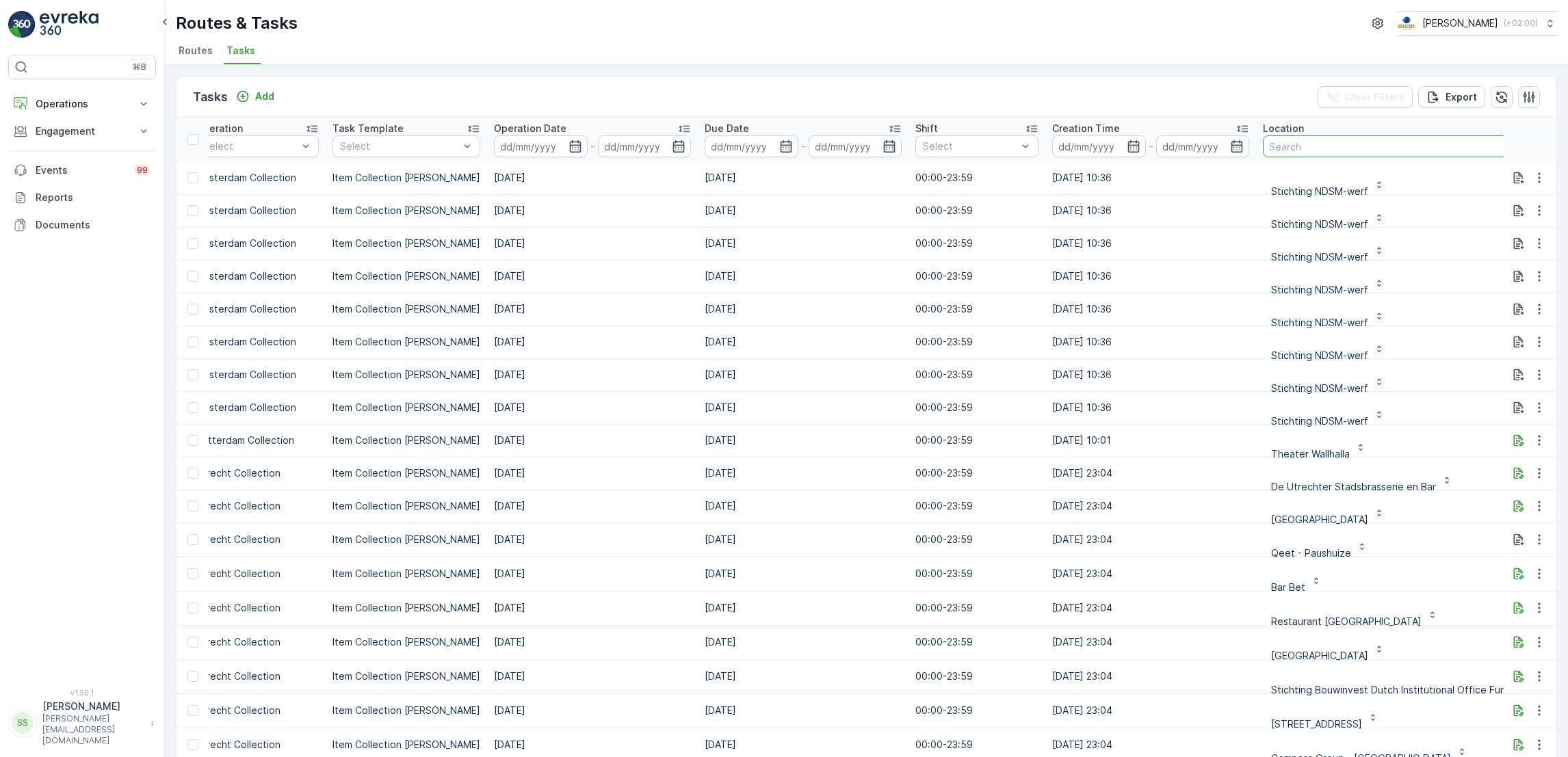
click at [1303, 149] on input "text" at bounding box center [1406, 146] width 287 height 22
type input "kazerne"
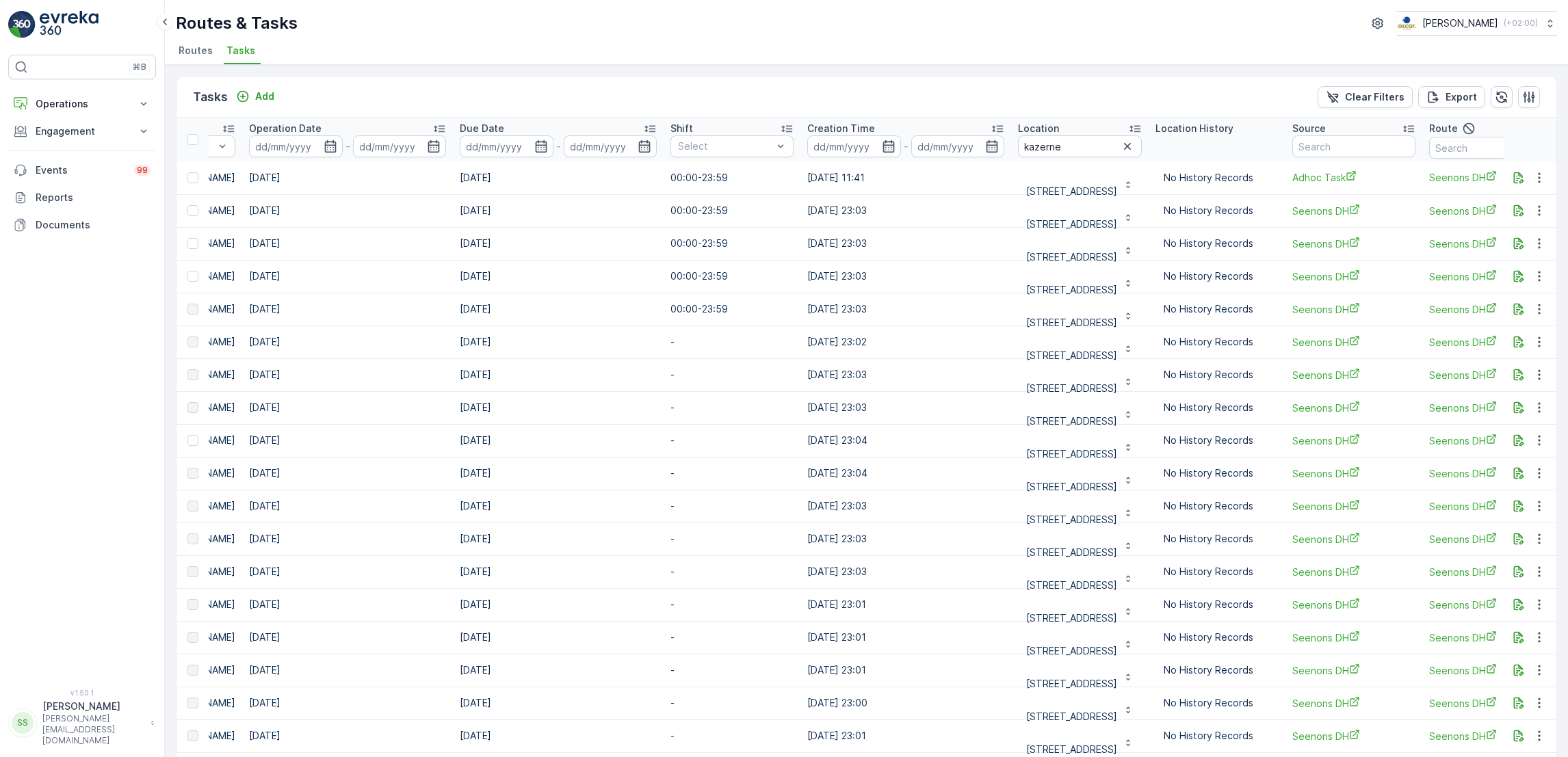
scroll to position [0, 573]
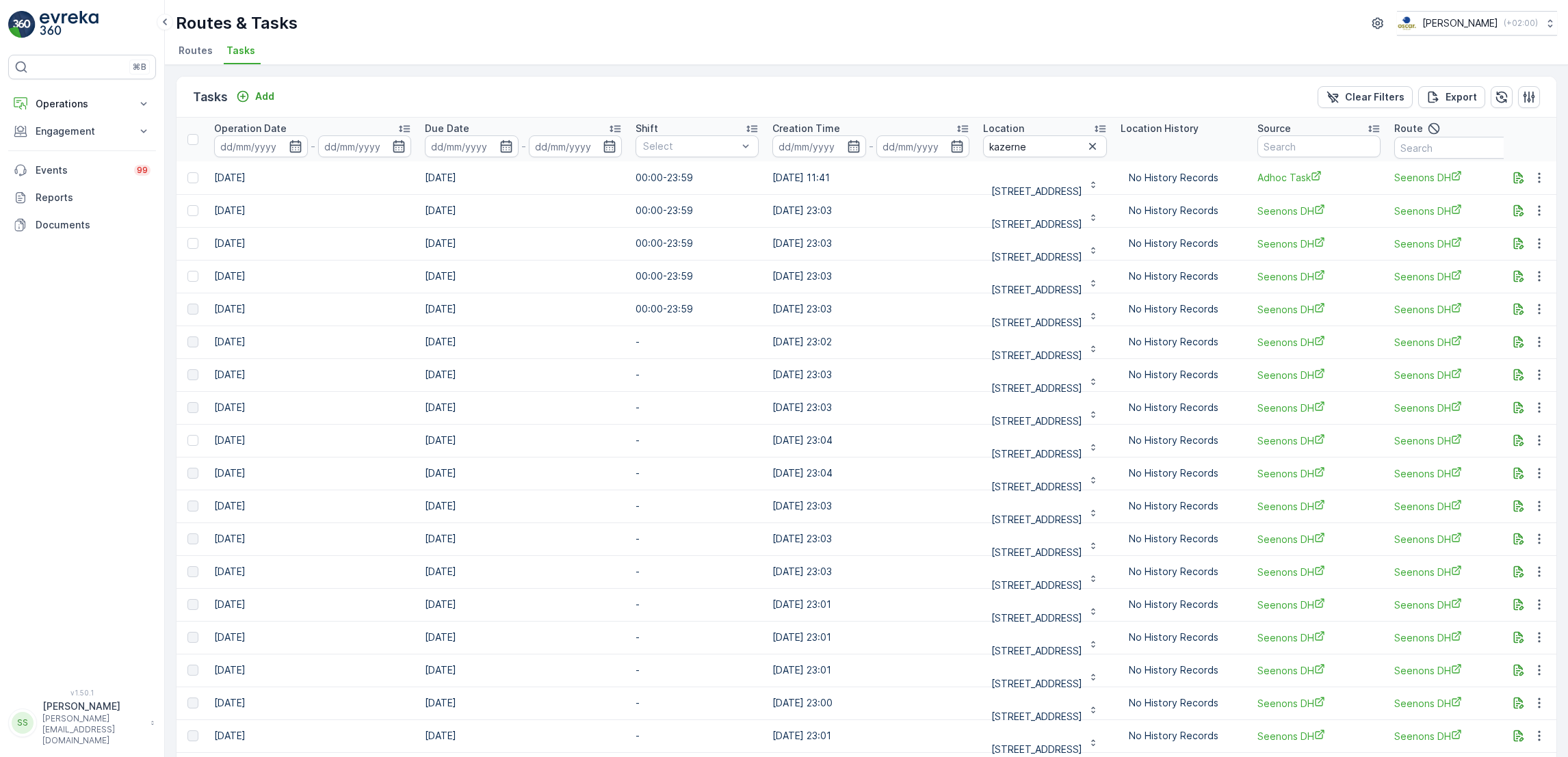
click at [1047, 145] on input "kazerne" at bounding box center [1044, 146] width 123 height 22
type input "k"
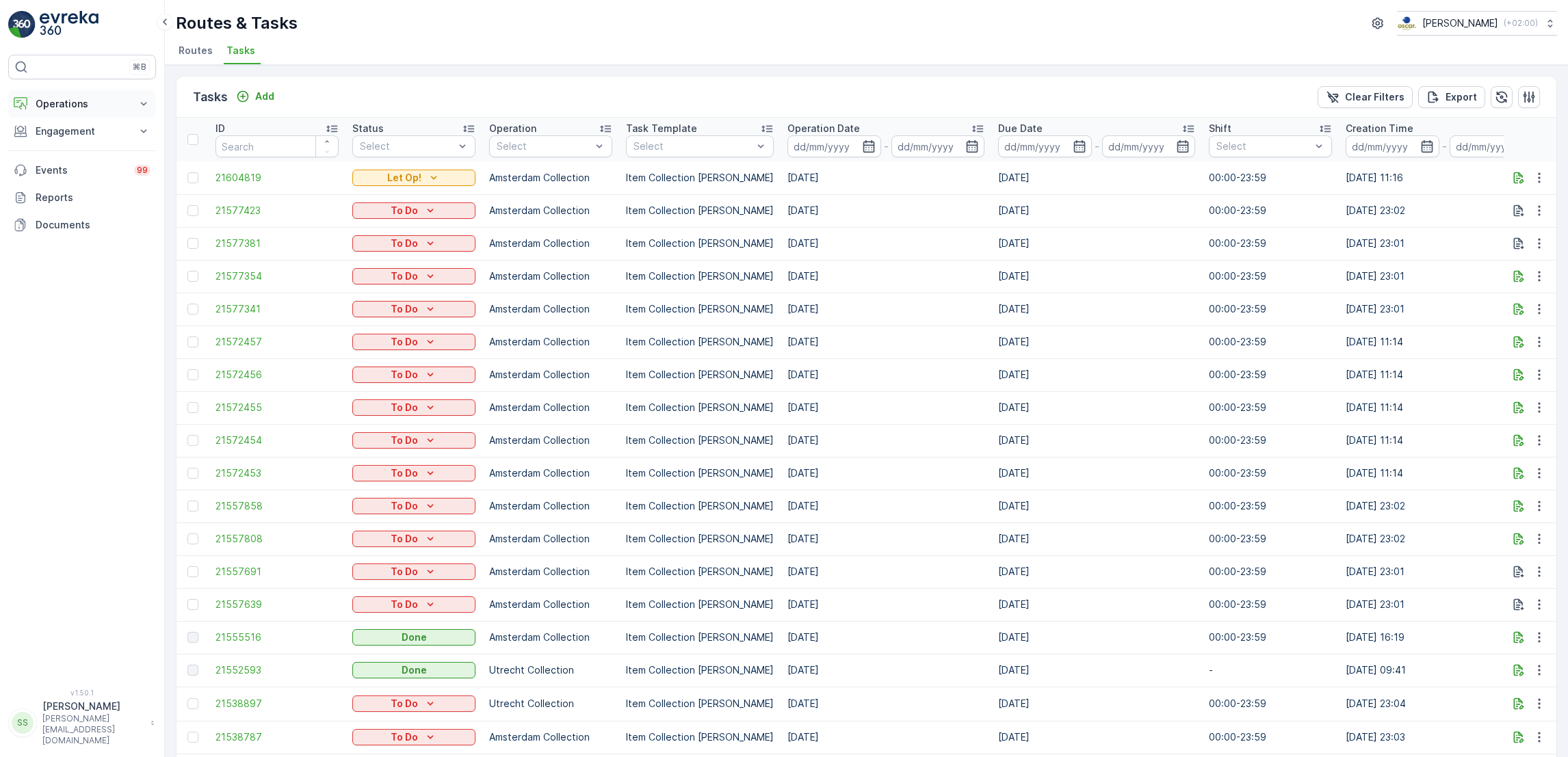
click at [80, 112] on button "Operations" at bounding box center [82, 104] width 148 height 28
click at [91, 151] on link "Planning" at bounding box center [93, 146] width 127 height 19
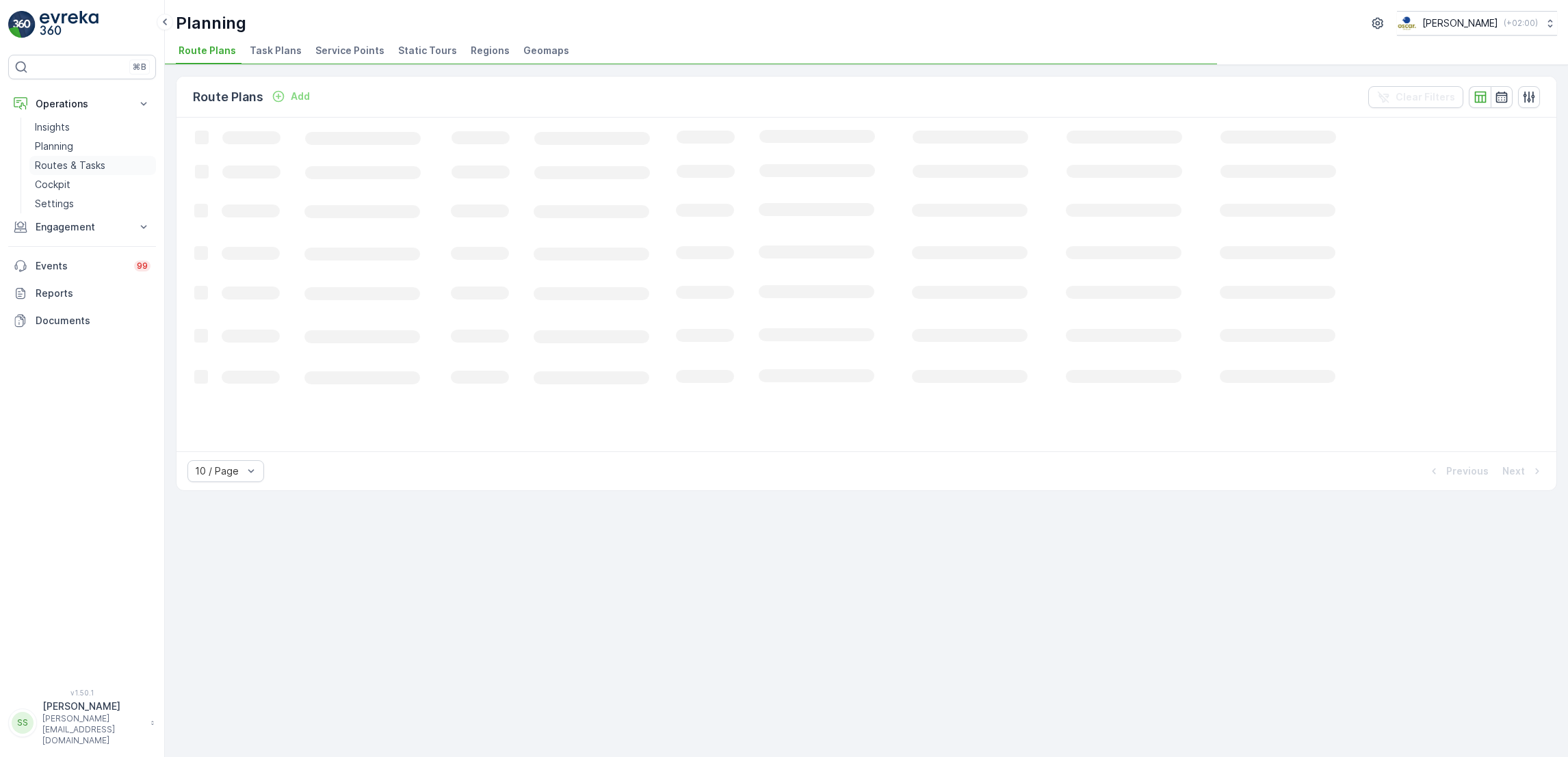
click at [93, 162] on p "Routes & Tasks" at bounding box center [70, 165] width 71 height 14
click at [245, 61] on li "Tasks" at bounding box center [241, 53] width 37 height 24
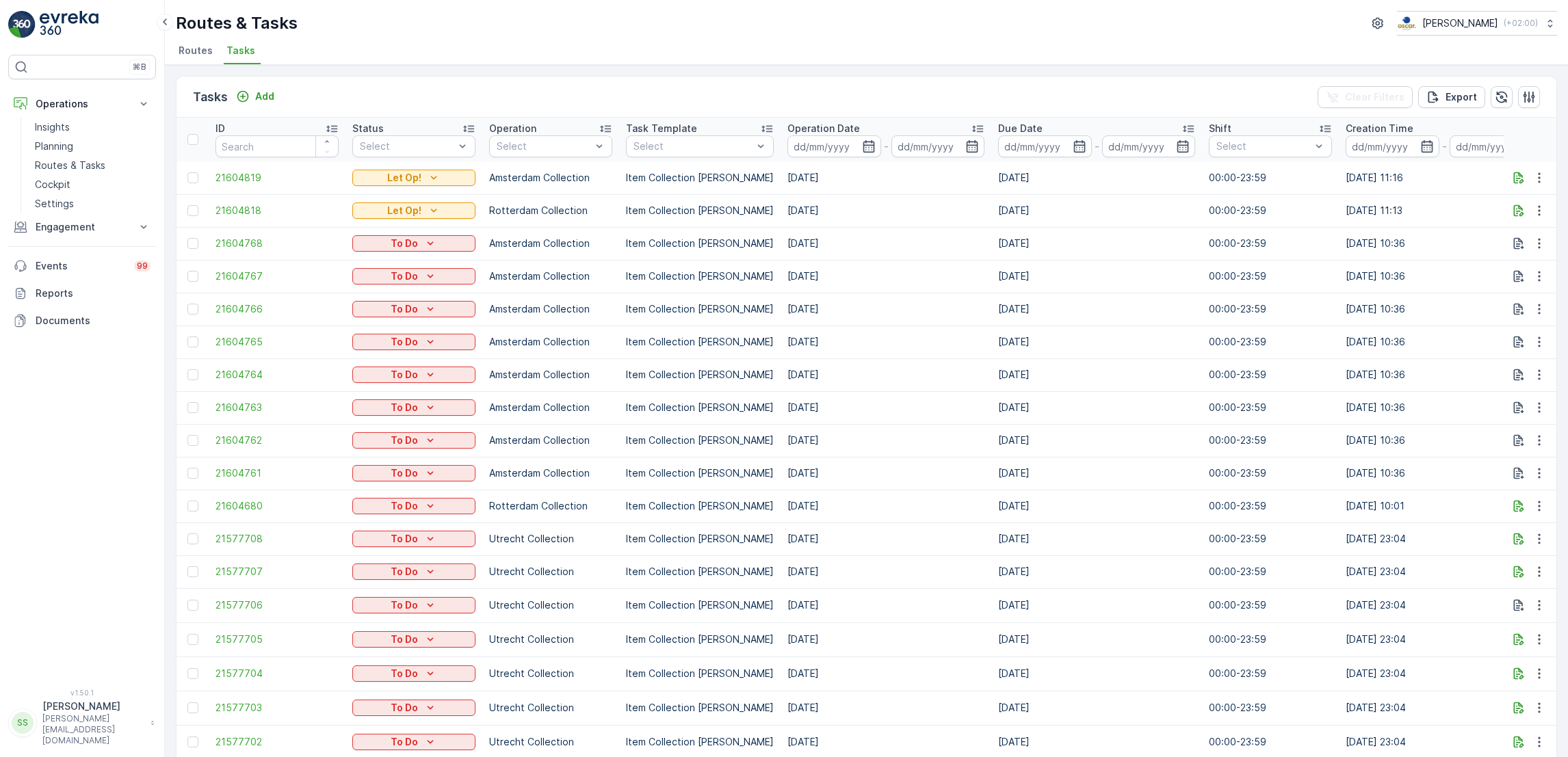
scroll to position [0, 872]
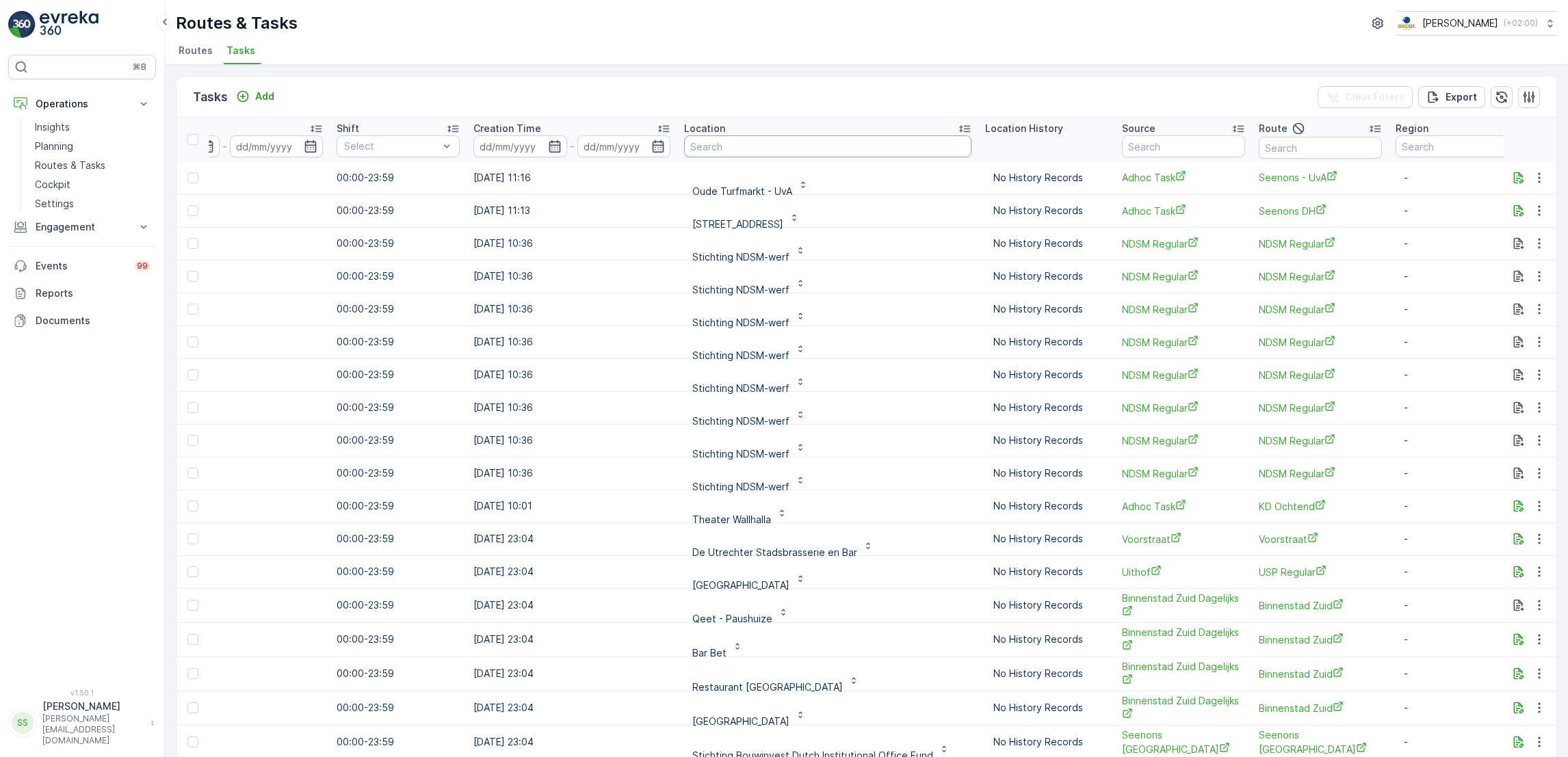
click at [818, 152] on input "text" at bounding box center [827, 146] width 287 height 22
type input "bibliothee"
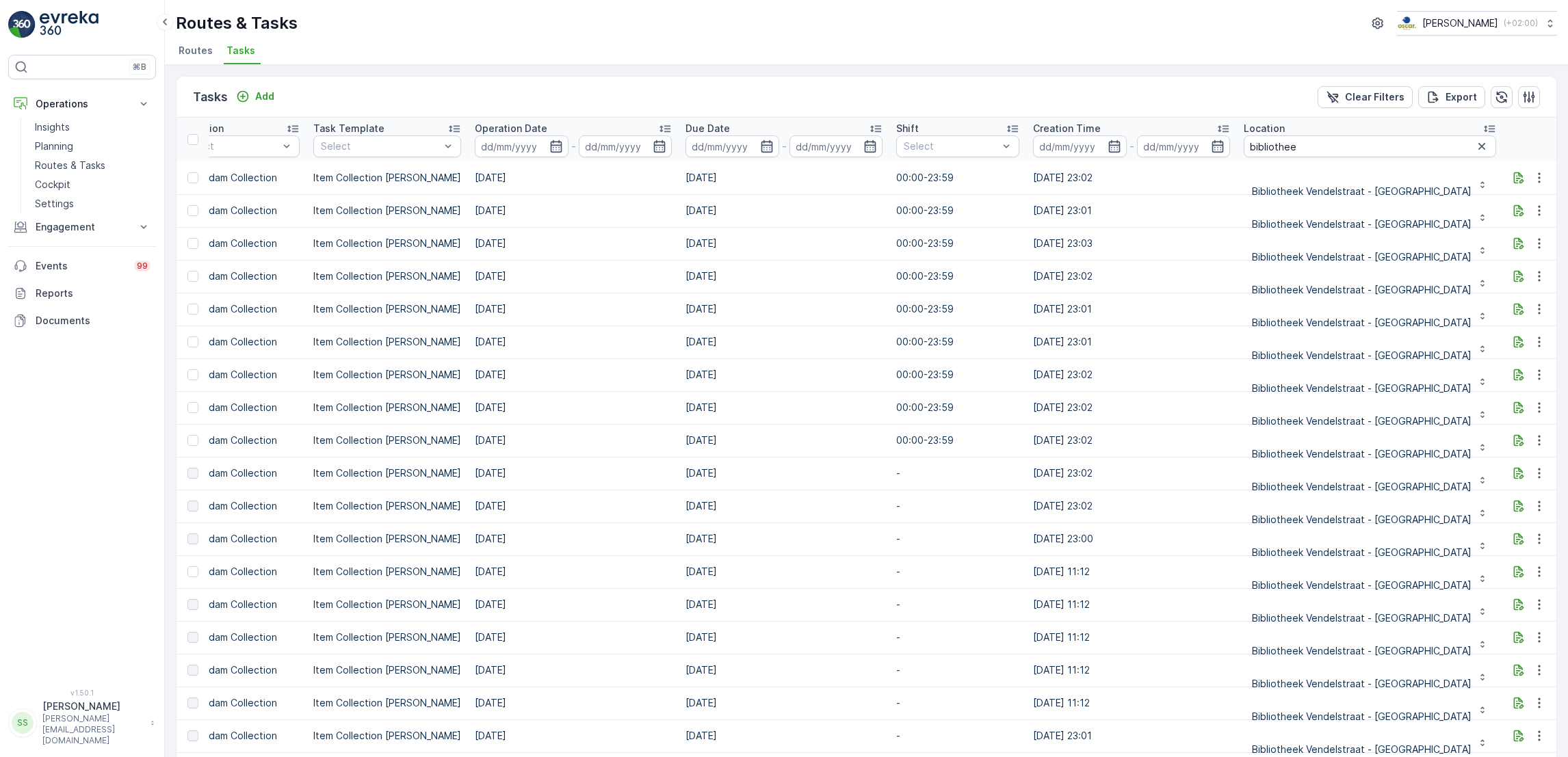
scroll to position [0, 261]
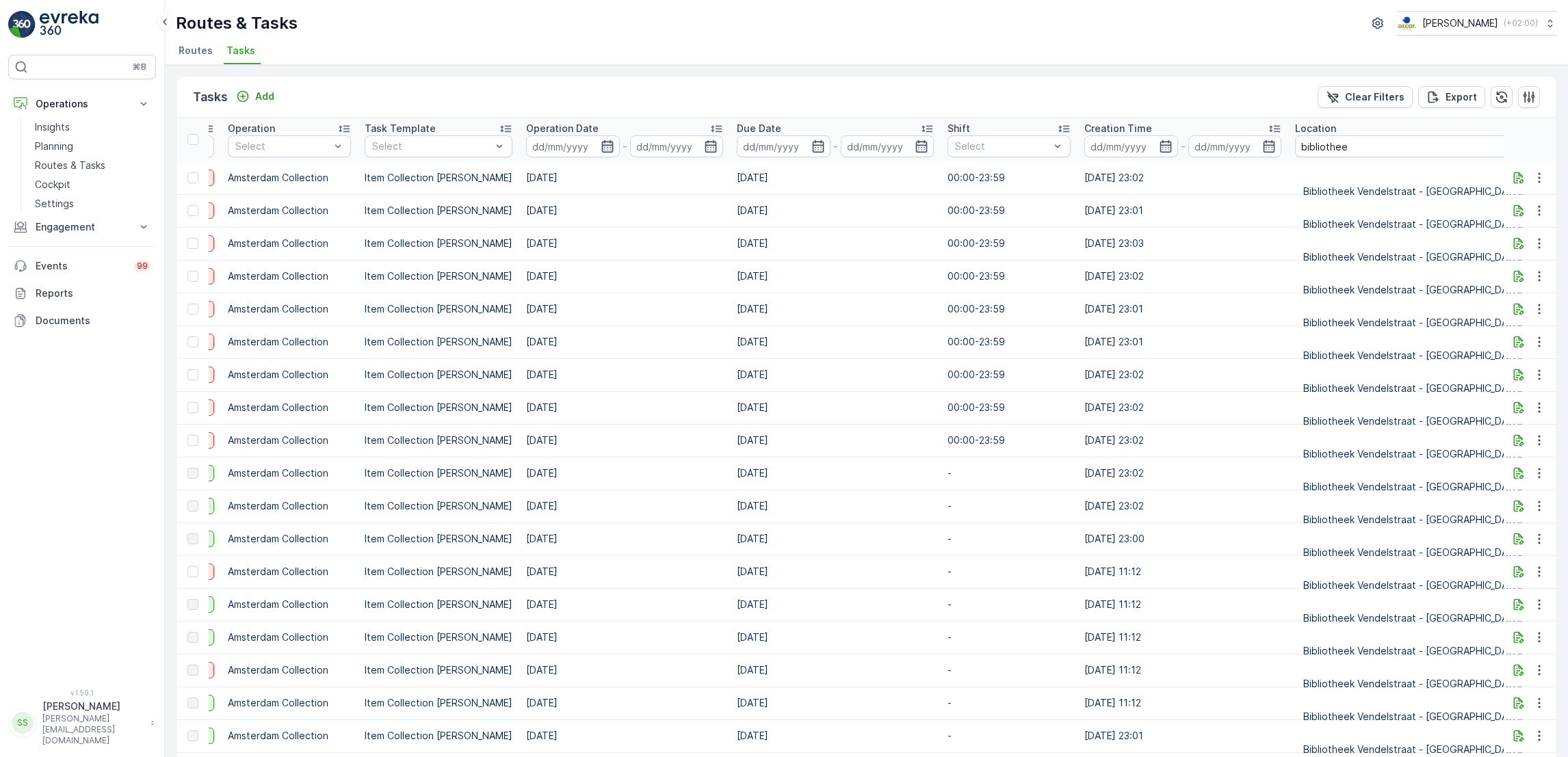
click at [601, 141] on icon "button" at bounding box center [607, 146] width 11 height 12
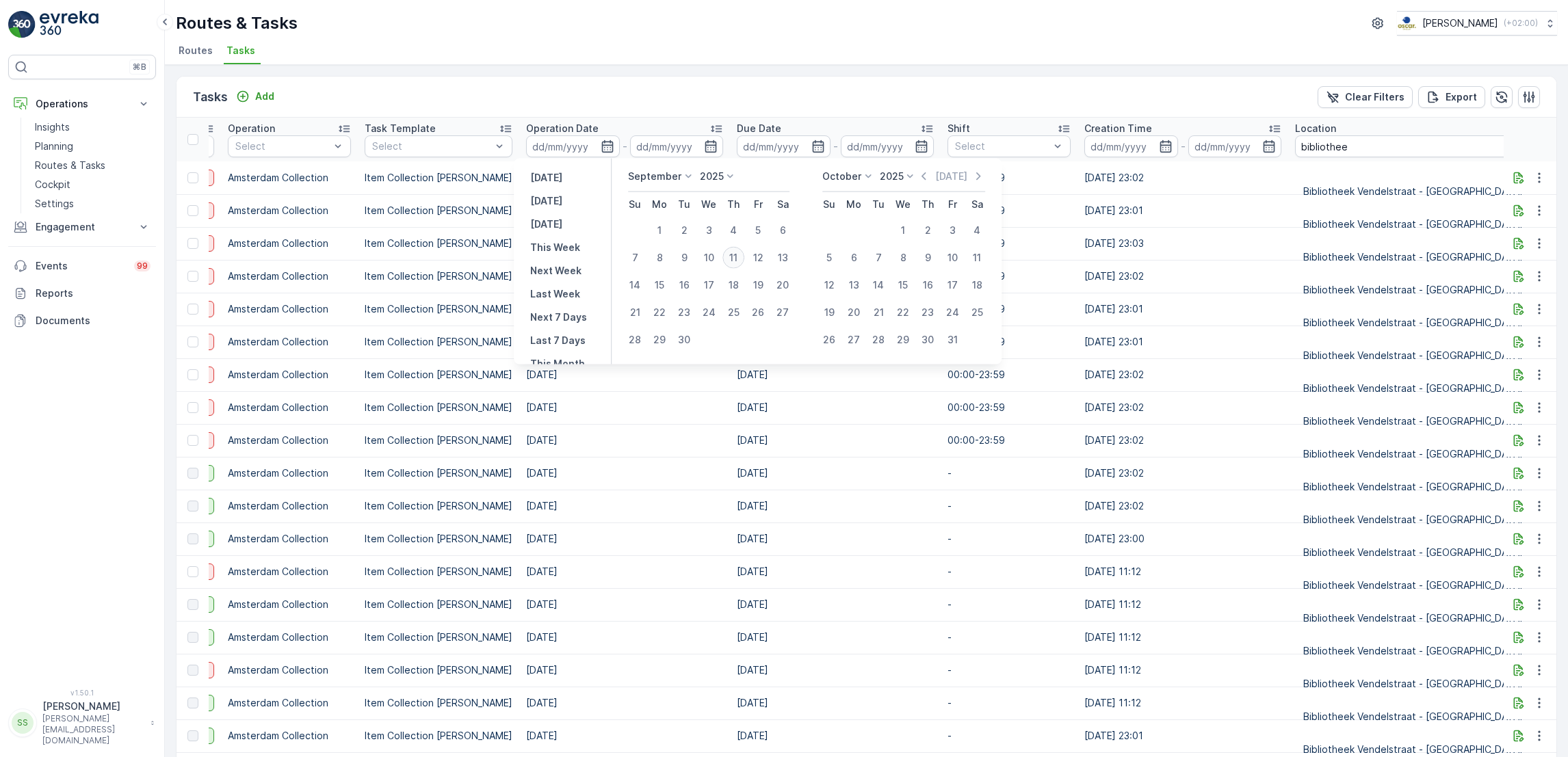
click at [732, 256] on div "11" at bounding box center [732, 257] width 22 height 22
type input "[DATE]"
click at [732, 256] on div "11" at bounding box center [732, 257] width 22 height 22
type input "[DATE]"
click at [732, 256] on div "11" at bounding box center [732, 257] width 22 height 22
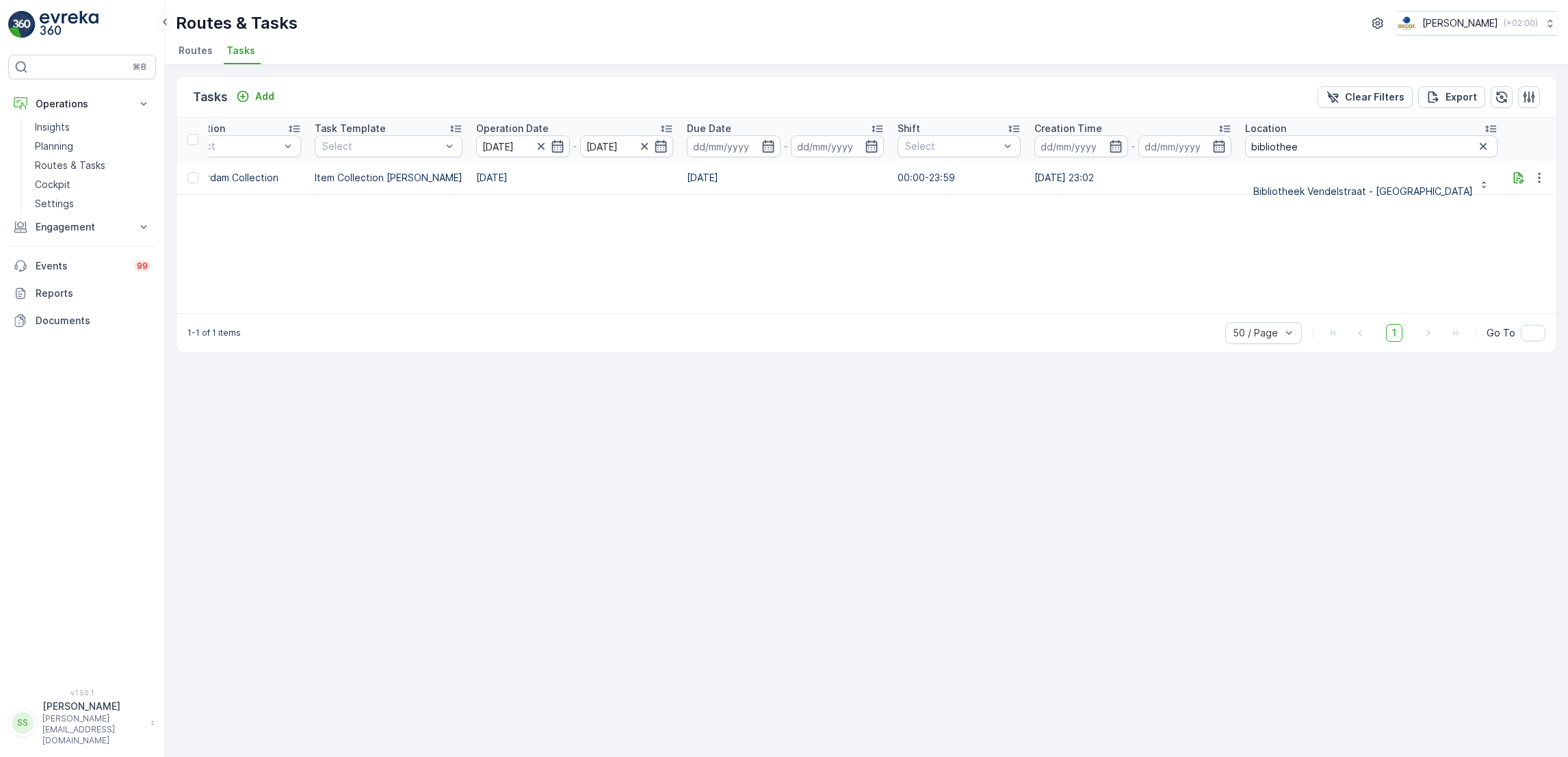
scroll to position [0, 356]
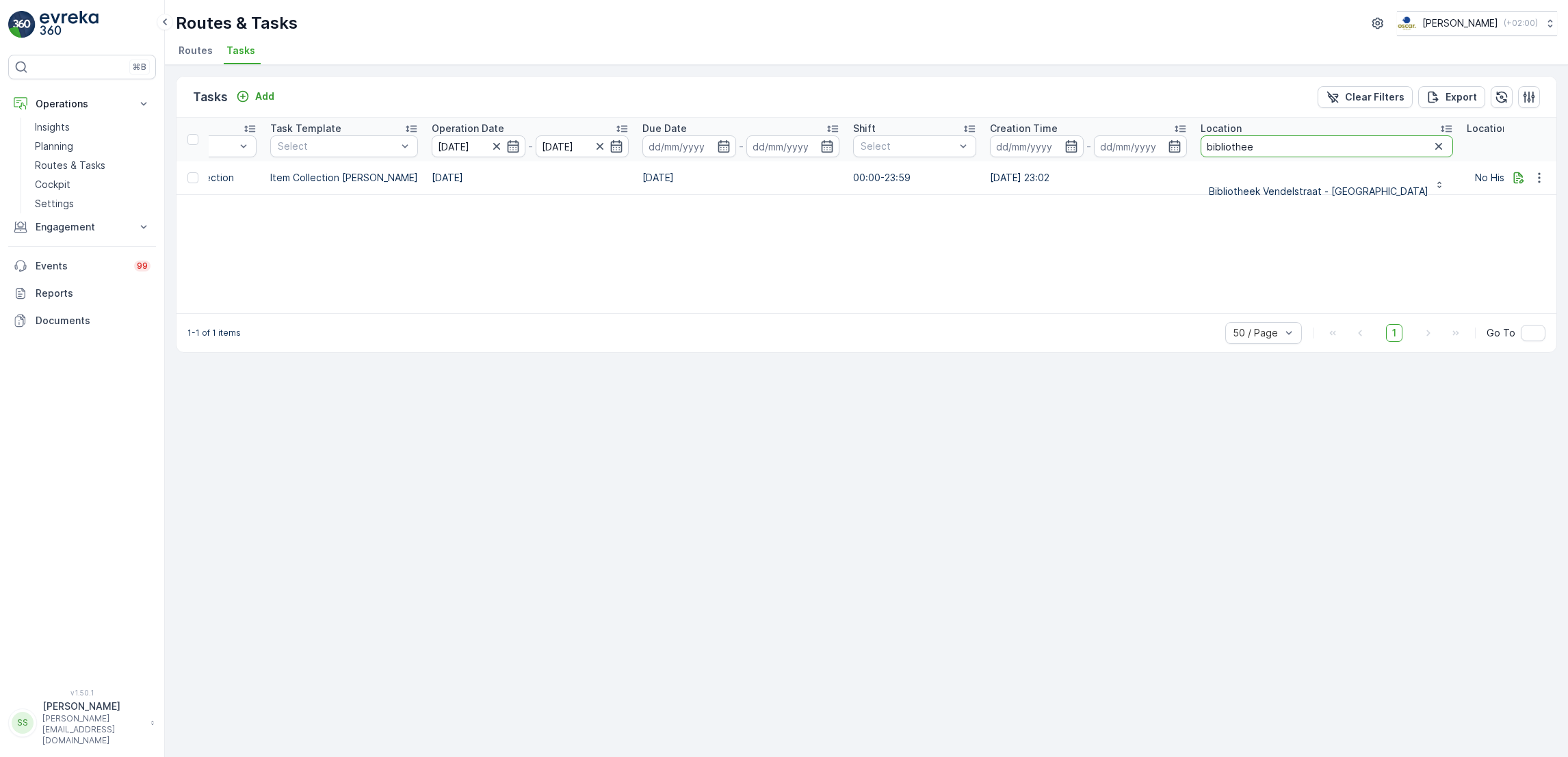
drag, startPoint x: 1263, startPoint y: 142, endPoint x: 1082, endPoint y: 156, distance: 181.5
click at [1082, 156] on tr "ID Status Select Operation Select Task Template Select Operation Date 11.09.202…" at bounding box center [940, 140] width 2240 height 44
type input "milieust"
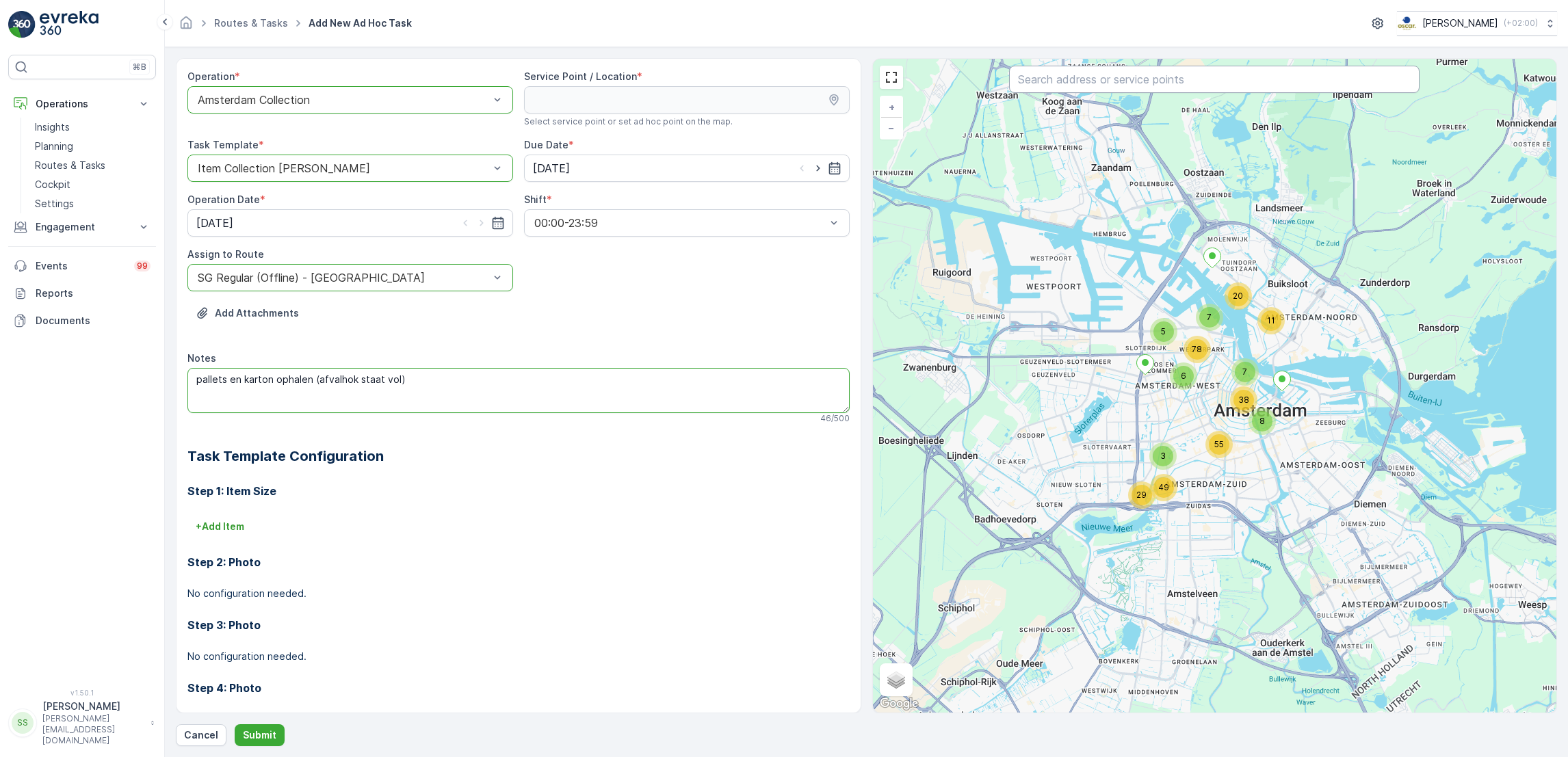
type textarea "pallets en karton ophalen (afvalhok staat vol)"
click at [1220, 82] on input "text" at bounding box center [1213, 80] width 410 height 28
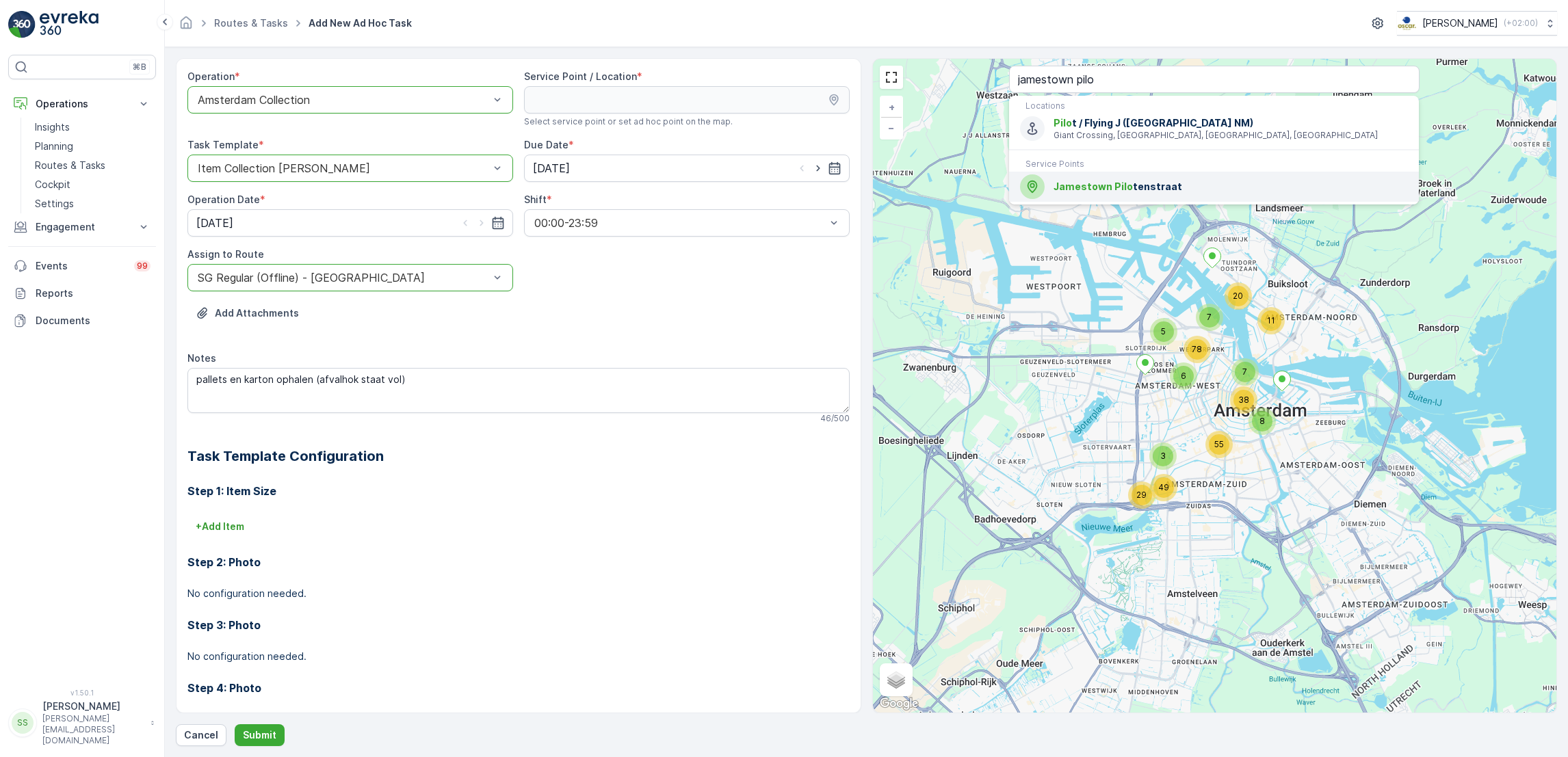
click at [1173, 184] on span "[GEOGRAPHIC_DATA]" at bounding box center [1230, 187] width 354 height 14
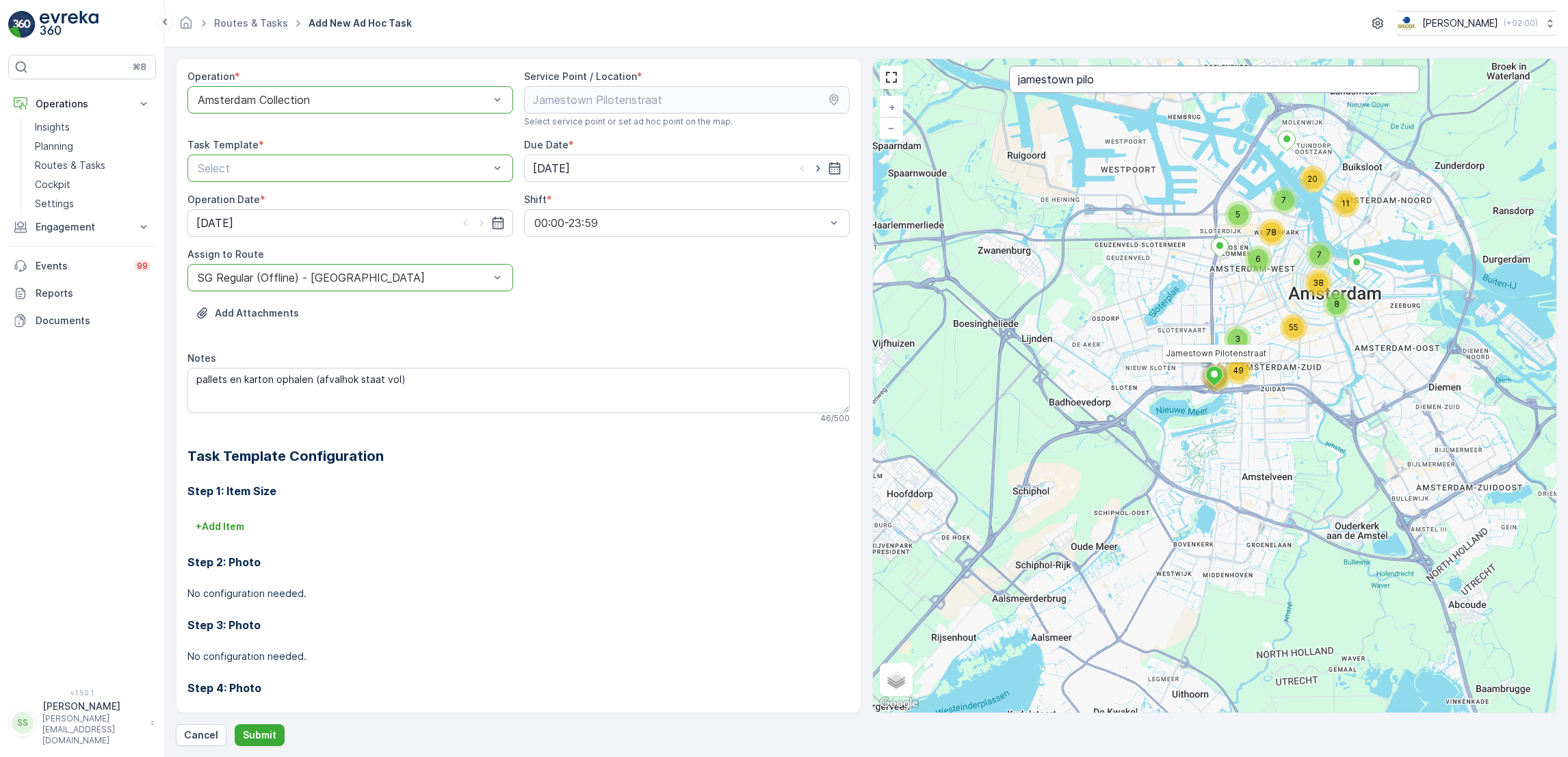
click at [1173, 81] on input "jamestown pilo" at bounding box center [1213, 80] width 410 height 28
type input "jamestown pilot"
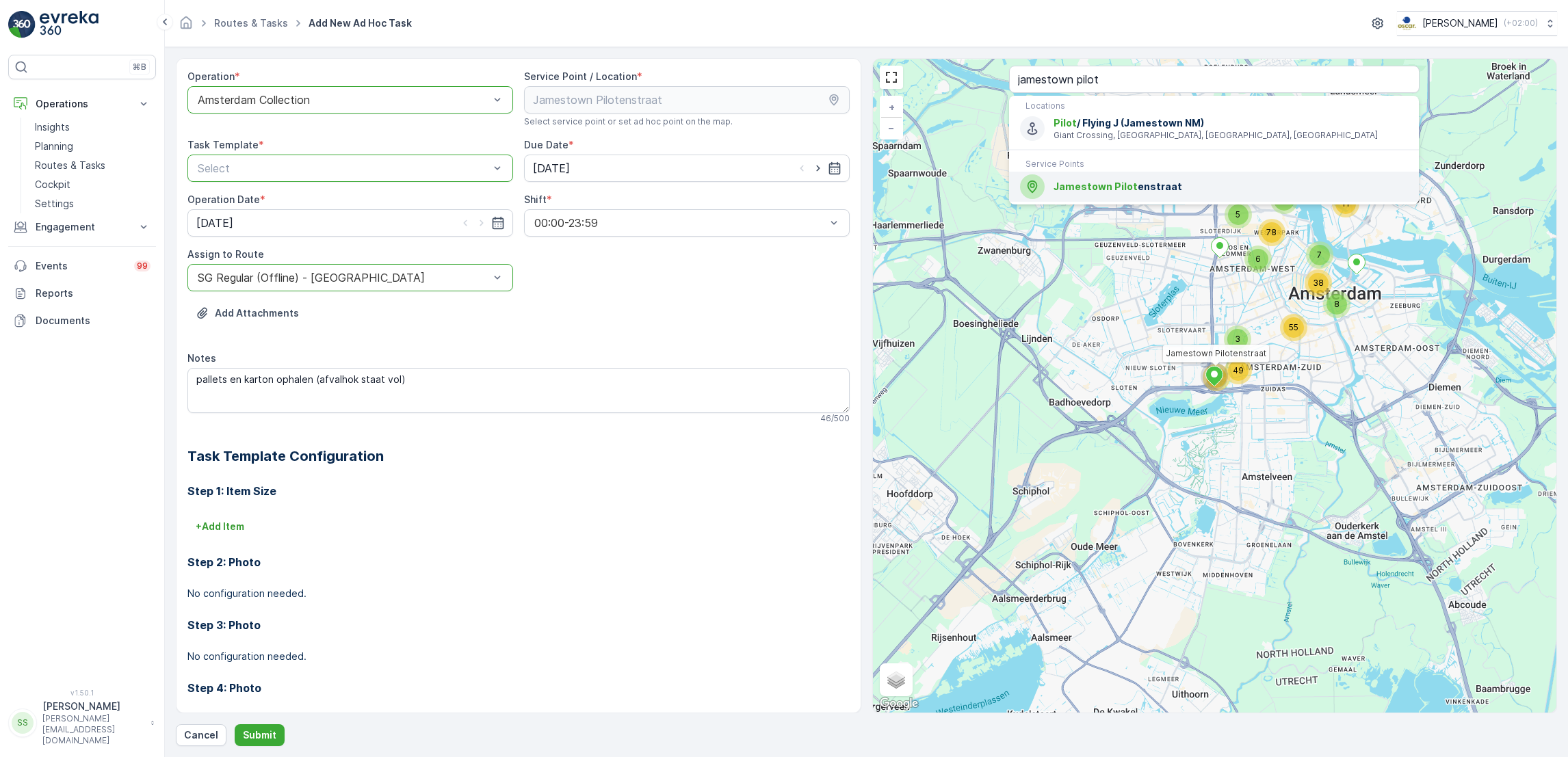
click at [1168, 184] on span "Jamestown Pilot enstraat" at bounding box center [1230, 187] width 354 height 14
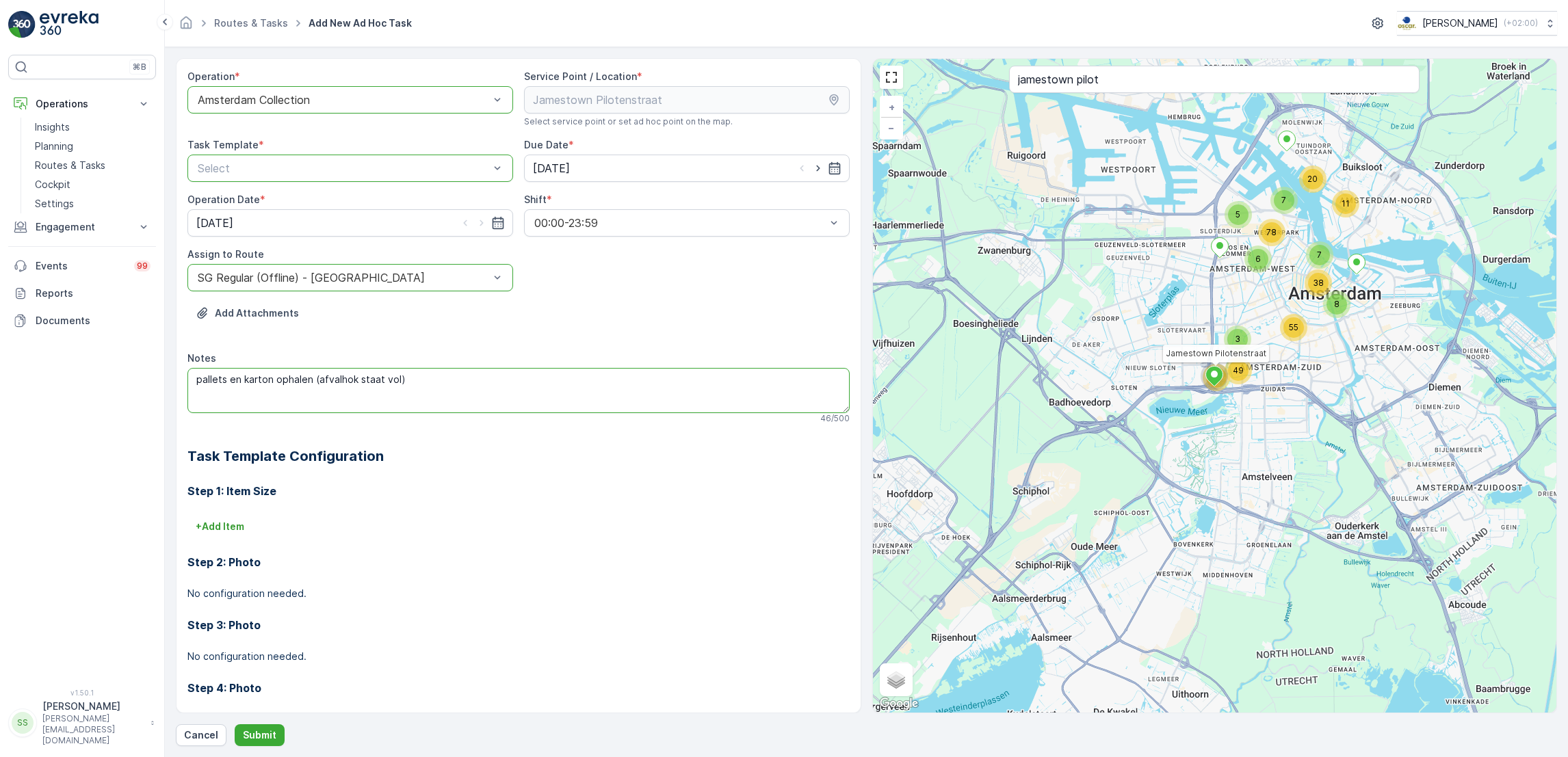
click at [551, 384] on textarea "pallets en karton ophalen (afvalhok staat vol)" at bounding box center [518, 391] width 662 height 45
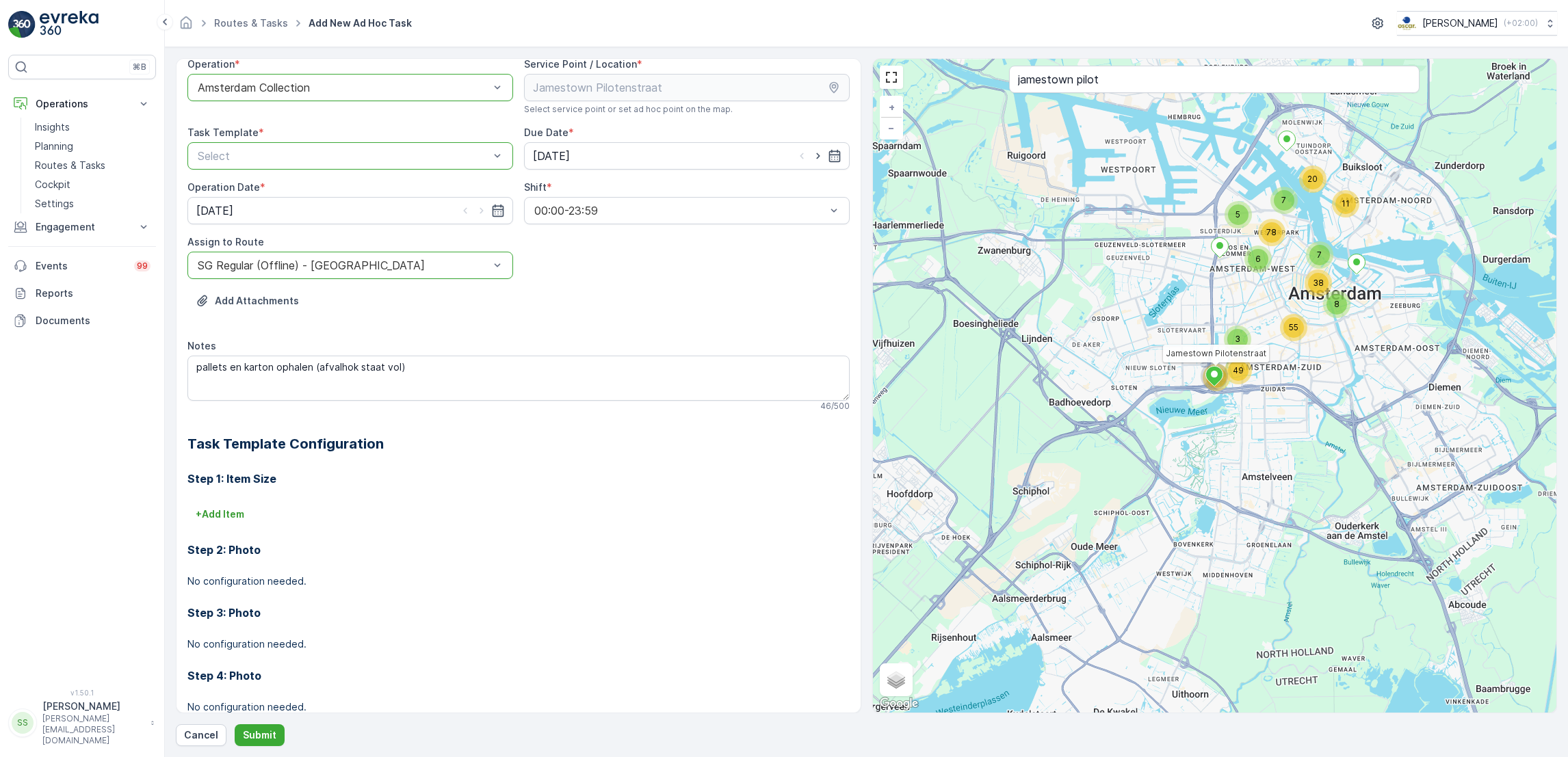
click at [411, 152] on div at bounding box center [343, 155] width 294 height 12
click at [378, 194] on div "Item Collection [PERSON_NAME]" at bounding box center [350, 189] width 309 height 12
click at [265, 738] on p "Submit" at bounding box center [259, 735] width 33 height 14
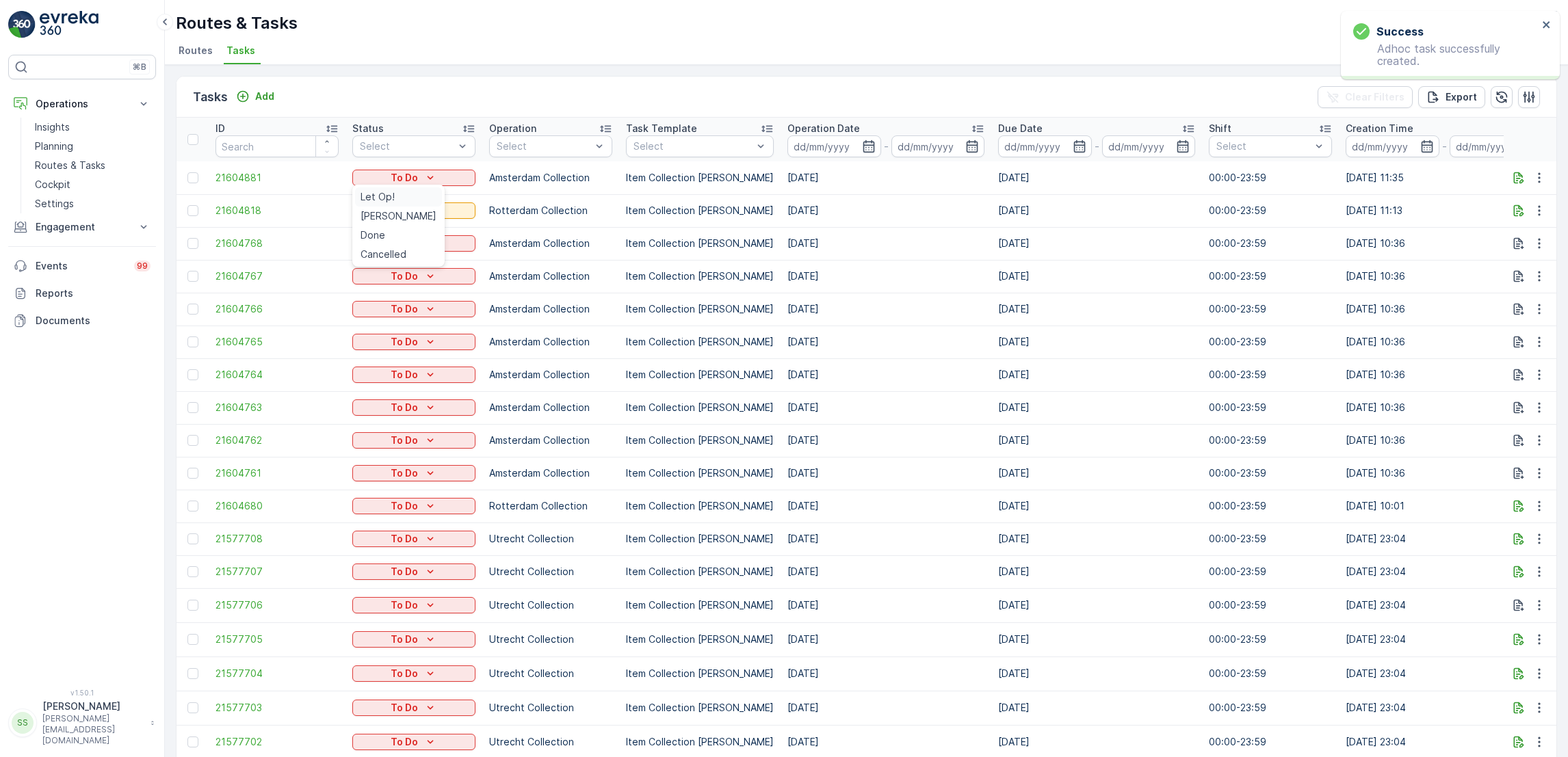
click at [404, 192] on div "Let Op!" at bounding box center [398, 197] width 87 height 19
click at [67, 188] on p "Cockpit" at bounding box center [53, 184] width 36 height 14
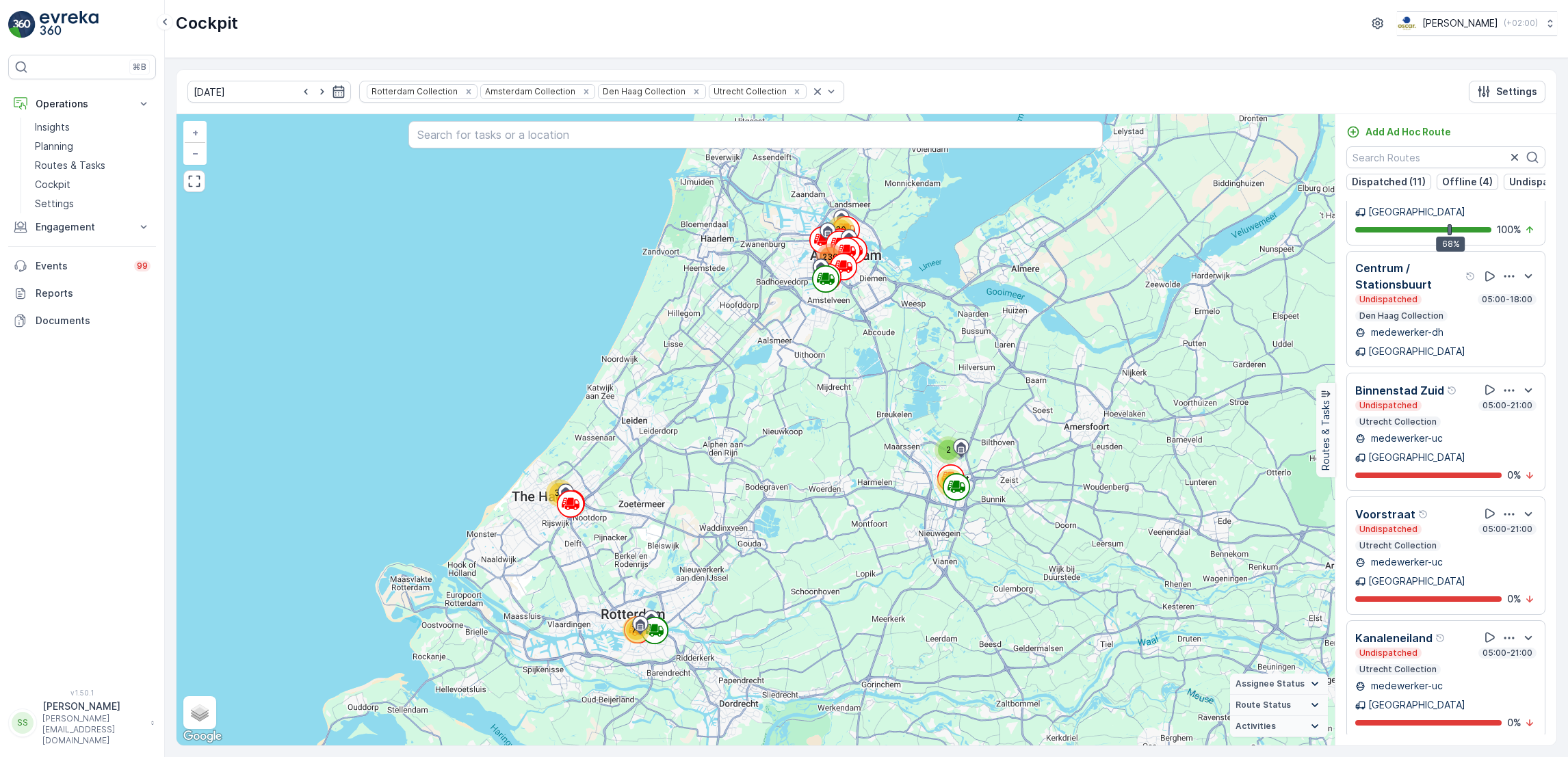
scroll to position [1460, 0]
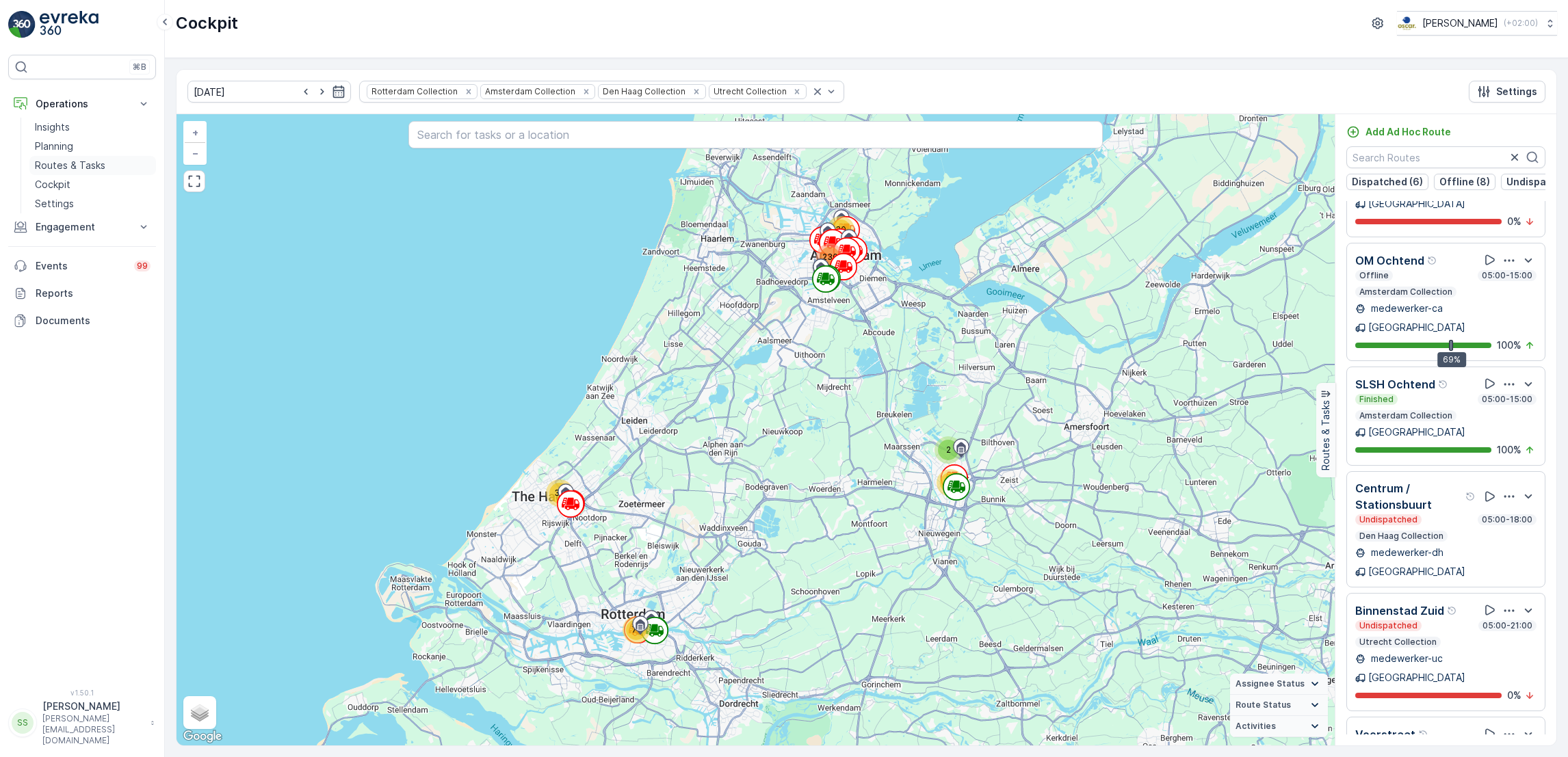
click at [63, 162] on p "Routes & Tasks" at bounding box center [70, 165] width 71 height 14
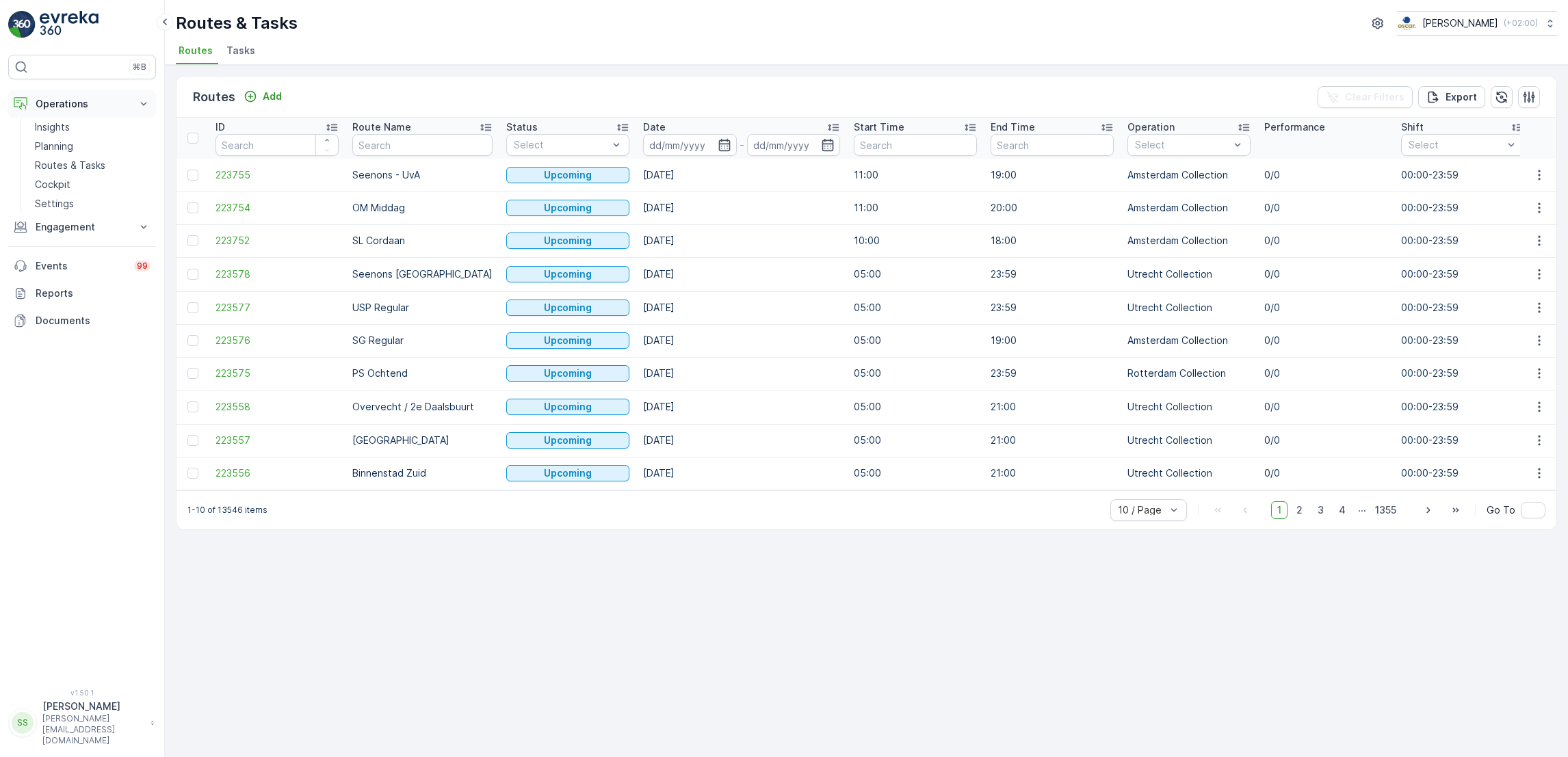
click at [72, 115] on button "Operations" at bounding box center [82, 104] width 148 height 28
click at [71, 123] on link "Insights" at bounding box center [93, 128] width 127 height 19
